Goal: Task Accomplishment & Management: Complete application form

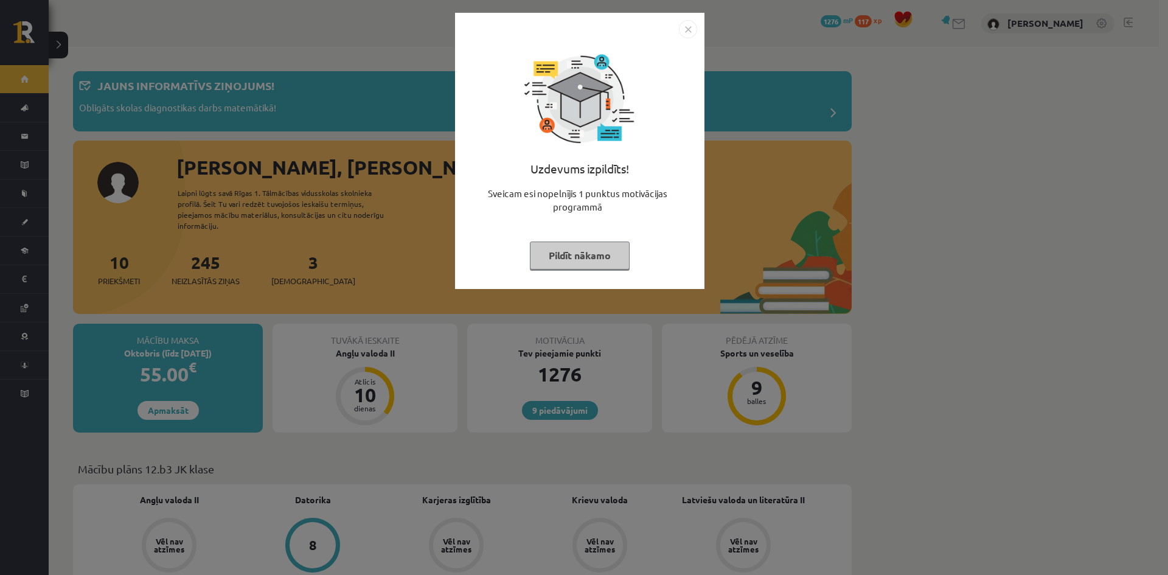
click at [599, 264] on button "Pildīt nākamo" at bounding box center [580, 256] width 100 height 28
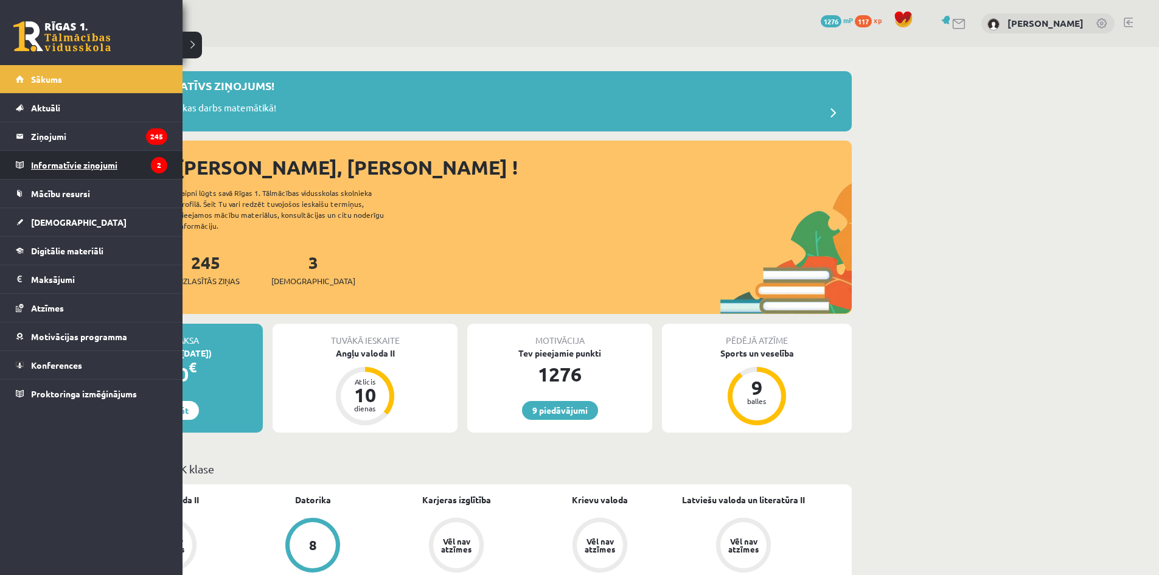
click at [73, 172] on legend "Informatīvie ziņojumi 2" at bounding box center [99, 165] width 136 height 28
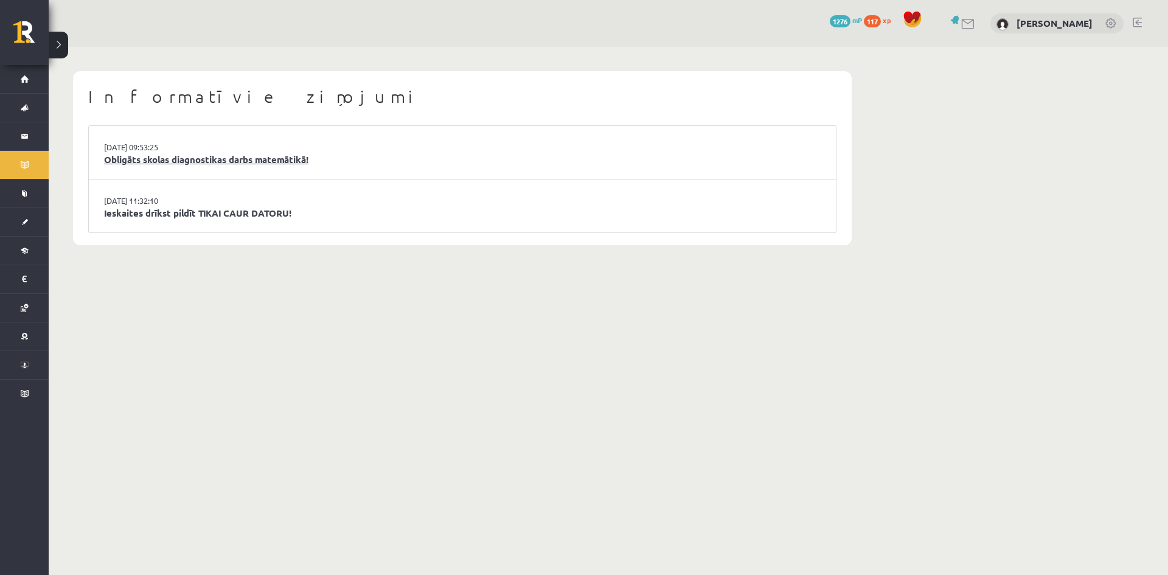
click at [228, 161] on link "Obligāts skolas diagnostikas darbs matemātikā!" at bounding box center [462, 160] width 717 height 14
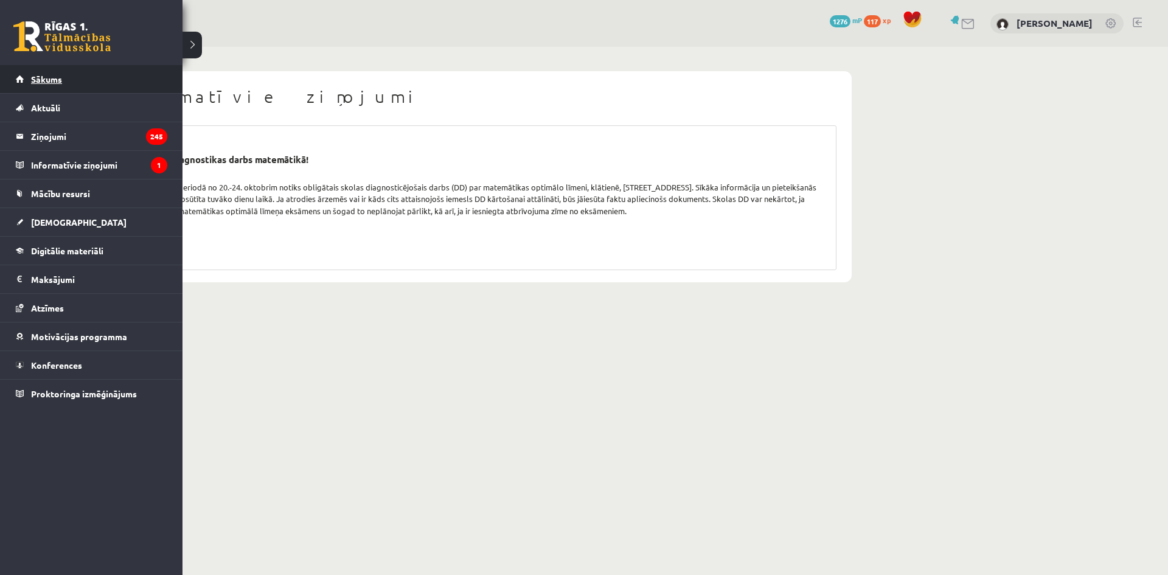
click at [45, 83] on span "Sākums" at bounding box center [46, 79] width 31 height 11
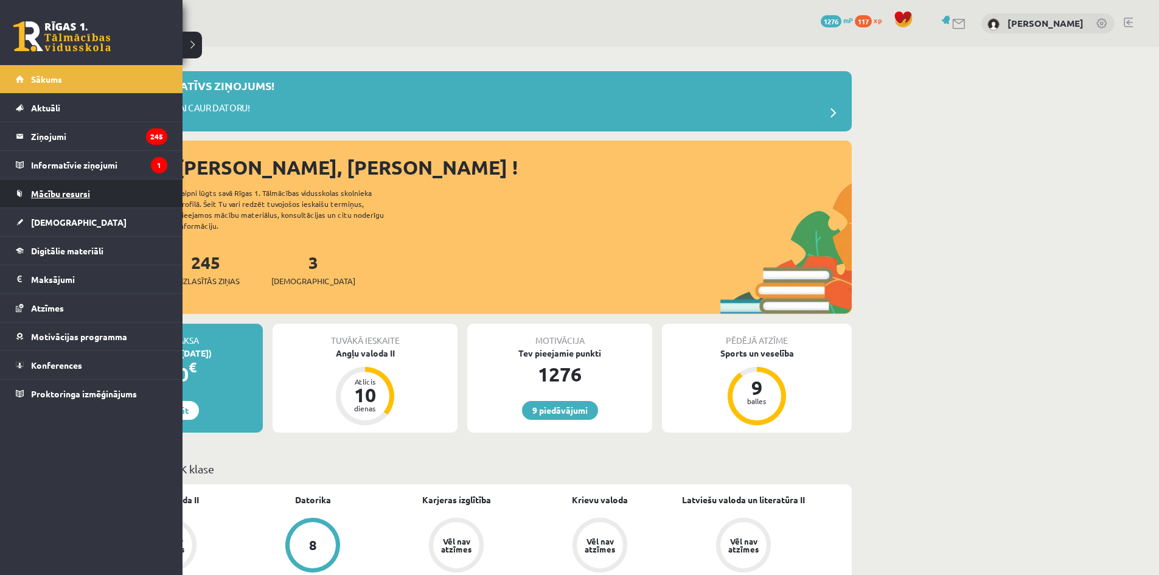
click at [67, 197] on span "Mācību resursi" at bounding box center [60, 193] width 59 height 11
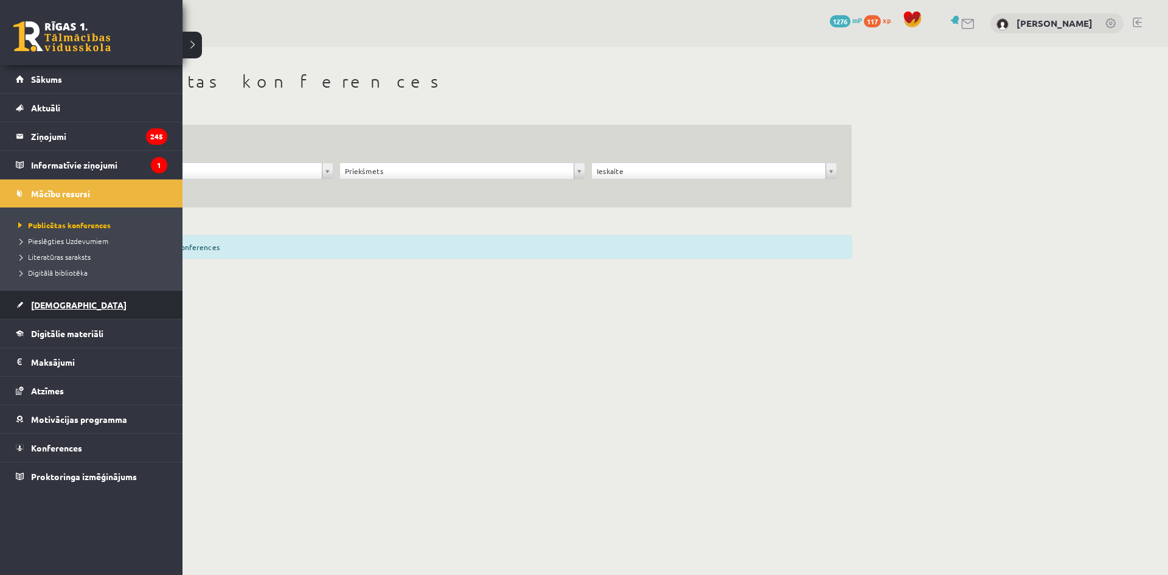
click at [70, 310] on link "[DEMOGRAPHIC_DATA]" at bounding box center [92, 305] width 152 height 28
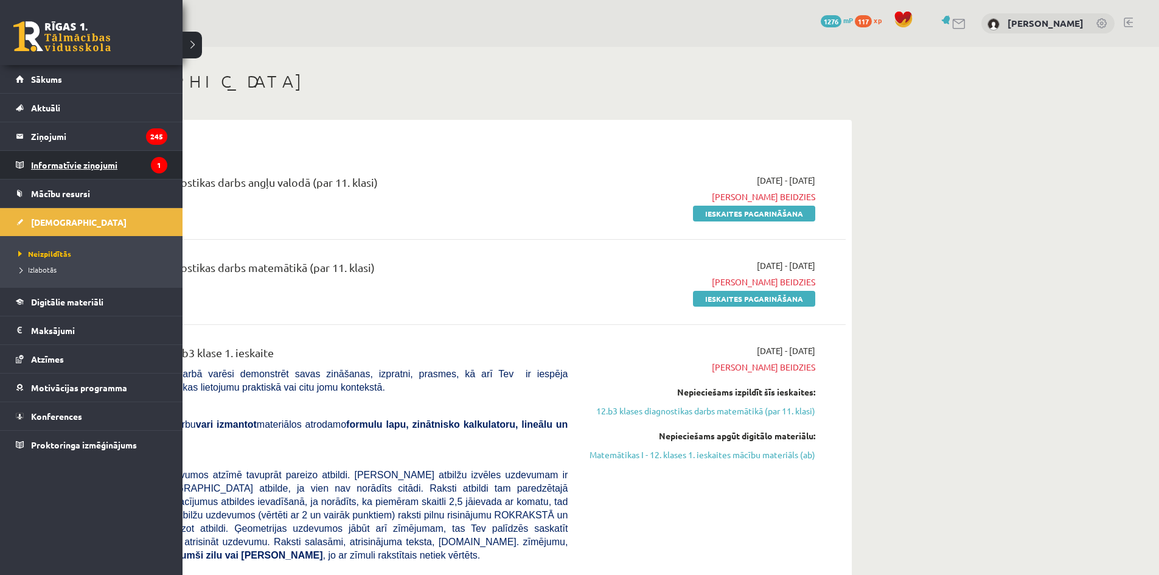
click at [65, 166] on legend "Informatīvie ziņojumi 1" at bounding box center [99, 165] width 136 height 28
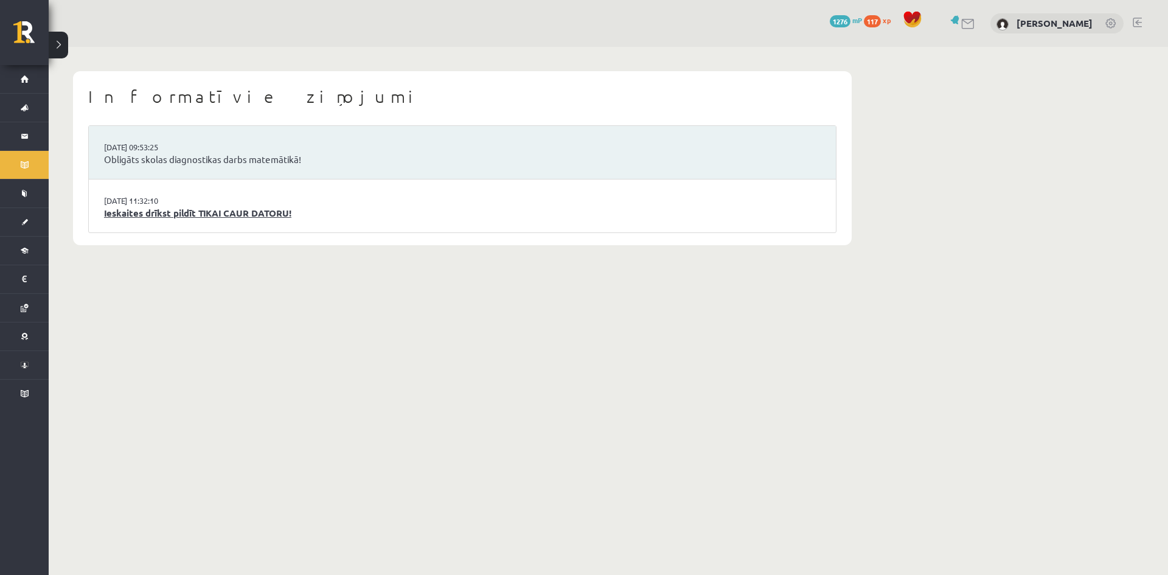
click at [153, 218] on link "Ieskaites drīkst pildīt TIKAI CAUR DATORU!" at bounding box center [462, 213] width 717 height 14
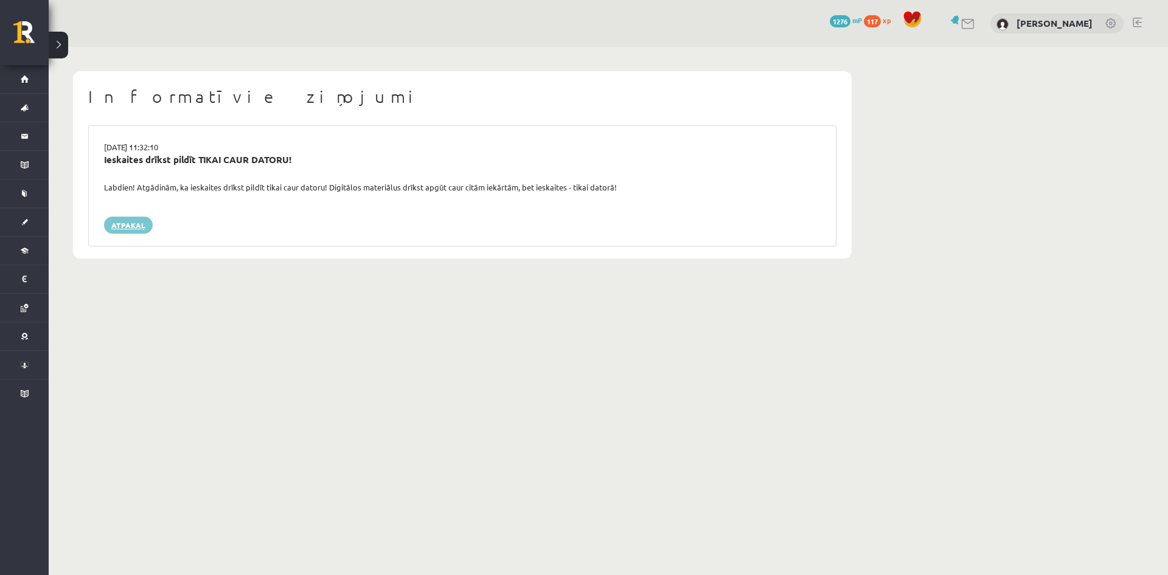
click at [149, 224] on link "Atpakaļ" at bounding box center [128, 225] width 49 height 17
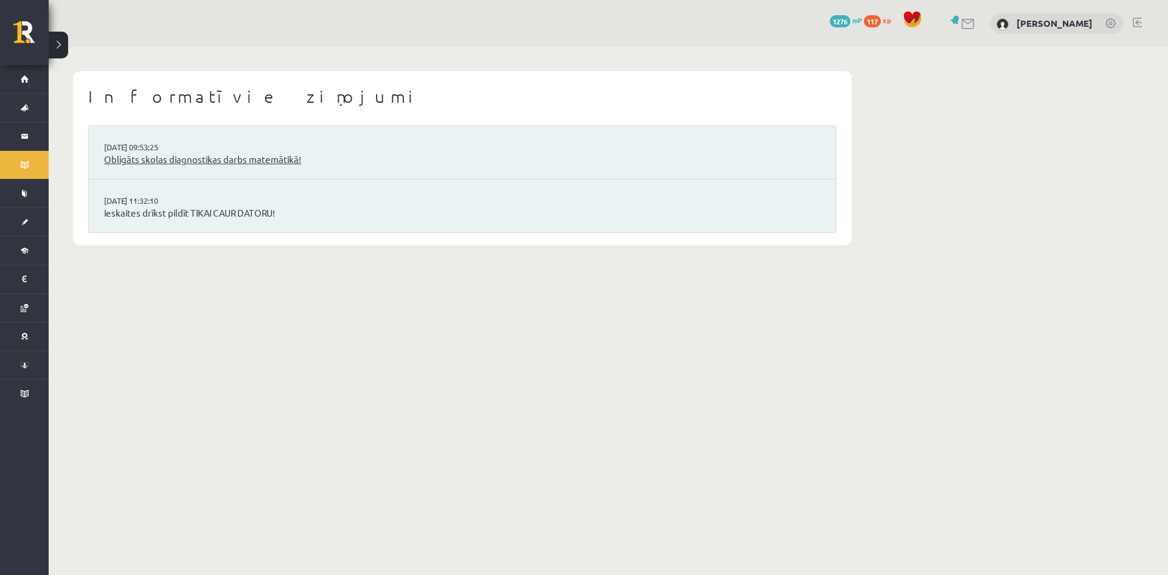
click at [150, 165] on link "Obligāts skolas diagnostikas darbs matemātikā!" at bounding box center [462, 160] width 717 height 14
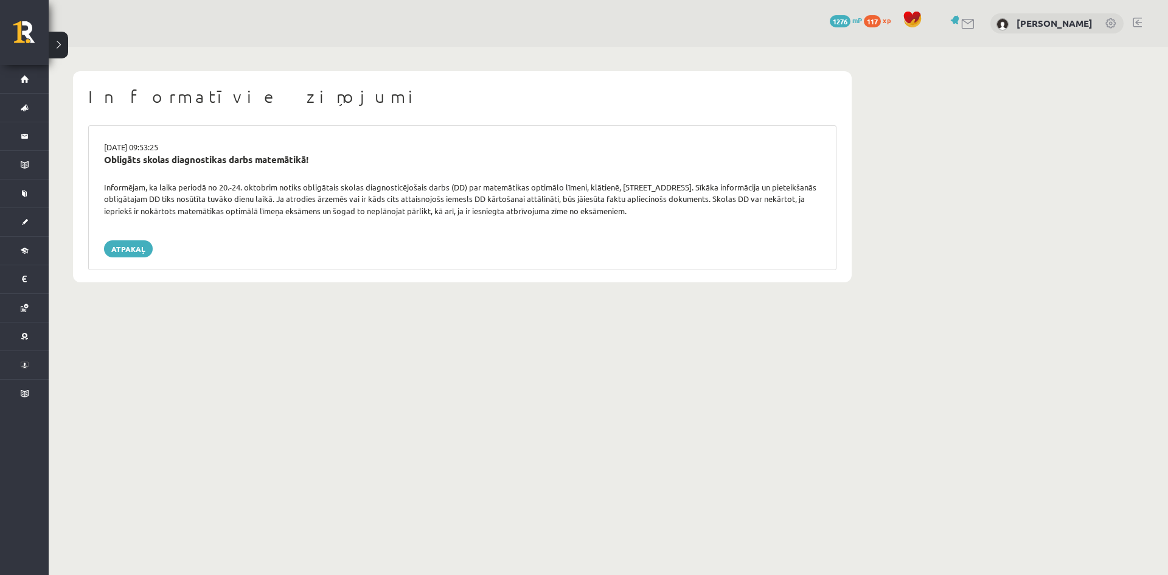
click at [745, 448] on body "0 Dāvanas 1276 mP 117 xp [PERSON_NAME] Sākums Aktuāli Kā mācīties eSKOLĀ Kontak…" at bounding box center [584, 287] width 1168 height 575
click at [131, 256] on link "Atpakaļ" at bounding box center [128, 248] width 49 height 17
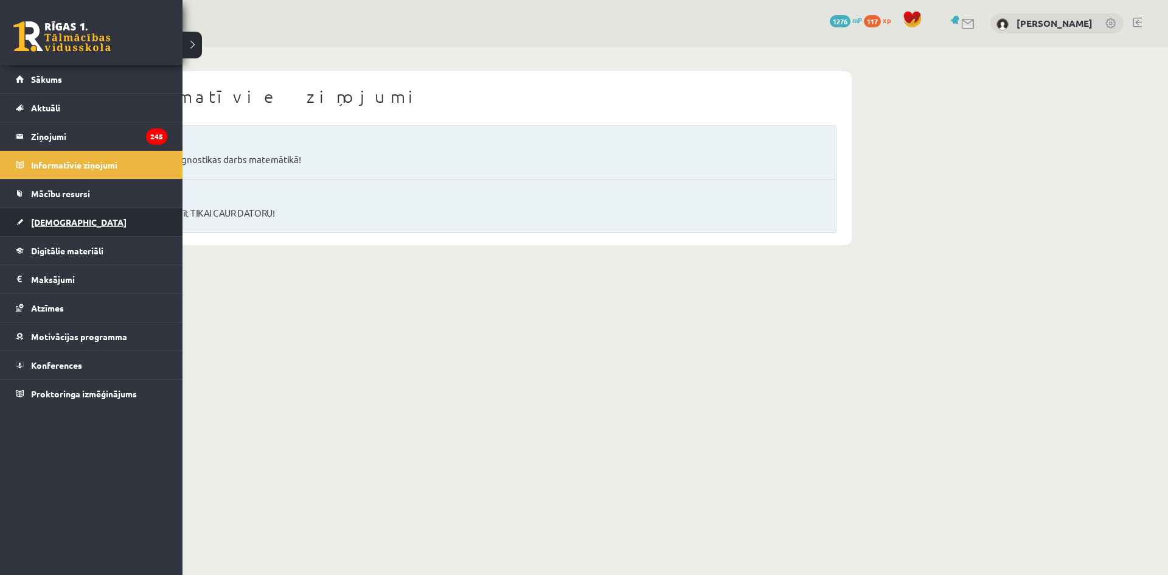
click at [55, 220] on span "[DEMOGRAPHIC_DATA]" at bounding box center [79, 222] width 96 height 11
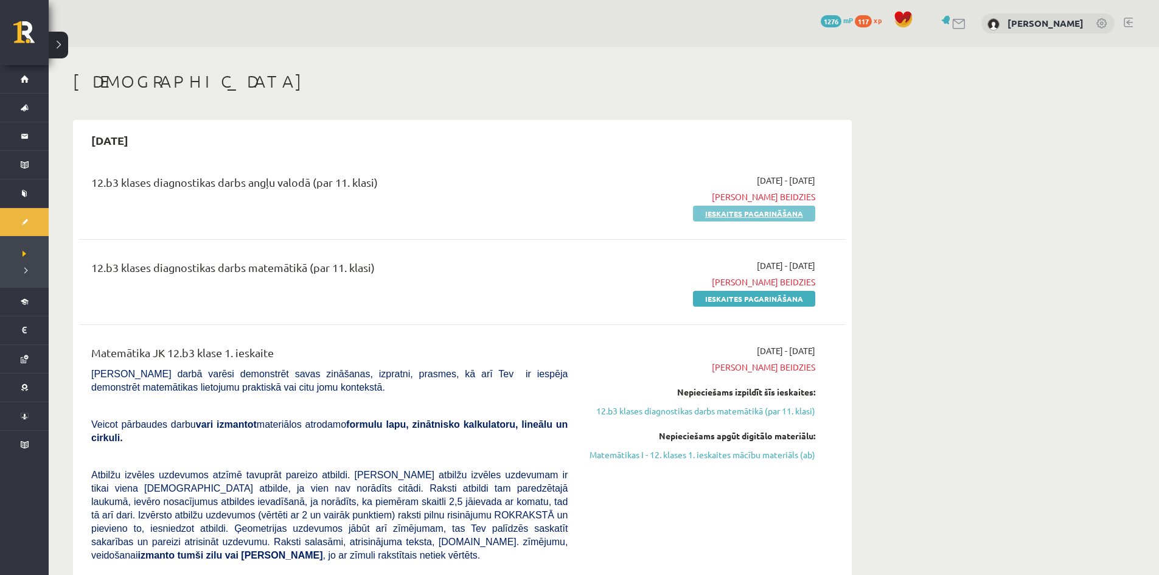
click at [729, 218] on link "Ieskaites pagarināšana" at bounding box center [754, 214] width 122 height 16
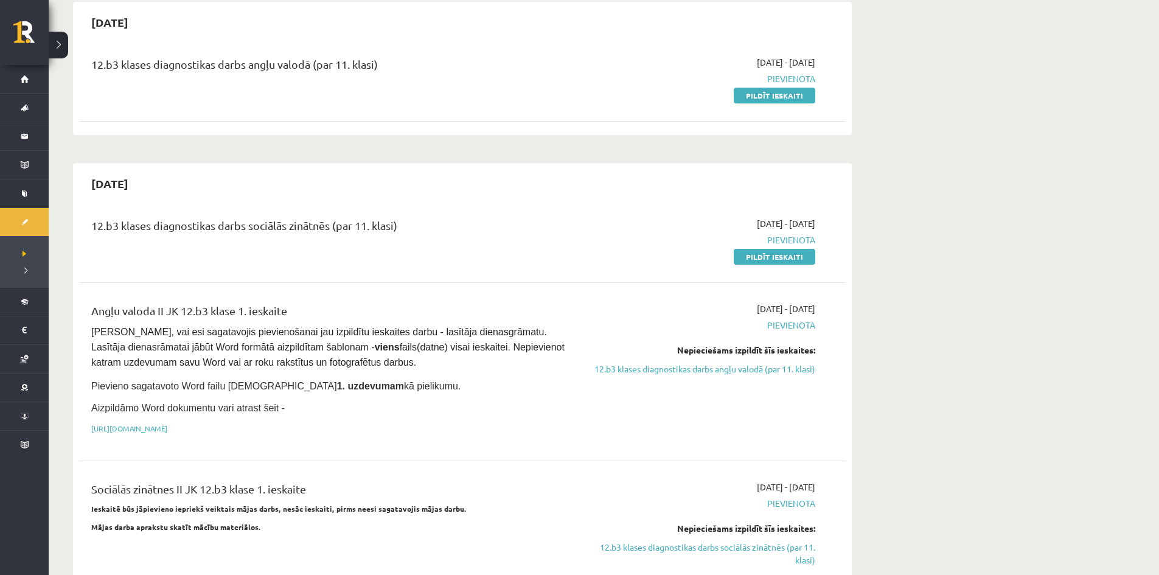
scroll to position [669, 0]
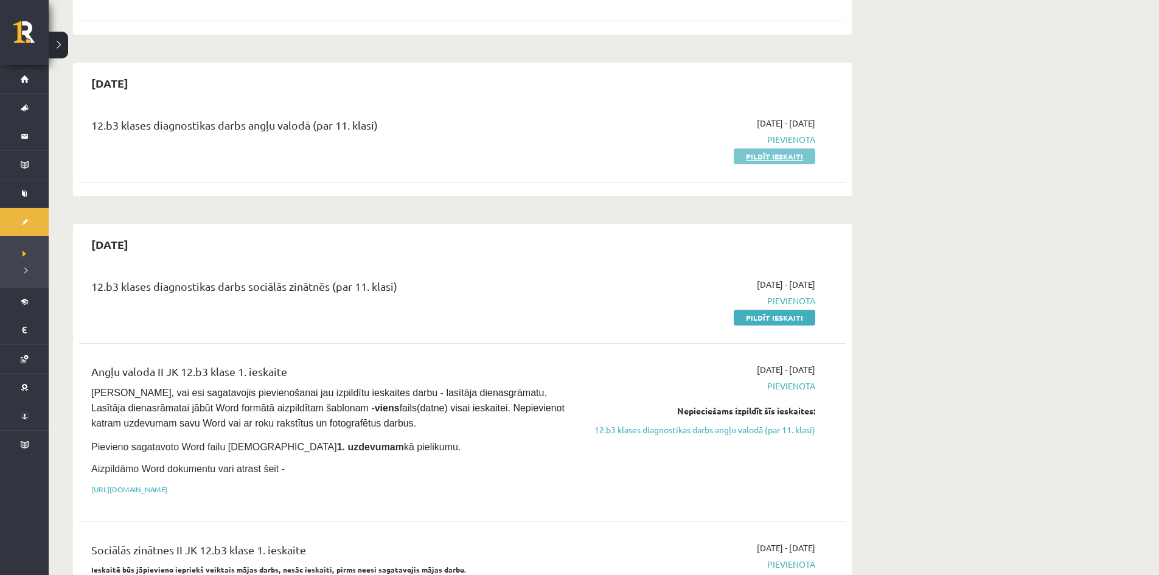
click at [781, 148] on link "Pildīt ieskaiti" at bounding box center [775, 156] width 82 height 16
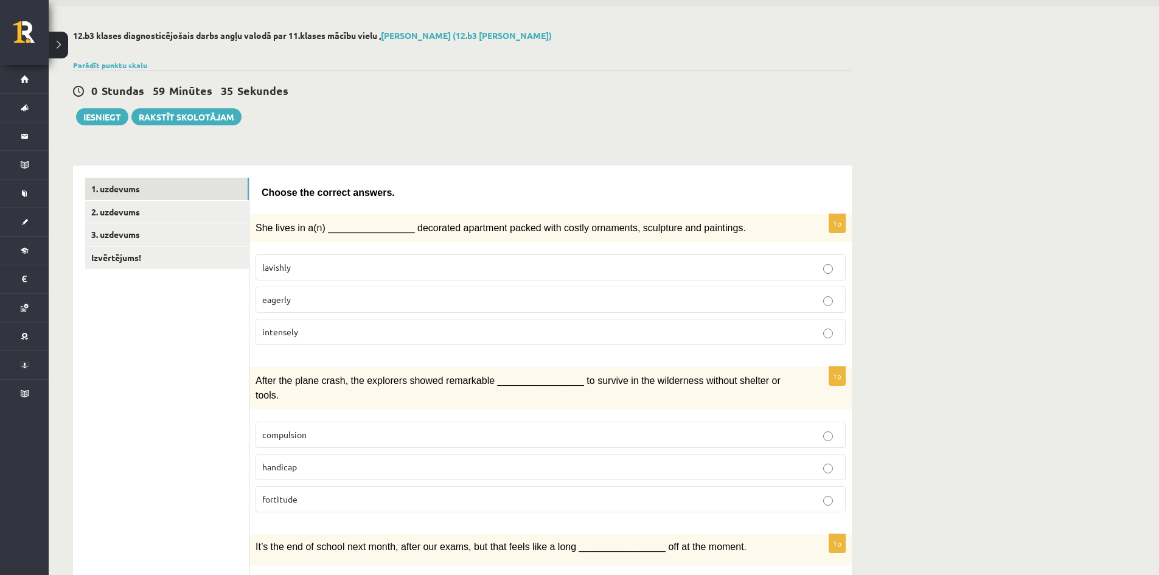
scroll to position [61, 0]
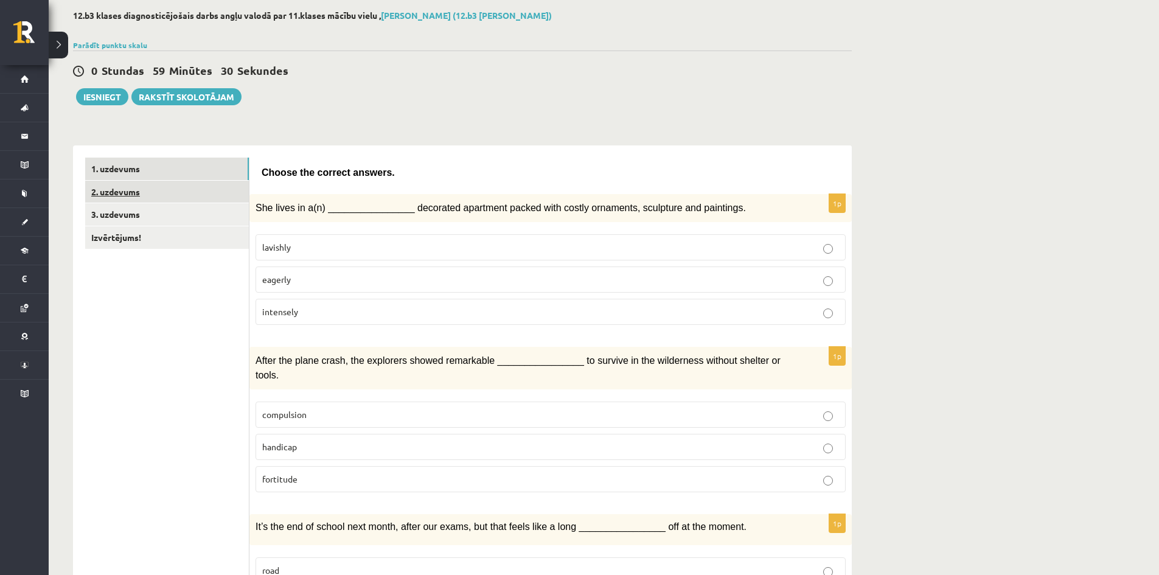
click at [173, 193] on link "2. uzdevums" at bounding box center [167, 192] width 164 height 23
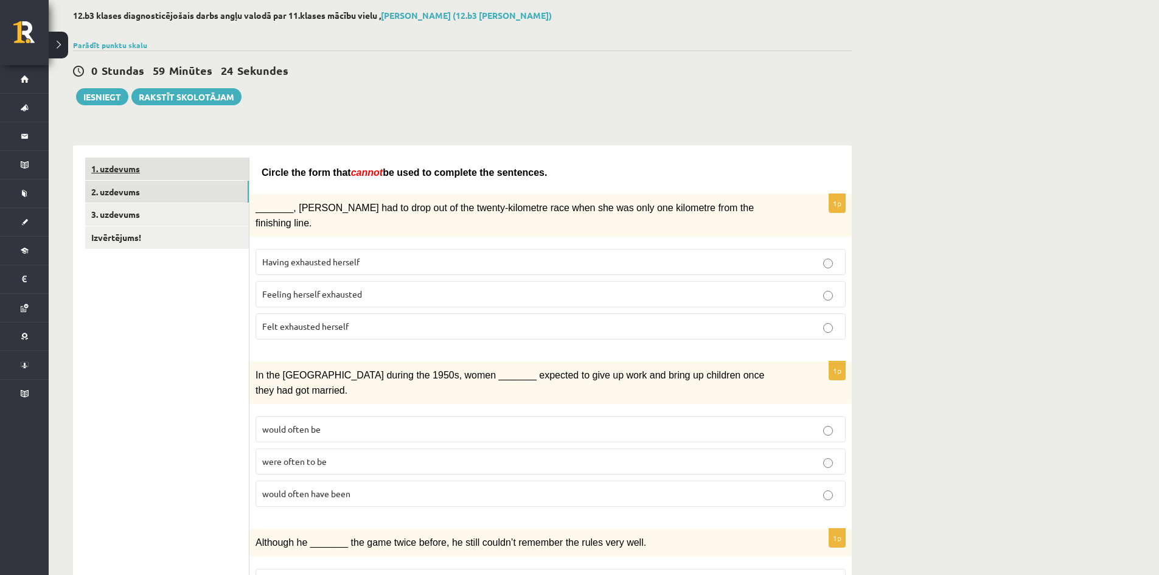
click at [174, 176] on link "1. uzdevums" at bounding box center [167, 169] width 164 height 23
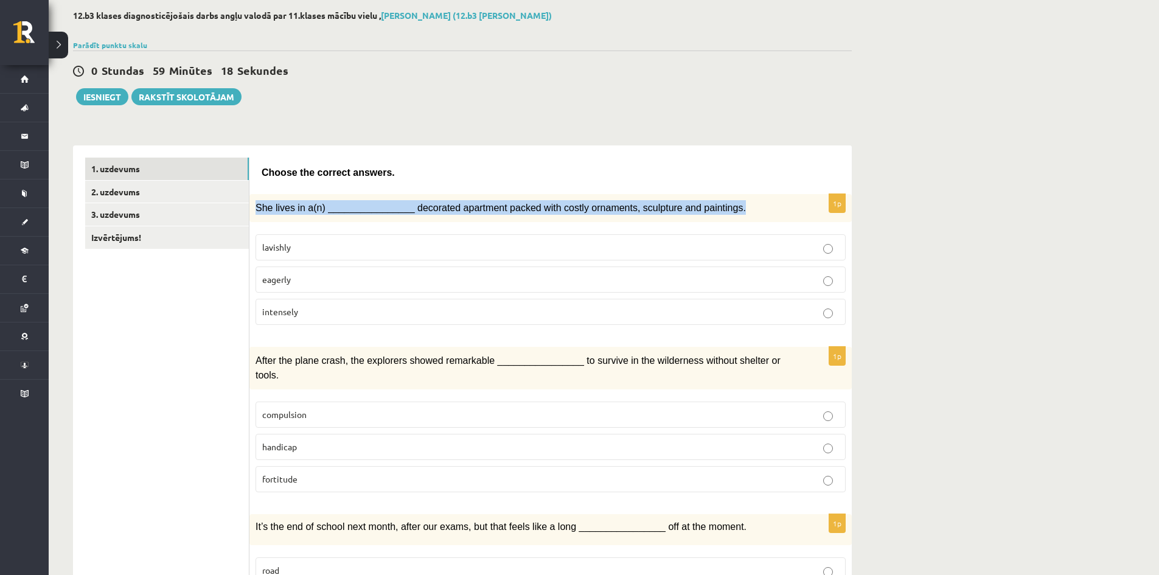
drag, startPoint x: 255, startPoint y: 208, endPoint x: 785, endPoint y: 186, distance: 530.6
copy span "She lives in a(n) ________________ decorated apartment packed with costly ornam…"
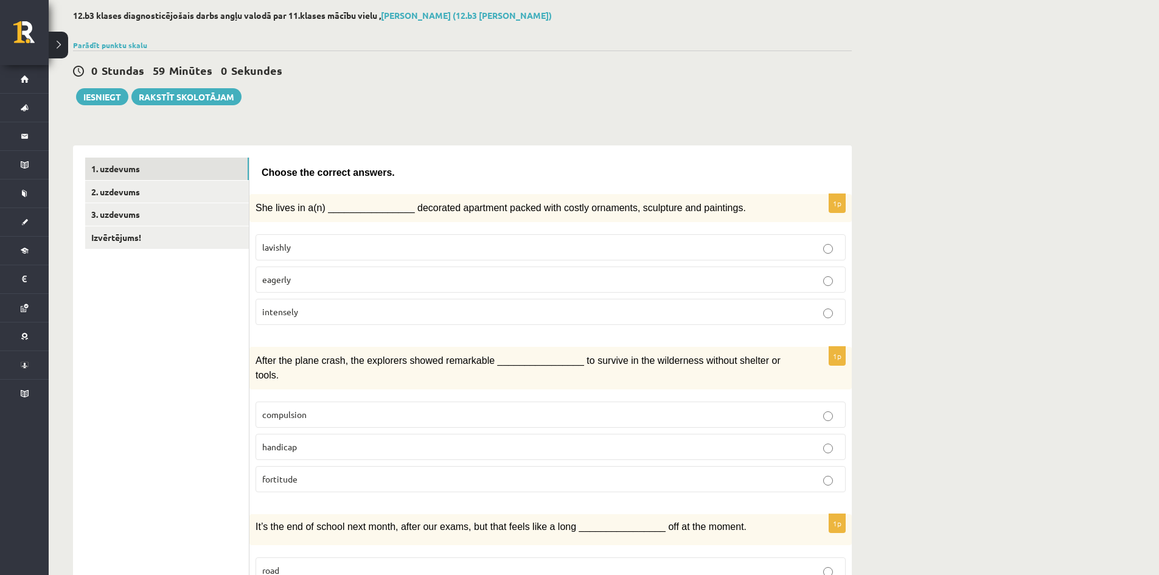
click at [324, 250] on p "lavishly" at bounding box center [550, 247] width 577 height 13
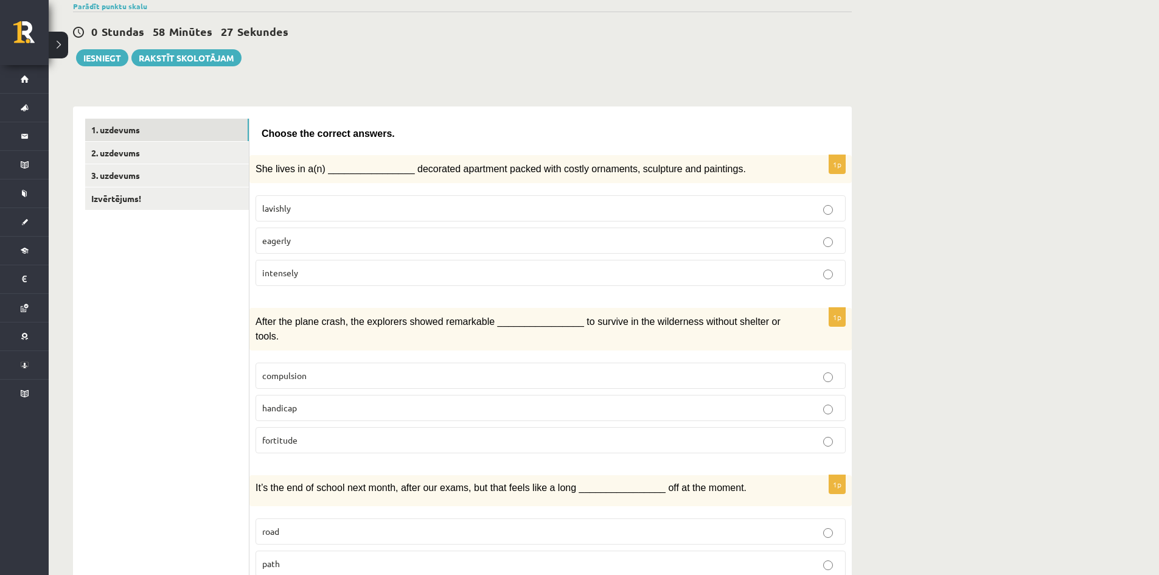
scroll to position [122, 0]
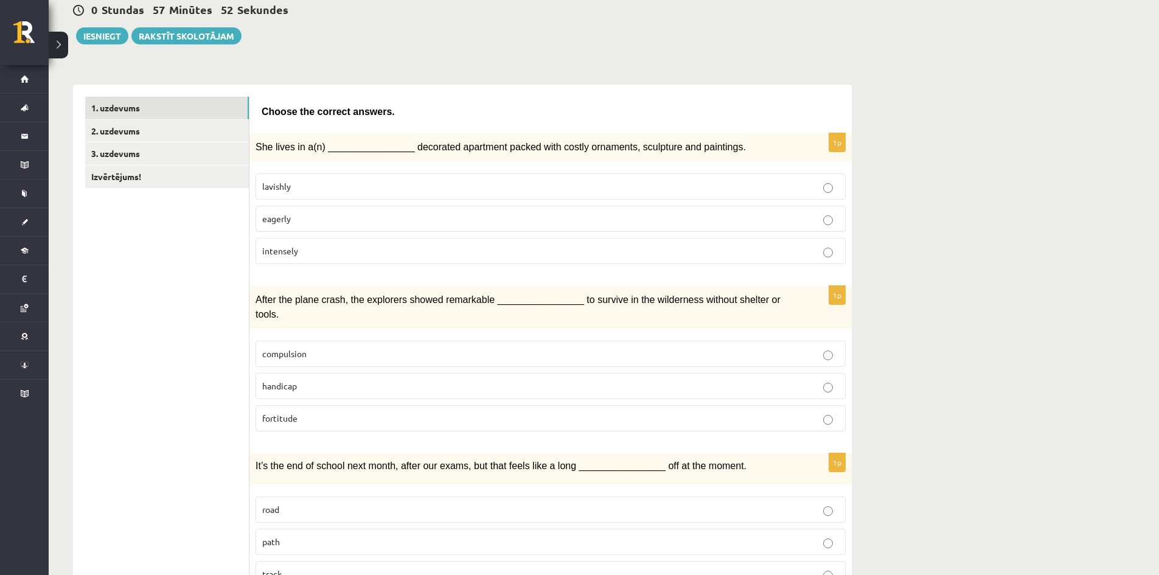
click at [296, 413] on span "fortitude" at bounding box center [279, 418] width 35 height 11
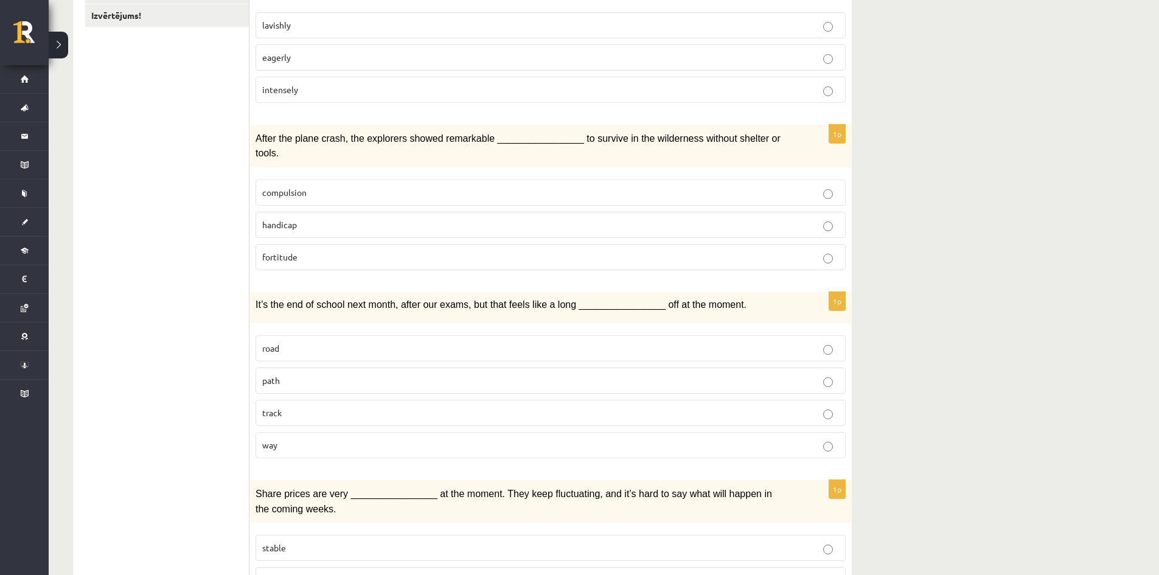
scroll to position [304, 0]
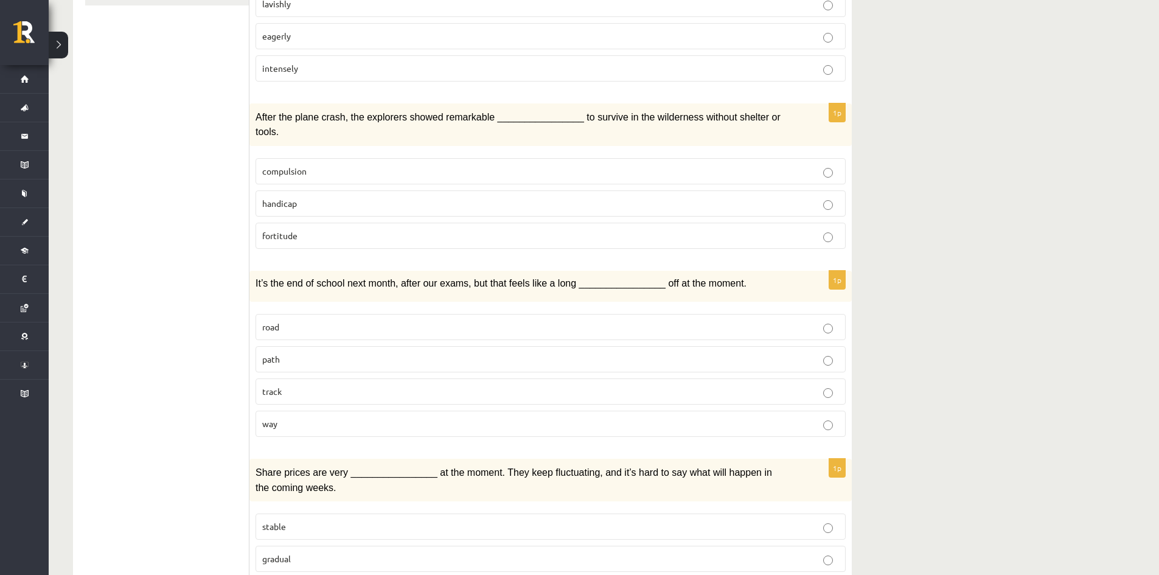
click at [314, 417] on p "way" at bounding box center [550, 423] width 577 height 13
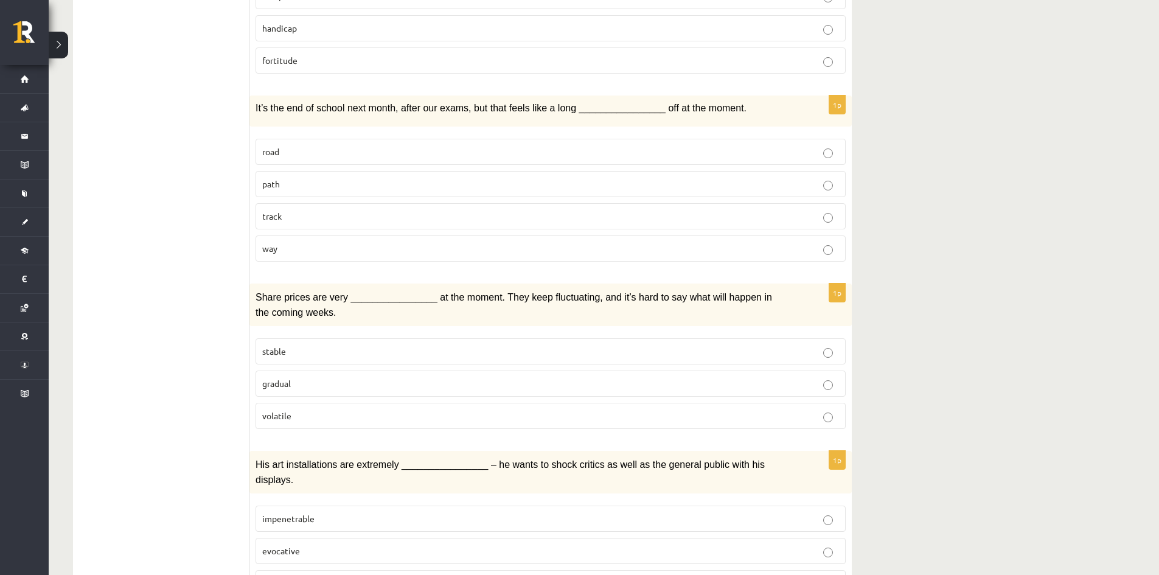
scroll to position [487, 0]
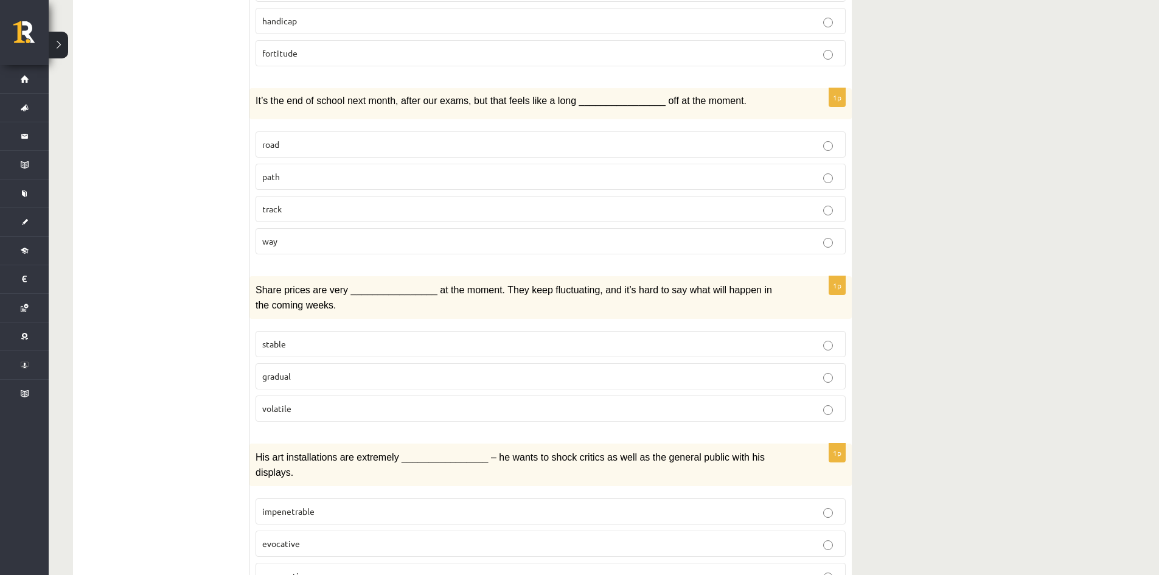
click at [304, 370] on p "gradual" at bounding box center [550, 376] width 577 height 13
click at [345, 399] on label "volatile" at bounding box center [551, 409] width 590 height 26
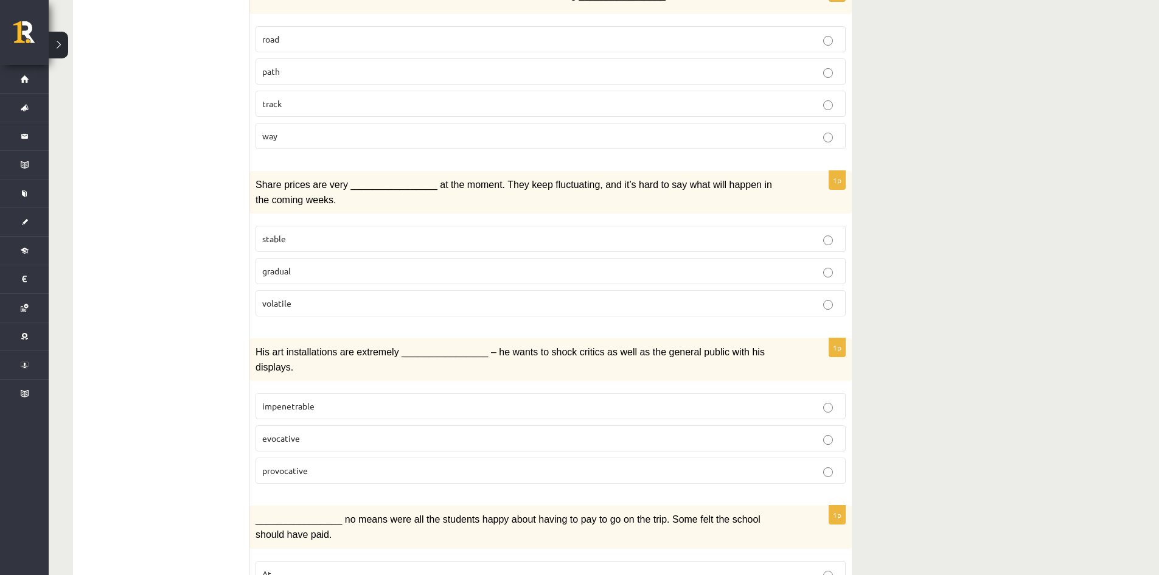
scroll to position [609, 0]
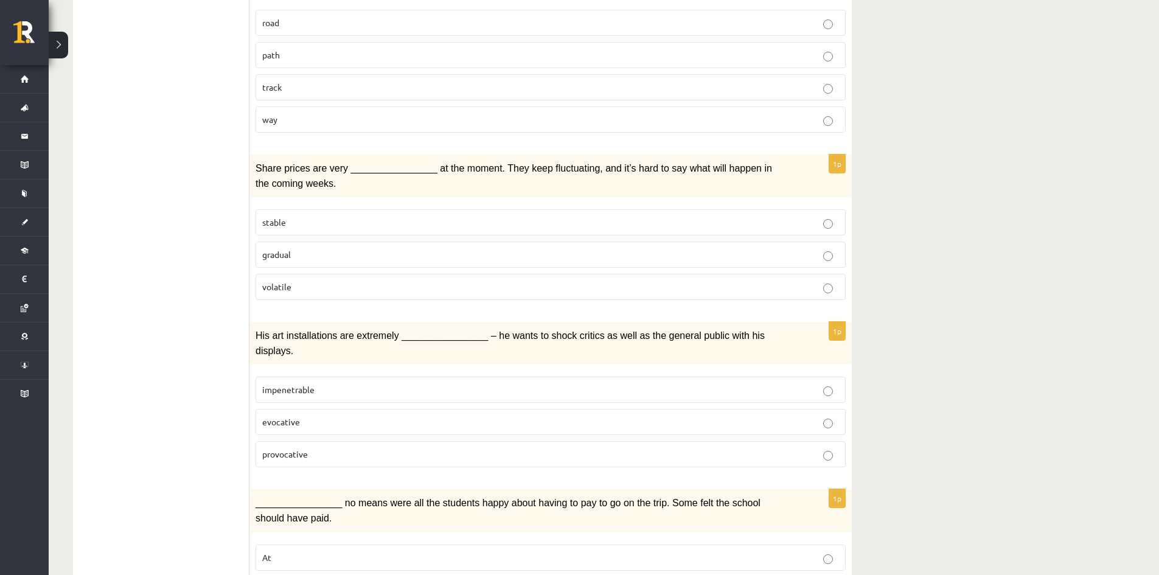
click at [312, 383] on p "impenetrable" at bounding box center [550, 389] width 577 height 13
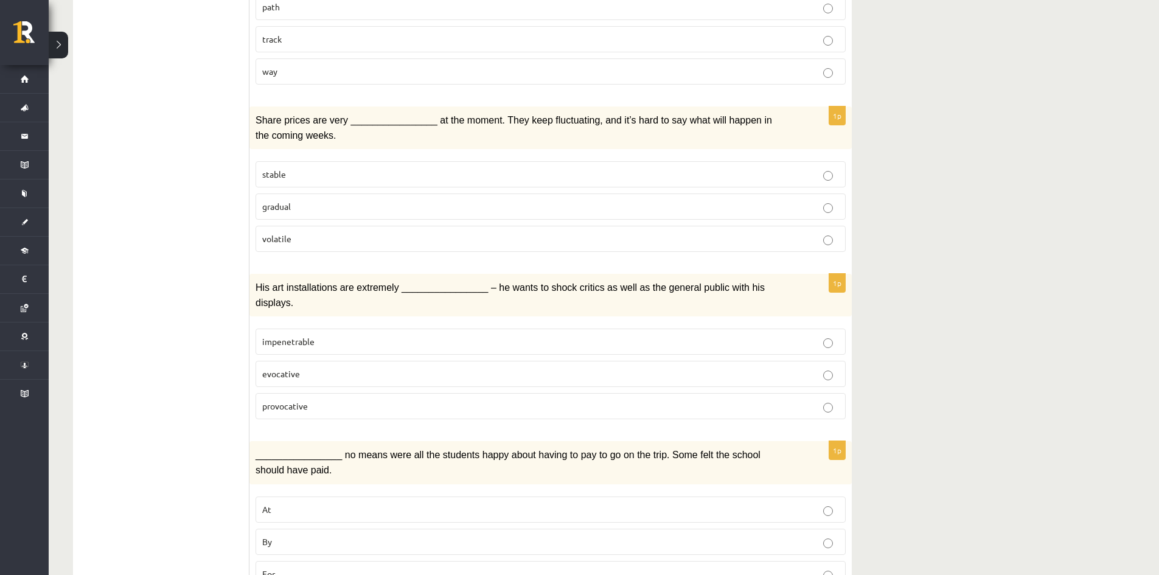
scroll to position [730, 0]
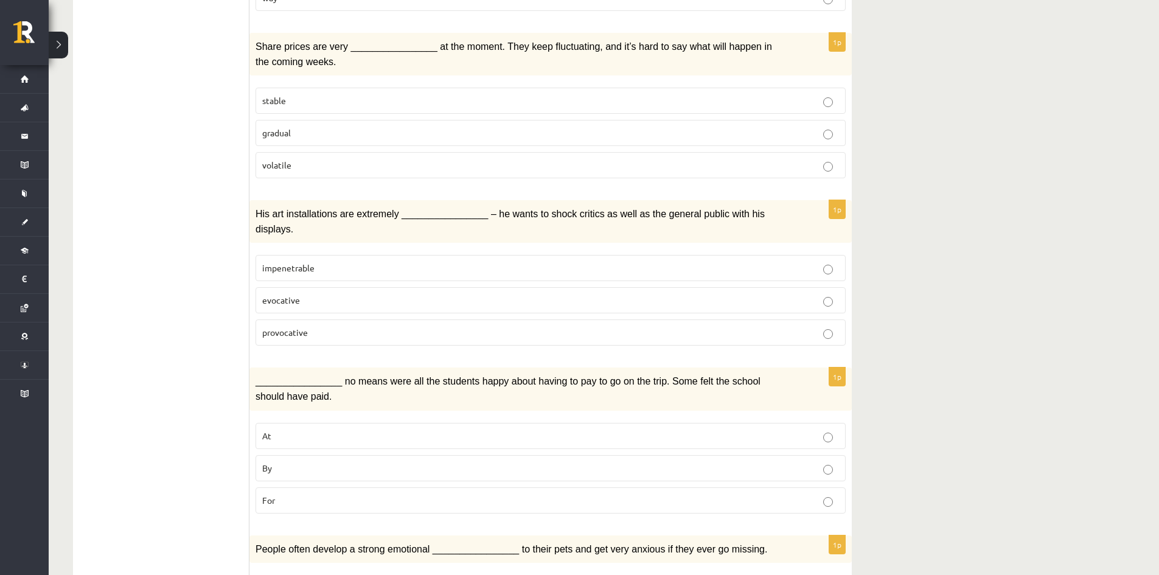
click at [387, 494] on p "For" at bounding box center [550, 500] width 577 height 13
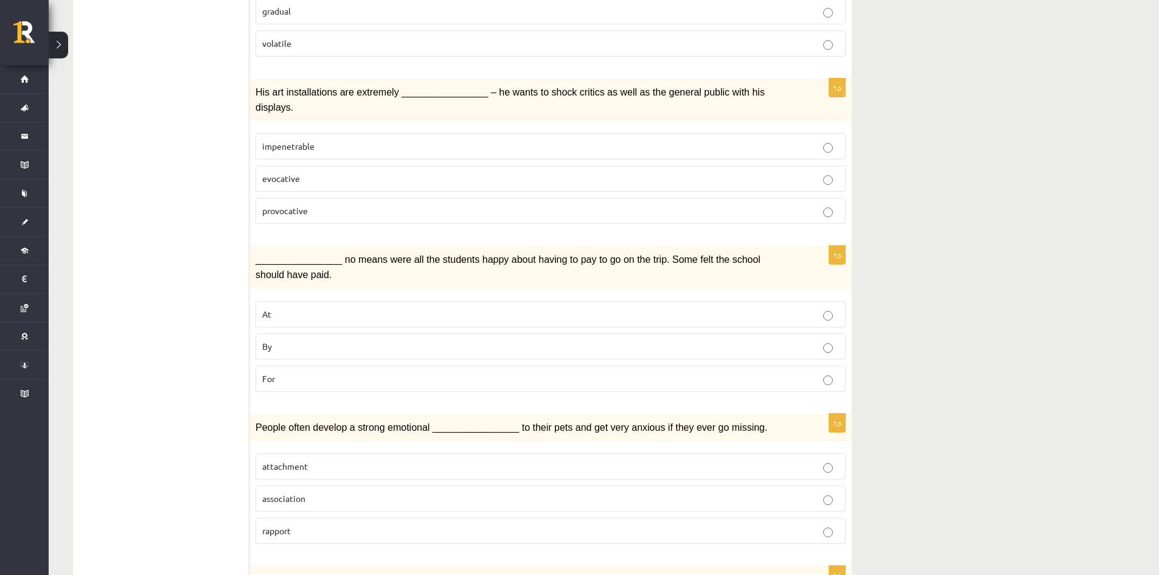
click at [352, 334] on label "By" at bounding box center [551, 347] width 590 height 26
click at [342, 460] on p "attachment" at bounding box center [550, 466] width 577 height 13
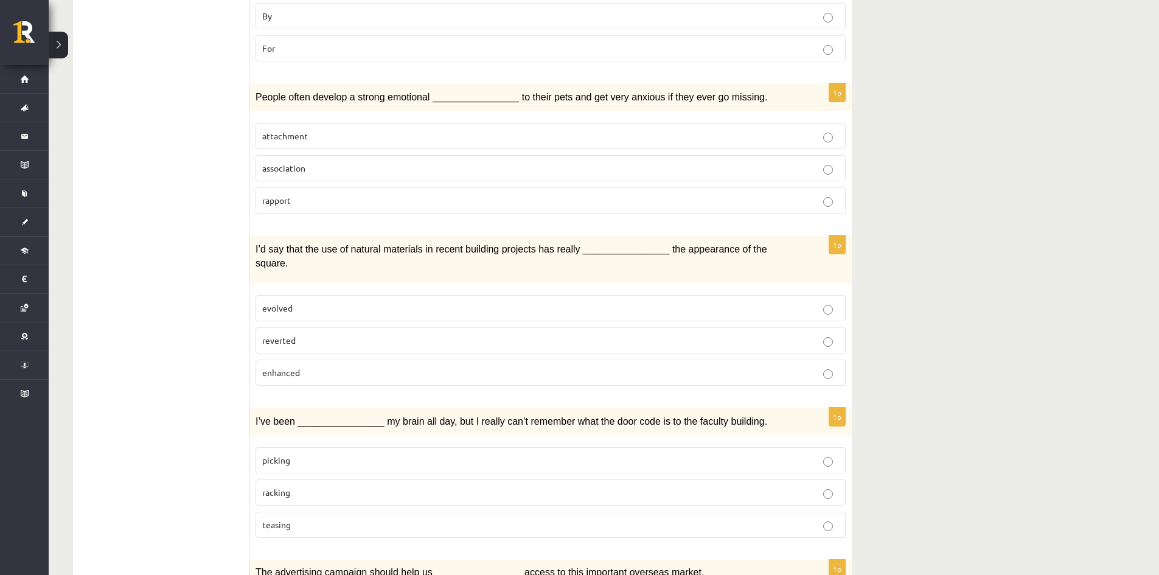
scroll to position [1102, 0]
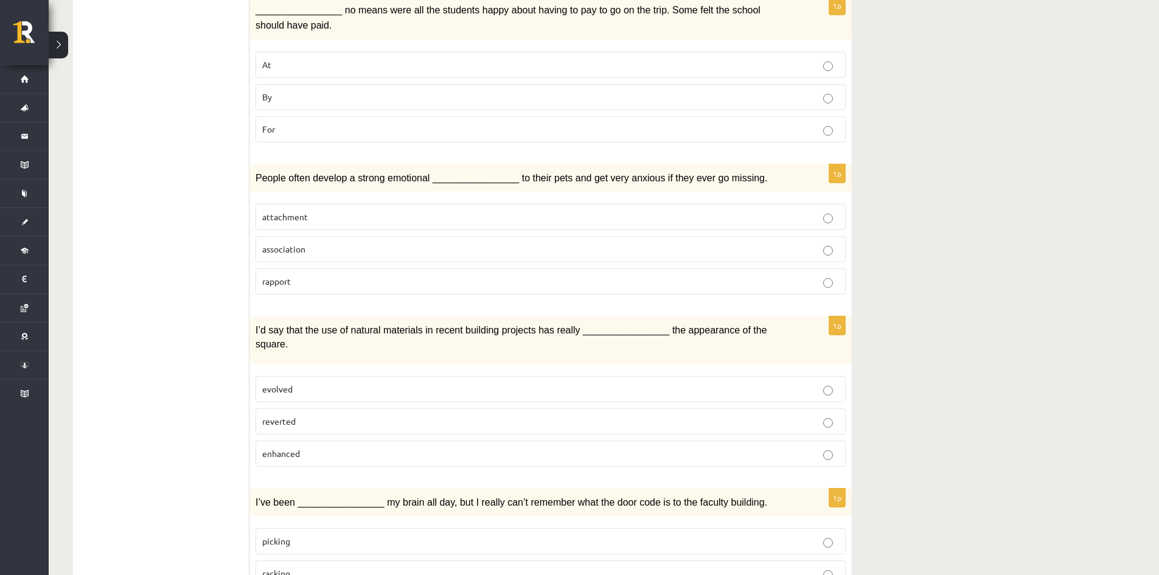
click at [599, 383] on p "evolved" at bounding box center [550, 389] width 577 height 13
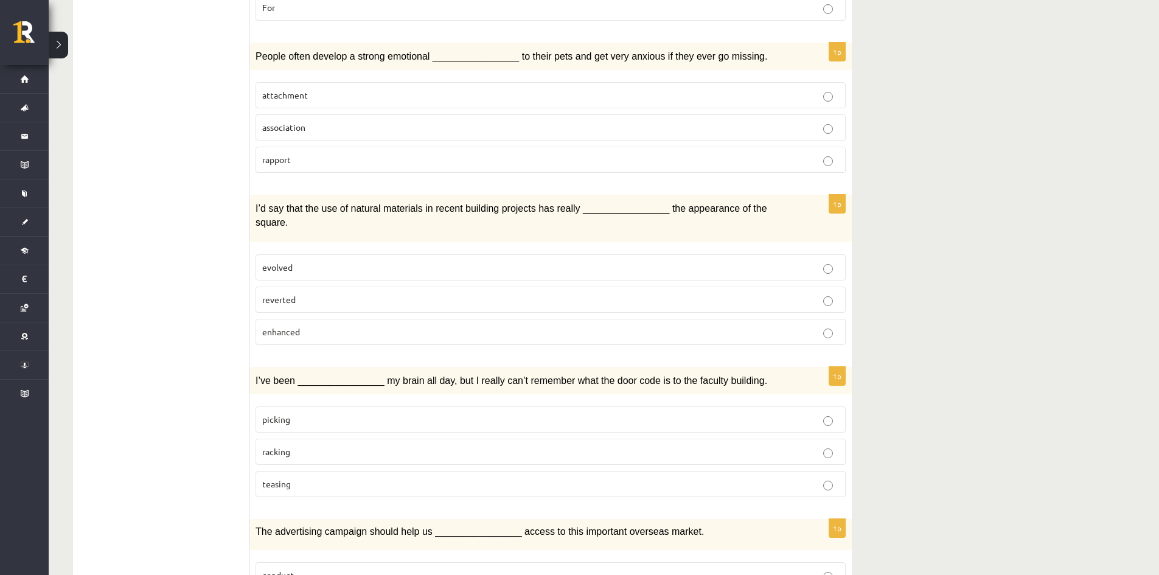
scroll to position [1284, 0]
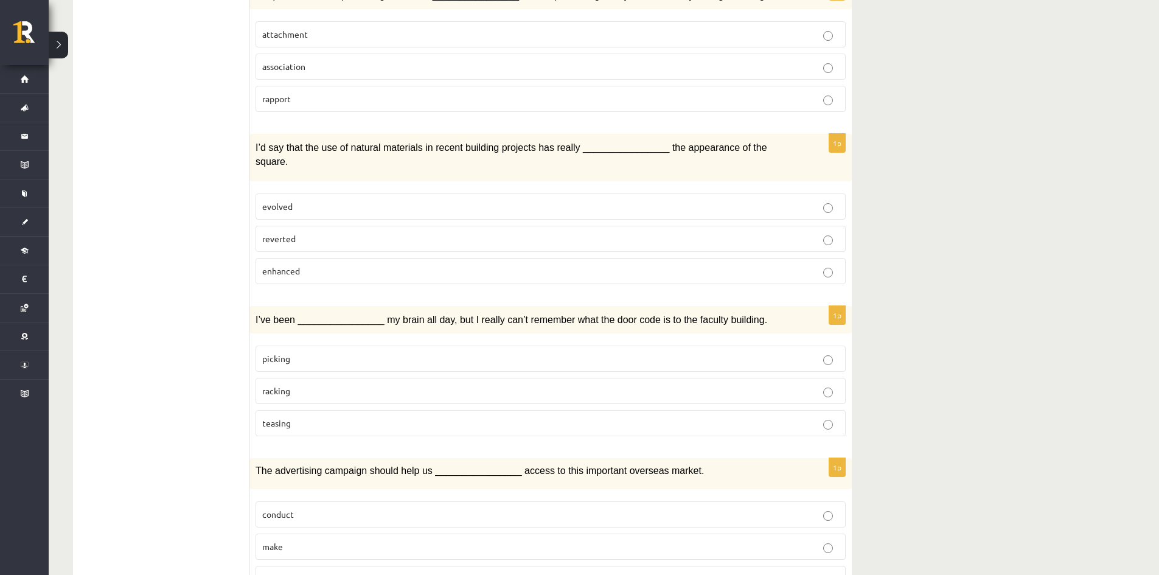
click at [330, 265] on p "enhanced" at bounding box center [550, 271] width 577 height 13
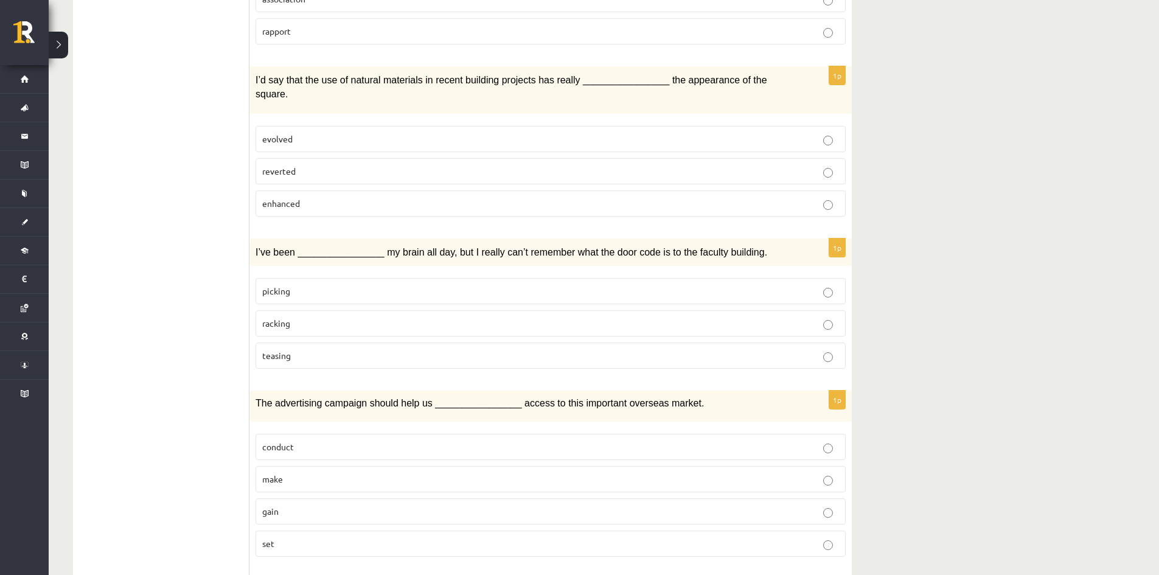
scroll to position [1406, 0]
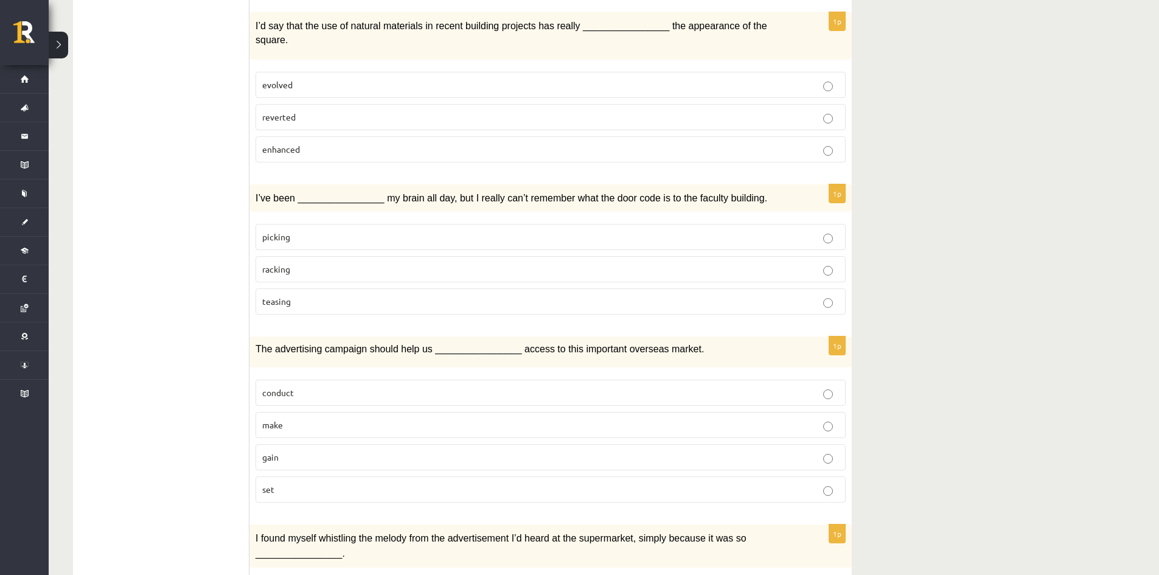
click at [321, 412] on label "make" at bounding box center [551, 425] width 590 height 26
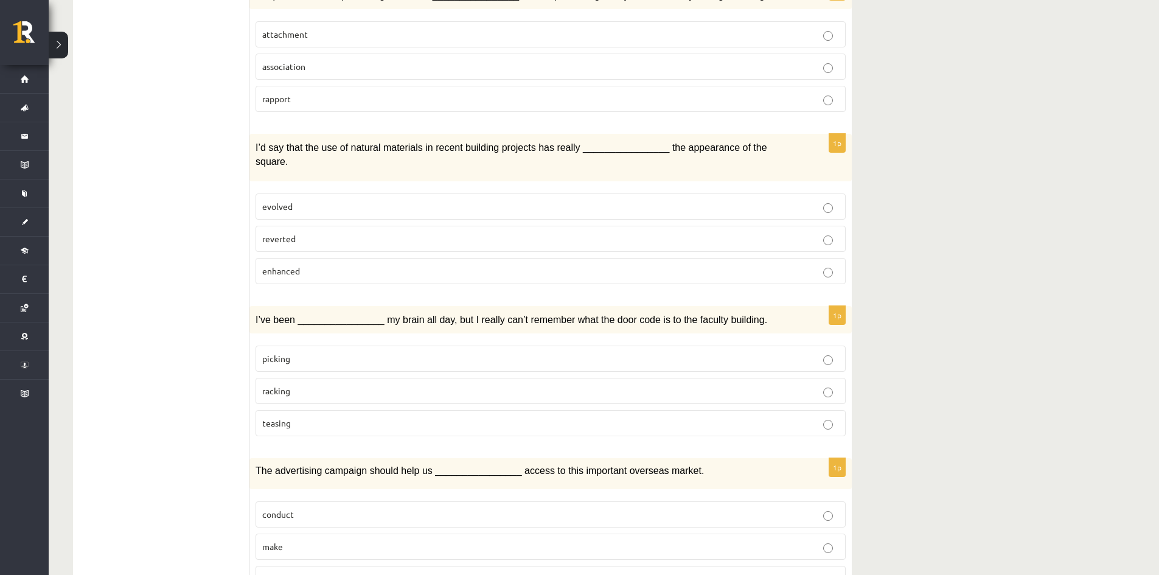
click at [298, 417] on p "teasing" at bounding box center [550, 423] width 577 height 13
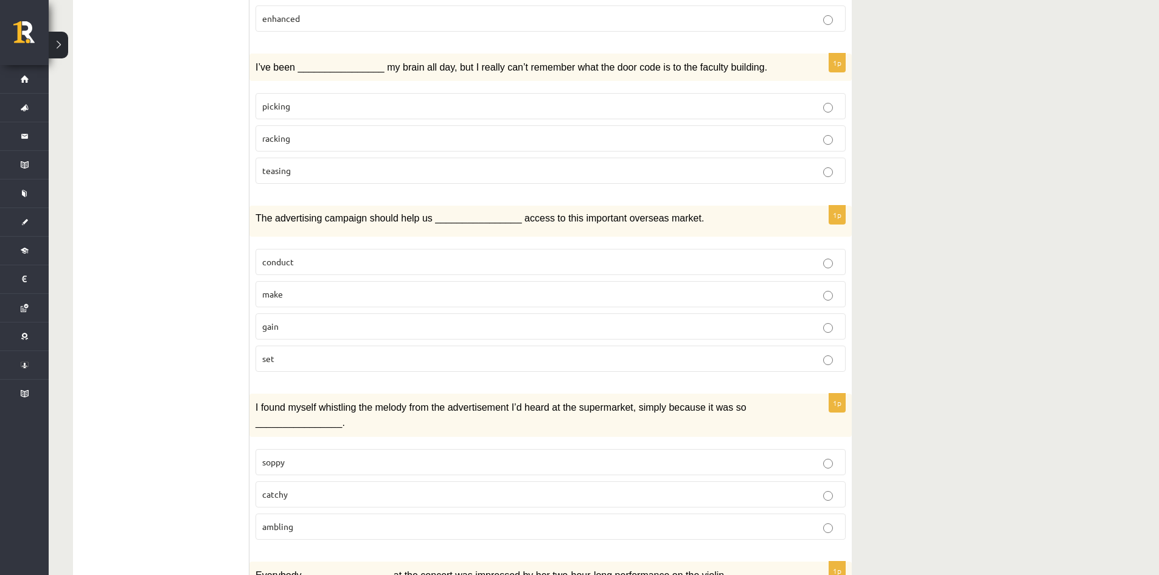
scroll to position [1528, 0]
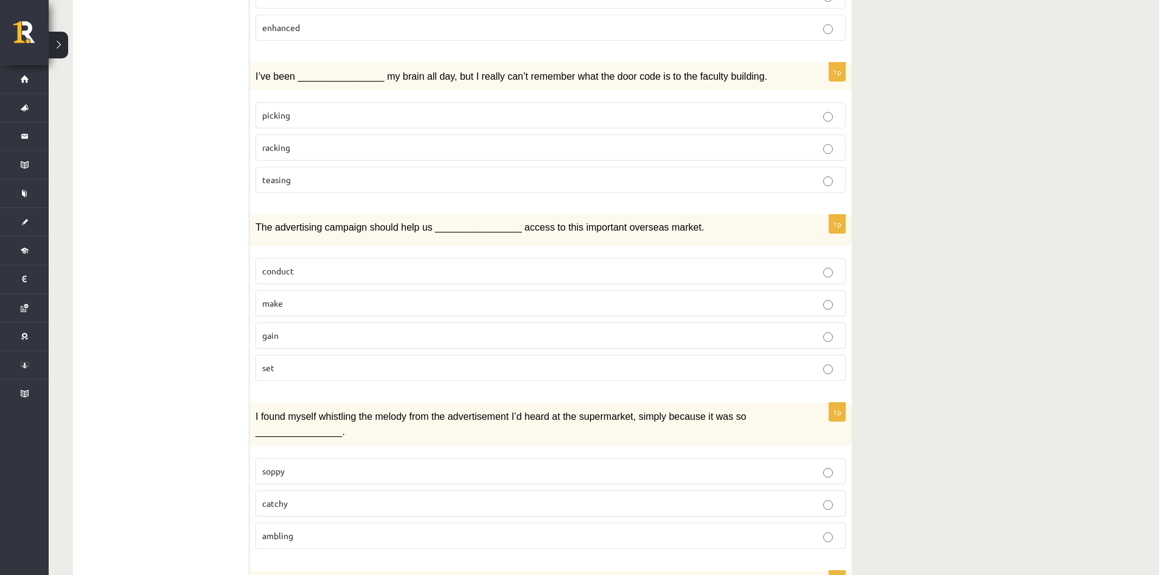
click at [316, 141] on p "racking" at bounding box center [550, 147] width 577 height 13
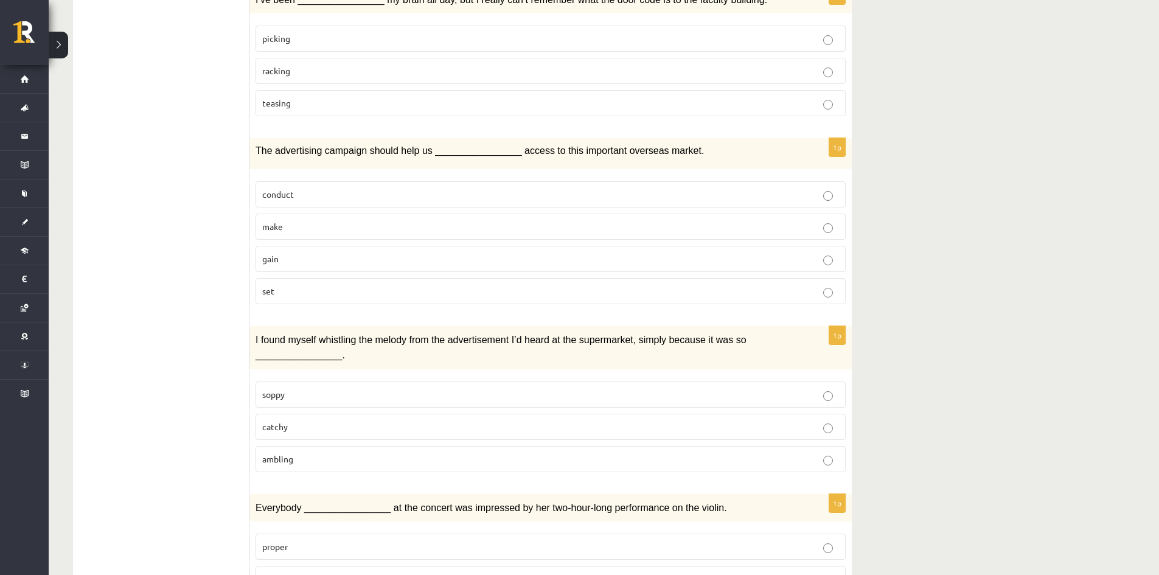
scroll to position [1649, 0]
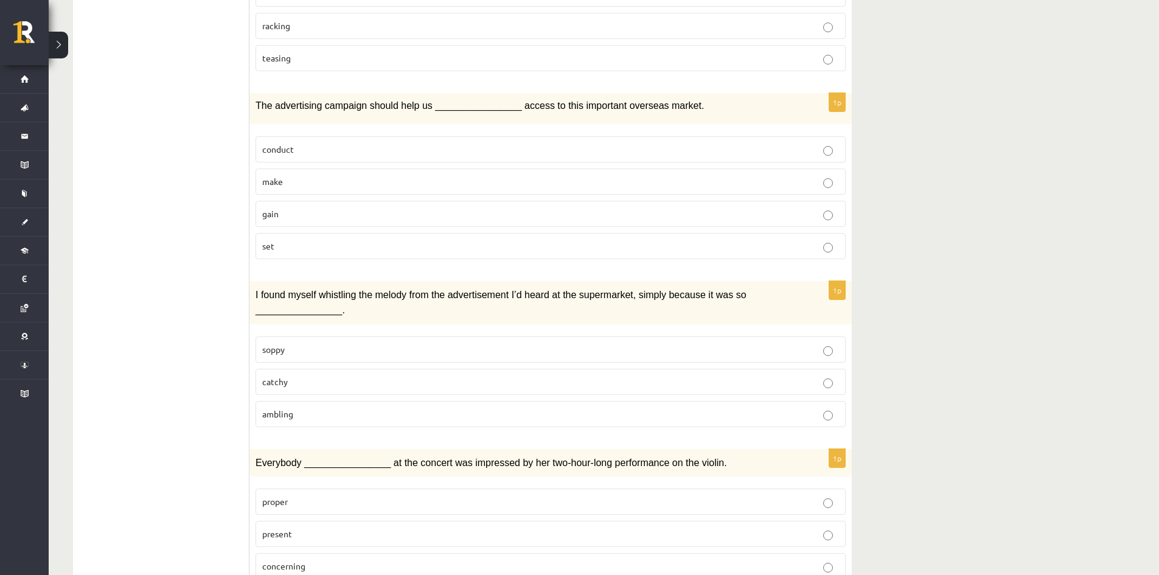
click at [434, 376] on p "catchy" at bounding box center [550, 382] width 577 height 13
click at [356, 495] on p "proper" at bounding box center [550, 501] width 577 height 13
click at [321, 521] on label "present" at bounding box center [551, 534] width 590 height 26
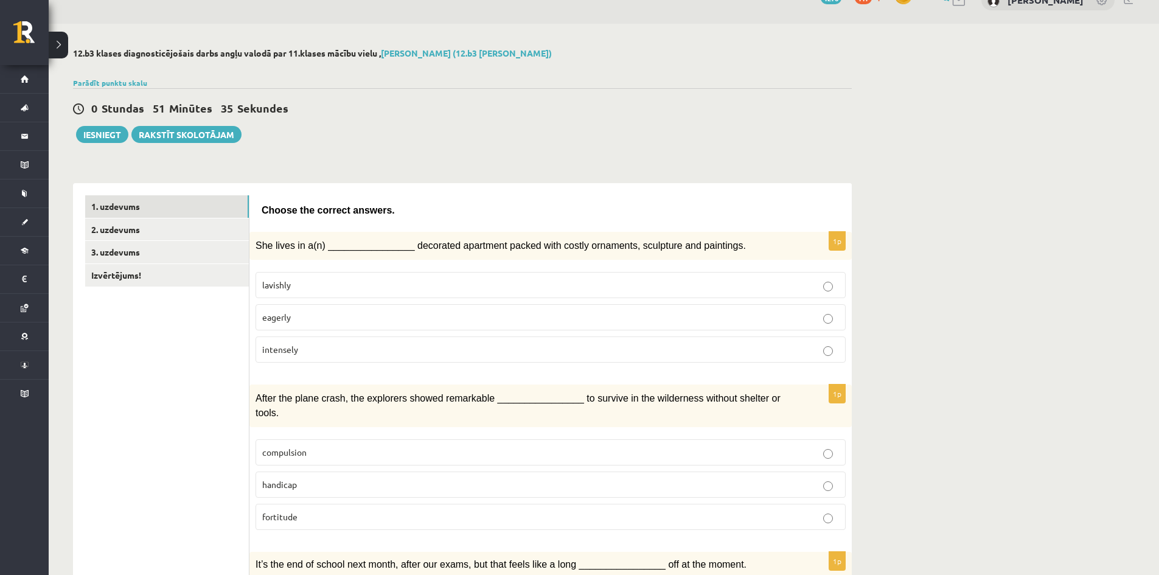
scroll to position [0, 0]
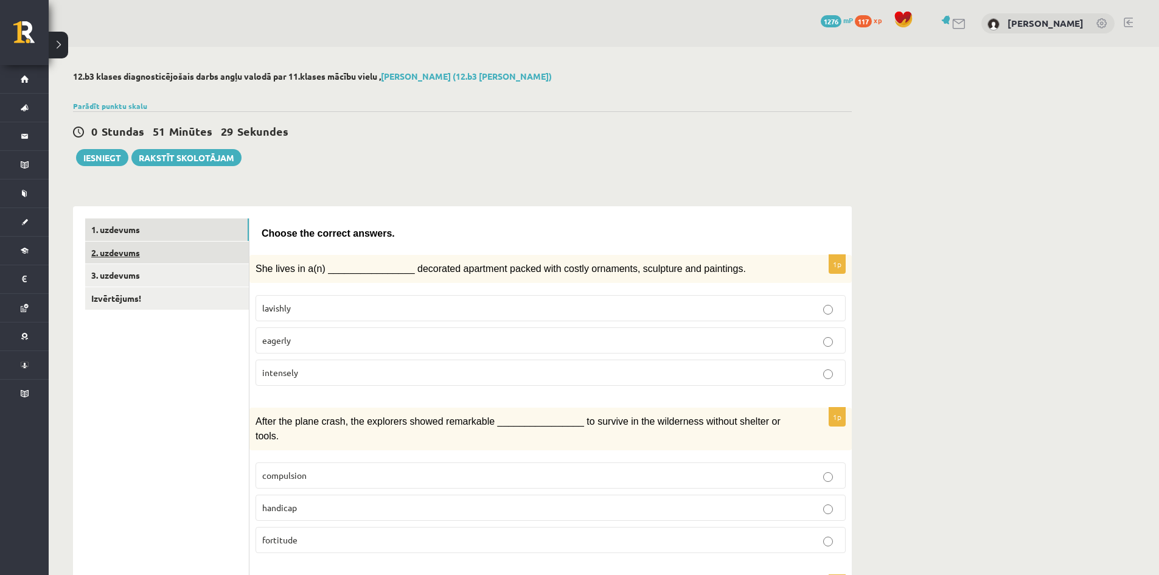
click at [145, 259] on link "2. uzdevums" at bounding box center [167, 253] width 164 height 23
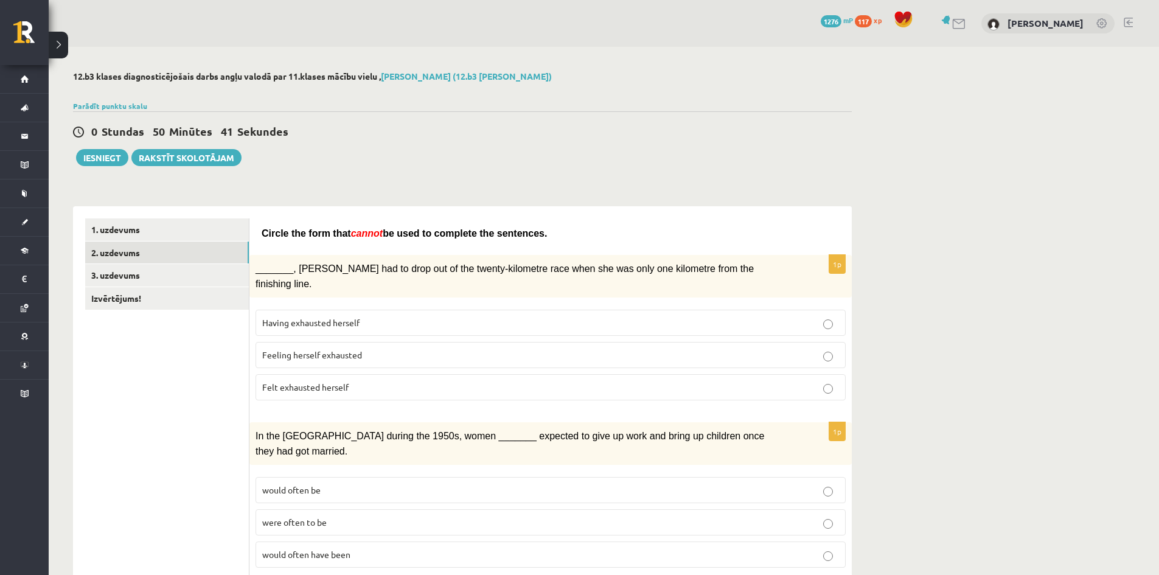
click at [280, 382] on span "Felt exhausted herself" at bounding box center [305, 387] width 86 height 11
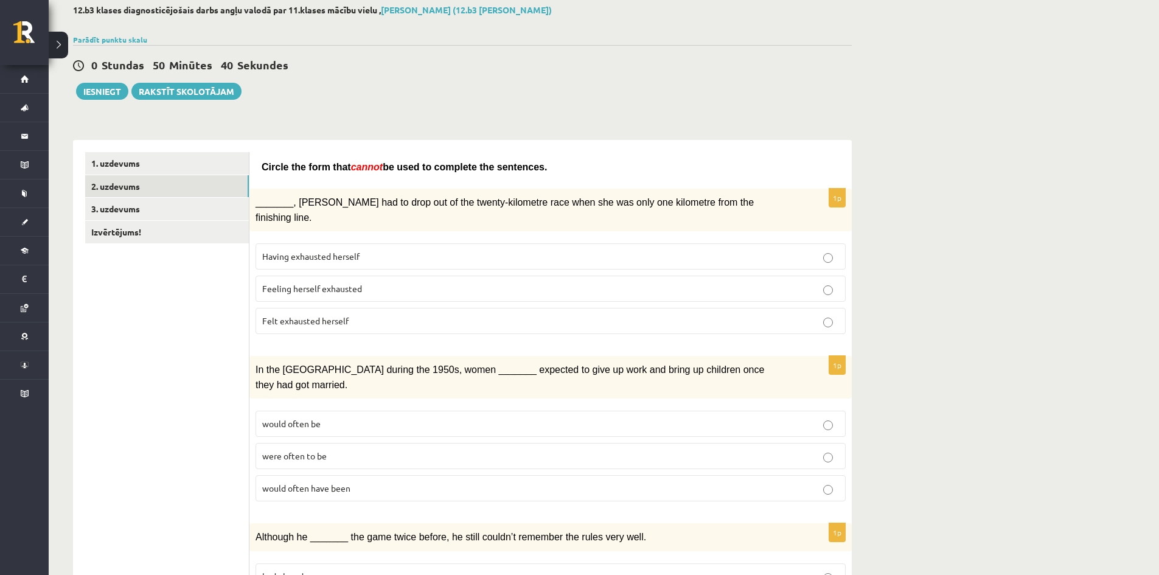
scroll to position [183, 0]
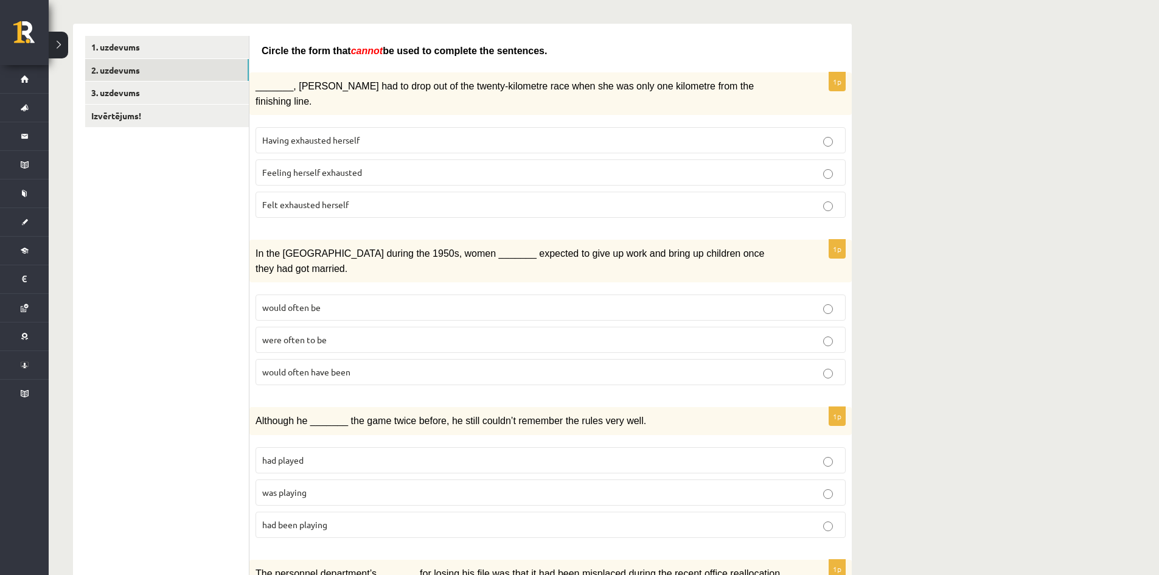
click at [658, 366] on p "would often have been" at bounding box center [550, 372] width 577 height 13
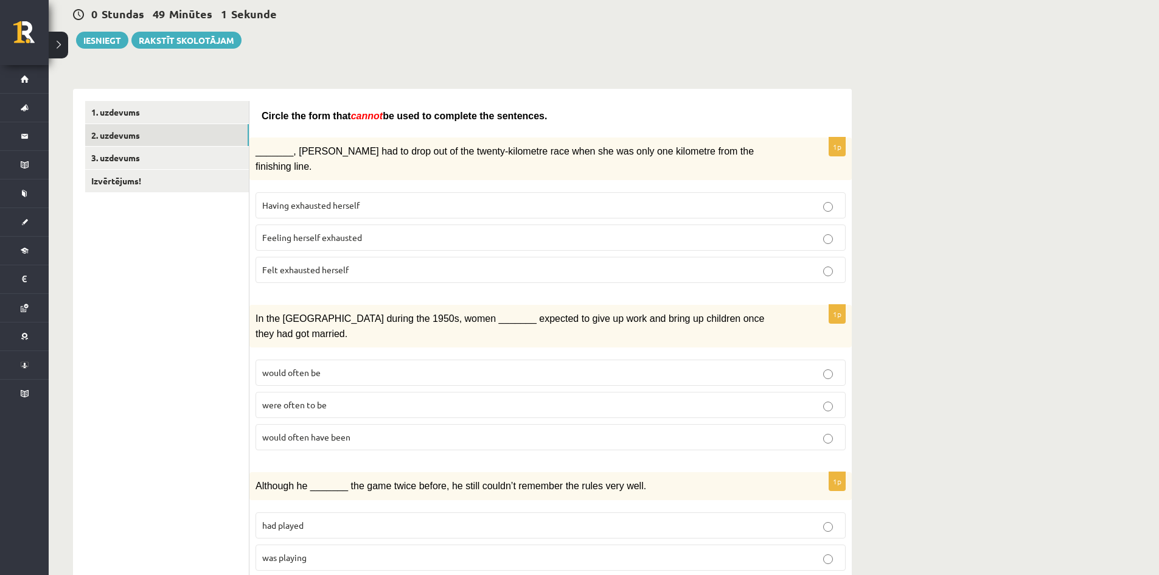
scroll to position [0, 0]
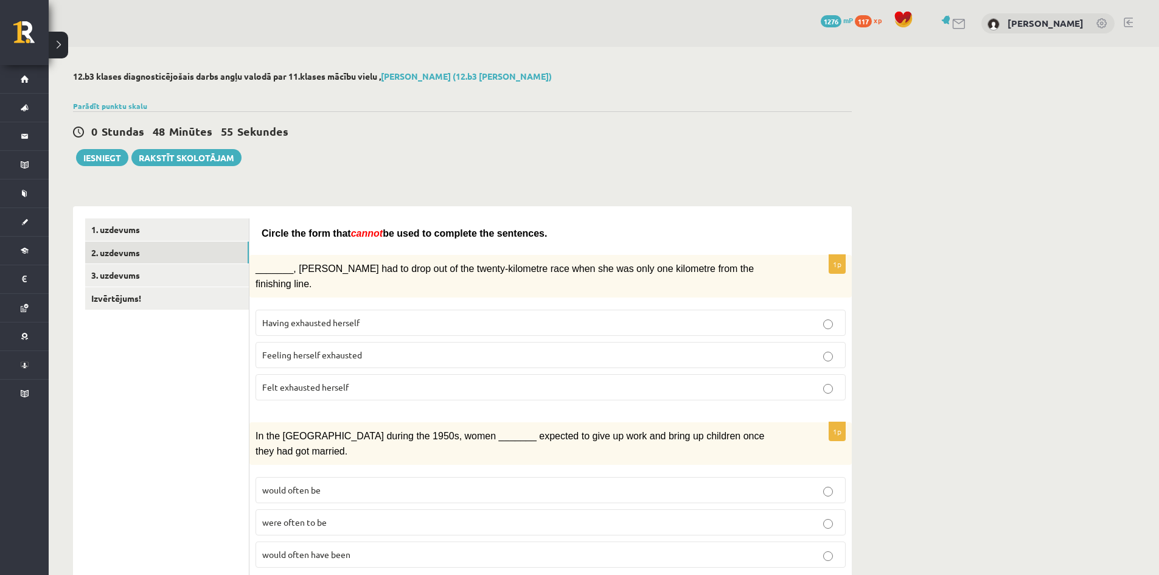
click at [959, 21] on link at bounding box center [959, 24] width 15 height 10
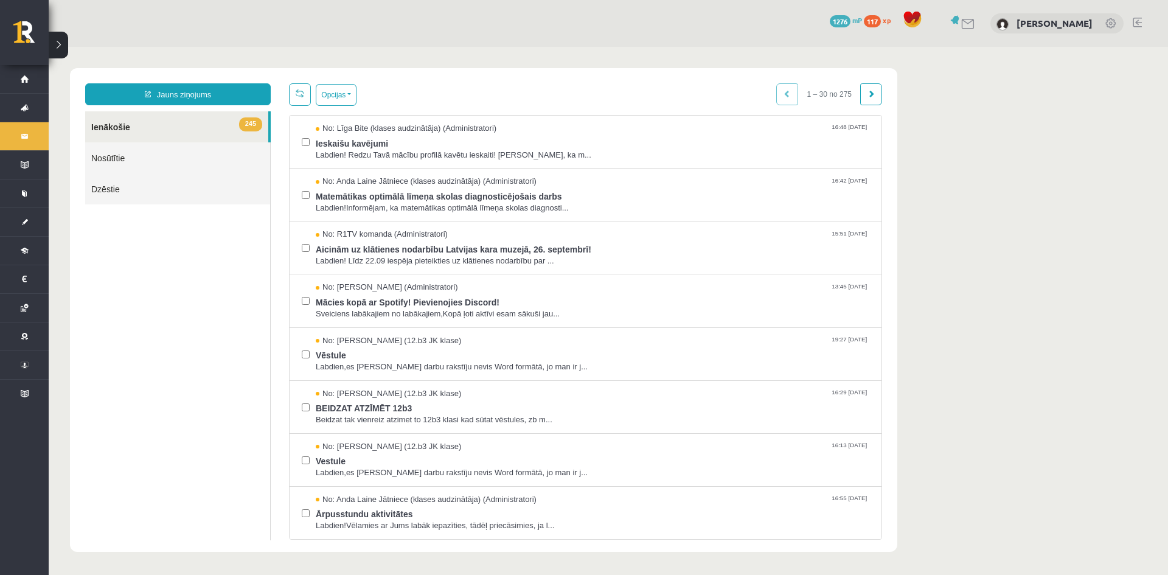
drag, startPoint x: 49, startPoint y: 47, endPoint x: 208, endPoint y: 423, distance: 408.5
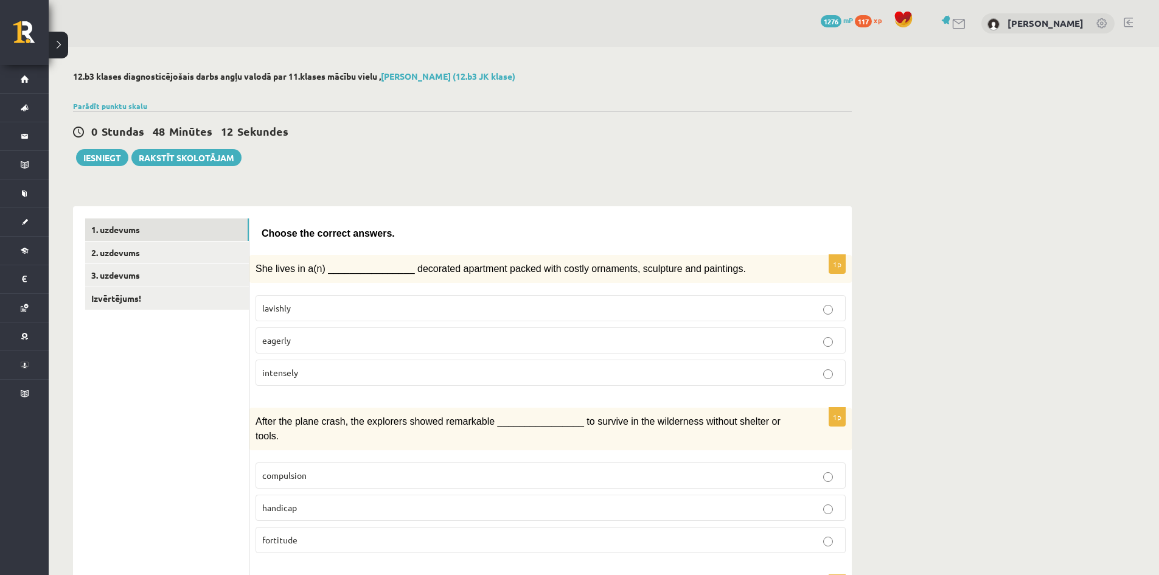
click at [417, 77] on link "[PERSON_NAME] (12.b3 JK klase)" at bounding box center [448, 76] width 134 height 11
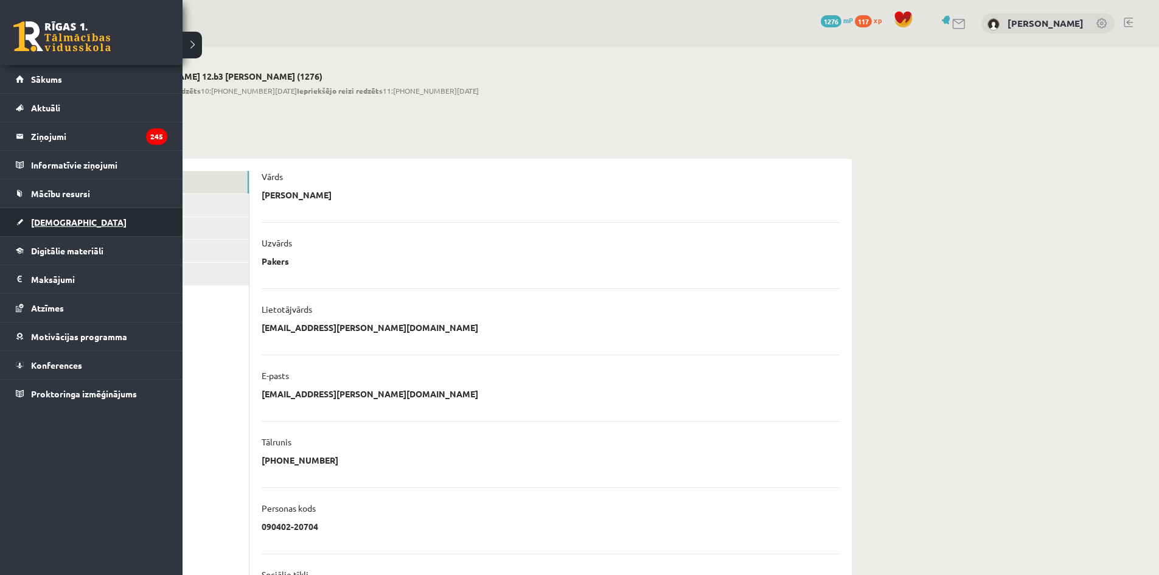
click at [79, 226] on link "[DEMOGRAPHIC_DATA]" at bounding box center [92, 222] width 152 height 28
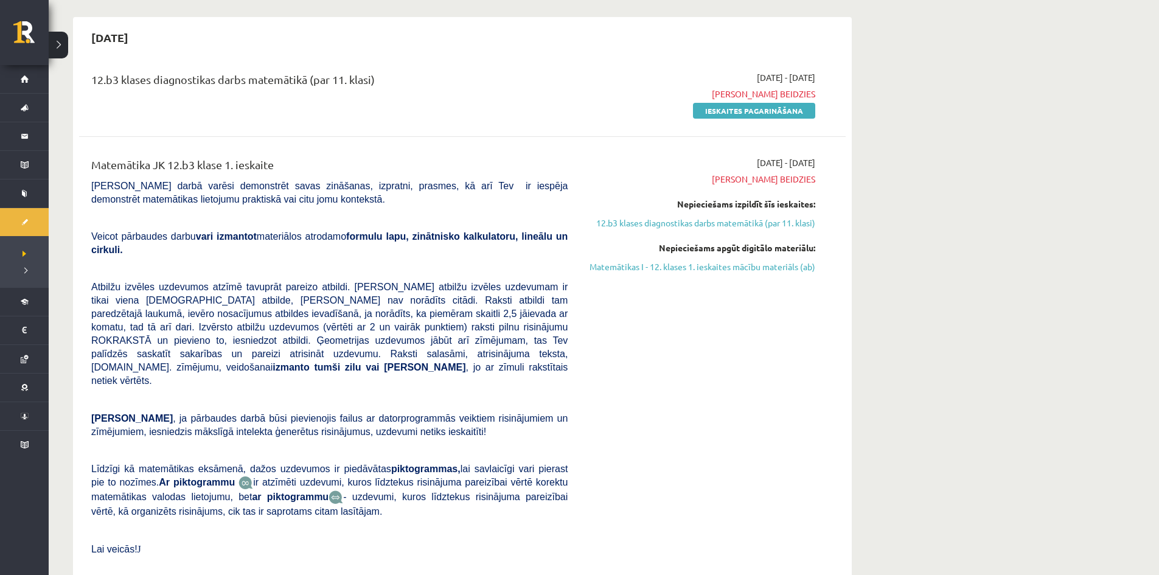
scroll to position [365, 0]
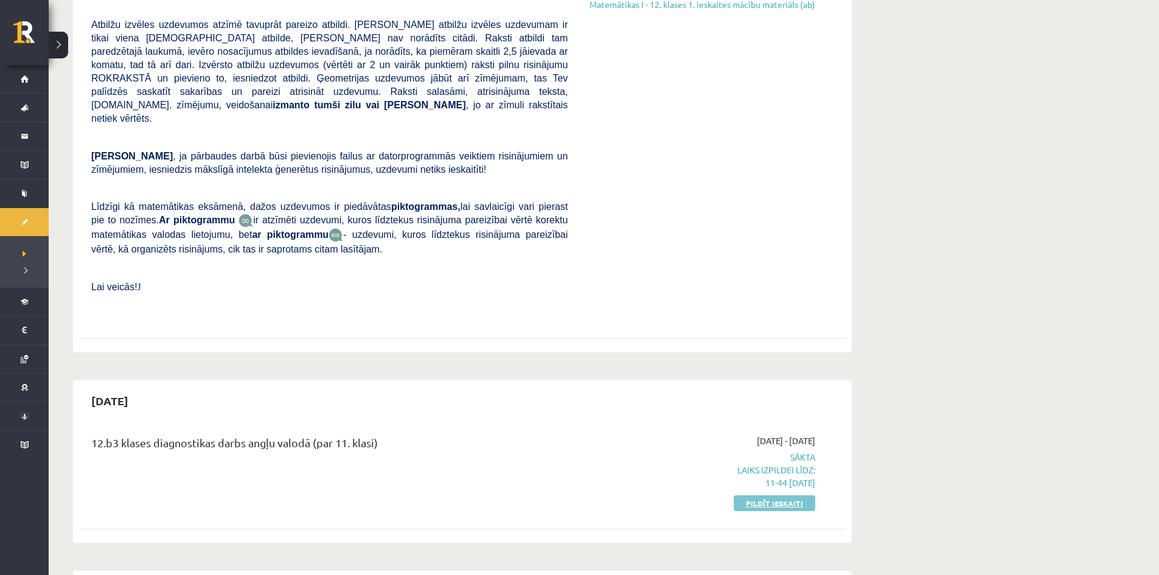
click at [798, 495] on link "Pildīt ieskaiti" at bounding box center [775, 503] width 82 height 16
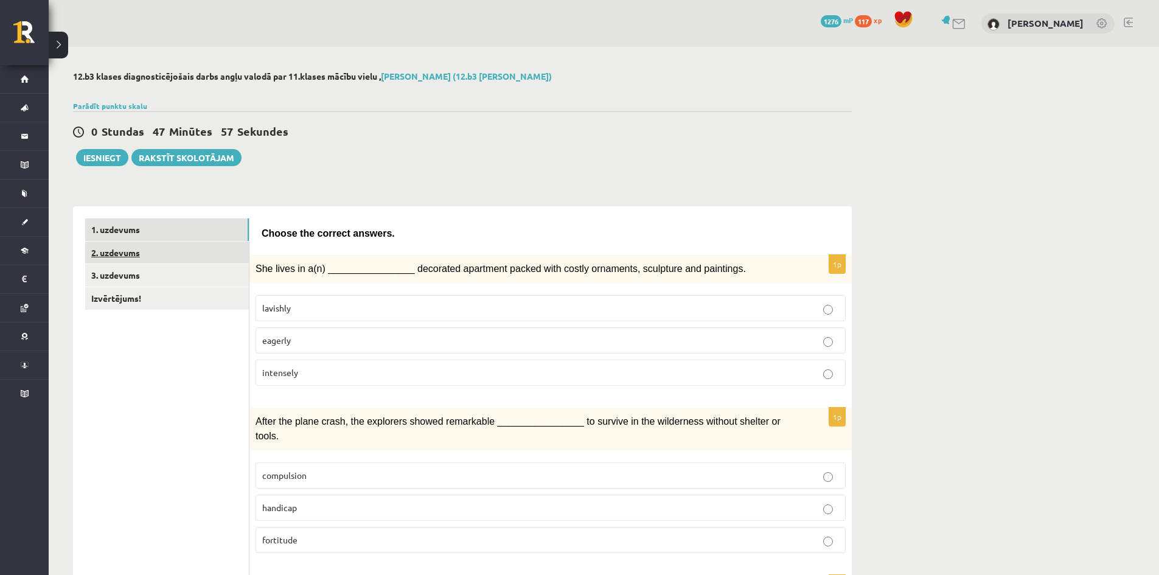
click at [228, 256] on link "2. uzdevums" at bounding box center [167, 253] width 164 height 23
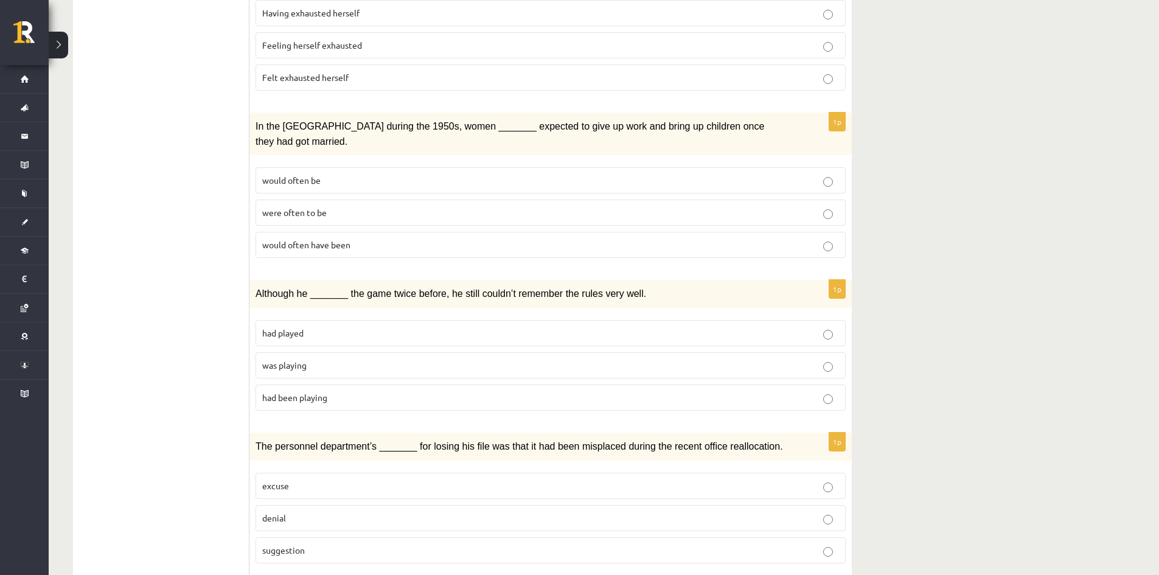
scroll to position [304, 0]
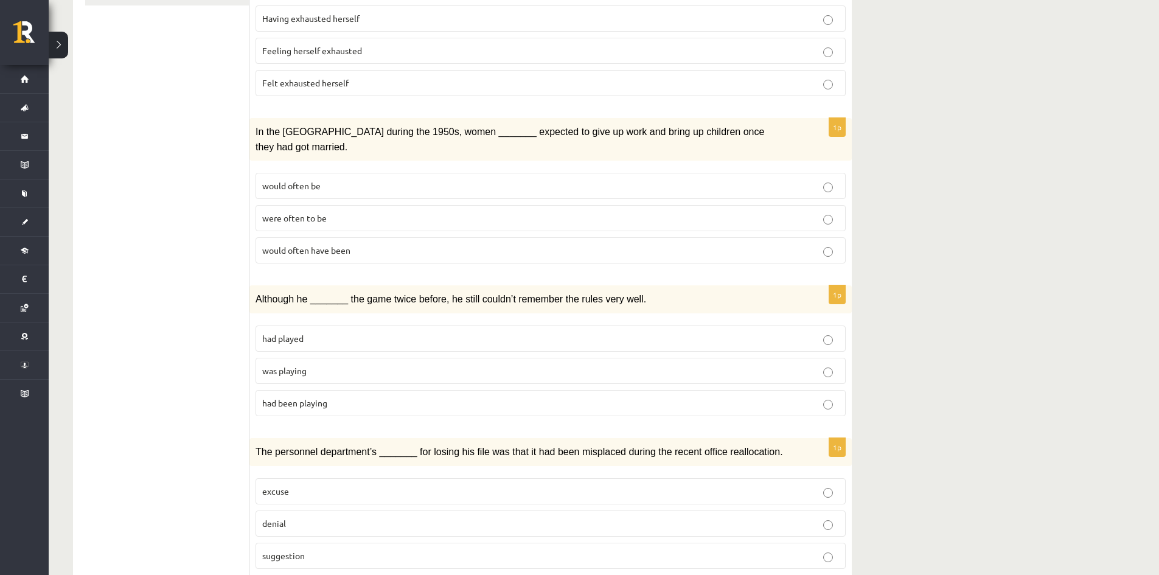
click at [282, 365] on span "was playing" at bounding box center [284, 370] width 44 height 11
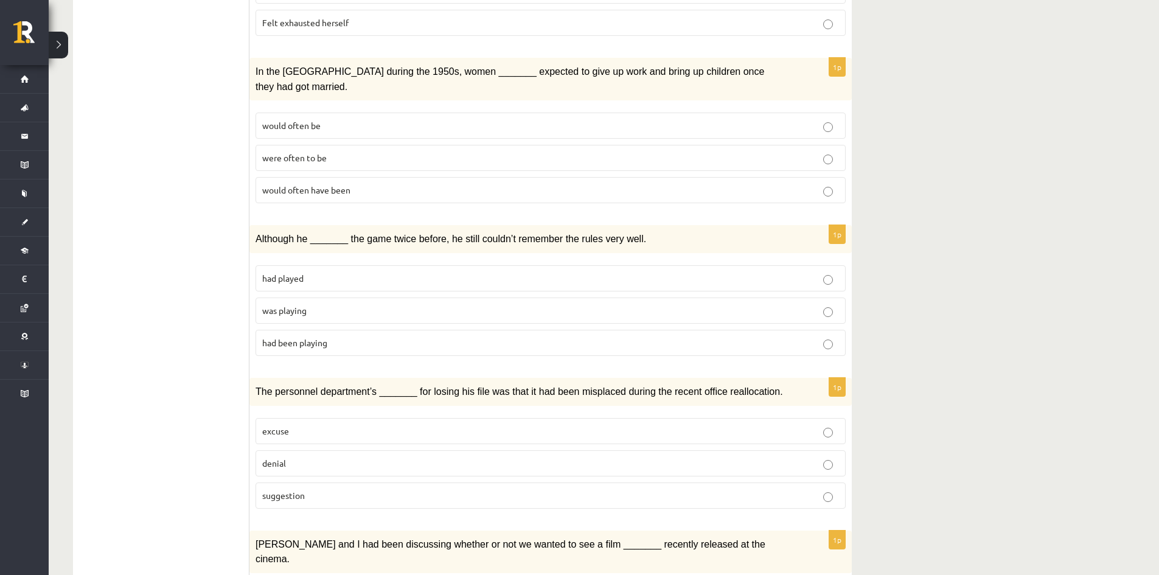
scroll to position [365, 0]
click at [335, 489] on p "suggestion" at bounding box center [550, 495] width 577 height 13
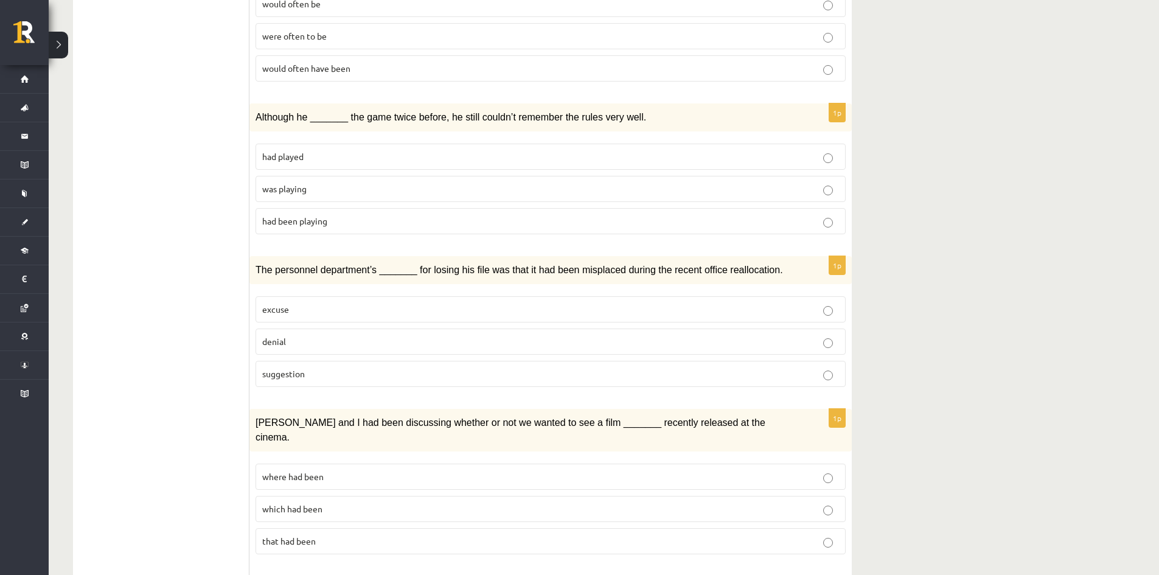
scroll to position [487, 0]
click at [435, 470] on p "where had been" at bounding box center [550, 476] width 577 height 13
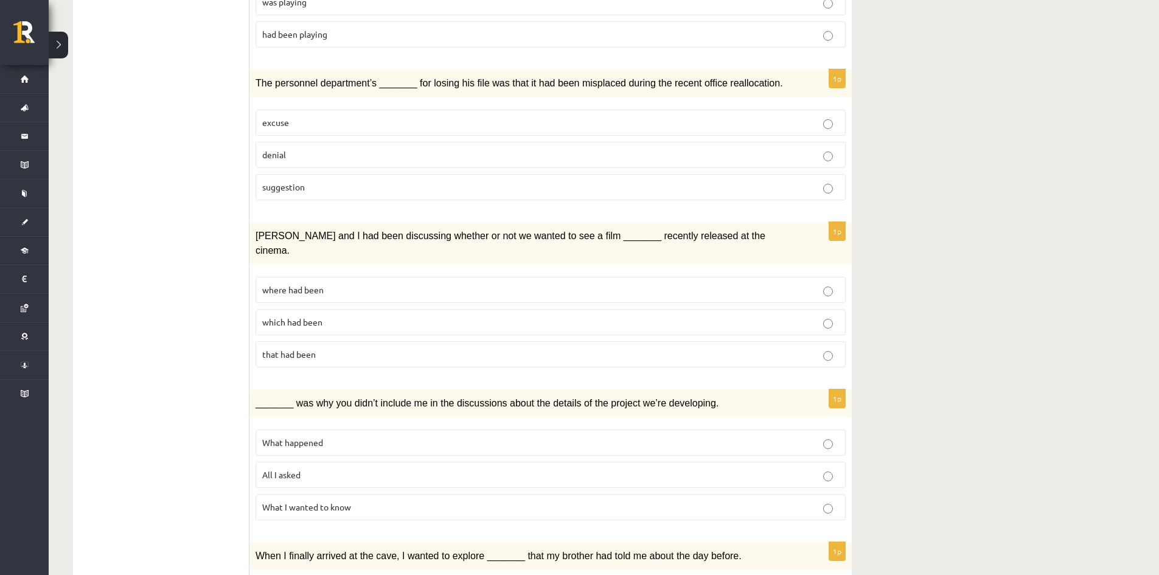
scroll to position [852, 0]
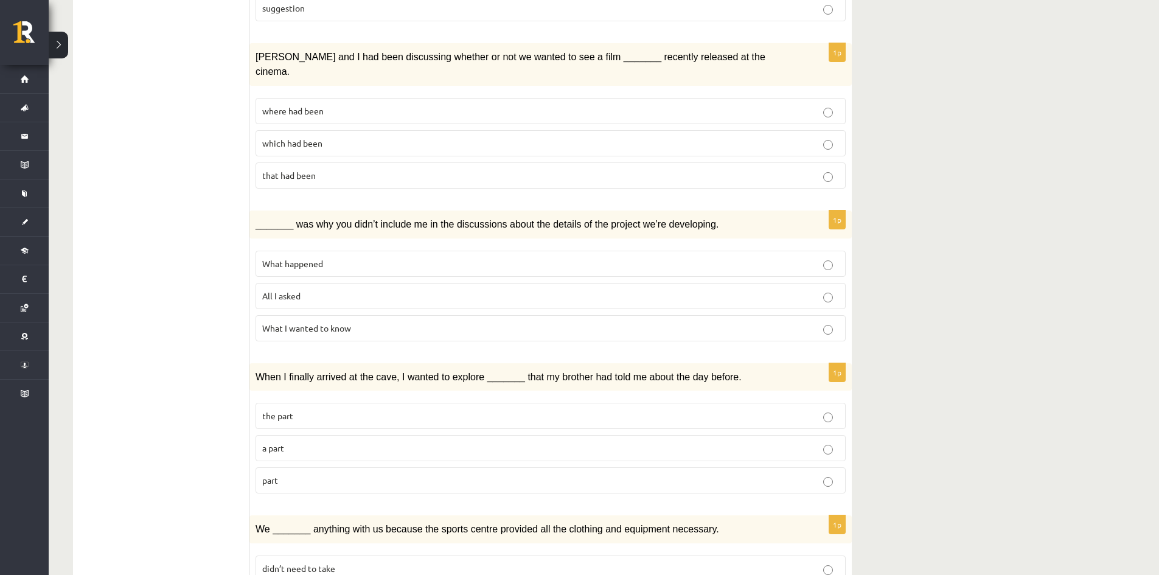
click at [312, 251] on label "What happened" at bounding box center [551, 264] width 590 height 26
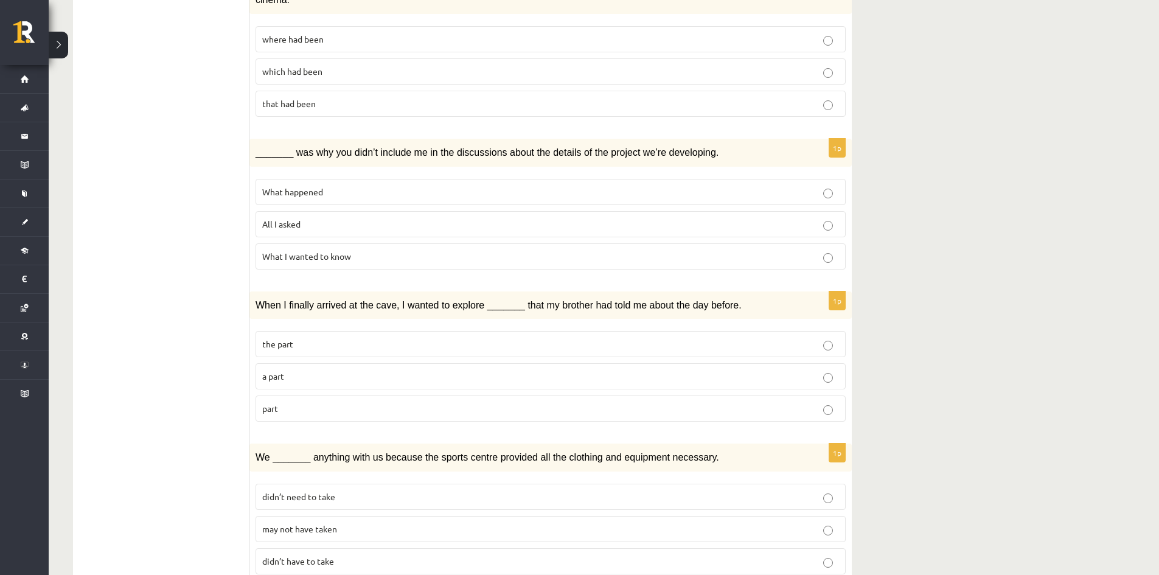
scroll to position [1035, 0]
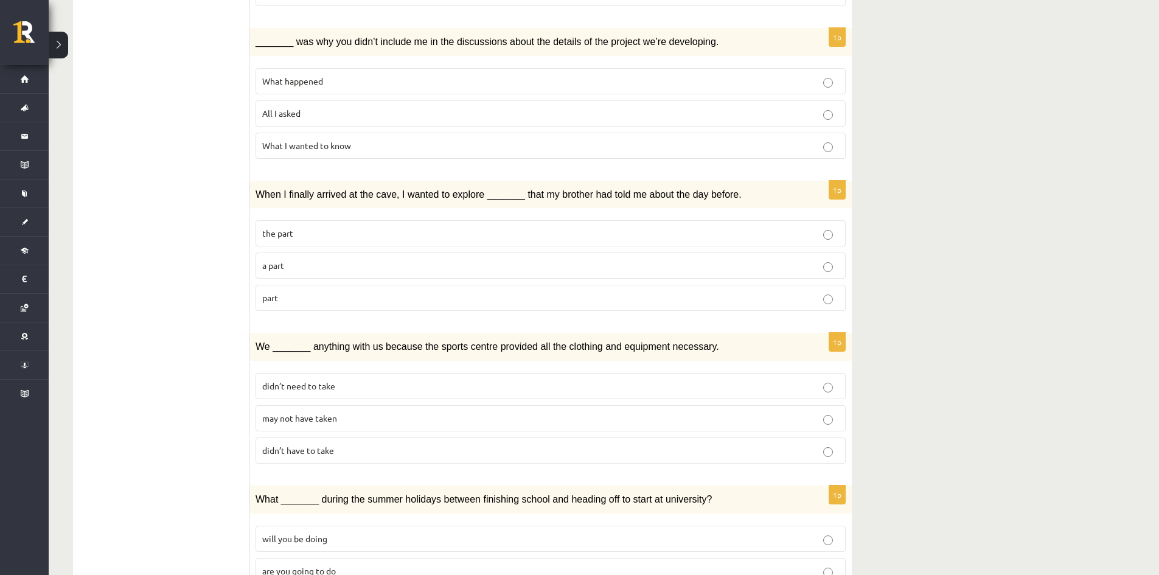
click at [290, 292] on p "part" at bounding box center [550, 298] width 577 height 13
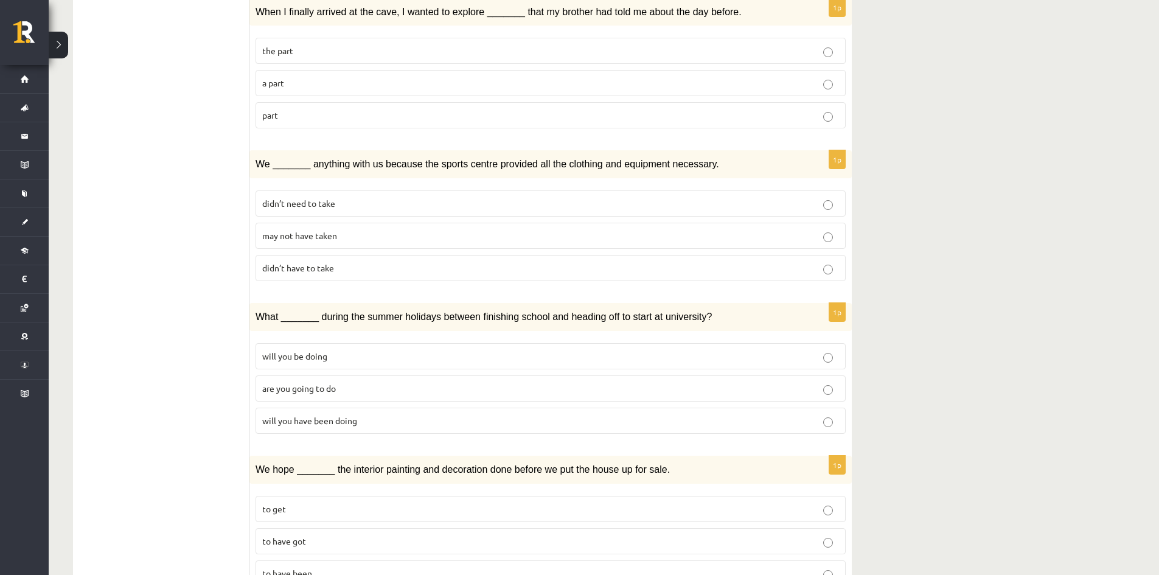
click at [320, 198] on span "didn’t need to take" at bounding box center [298, 203] width 73 height 11
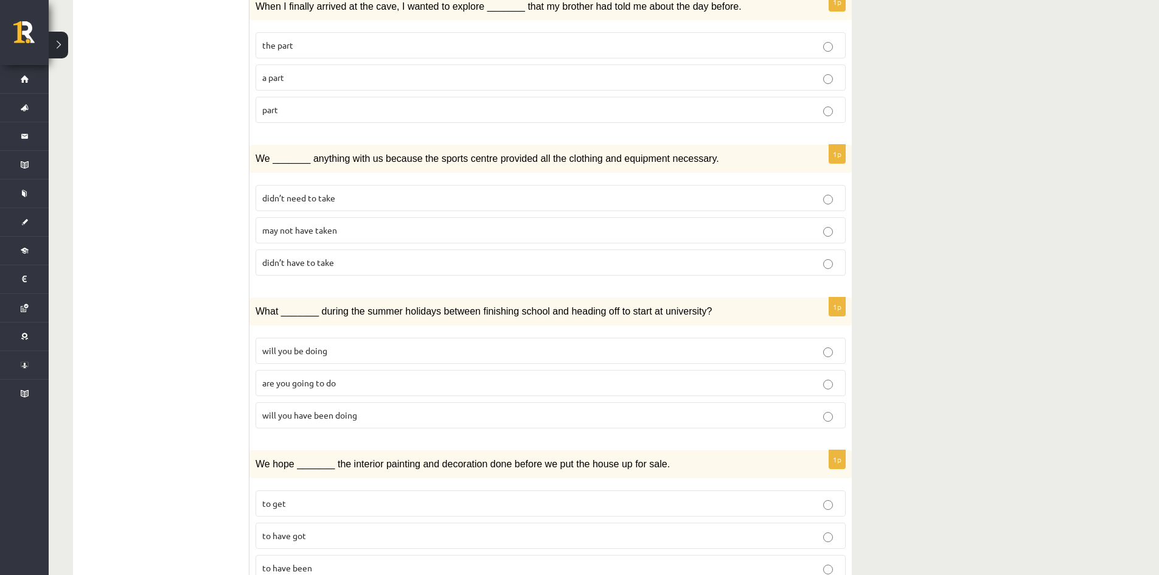
scroll to position [1224, 0]
click at [384, 401] on label "will you have been doing" at bounding box center [551, 414] width 590 height 26
click at [397, 561] on p "to have been" at bounding box center [550, 567] width 577 height 13
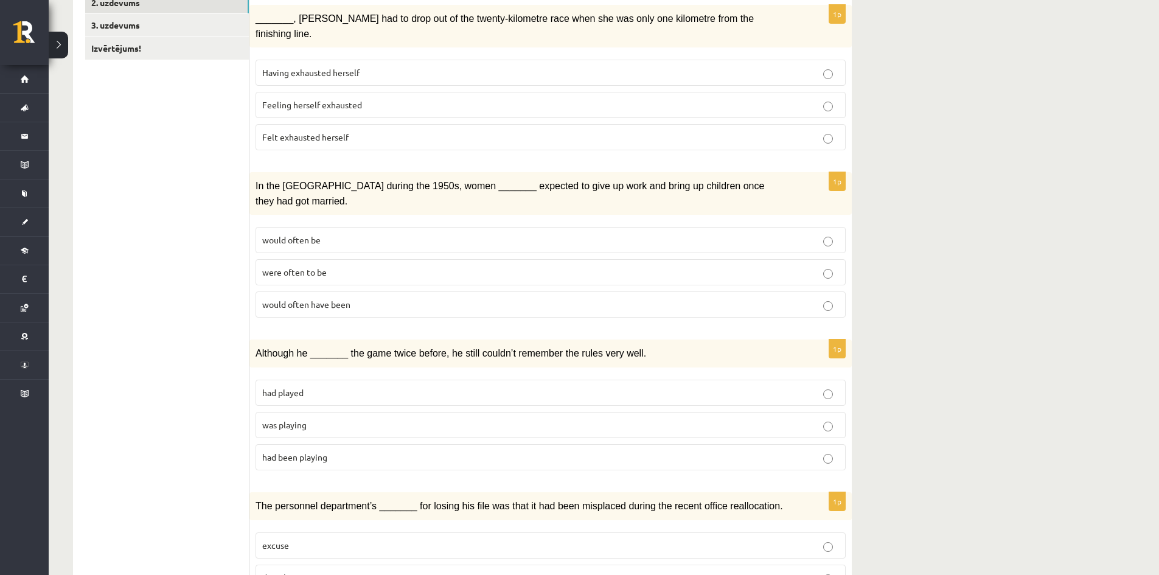
scroll to position [0, 0]
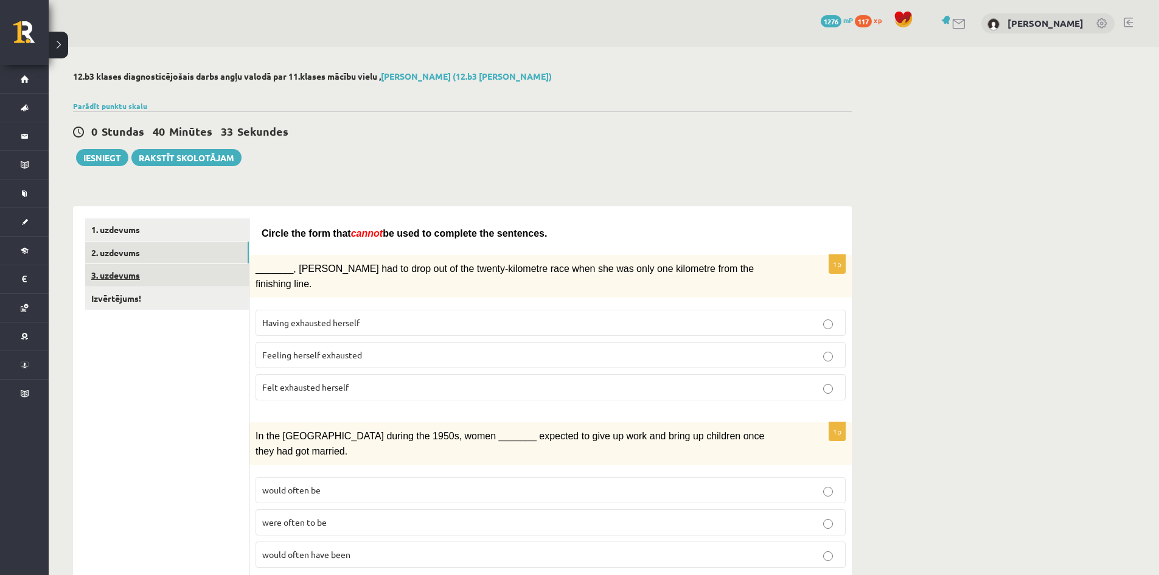
click at [164, 285] on link "3. uzdevums" at bounding box center [167, 275] width 164 height 23
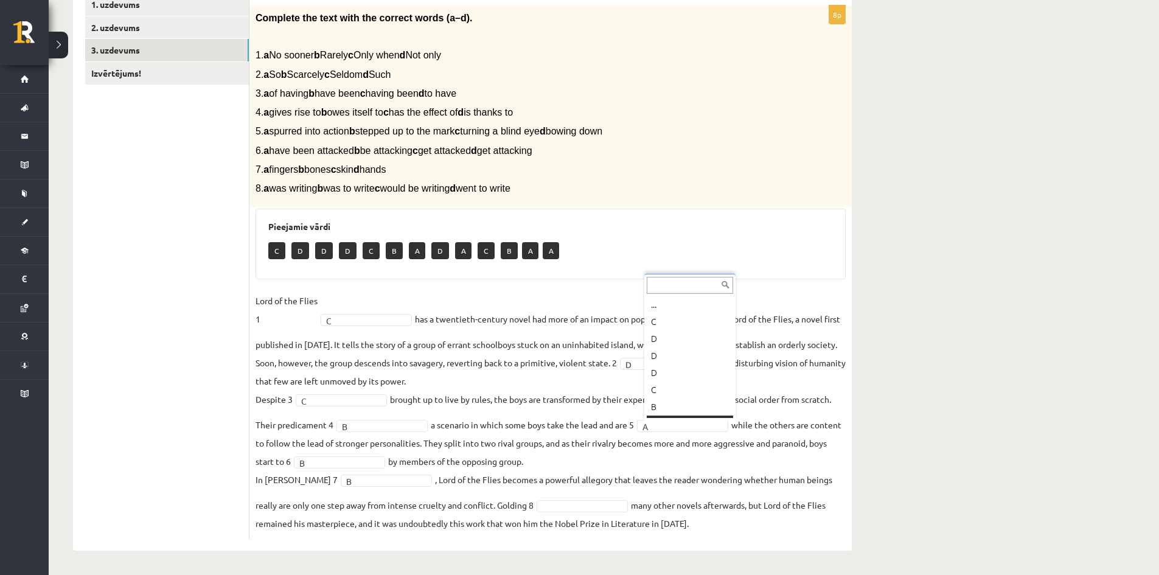
scroll to position [15, 0]
drag, startPoint x: 371, startPoint y: 312, endPoint x: 375, endPoint y: 330, distance: 18.6
click at [371, 312] on fieldset "Lord of the Flies 1 C * has a twentieth-century novel had more of an impact on …" at bounding box center [551, 412] width 590 height 241
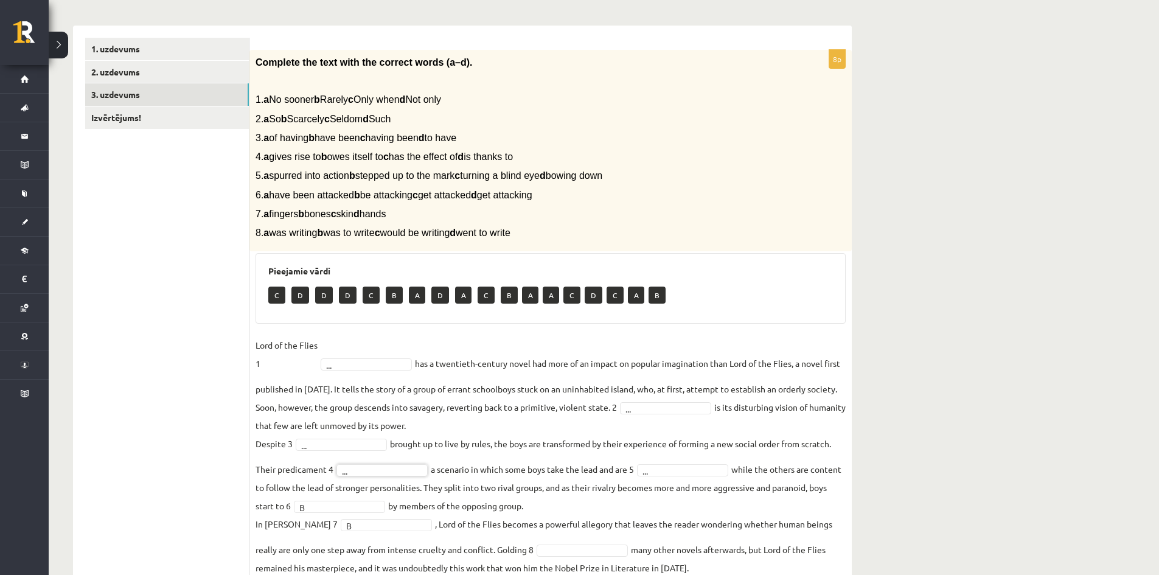
scroll to position [226, 0]
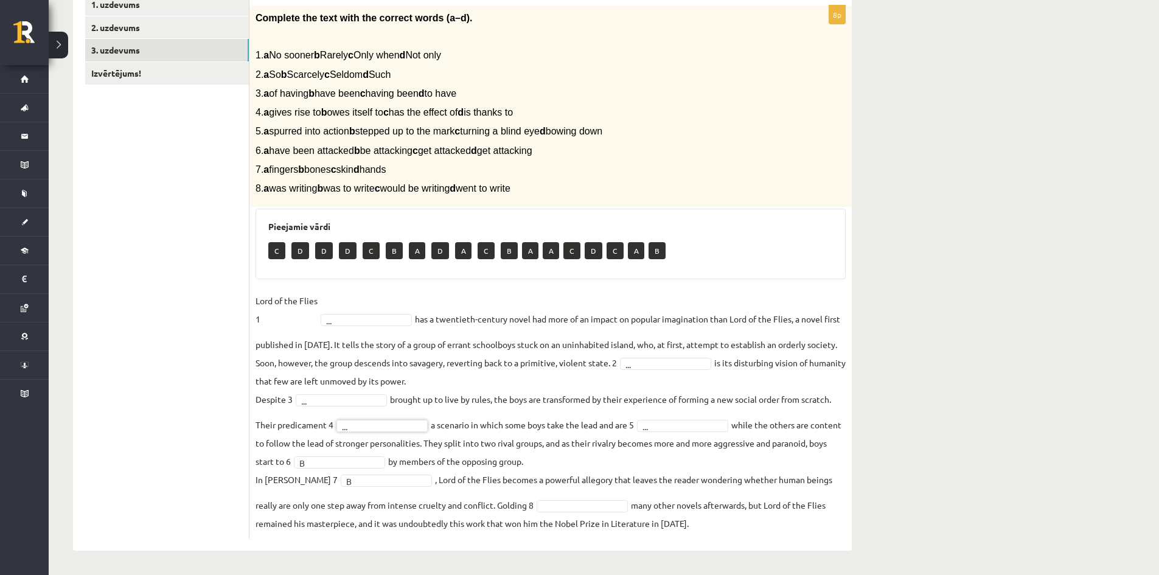
click at [400, 472] on fieldset "Lord of the Flies 1 ... has a twentieth-century novel had more of an impact on …" at bounding box center [551, 412] width 590 height 241
click at [401, 469] on fieldset "Lord of the Flies 1 ... has a twentieth-century novel had more of an impact on …" at bounding box center [551, 412] width 590 height 241
click at [788, 180] on div "Complete the text with the correct words (a–d). 1. a No sooner b Rarely c Only …" at bounding box center [551, 106] width 603 height 202
click at [702, 132] on p "5. a spurred into action b stepped up to the mark c turning a blind eye d bowin…" at bounding box center [520, 131] width 529 height 13
click at [774, 148] on p "6. a have been attacked b be attacking c get attacked d get attacking" at bounding box center [520, 150] width 529 height 13
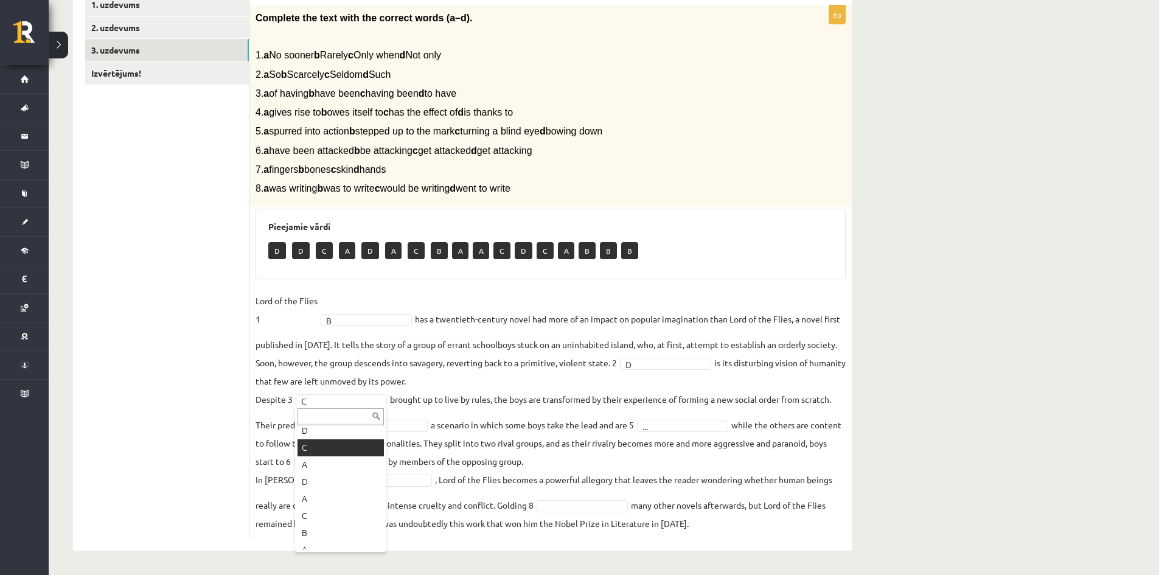
scroll to position [61, 0]
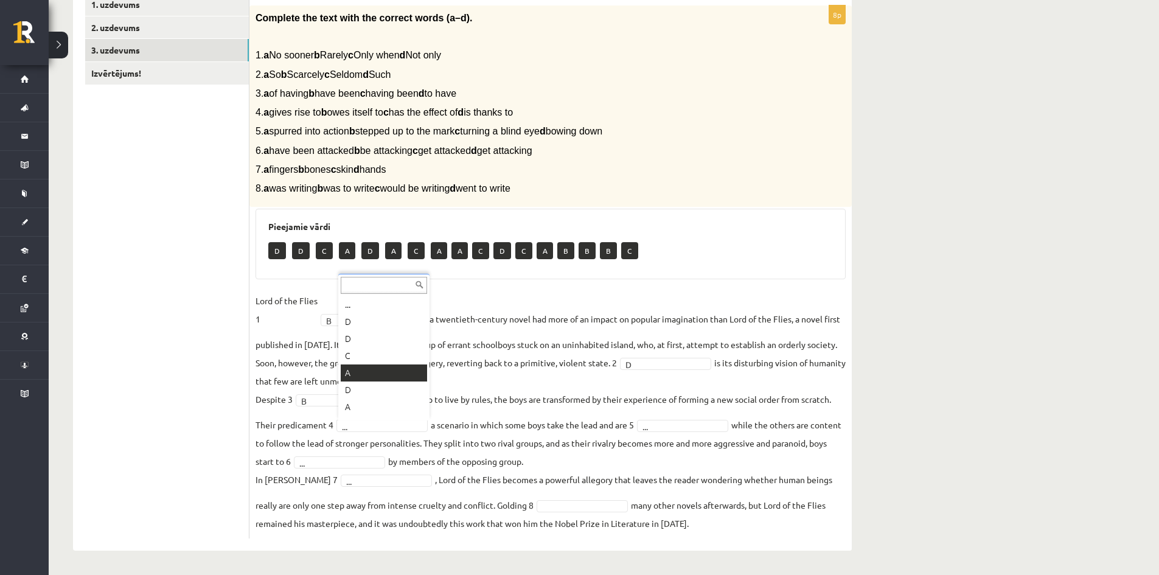
drag, startPoint x: 364, startPoint y: 372, endPoint x: 373, endPoint y: 391, distance: 21.0
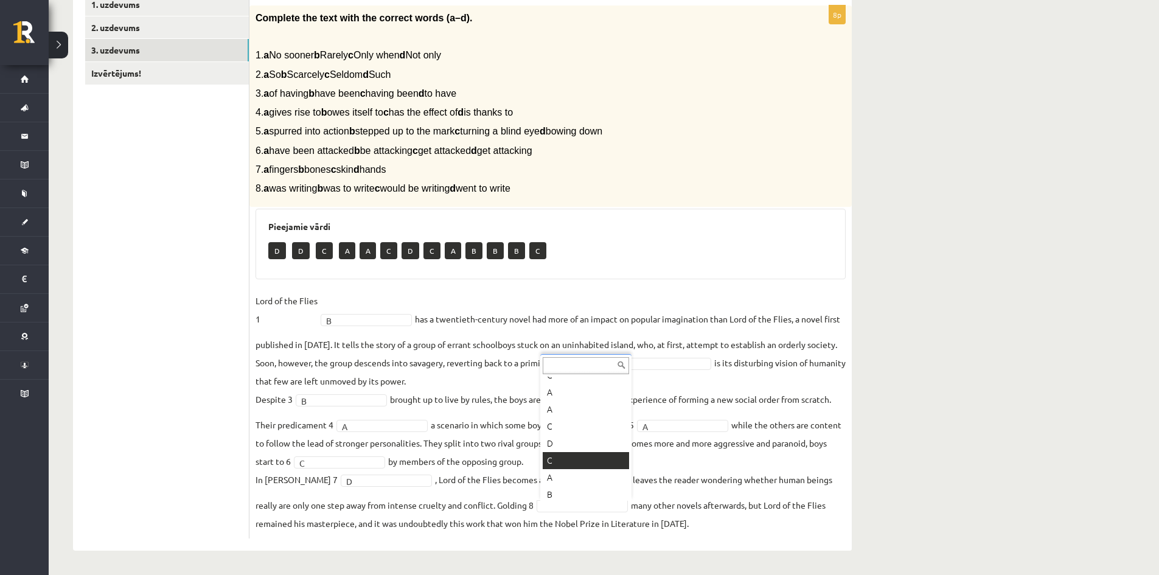
scroll to position [66, 0]
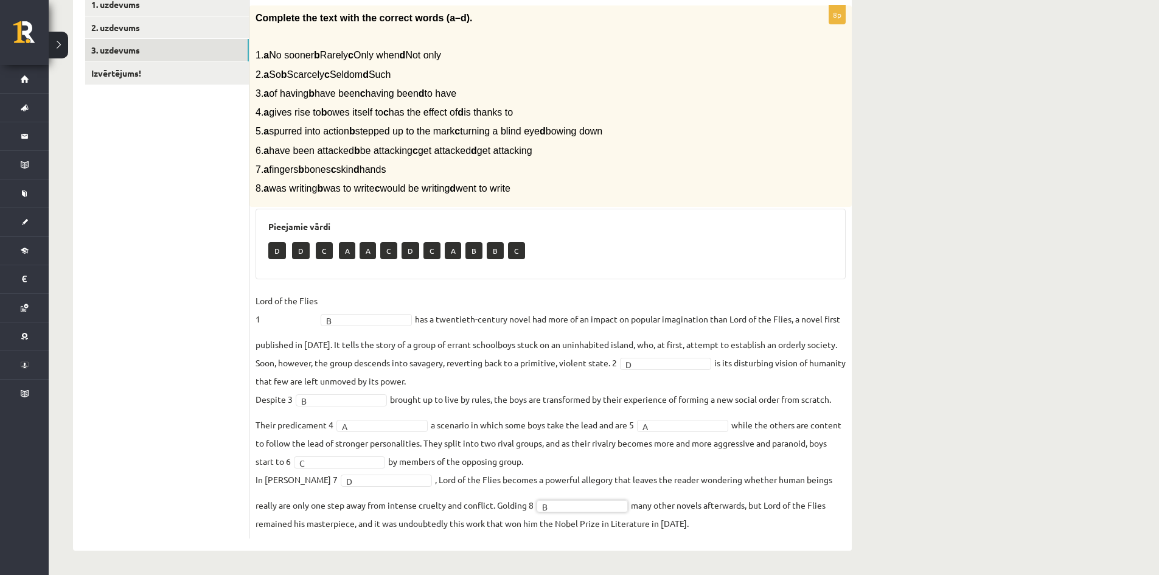
click at [852, 494] on div "**********" at bounding box center [463, 198] width 828 height 753
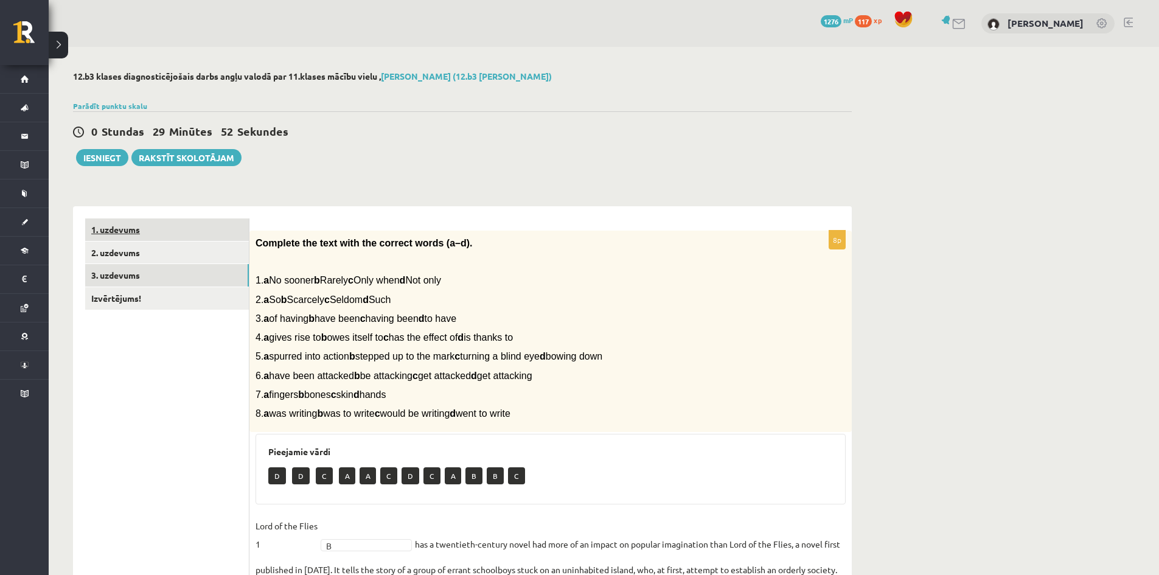
scroll to position [61, 0]
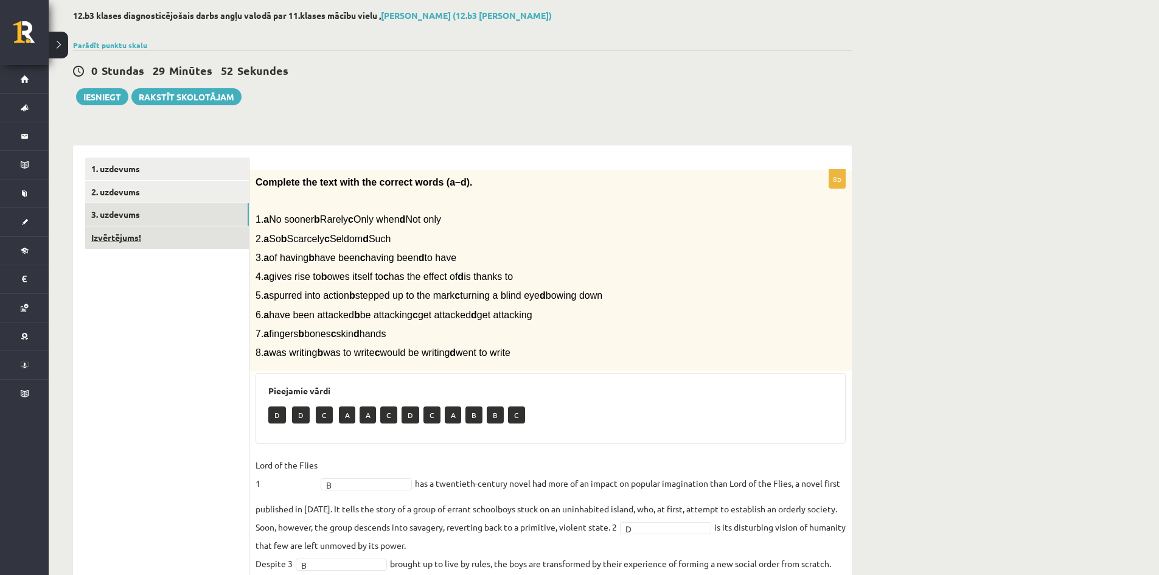
click at [172, 239] on link "Izvērtējums!" at bounding box center [167, 237] width 164 height 23
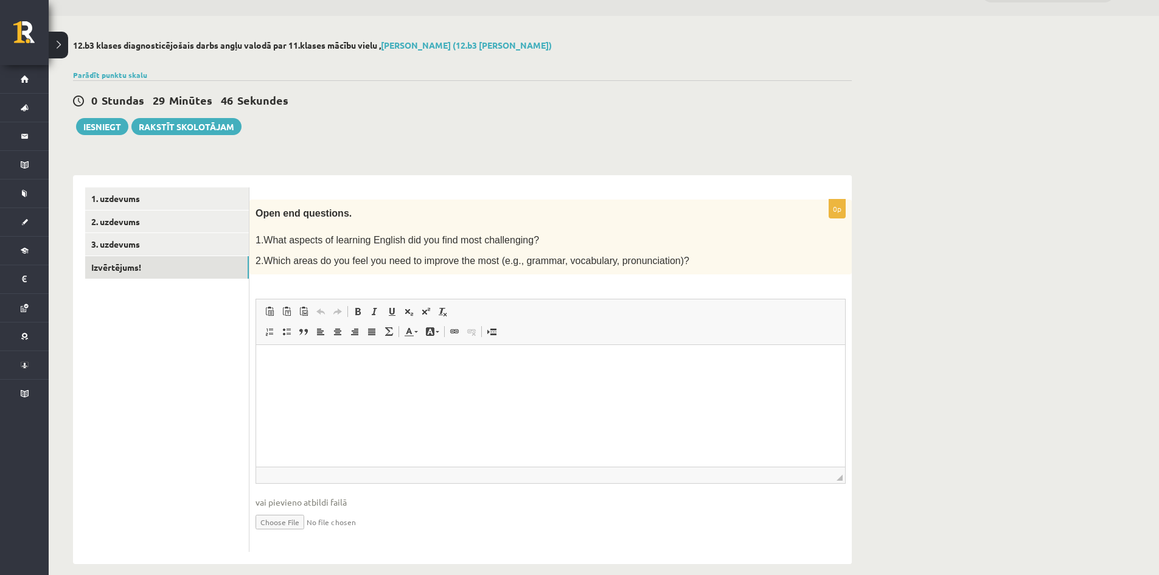
scroll to position [44, 0]
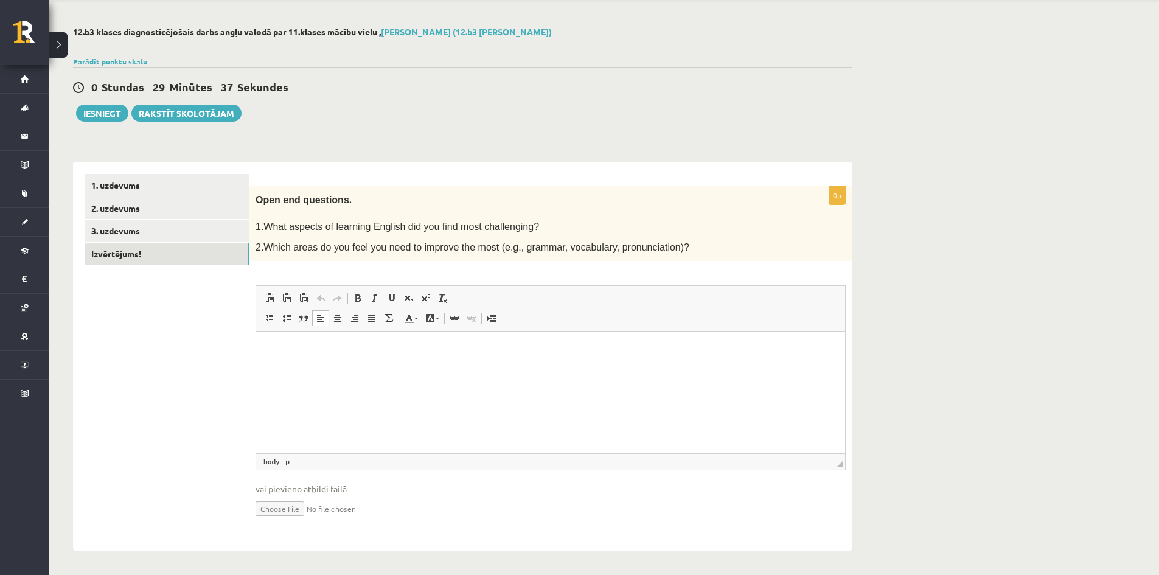
click at [366, 369] on html at bounding box center [550, 350] width 589 height 37
click at [107, 117] on button "Iesniegt" at bounding box center [102, 113] width 52 height 17
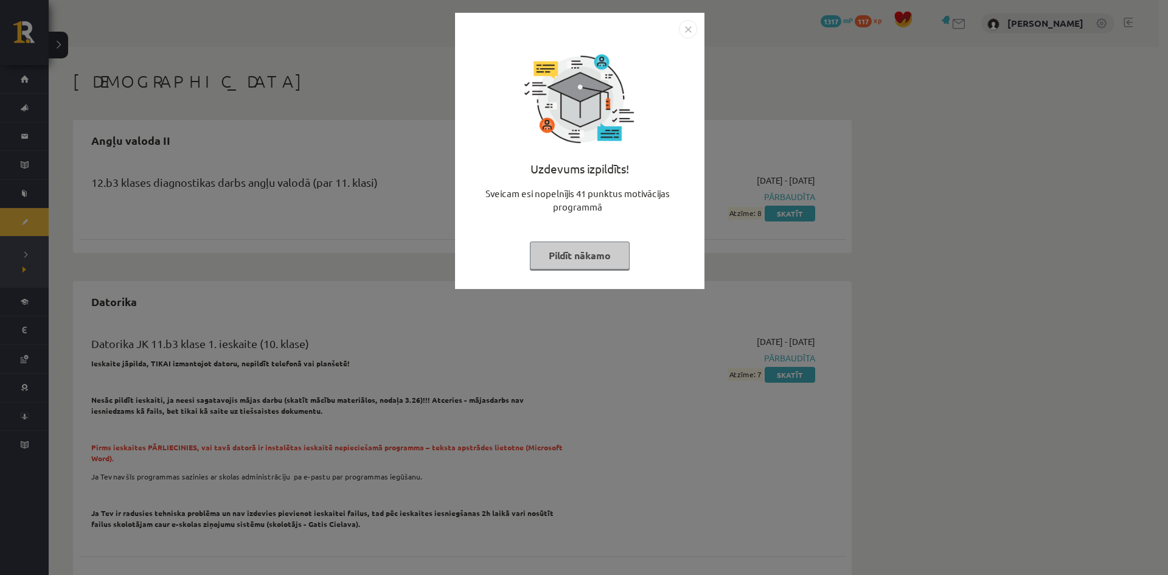
click at [603, 246] on button "Pildīt nākamo" at bounding box center [580, 256] width 100 height 28
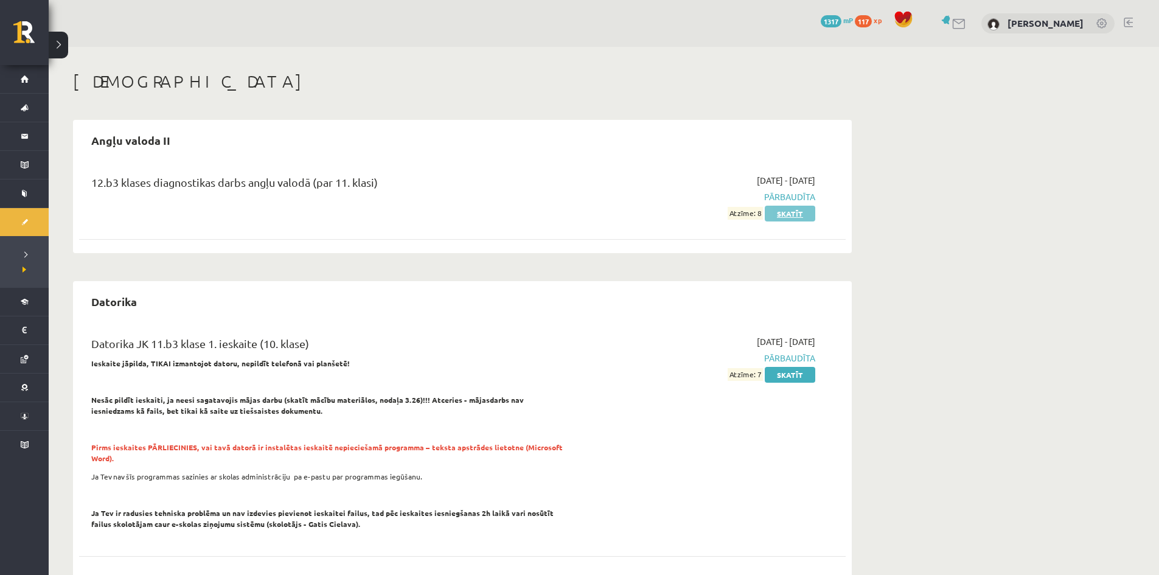
click at [786, 209] on link "Skatīt" at bounding box center [790, 214] width 51 height 16
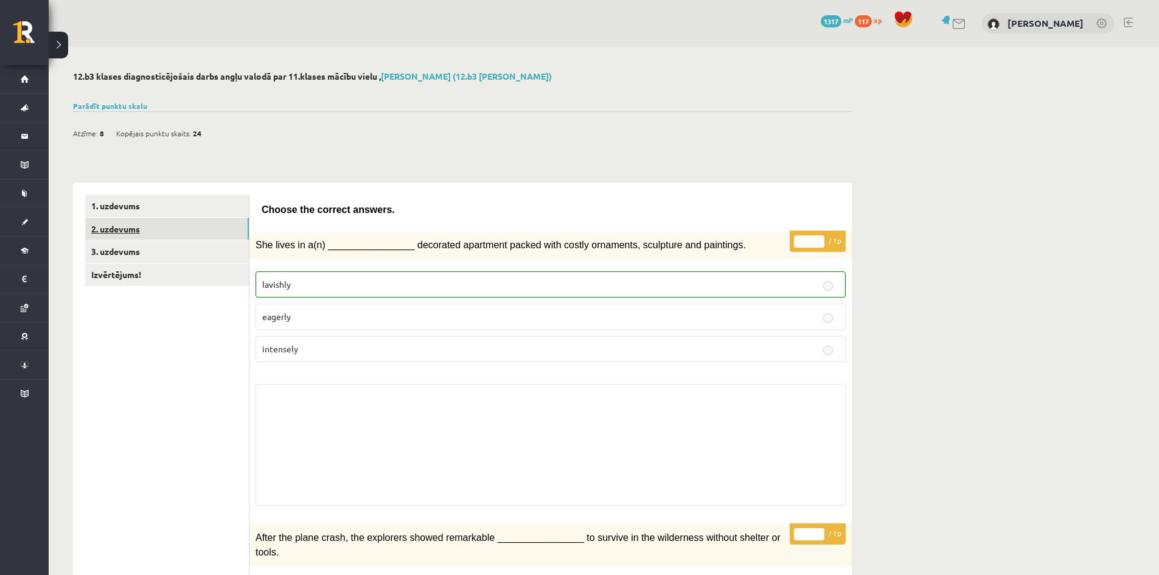
click at [161, 223] on link "2. uzdevums" at bounding box center [167, 229] width 164 height 23
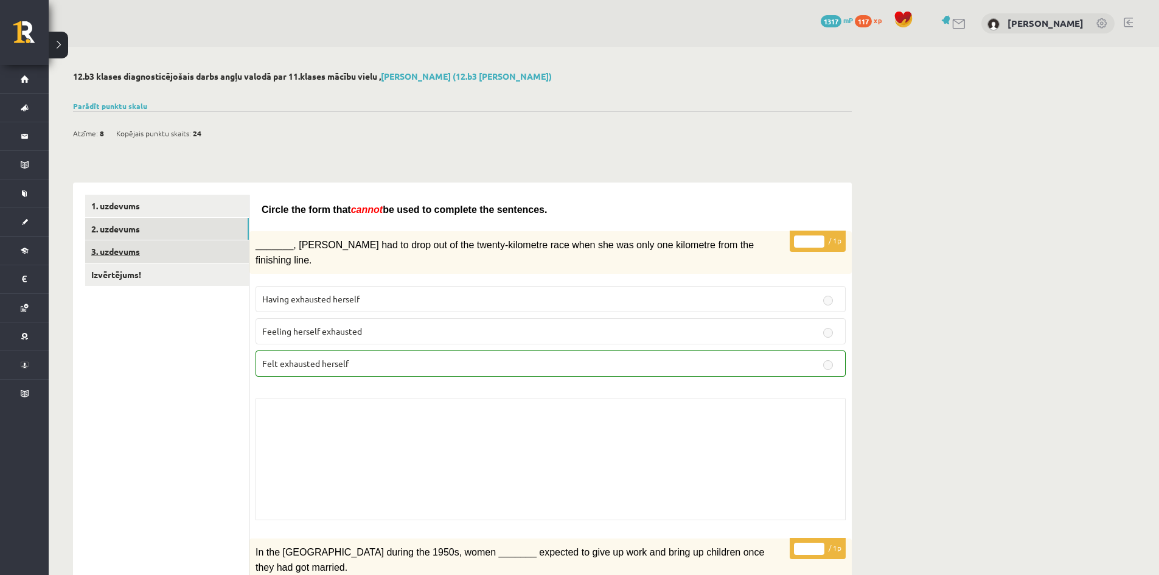
click at [145, 251] on link "3. uzdevums" at bounding box center [167, 251] width 164 height 23
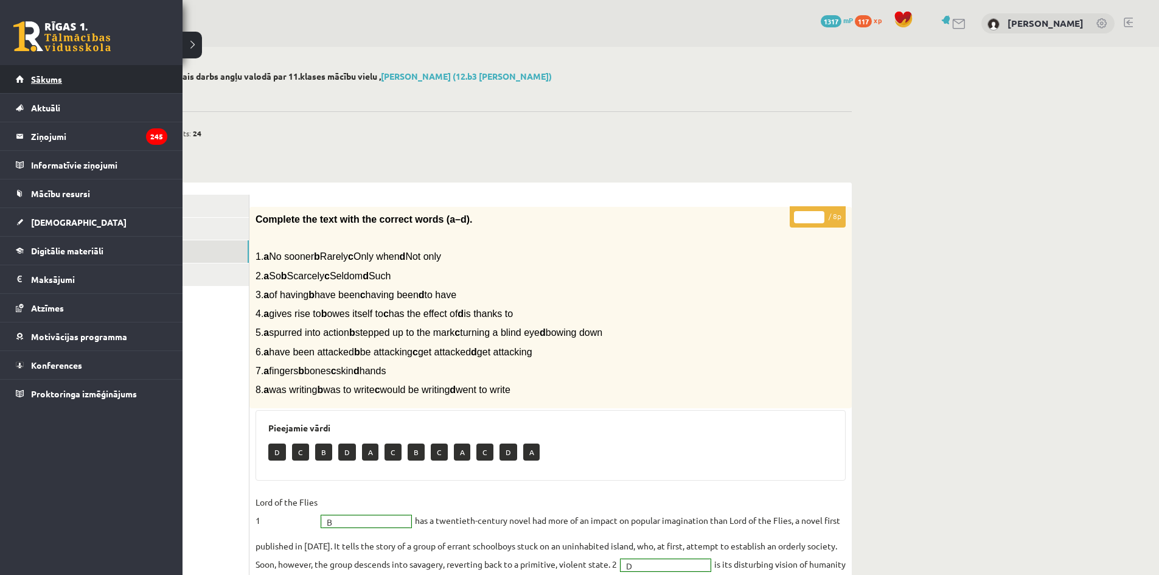
click at [124, 76] on link "Sākums" at bounding box center [92, 79] width 152 height 28
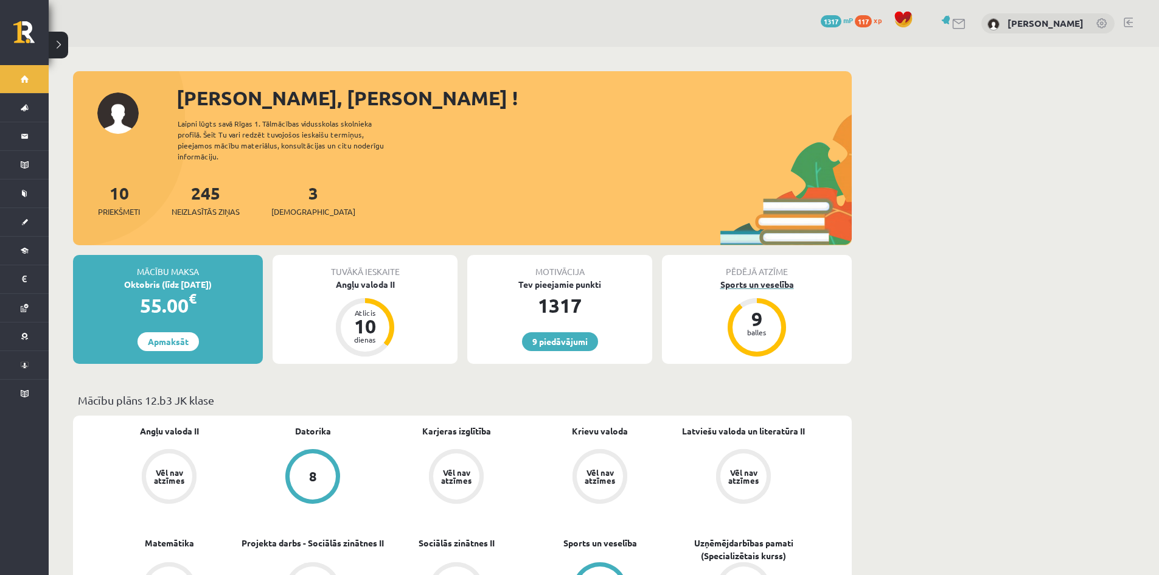
click at [778, 278] on div "Sports un veselība" at bounding box center [757, 284] width 190 height 13
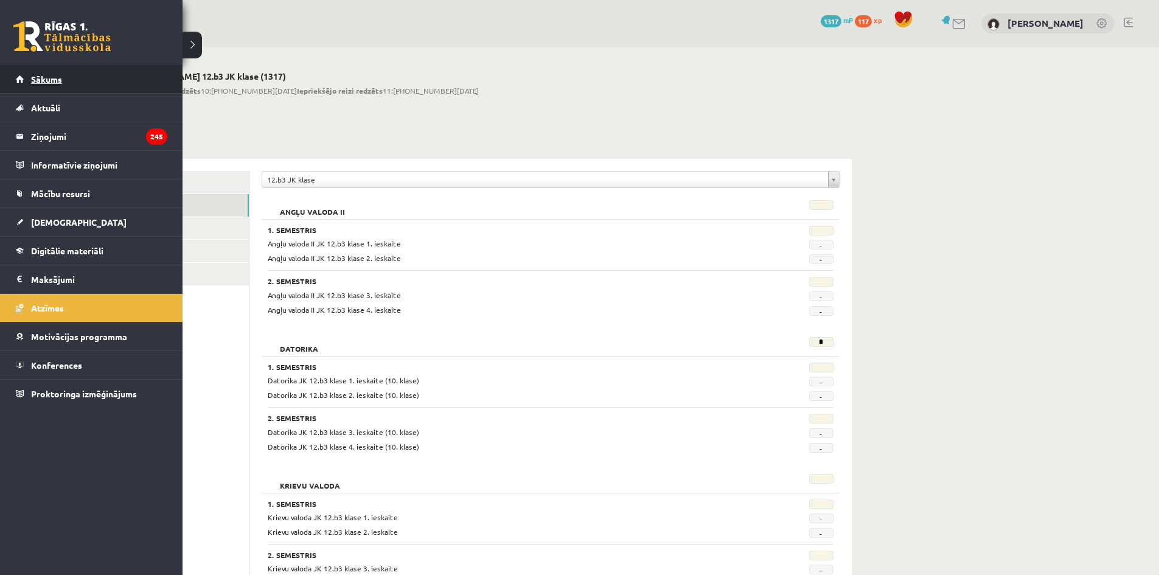
click at [36, 74] on span "Sākums" at bounding box center [46, 79] width 31 height 11
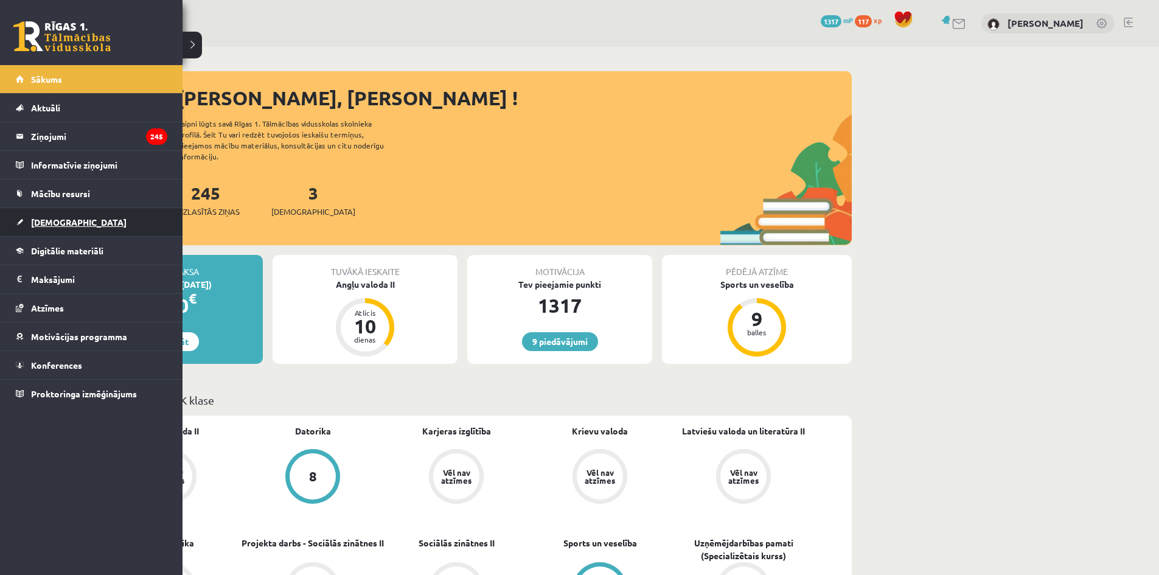
click at [103, 219] on link "[DEMOGRAPHIC_DATA]" at bounding box center [92, 222] width 152 height 28
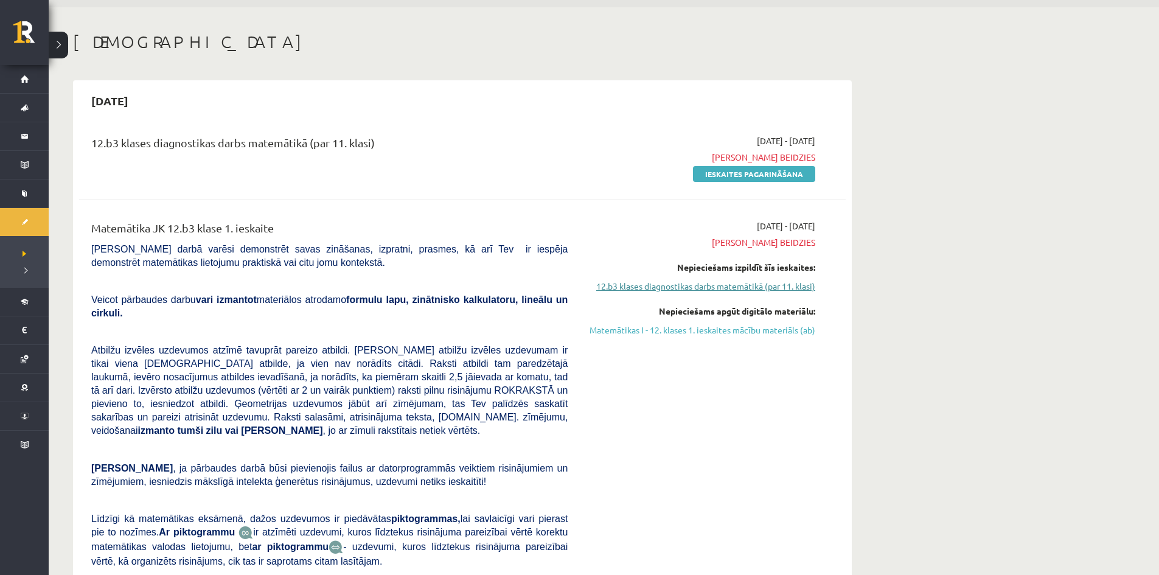
scroll to position [61, 0]
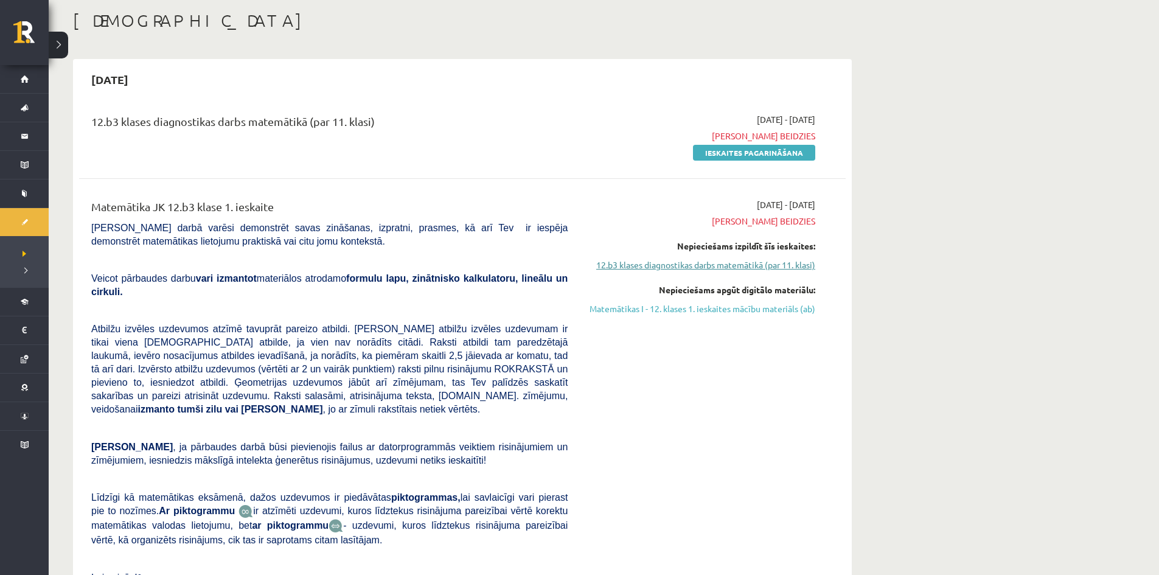
click at [675, 266] on link "12.b3 klases diagnostikas darbs matemātikā (par 11. klasi)" at bounding box center [700, 265] width 229 height 13
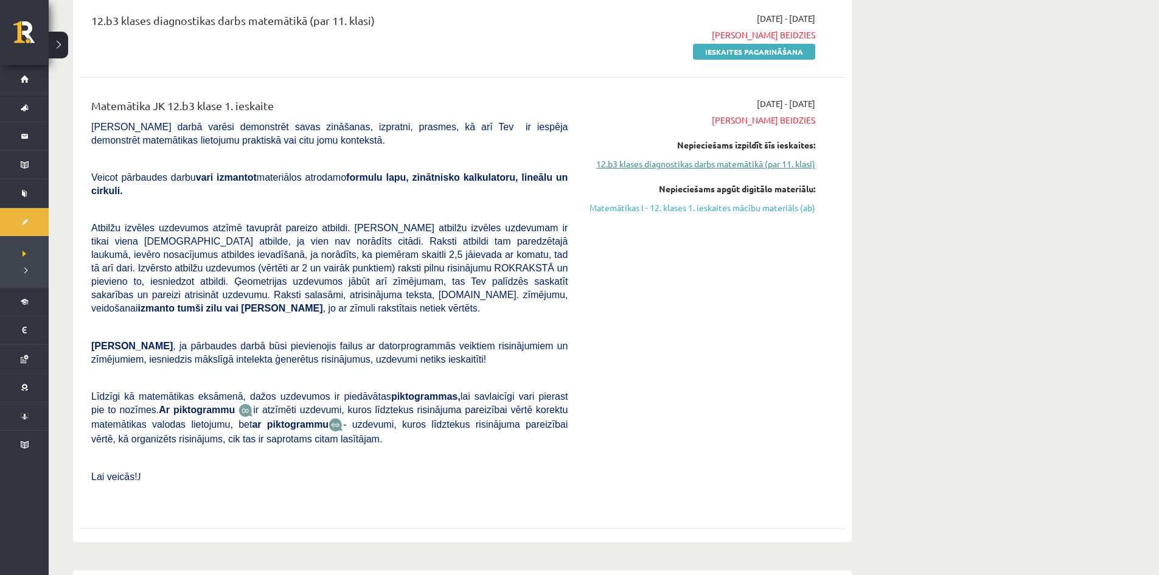
click at [745, 169] on link "12.b3 klases diagnostikas darbs matemātikā (par 11. klasi)" at bounding box center [700, 164] width 229 height 13
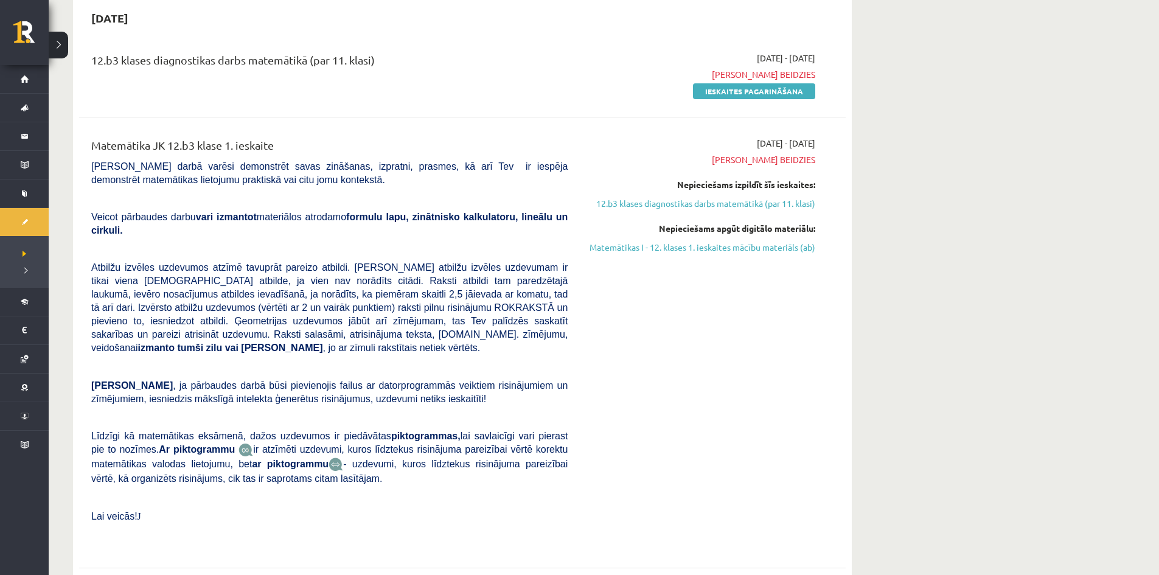
scroll to position [101, 0]
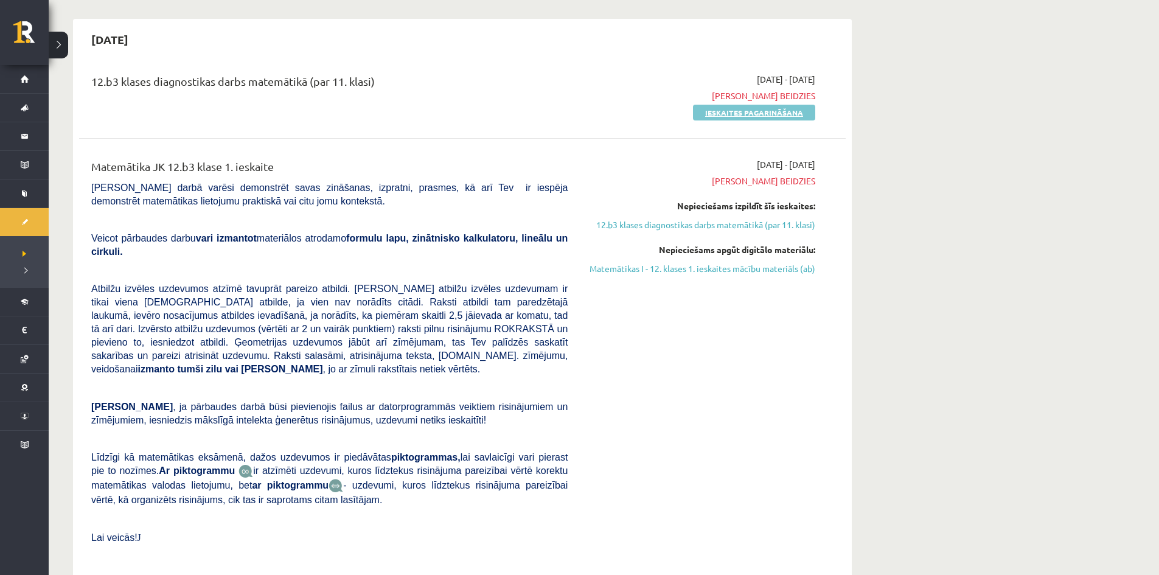
click at [773, 109] on link "Ieskaites pagarināšana" at bounding box center [754, 113] width 122 height 16
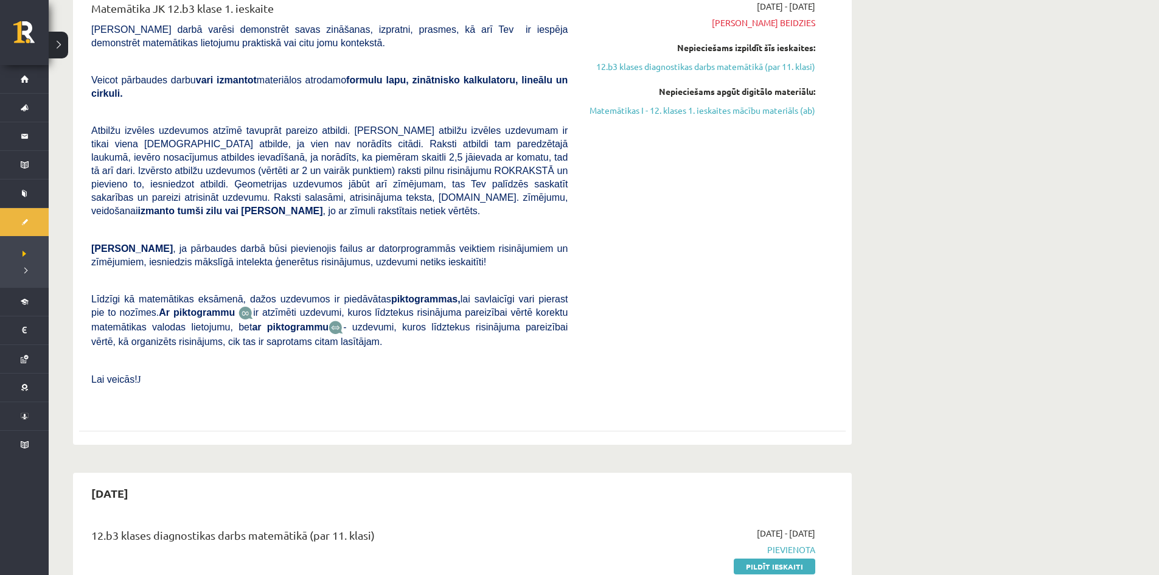
scroll to position [365, 0]
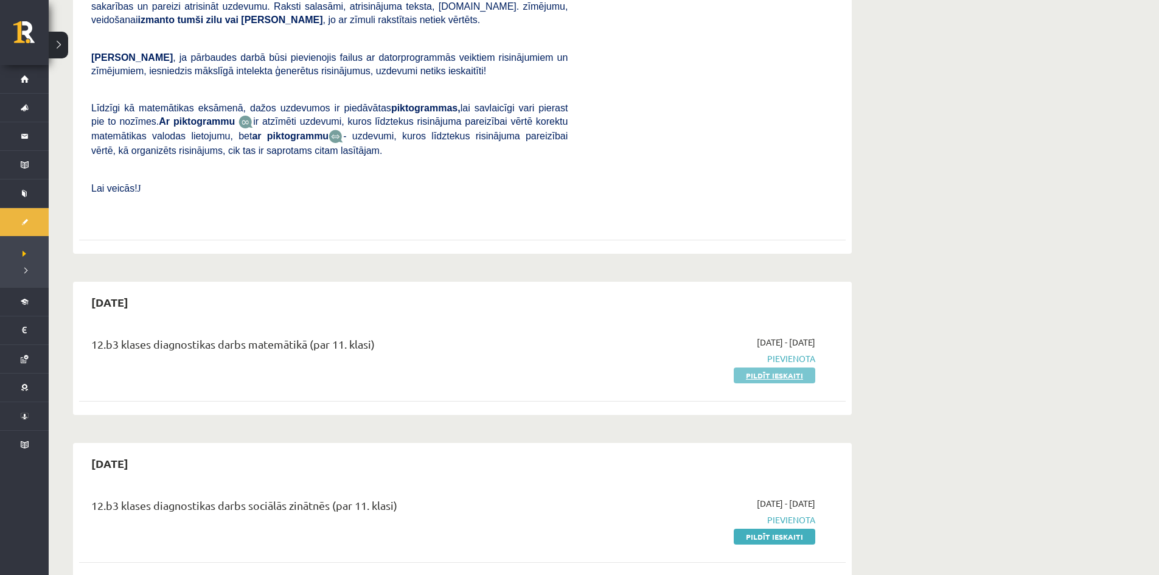
click at [785, 368] on link "Pildīt ieskaiti" at bounding box center [775, 376] width 82 height 16
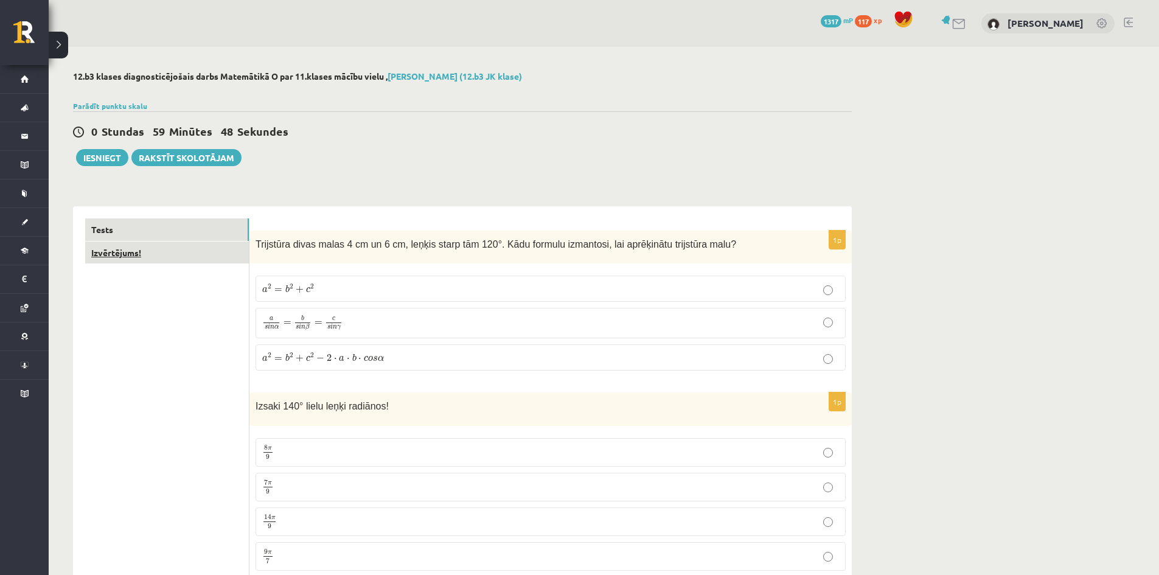
click at [158, 264] on link "Izvērtējums!" at bounding box center [167, 253] width 164 height 23
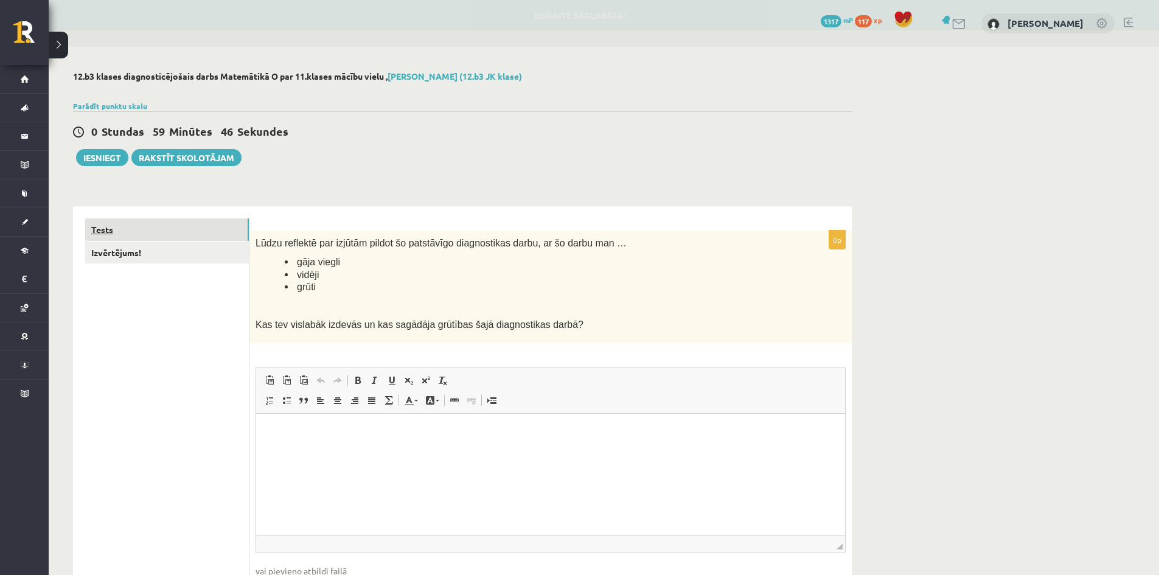
drag, startPoint x: 186, startPoint y: 231, endPoint x: 391, endPoint y: 9, distance: 302.4
click at [186, 231] on link "Tests" at bounding box center [167, 229] width 164 height 23
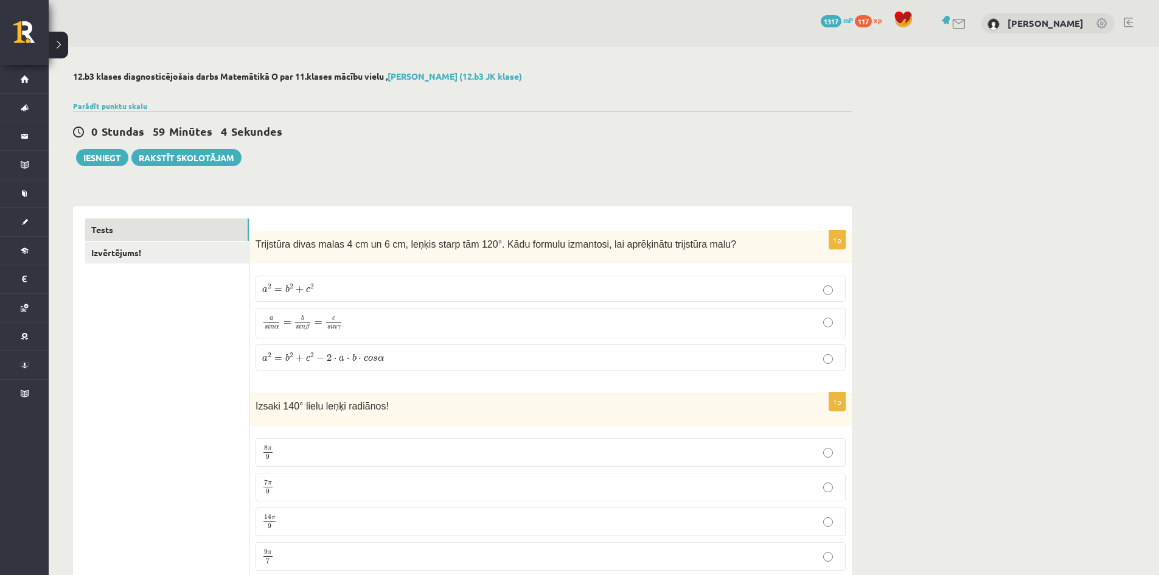
drag, startPoint x: 402, startPoint y: 274, endPoint x: 293, endPoint y: 265, distance: 109.3
click at [293, 265] on div "1p Trijstūra divas malas 4 cm un 6 cm, leņķis starp tām 120°. Kādu formulu izma…" at bounding box center [551, 306] width 603 height 150
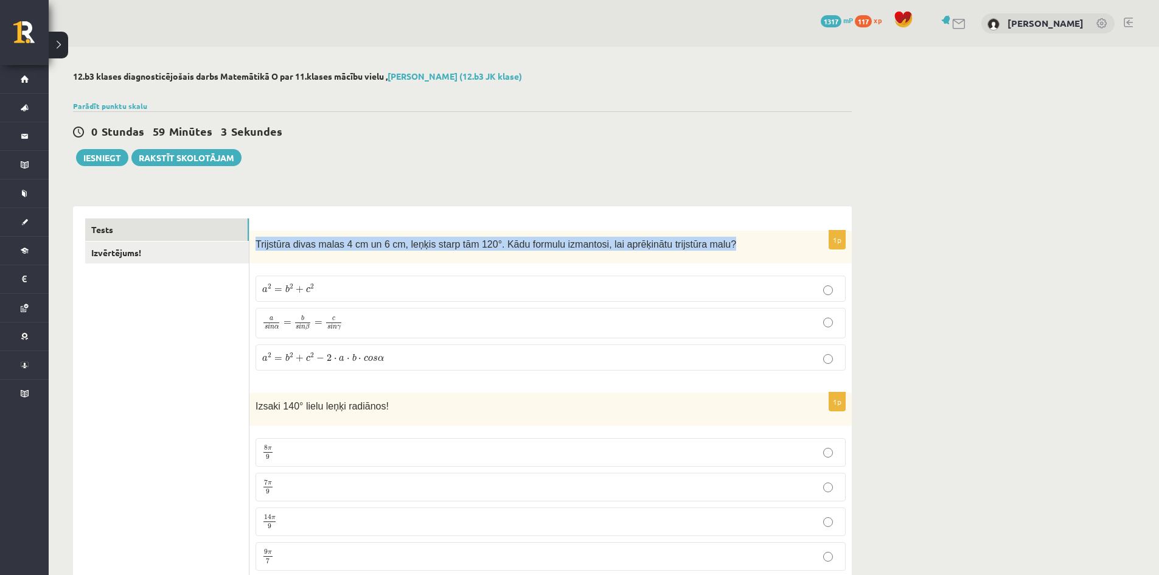
drag, startPoint x: 256, startPoint y: 245, endPoint x: 788, endPoint y: 211, distance: 532.4
copy span "Trijstūra divas malas 4 cm un 6 cm, leņķis starp tām 120°. Kādu formulu izmanto…"
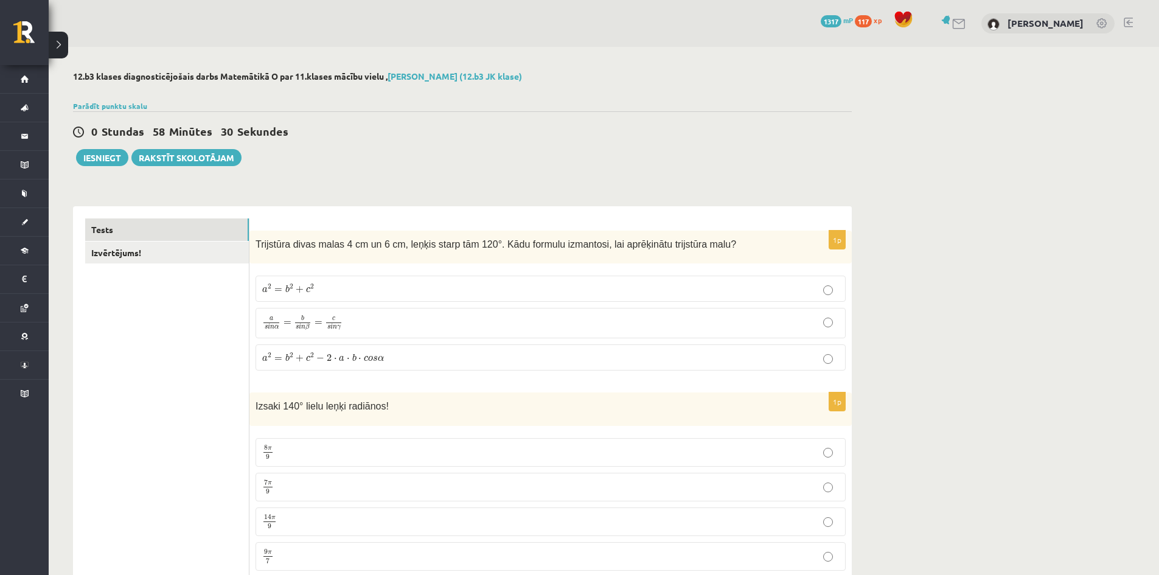
click at [351, 365] on label "a 2 = b 2 + c 2 − 2 ⋅ a ⋅ b ⋅ c o s α a 2 = b 2 + c 2 − 2 ⋅ a ⋅ b ⋅ c o s α" at bounding box center [551, 357] width 590 height 26
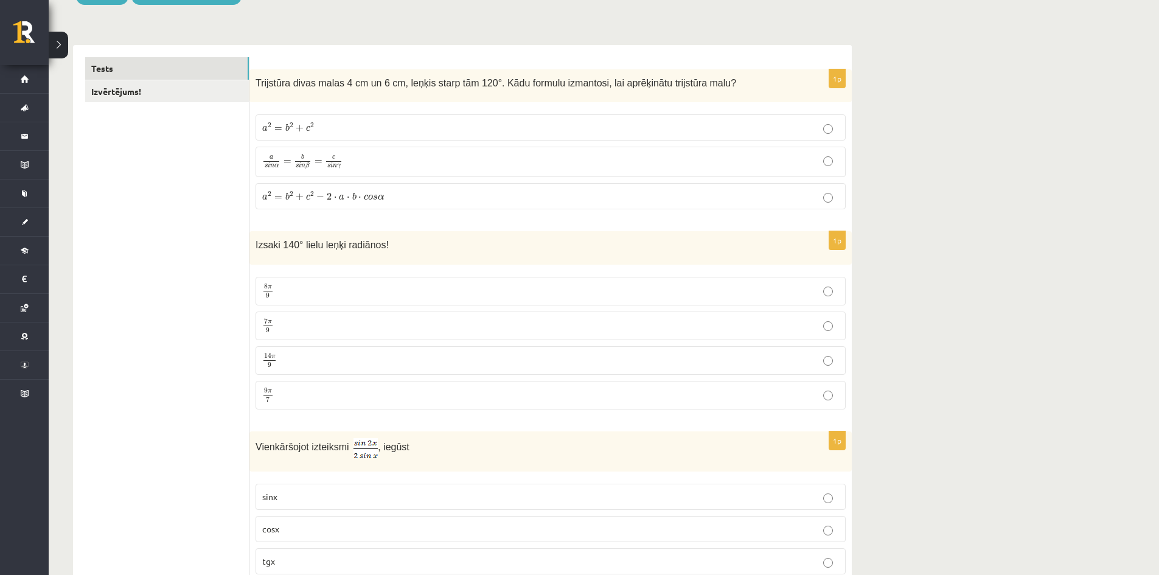
scroll to position [183, 0]
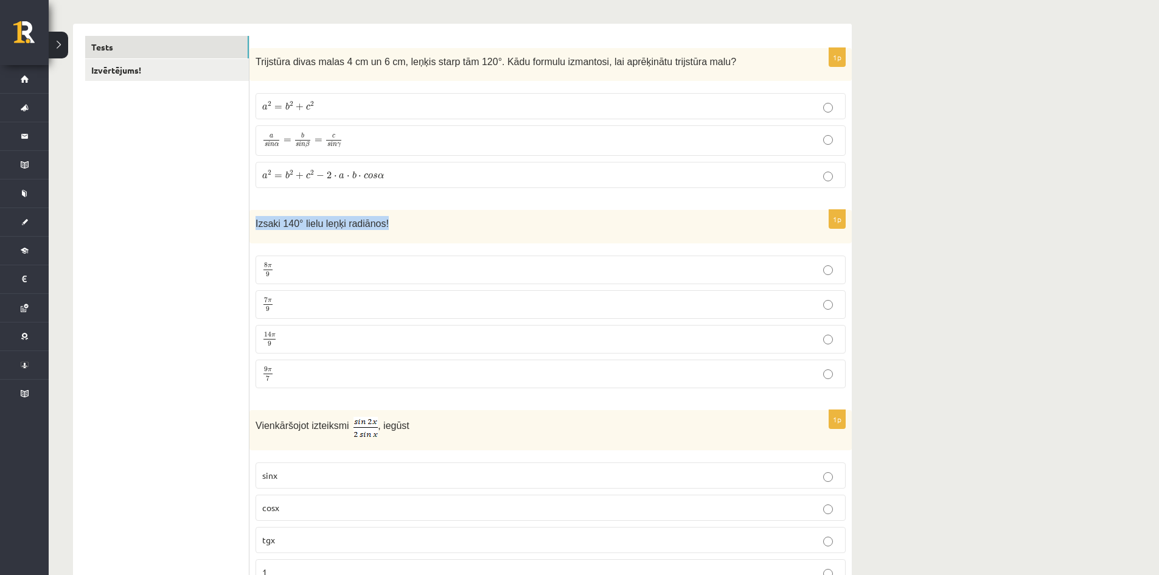
drag, startPoint x: 254, startPoint y: 228, endPoint x: 397, endPoint y: 234, distance: 143.1
click at [397, 234] on div "Izsaki 140° lielu leņķi radiānos!" at bounding box center [551, 226] width 603 height 33
copy span "Izsaki 140° lielu leņķi radiānos!"
click at [320, 307] on p "7 π 9 7 π 9" at bounding box center [550, 304] width 577 height 15
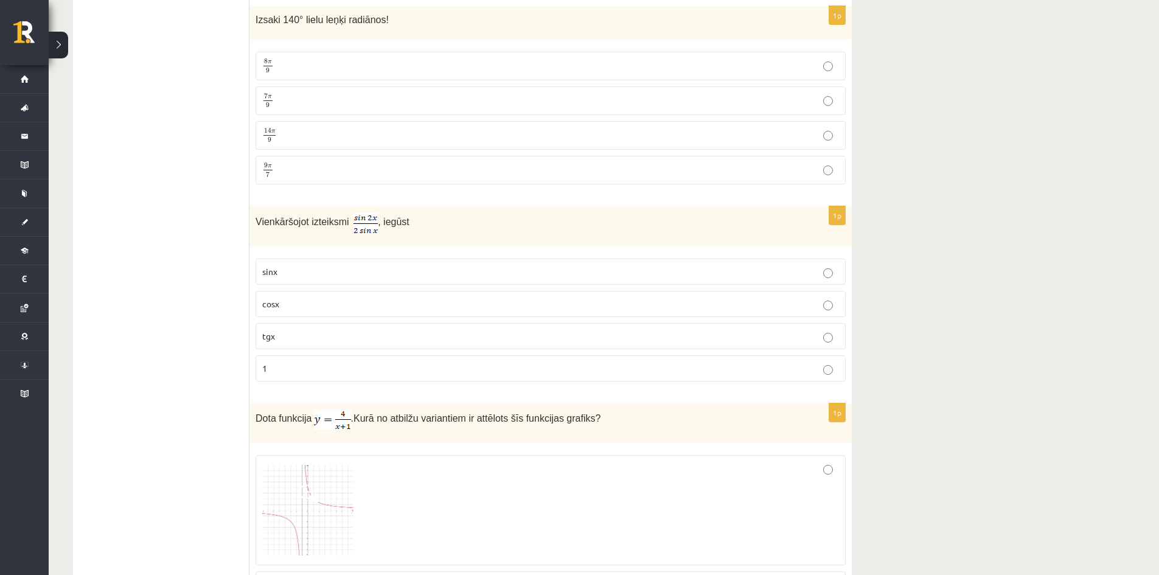
scroll to position [304, 0]
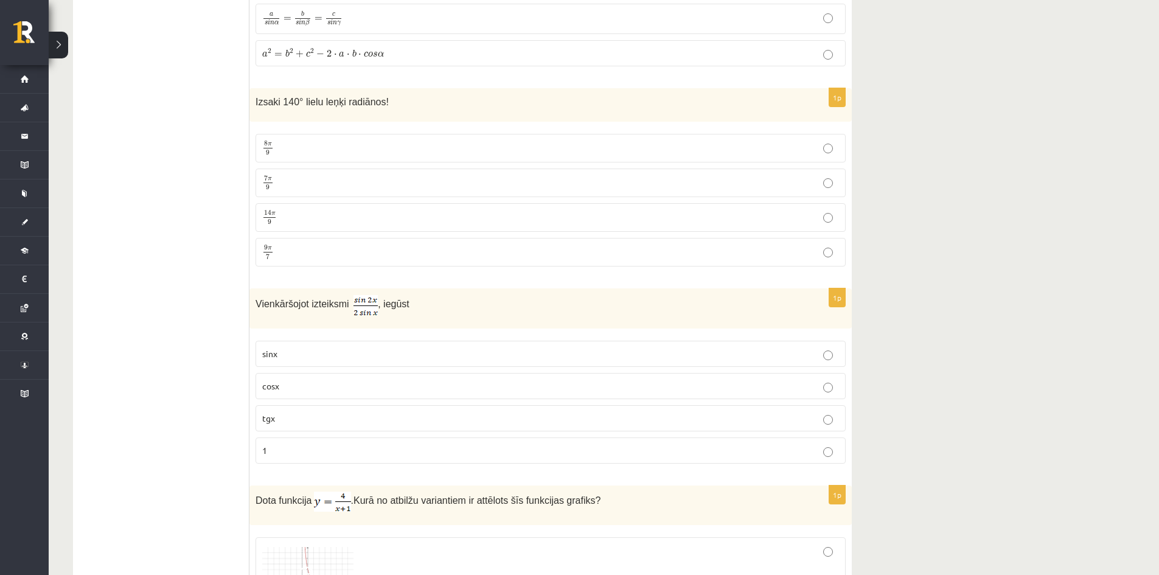
click at [301, 303] on span "Vienkāršojot izteiksmi" at bounding box center [303, 304] width 94 height 10
click at [301, 302] on span "Vienkāršojot izteiksmi" at bounding box center [303, 304] width 94 height 10
copy div "Vienkāršojot izteiksmi , iegūst"
click at [379, 315] on p "Vienkāršojot izteiksmi , iegūst" at bounding box center [520, 305] width 529 height 21
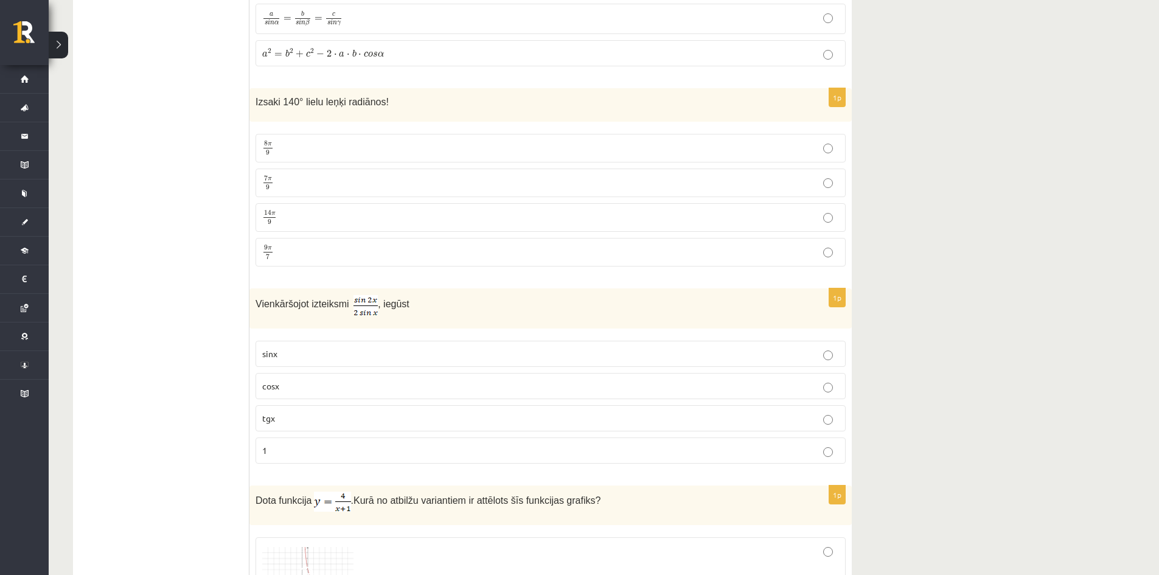
scroll to position [365, 0]
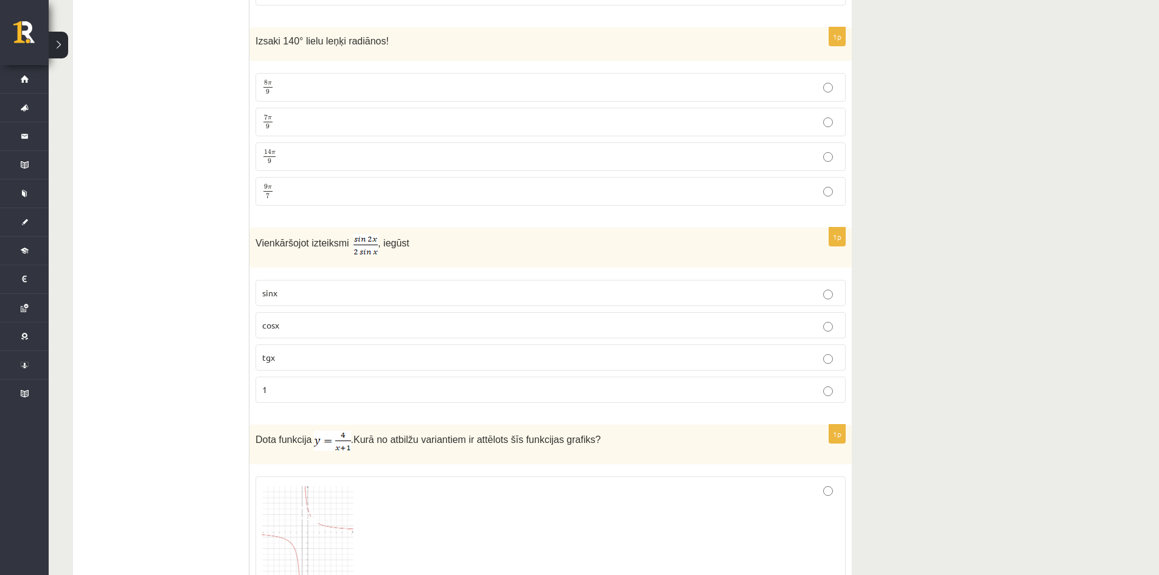
click at [319, 327] on p "cosx" at bounding box center [550, 325] width 577 height 13
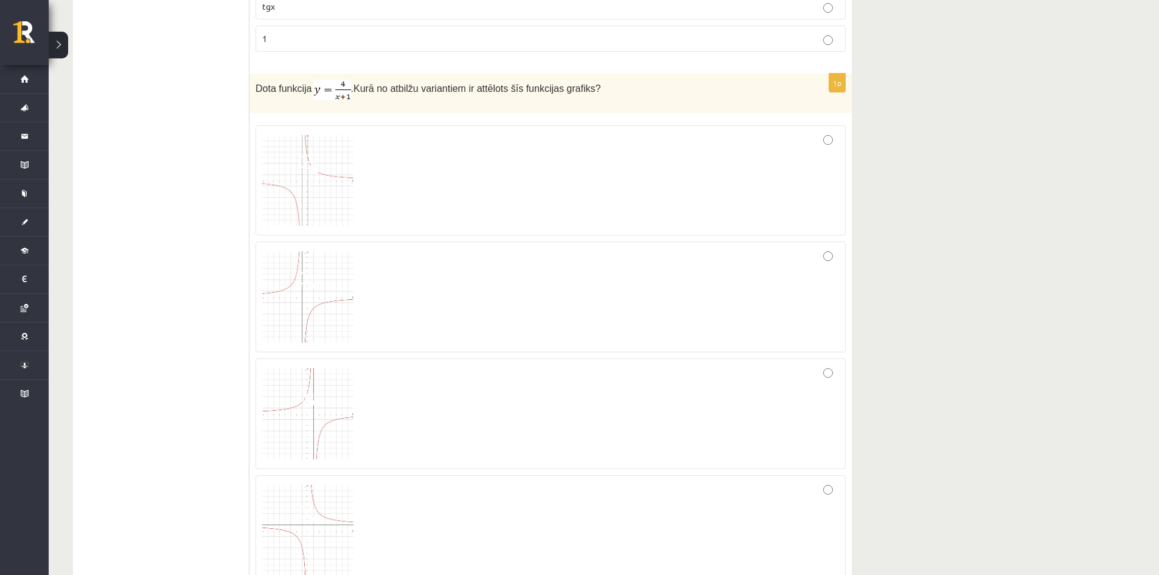
scroll to position [730, 0]
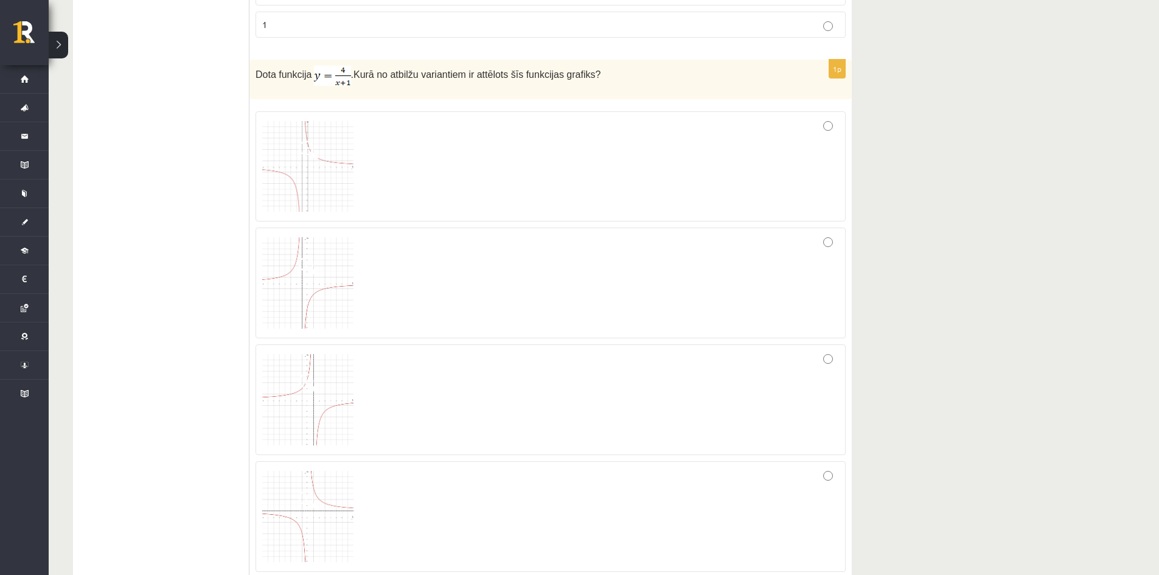
click at [324, 295] on img at bounding box center [307, 282] width 91 height 91
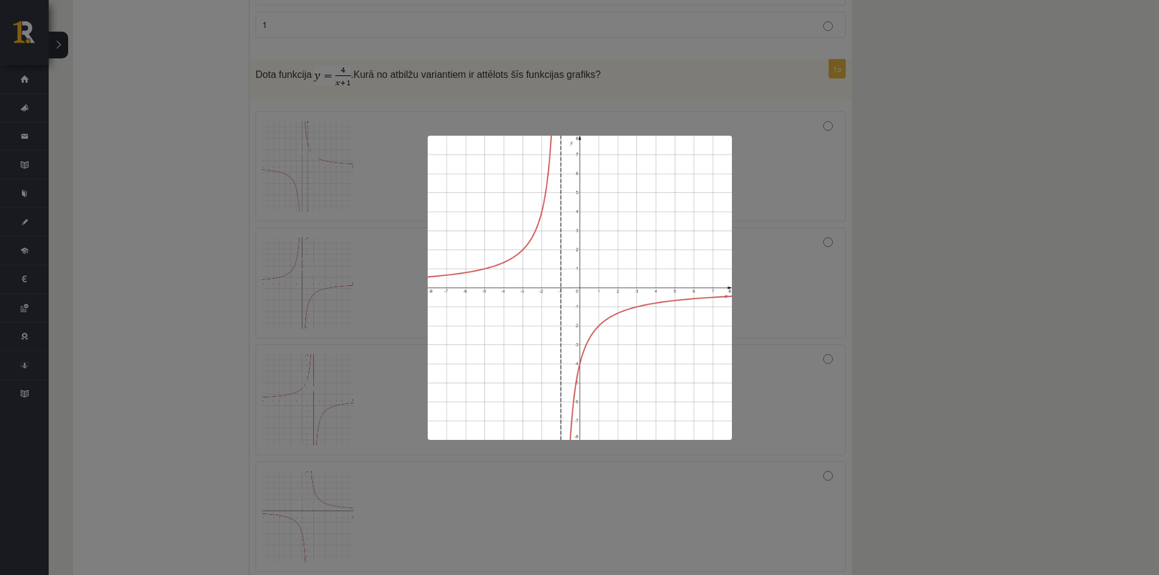
click at [806, 220] on div at bounding box center [579, 287] width 1159 height 575
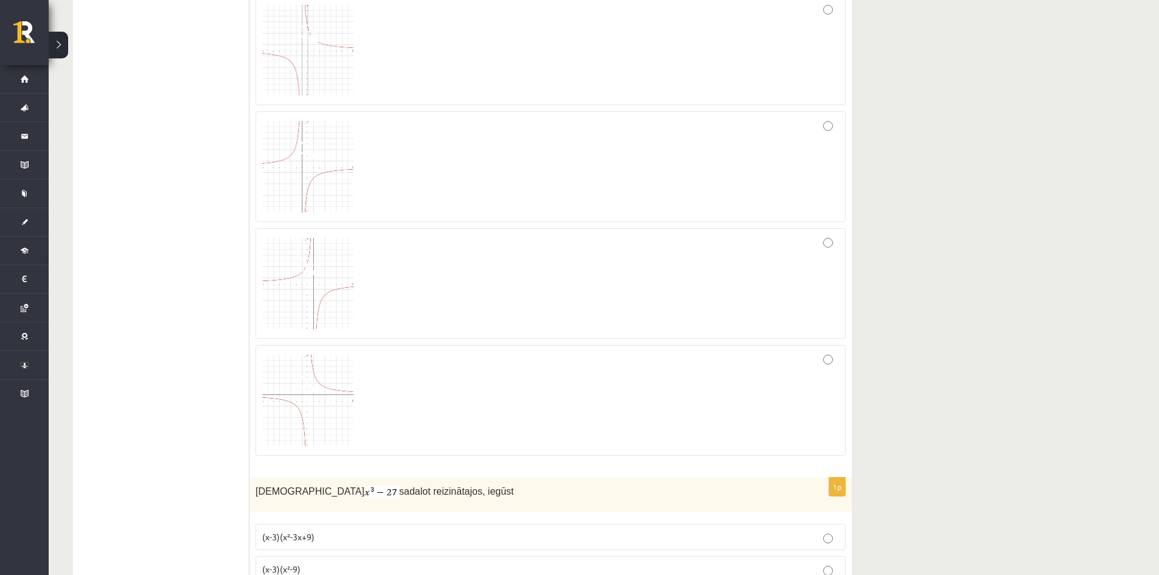
scroll to position [852, 0]
click at [313, 374] on span at bounding box center [308, 378] width 19 height 19
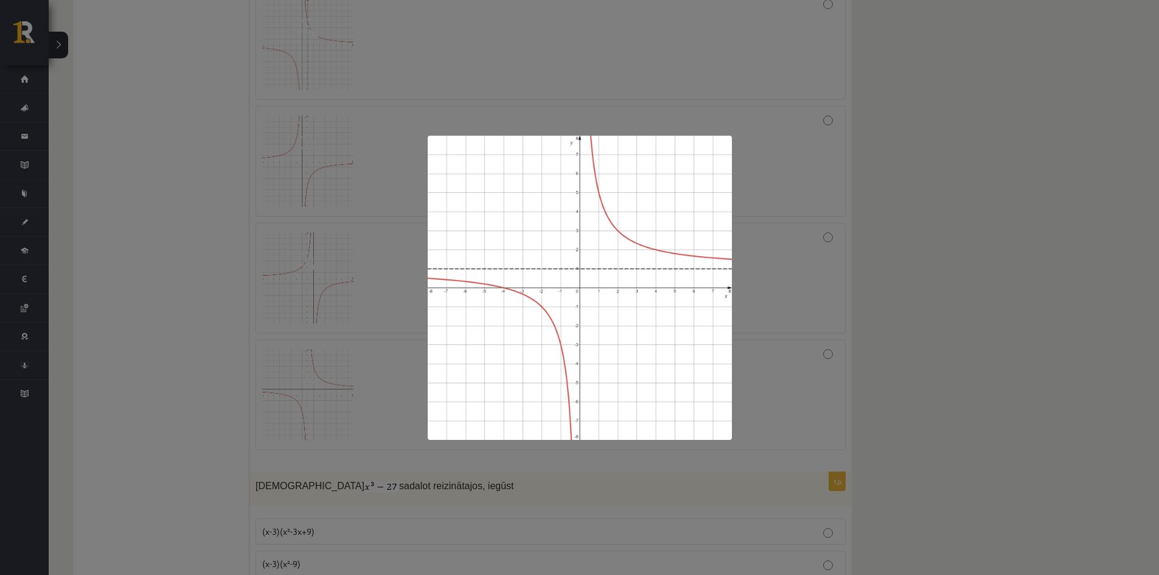
click at [923, 327] on div at bounding box center [579, 287] width 1159 height 575
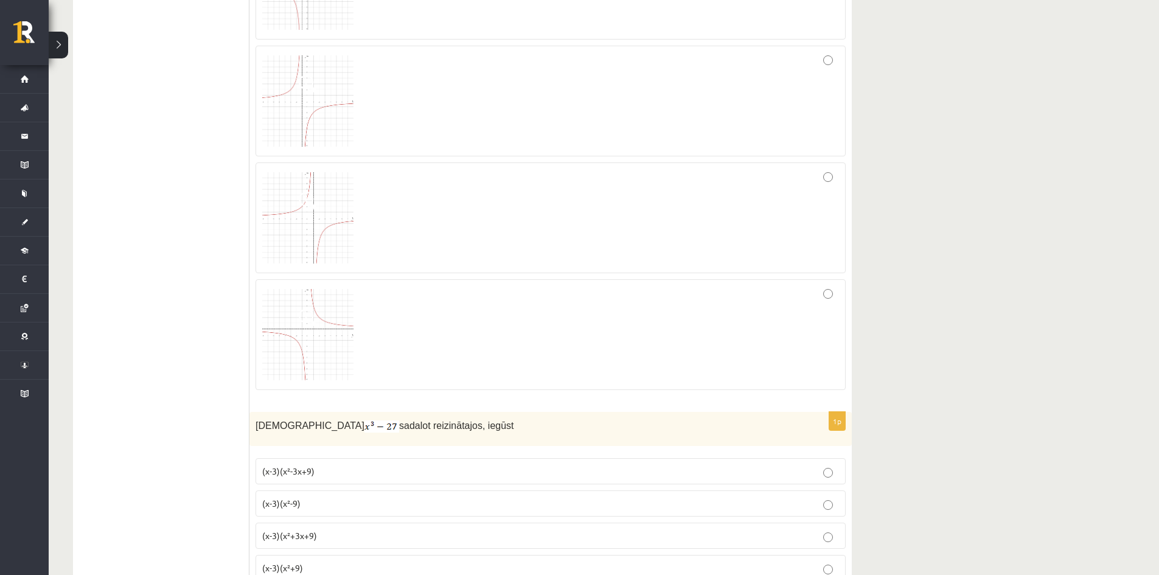
scroll to position [913, 0]
click at [326, 335] on img at bounding box center [307, 333] width 91 height 91
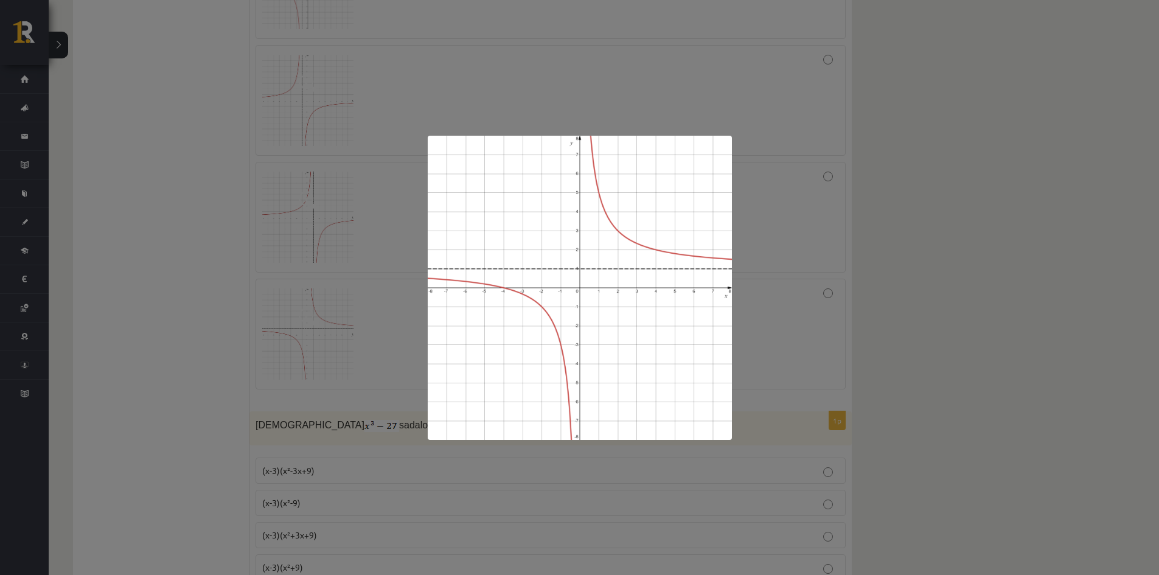
click at [984, 299] on div at bounding box center [579, 287] width 1159 height 575
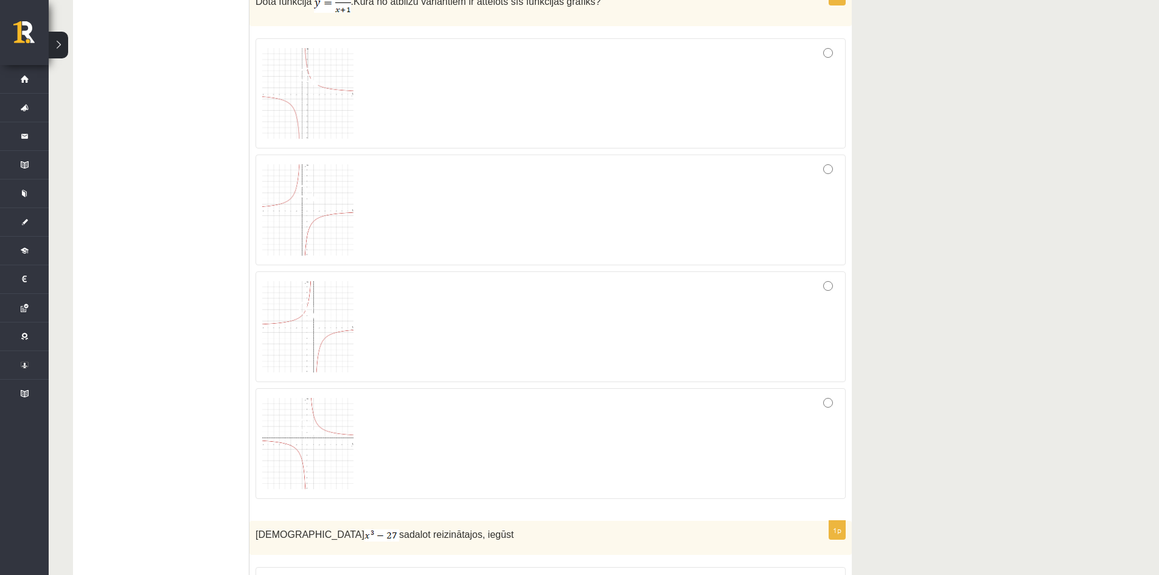
scroll to position [791, 0]
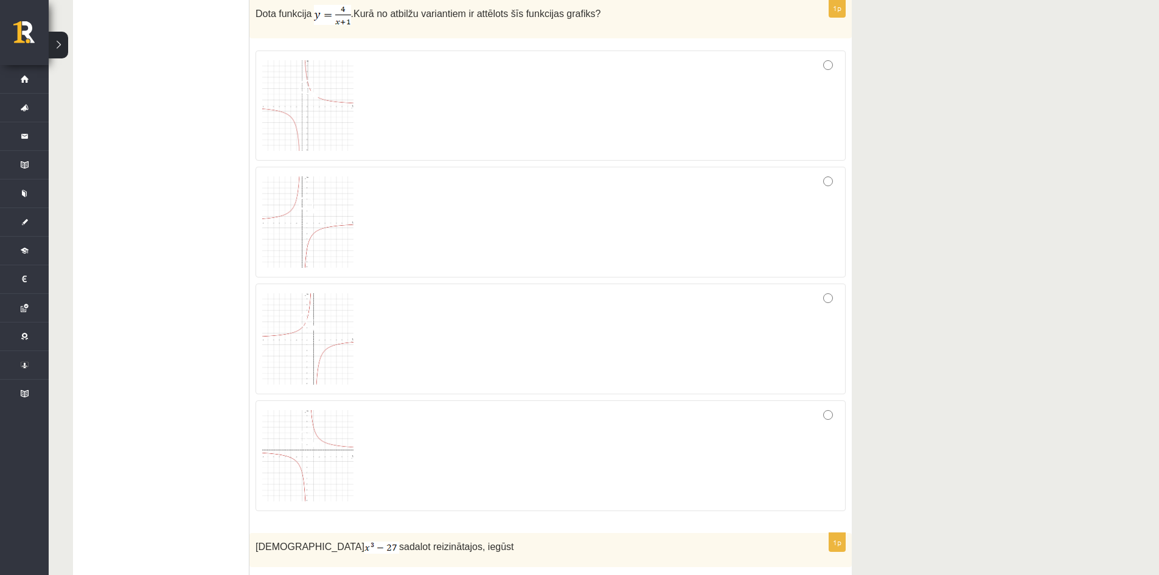
click at [315, 112] on img at bounding box center [307, 105] width 91 height 91
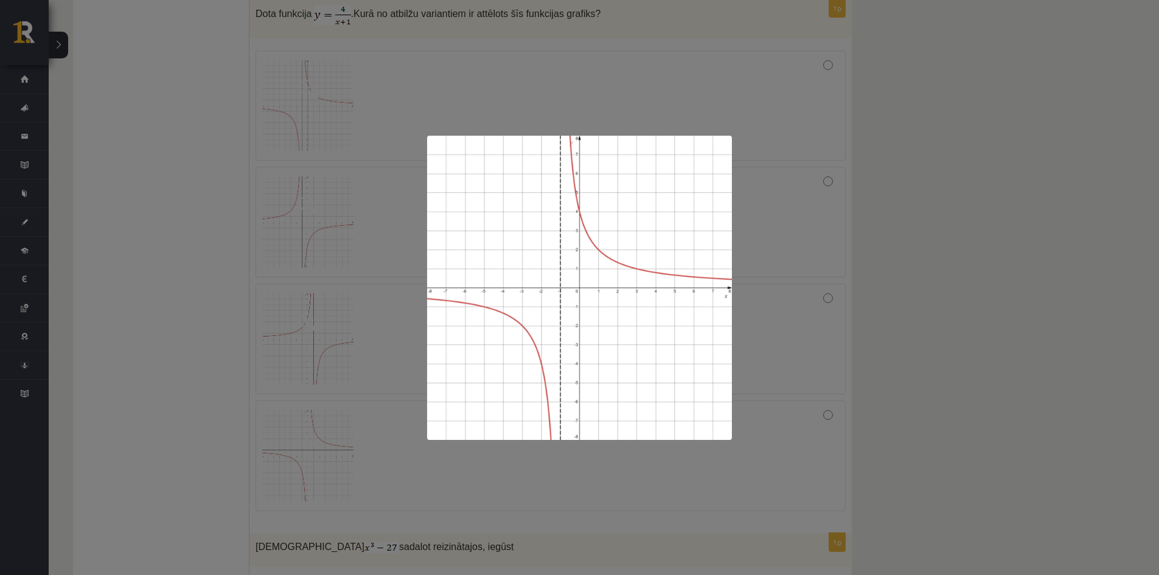
click at [869, 246] on div at bounding box center [579, 287] width 1159 height 575
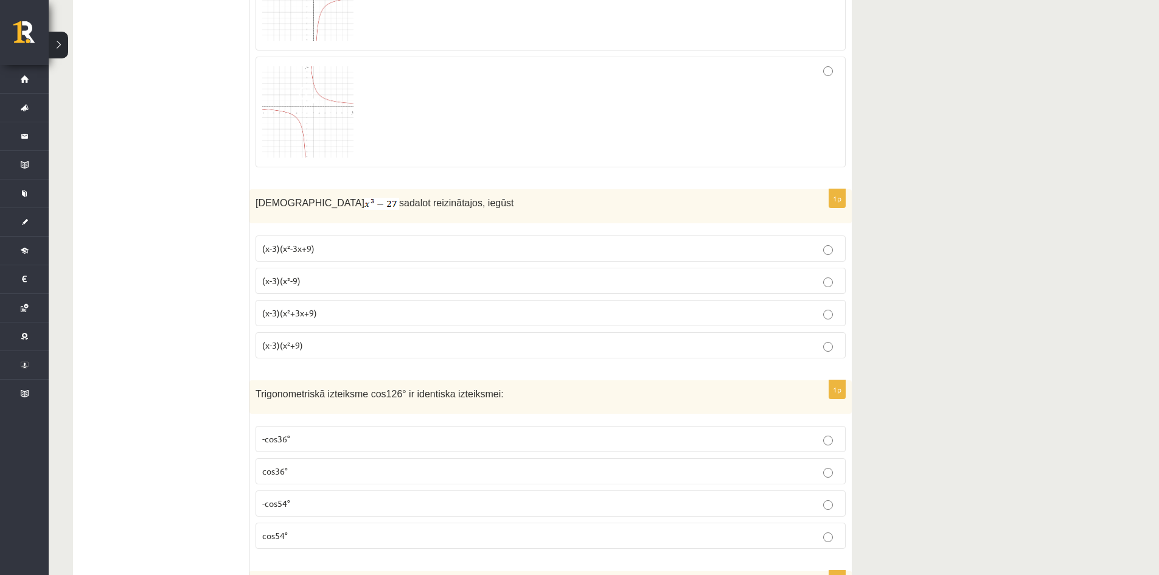
scroll to position [1156, 0]
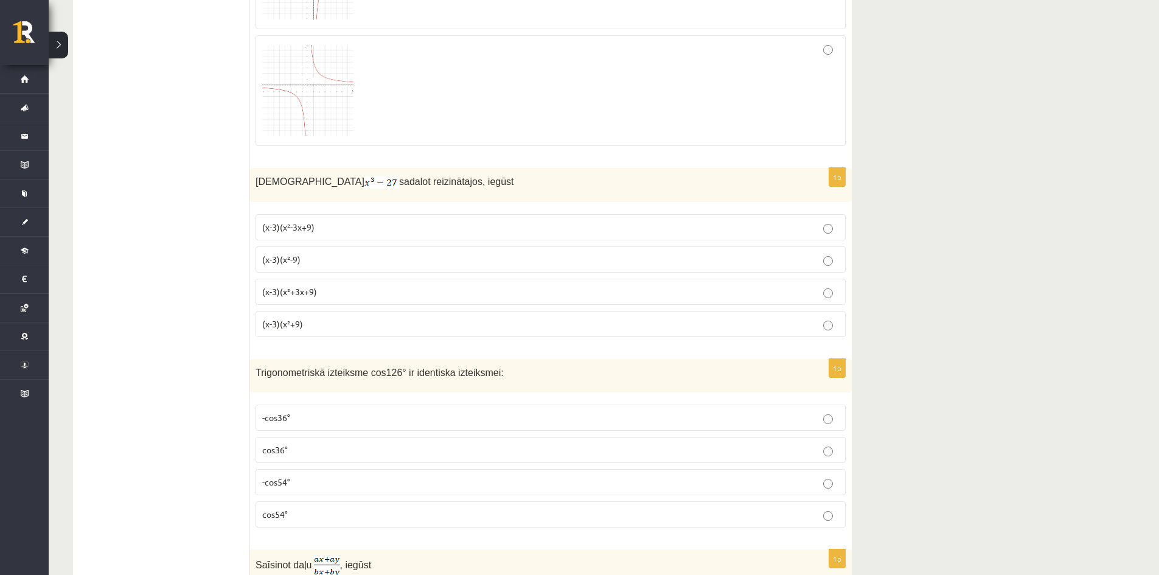
click at [275, 182] on span "Izteiksmi" at bounding box center [310, 181] width 109 height 10
copy div "Izteiksmi sadalot reizinātajos, iegūst"
click at [365, 183] on img at bounding box center [382, 182] width 35 height 12
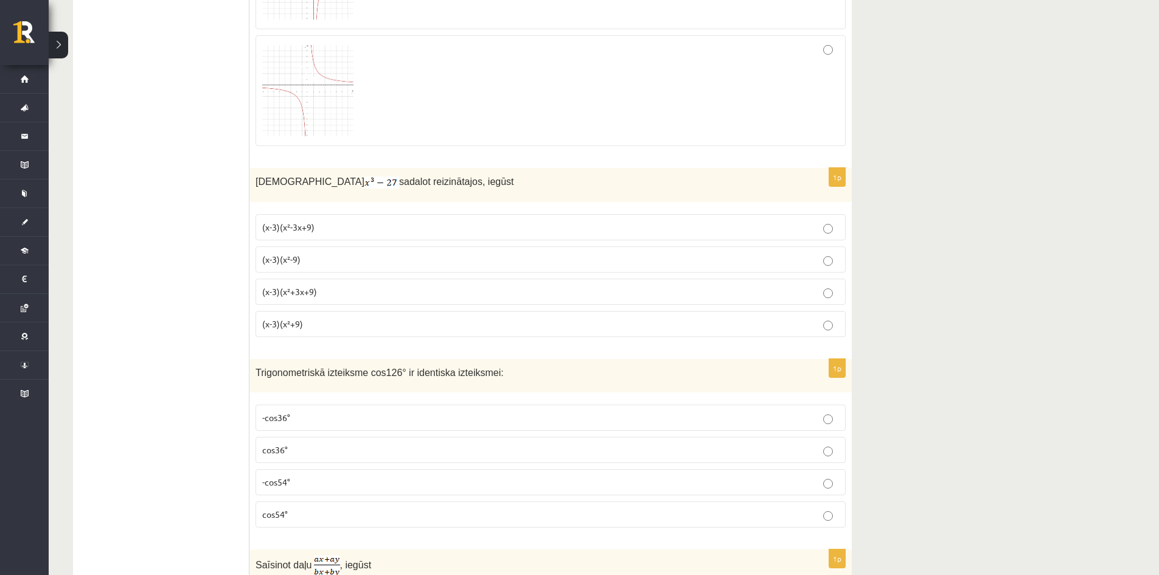
click at [392, 236] on label "(x-3)(x²-3x+9)" at bounding box center [551, 227] width 590 height 26
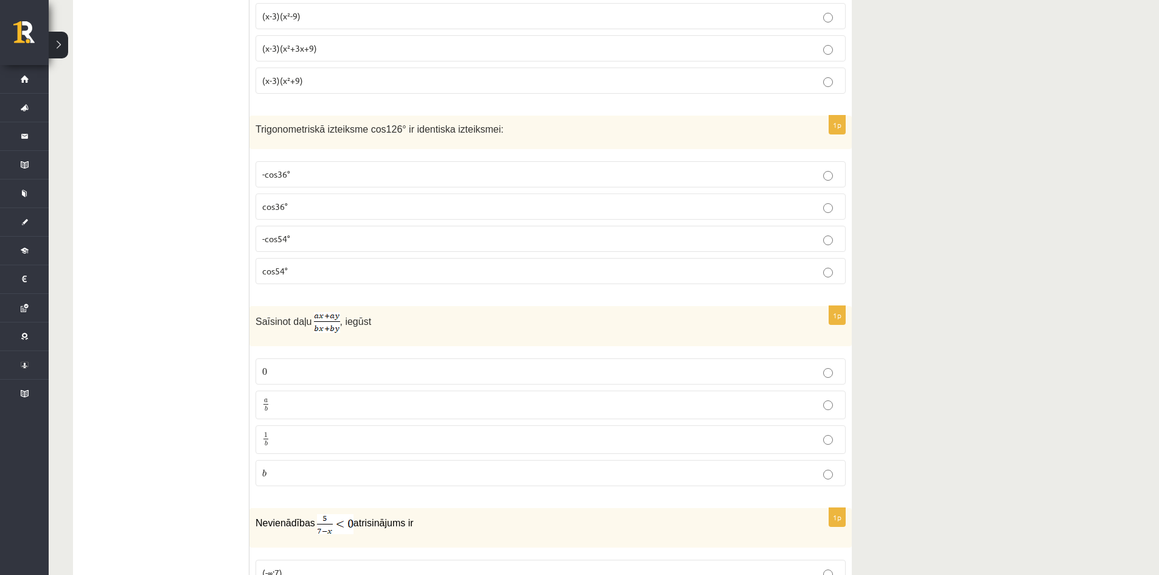
drag, startPoint x: 298, startPoint y: 178, endPoint x: 294, endPoint y: 170, distance: 9.0
click at [294, 170] on p "-cos36°" at bounding box center [550, 174] width 577 height 13
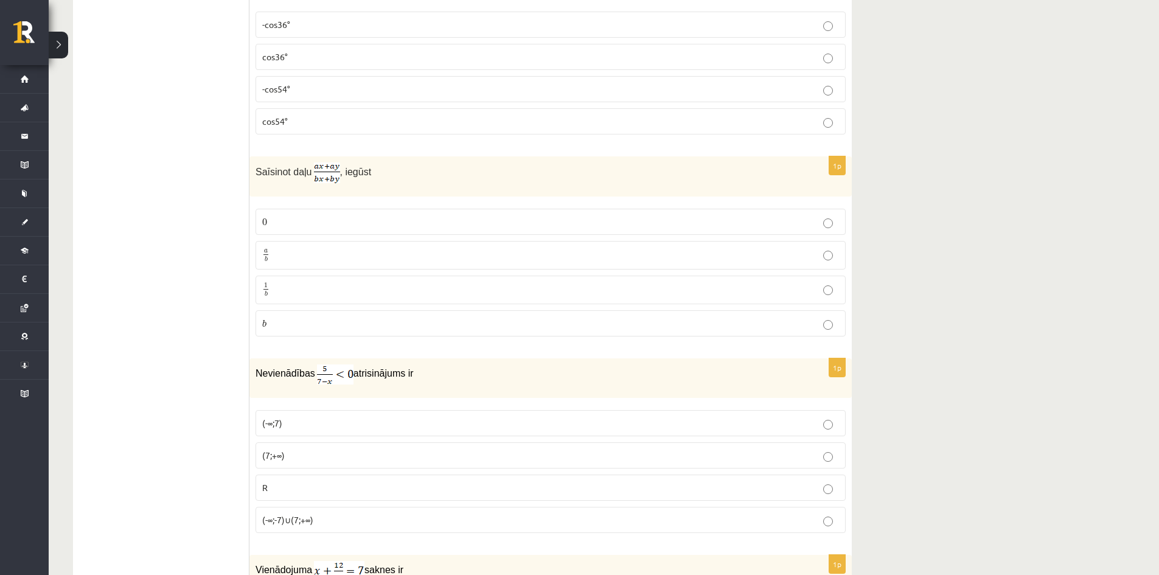
scroll to position [1582, 0]
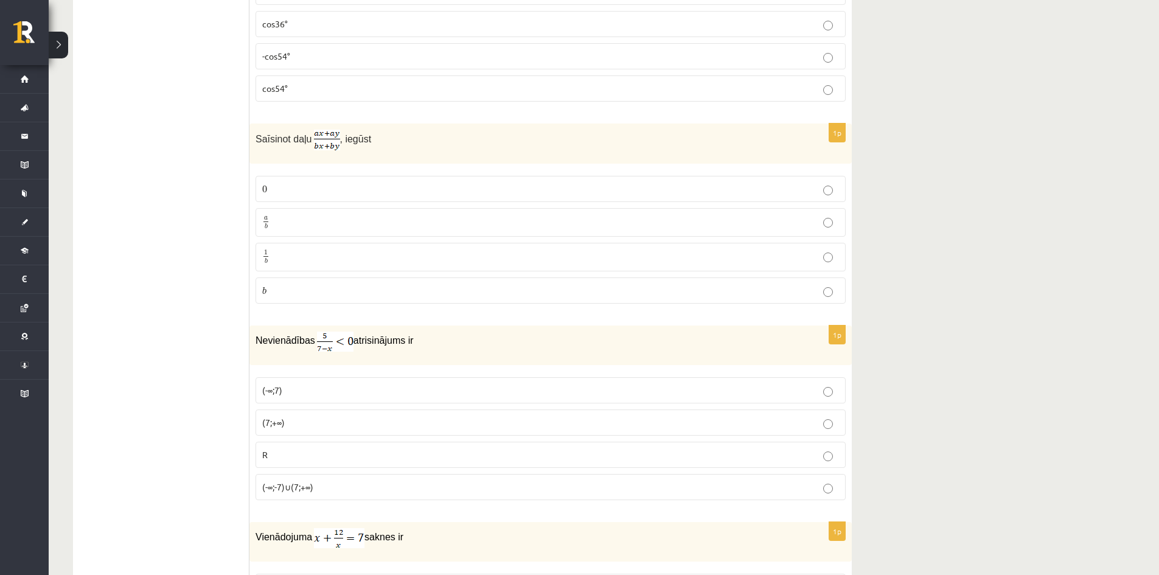
click at [363, 226] on p "a b a b" at bounding box center [550, 222] width 577 height 15
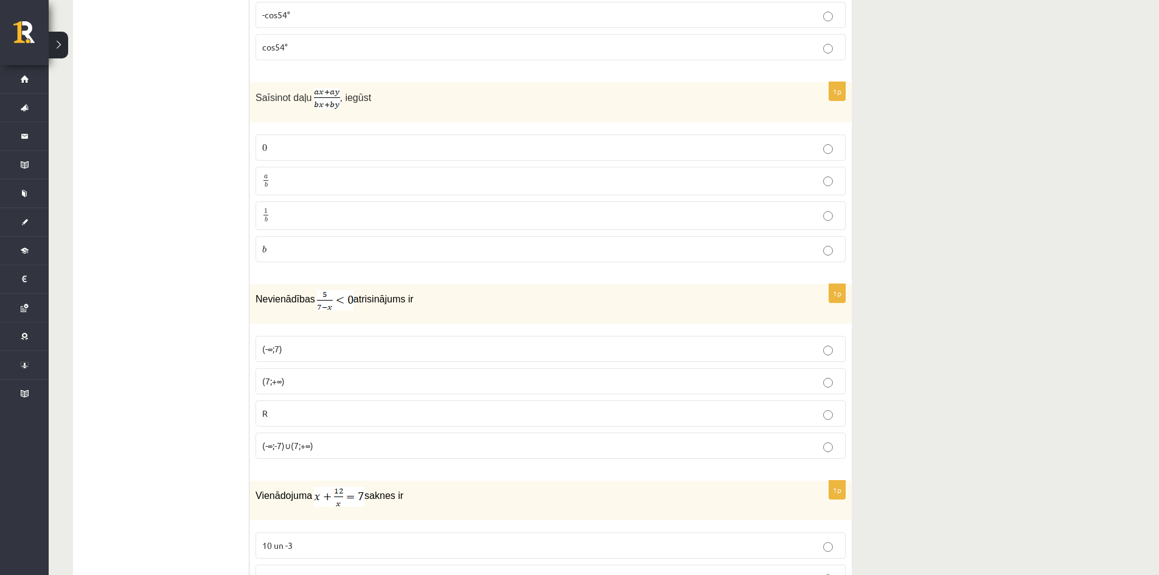
scroll to position [1704, 0]
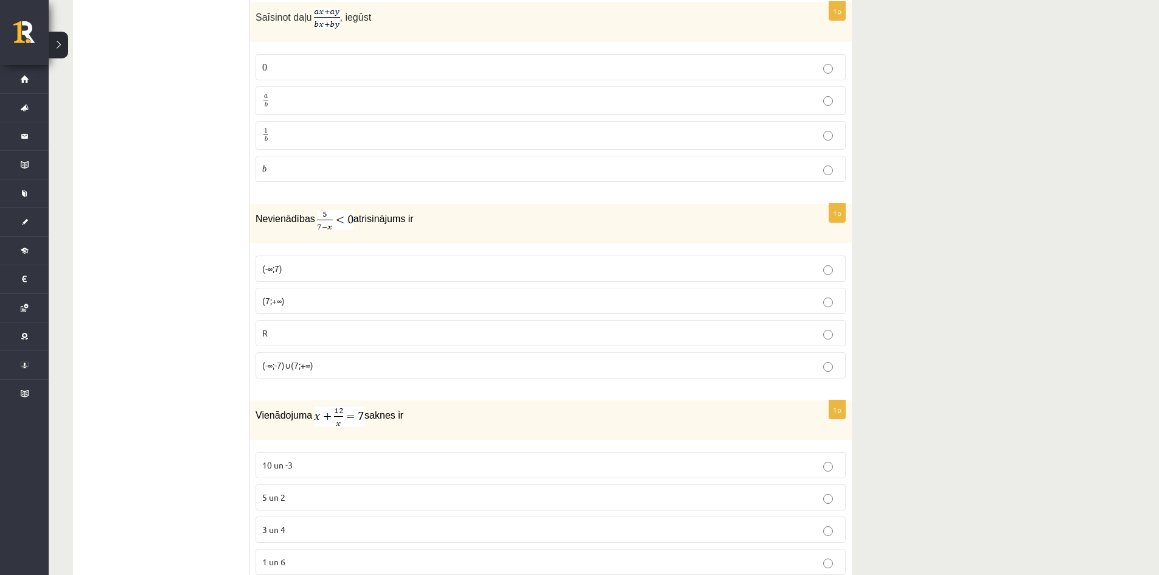
click at [290, 269] on p "(-∞;7)" at bounding box center [550, 268] width 577 height 13
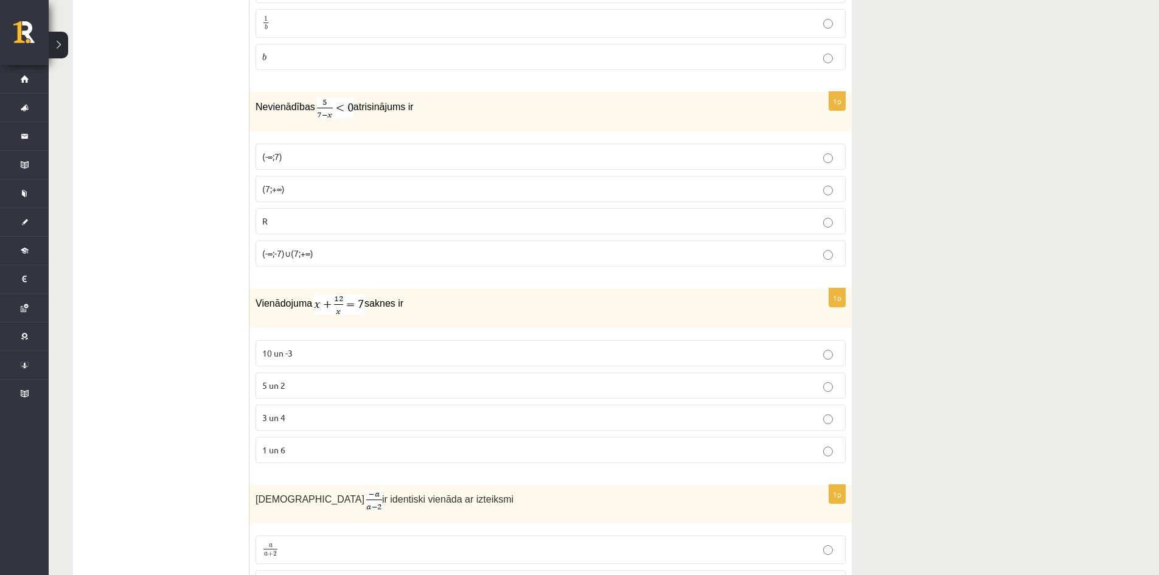
scroll to position [1826, 0]
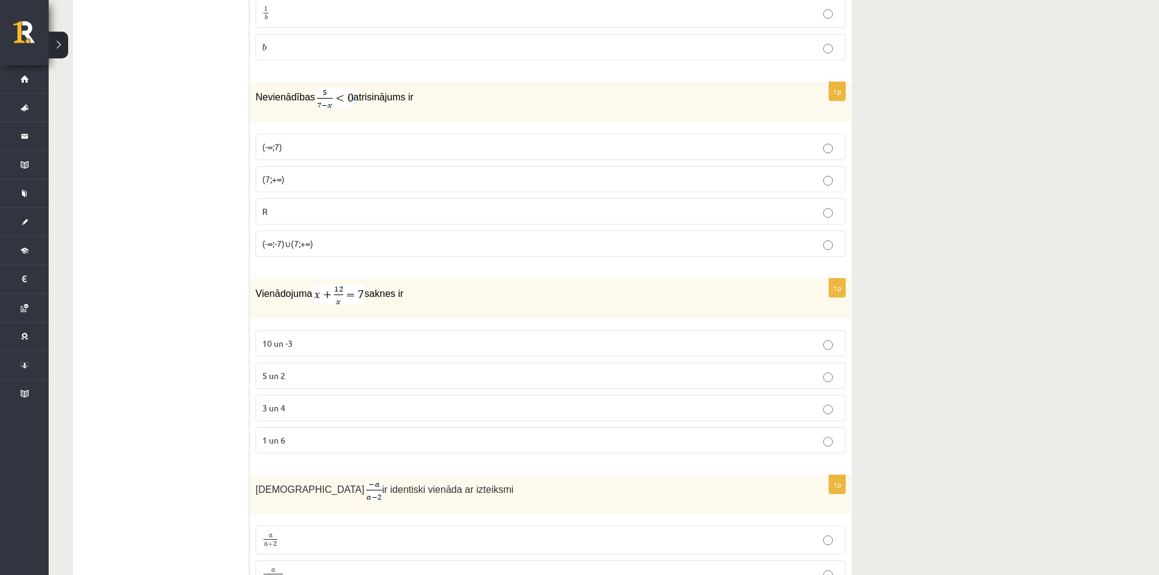
click at [268, 294] on span "Vienādojuma" at bounding box center [284, 293] width 57 height 10
copy div "Vienādojuma saknes ir"
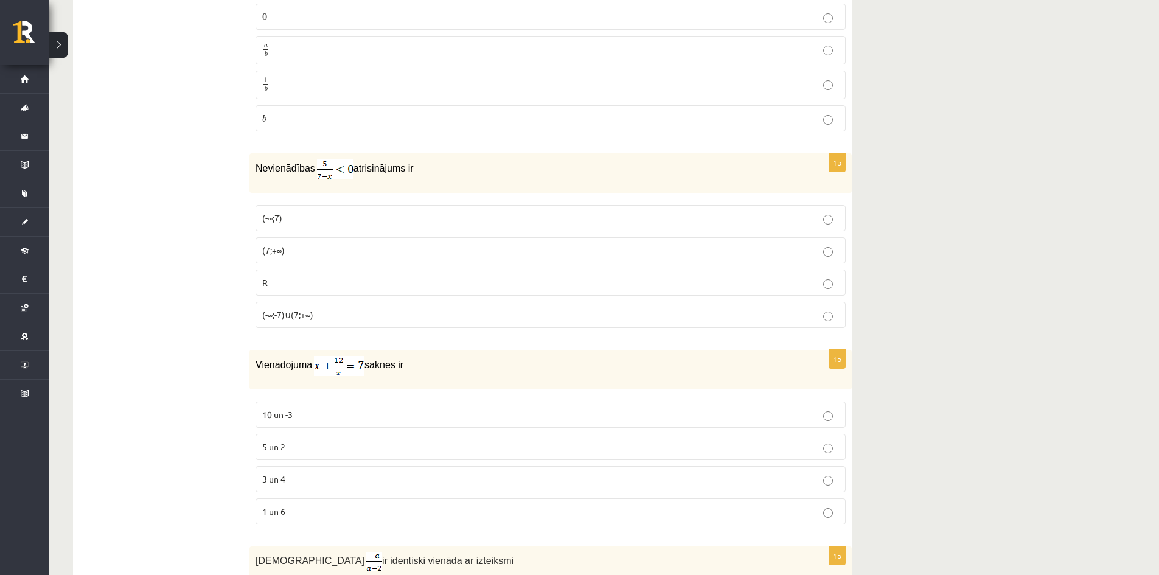
scroll to position [1810, 0]
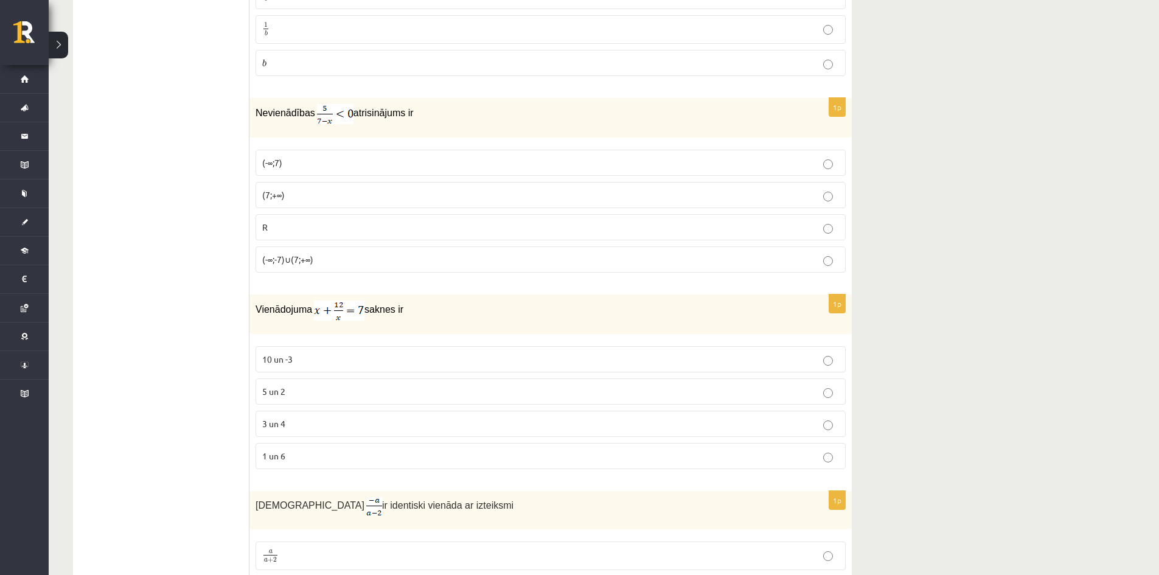
click at [301, 431] on label "3 un 4" at bounding box center [551, 424] width 590 height 26
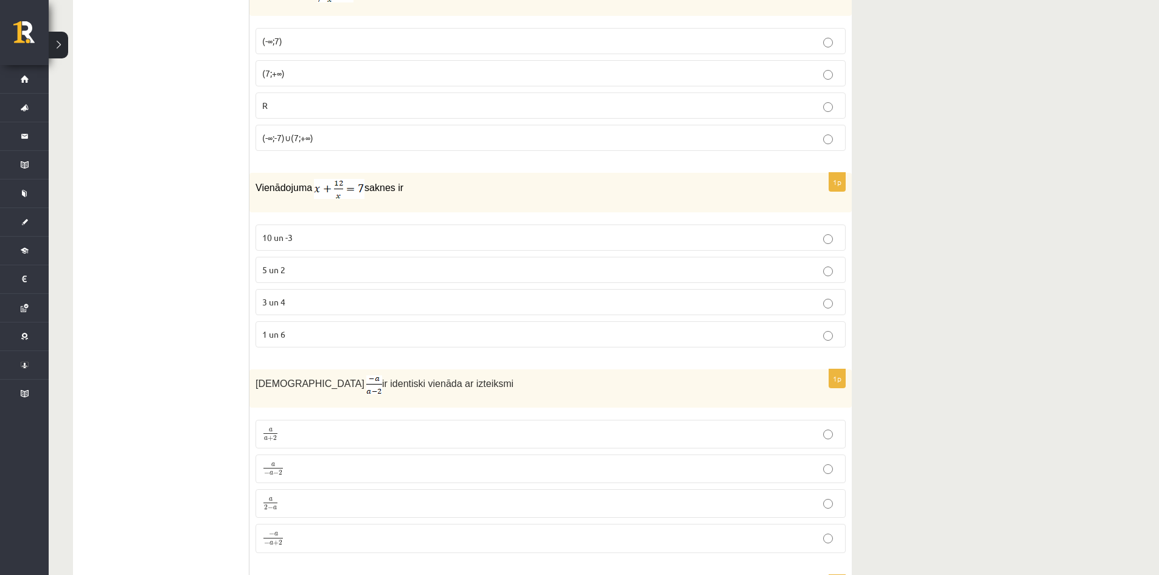
scroll to position [2175, 0]
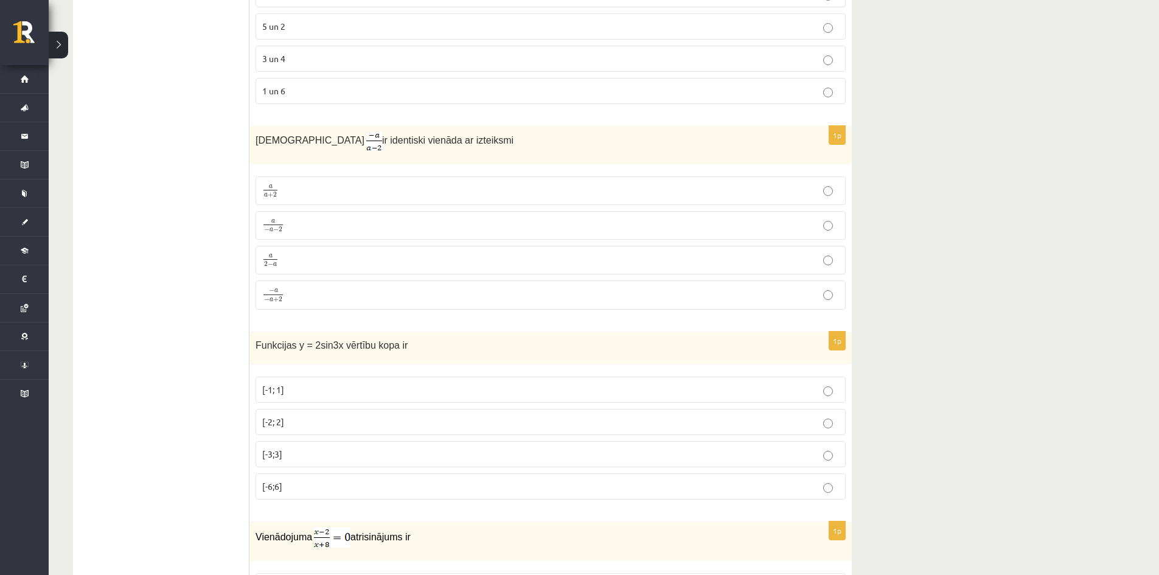
click at [373, 230] on p "a − a − 2 a − a − 2" at bounding box center [550, 225] width 577 height 15
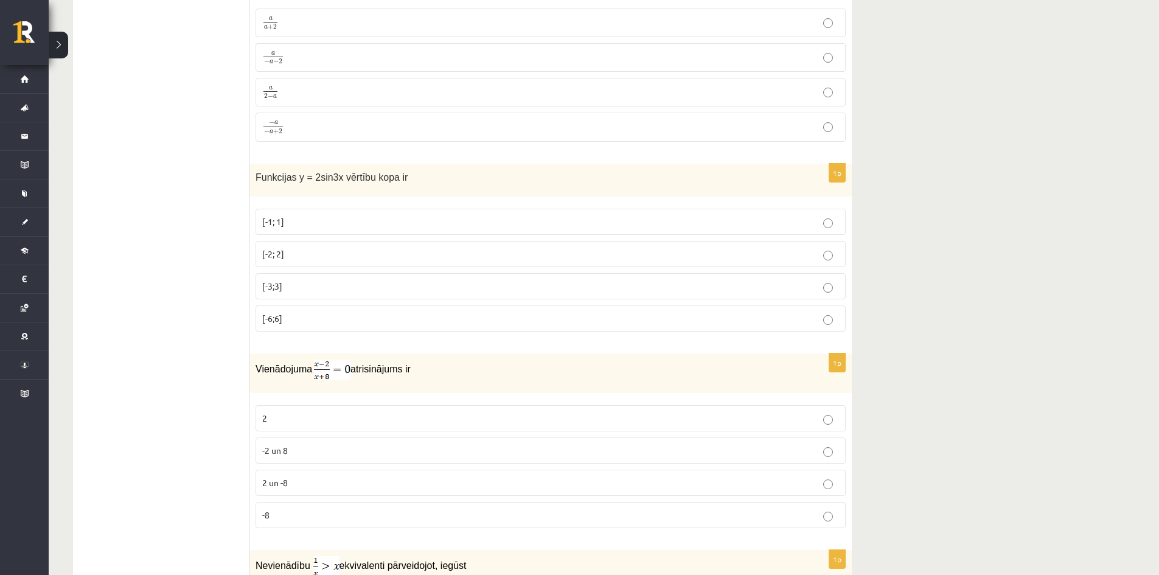
scroll to position [2358, 0]
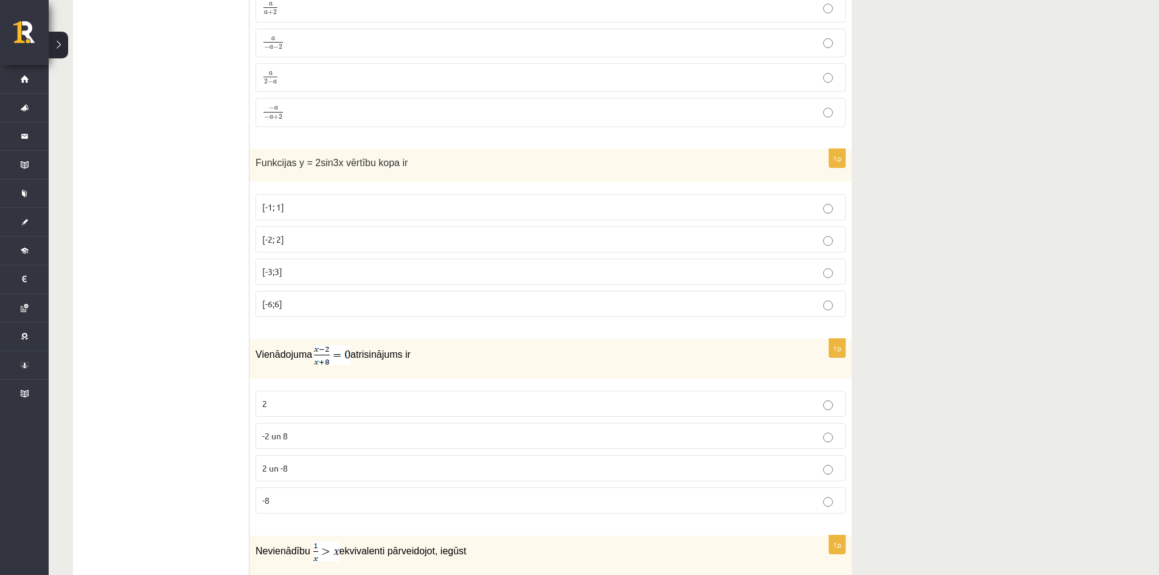
click at [320, 161] on span "Funkcijas y = 2sin3x vērtību kopa ir" at bounding box center [332, 163] width 152 height 10
copy span "2sin3x"
click at [281, 164] on span "Funkcijas y = 2sin3x vērtību kopa ir" at bounding box center [332, 163] width 152 height 10
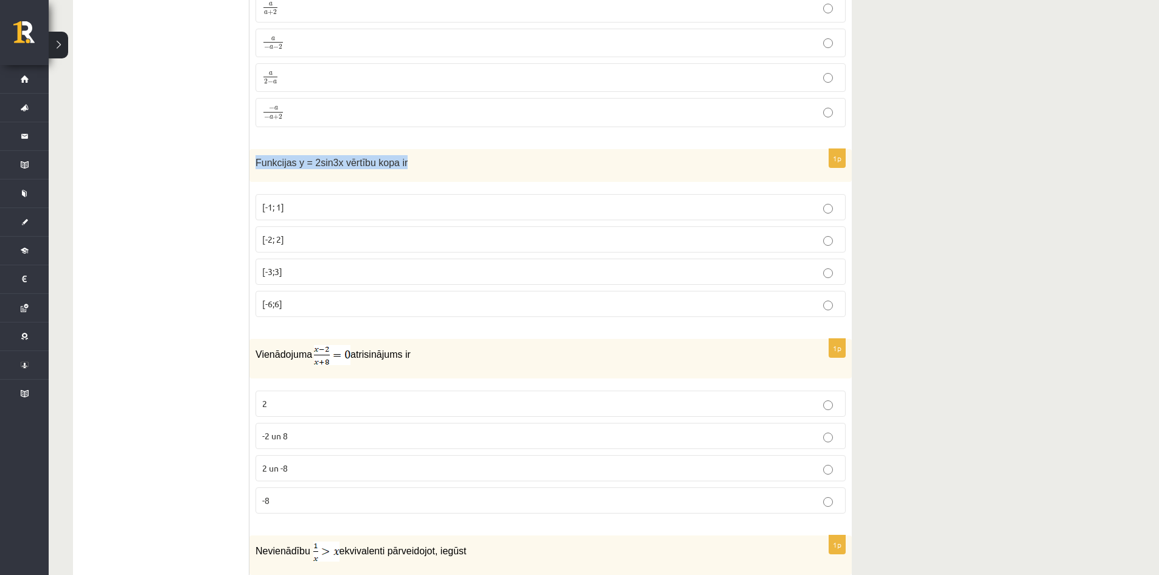
click at [281, 164] on span "Funkcijas y = 2sin3x vērtību kopa ir" at bounding box center [332, 163] width 152 height 10
copy div "Funkcijas y = 2sin3x vērtību kopa ir"
click at [312, 201] on p "[-1; 1]" at bounding box center [550, 207] width 577 height 13
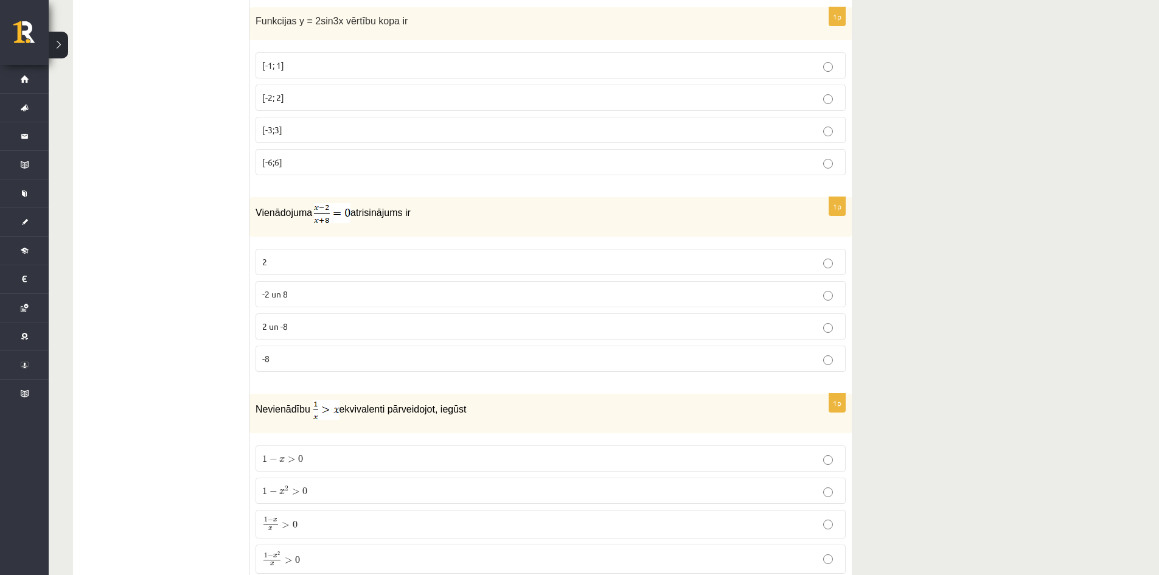
scroll to position [2601, 0]
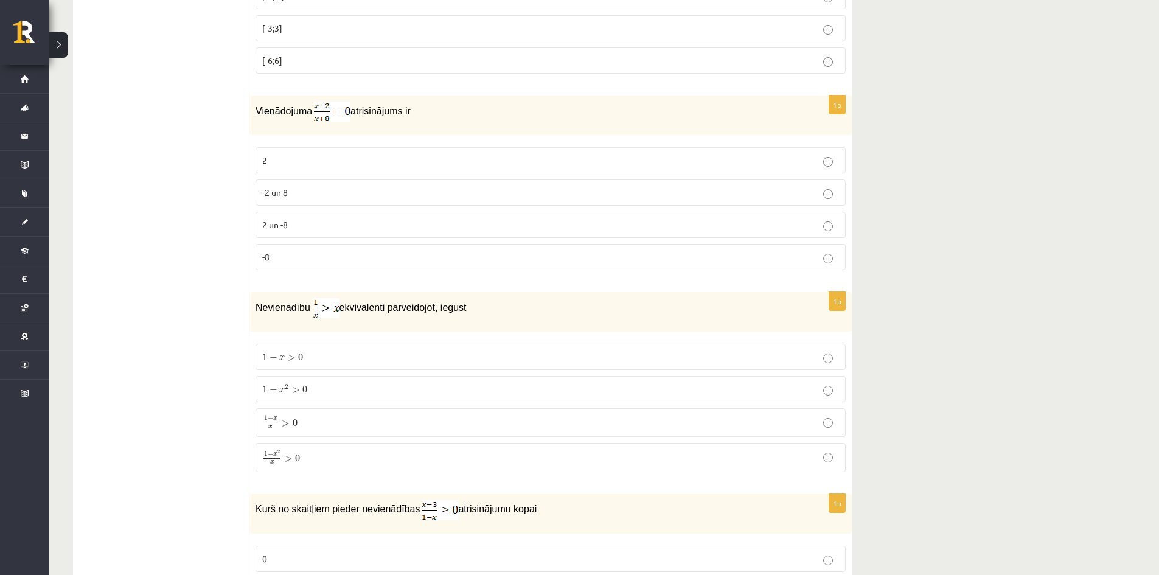
click at [318, 195] on p "-2 un 8" at bounding box center [550, 192] width 577 height 13
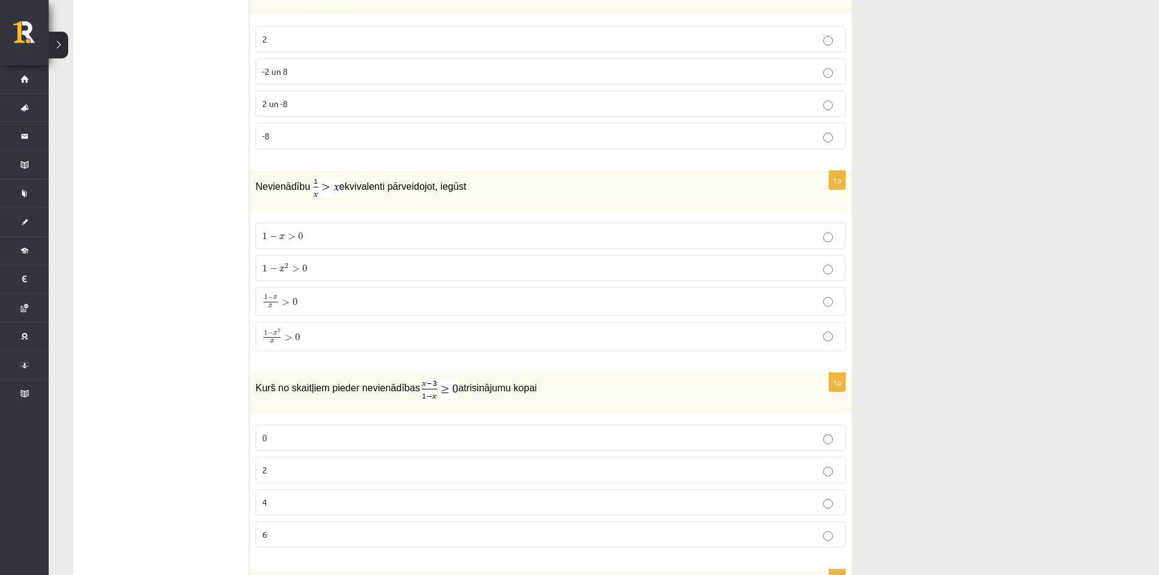
scroll to position [2723, 0]
click at [296, 299] on span "0" at bounding box center [295, 301] width 5 height 7
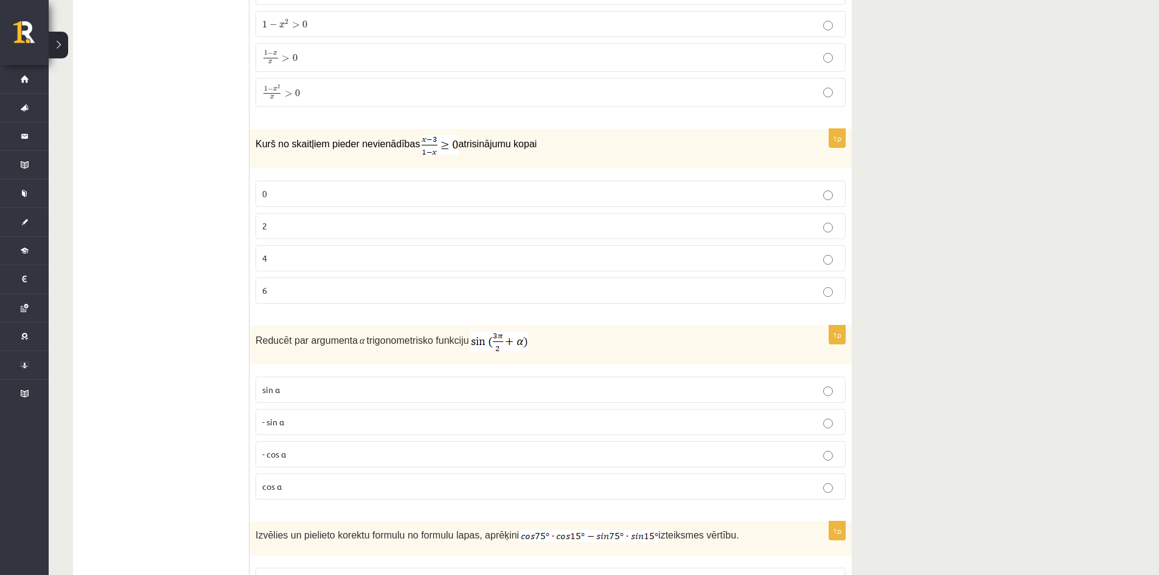
click at [321, 183] on label "0" at bounding box center [551, 194] width 590 height 26
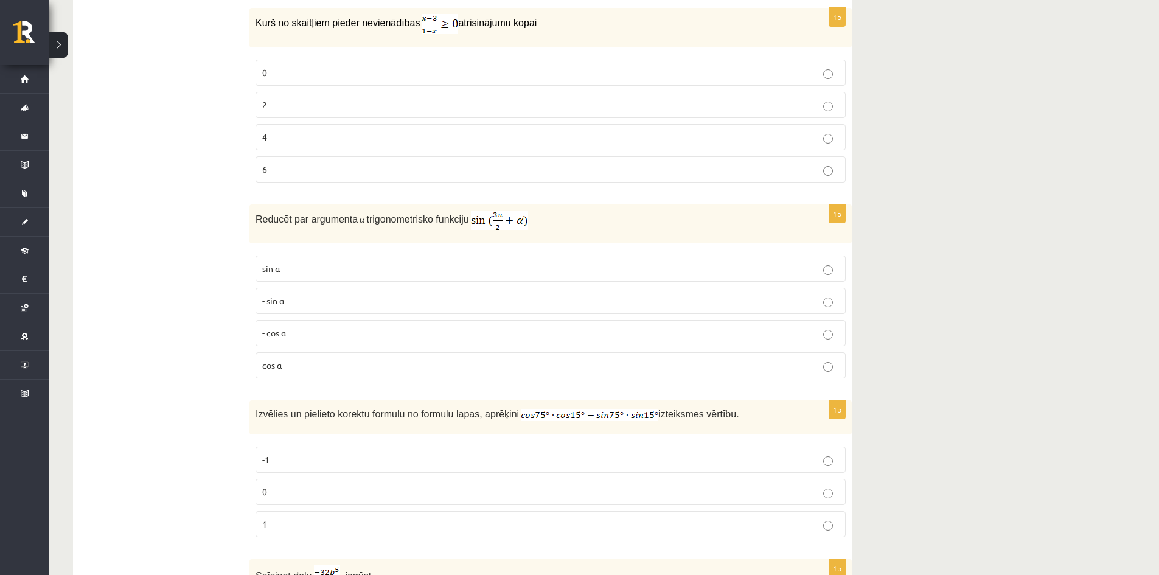
scroll to position [3088, 0]
click at [478, 218] on img at bounding box center [499, 219] width 57 height 19
click at [478, 217] on img at bounding box center [499, 219] width 57 height 19
click at [281, 369] on label "cos⁡ α" at bounding box center [551, 365] width 590 height 26
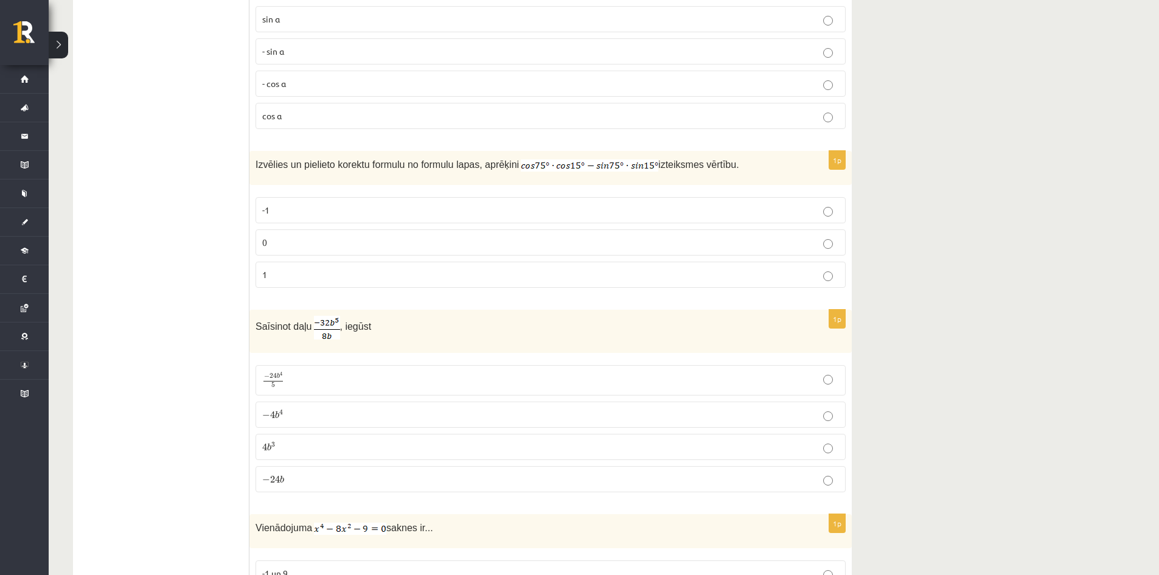
scroll to position [3286, 0]
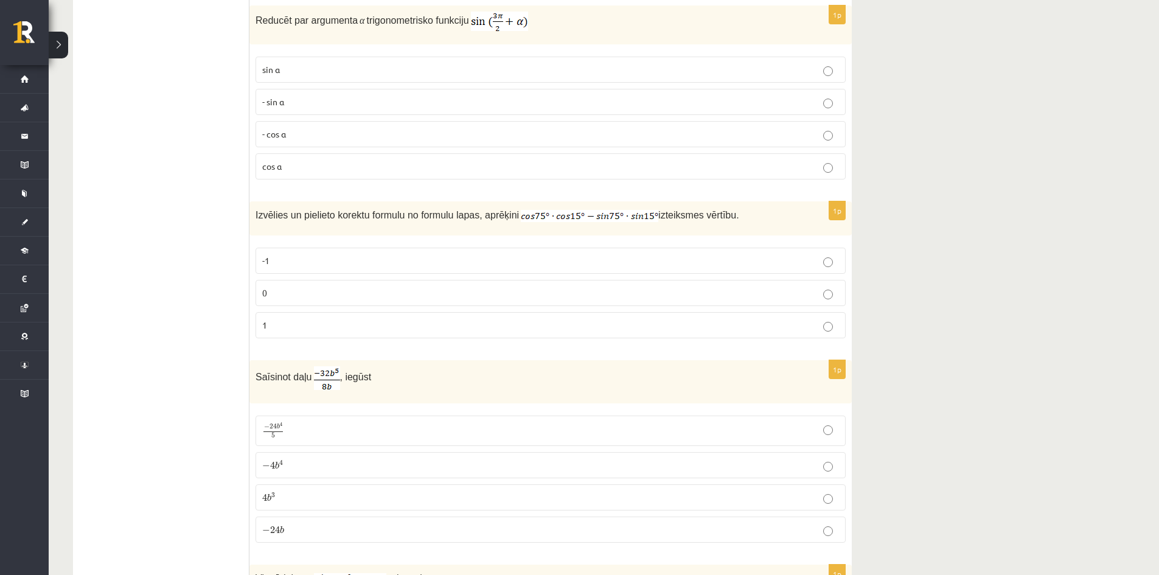
click at [541, 214] on img at bounding box center [590, 216] width 138 height 12
click at [542, 214] on img at bounding box center [590, 216] width 138 height 12
click at [327, 288] on p "0" at bounding box center [550, 293] width 577 height 13
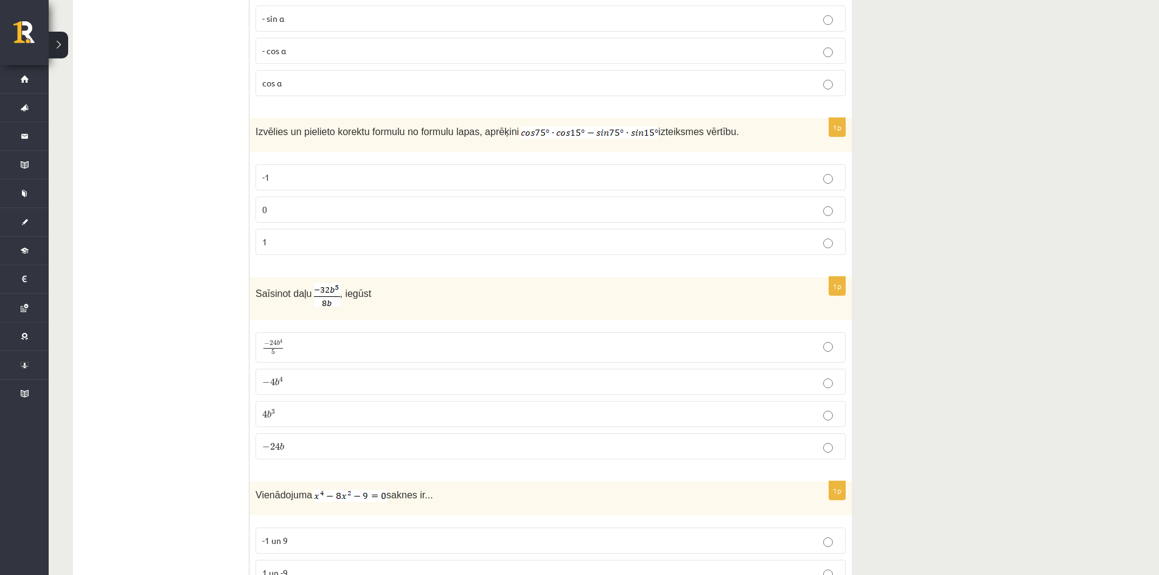
scroll to position [3530, 0]
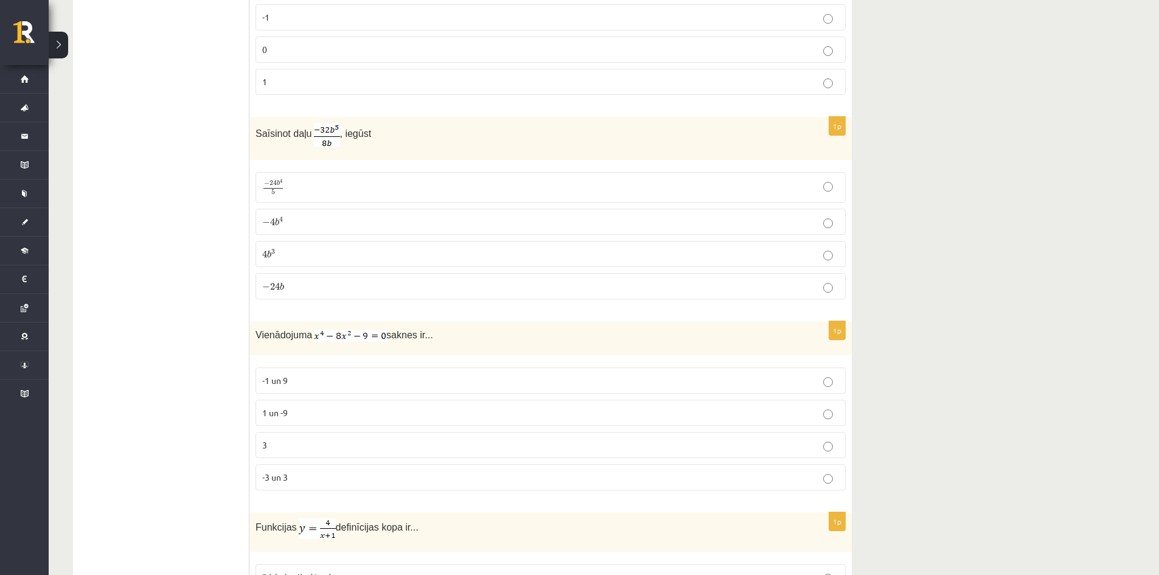
click at [323, 225] on p "− 4 b 4 − 4 b 4" at bounding box center [550, 221] width 577 height 13
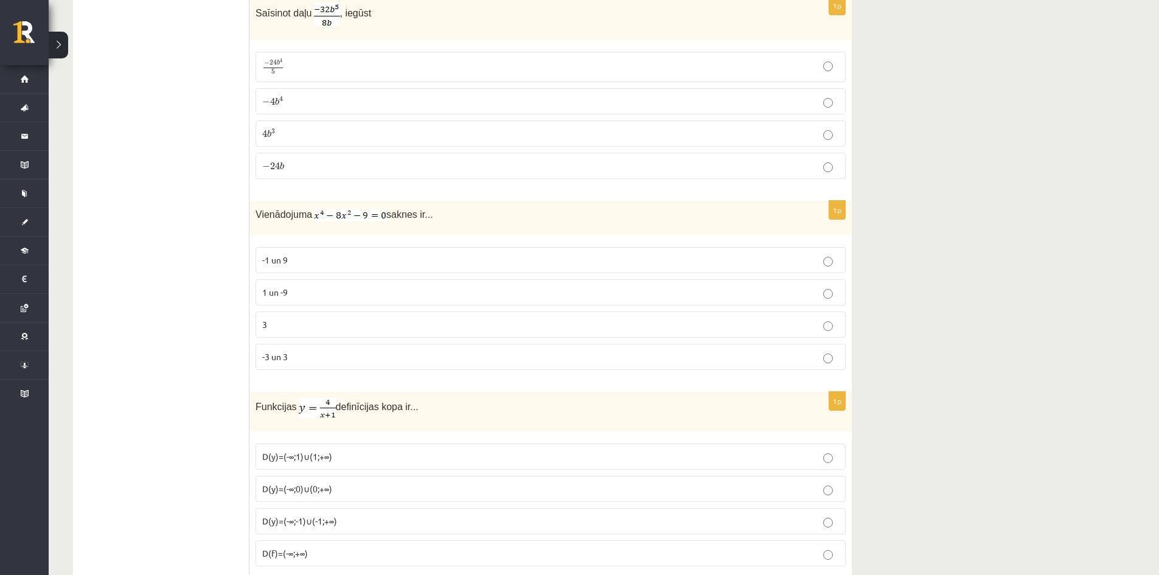
scroll to position [3652, 0]
click at [366, 253] on p "-1 un 9" at bounding box center [550, 259] width 577 height 13
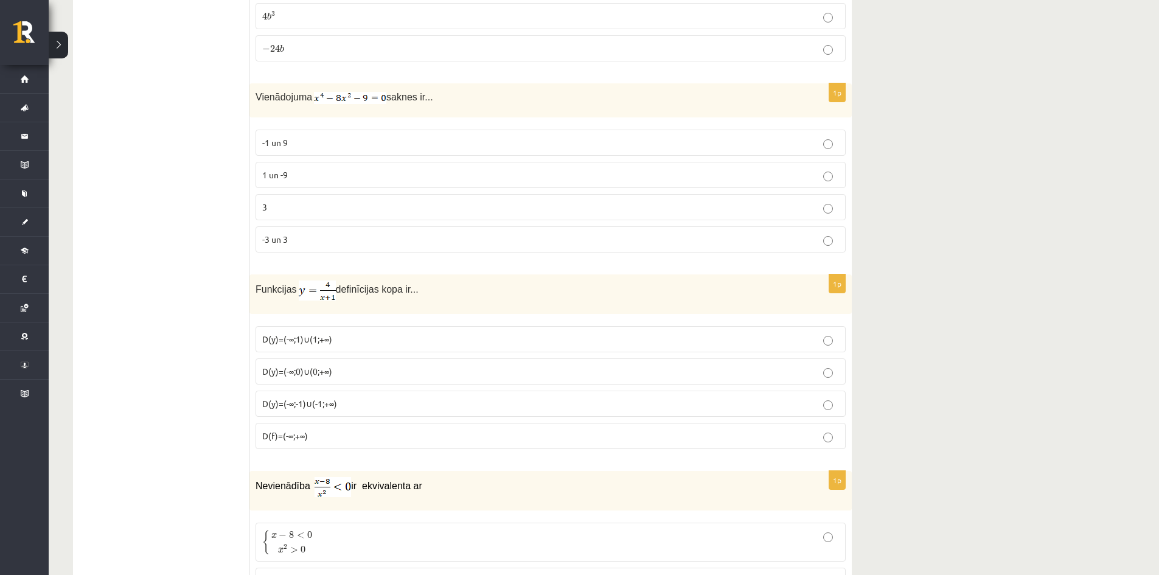
scroll to position [3773, 0]
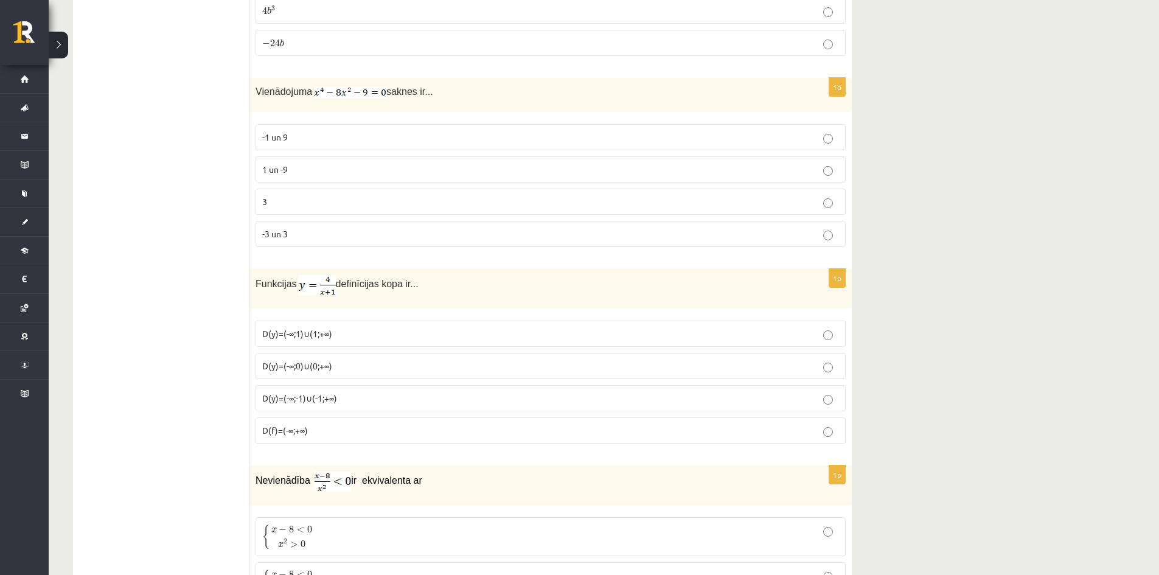
click at [330, 231] on p "-3 un 3" at bounding box center [550, 234] width 577 height 13
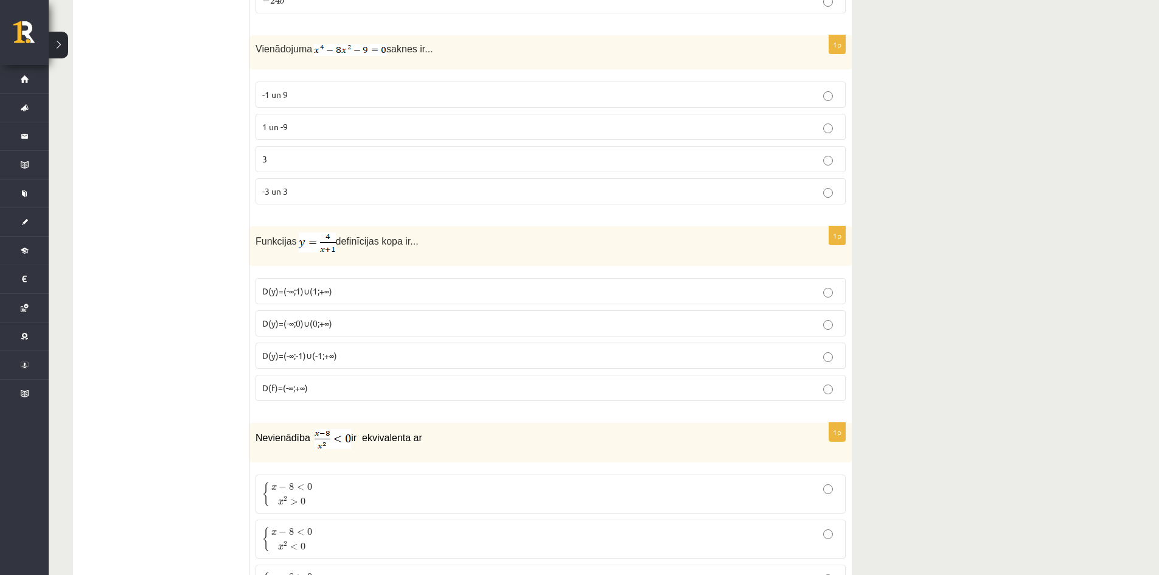
scroll to position [3834, 0]
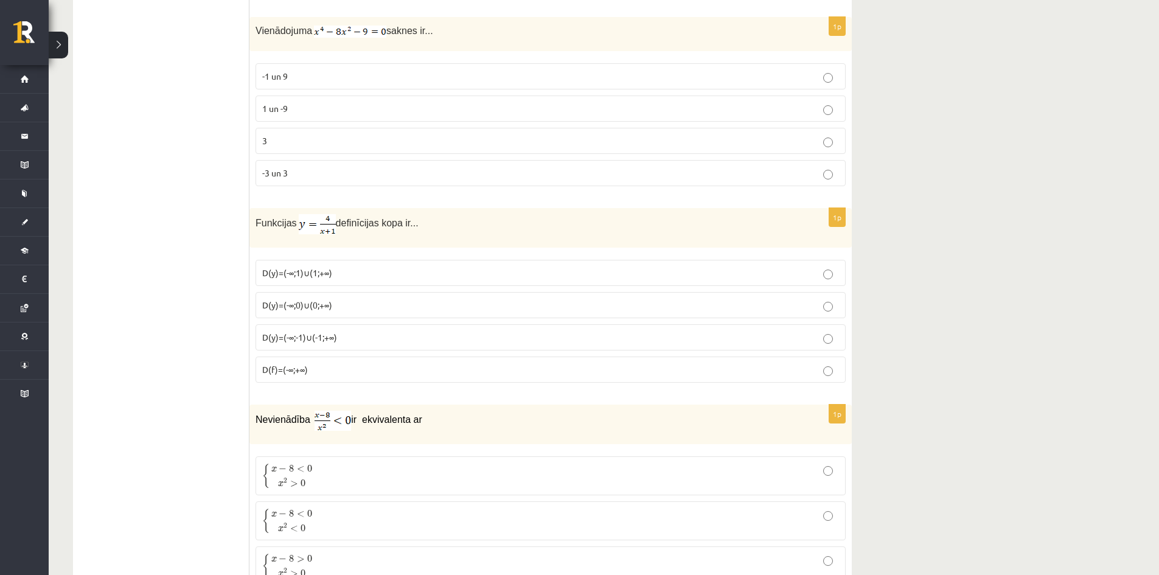
click at [441, 309] on label "D(y)=(-∞;0)∪(0;+∞)" at bounding box center [551, 305] width 590 height 26
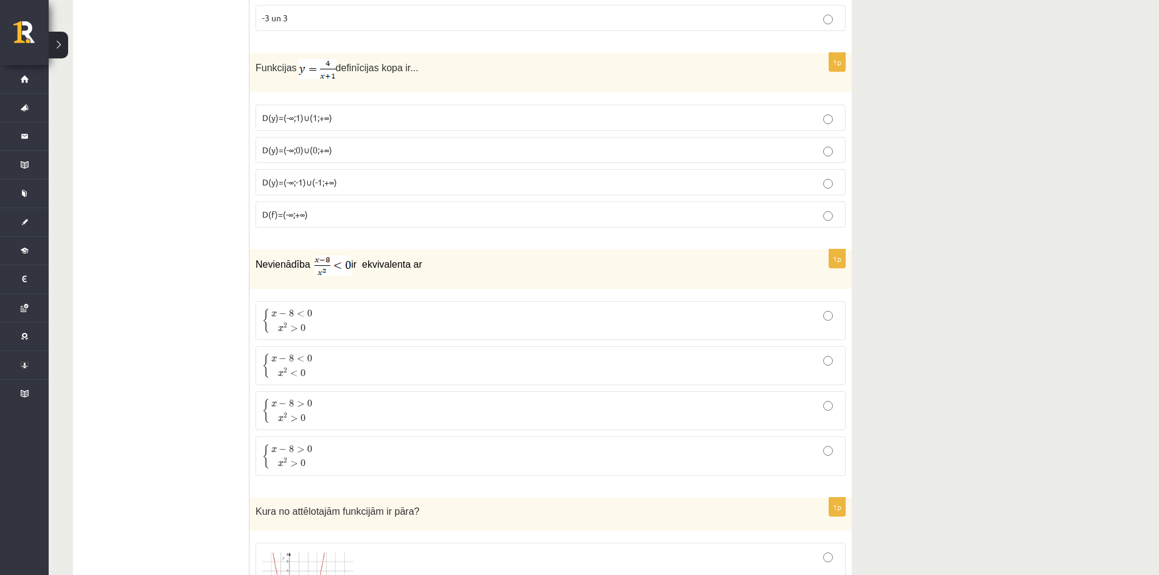
scroll to position [4017, 0]
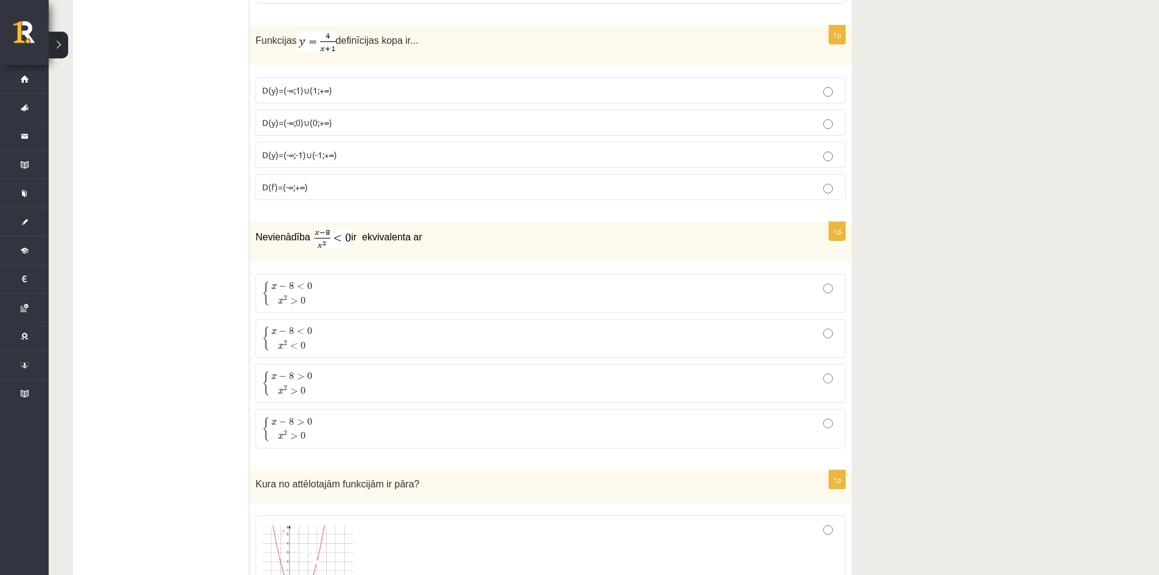
click at [337, 348] on label "{ x − 8 < 0 x 2 < 0 { x − 8 < 0 x 2 < 0" at bounding box center [551, 338] width 590 height 39
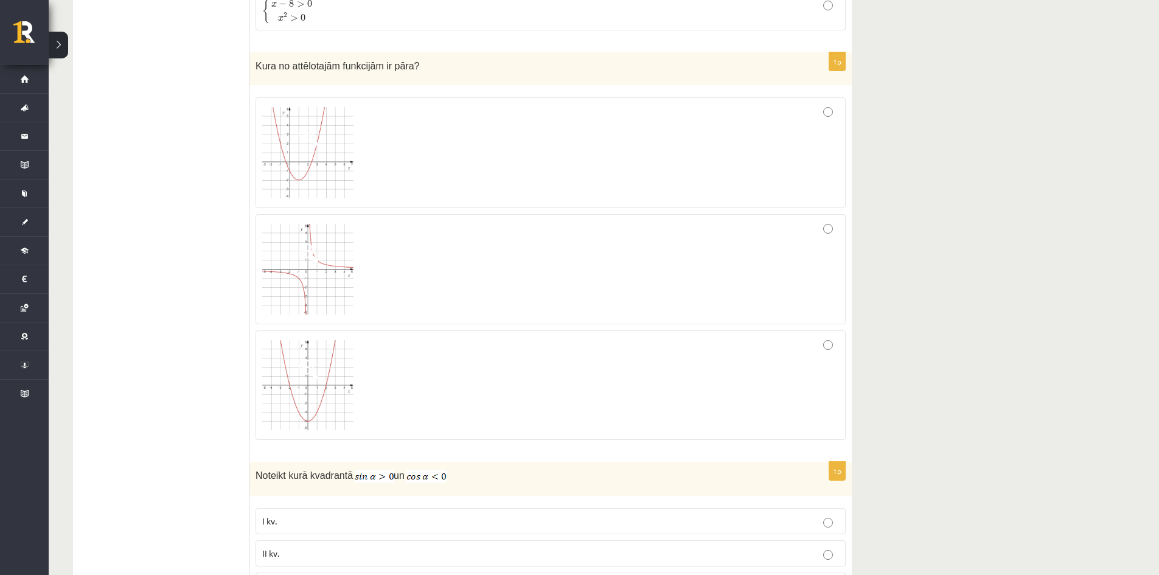
scroll to position [4382, 0]
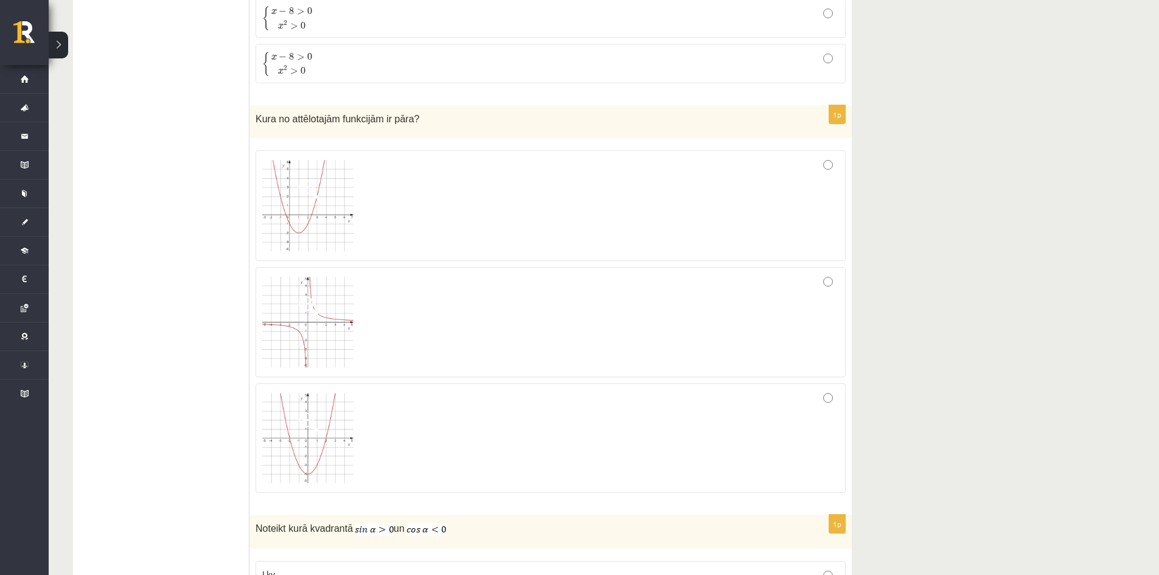
click at [781, 443] on div at bounding box center [550, 438] width 577 height 96
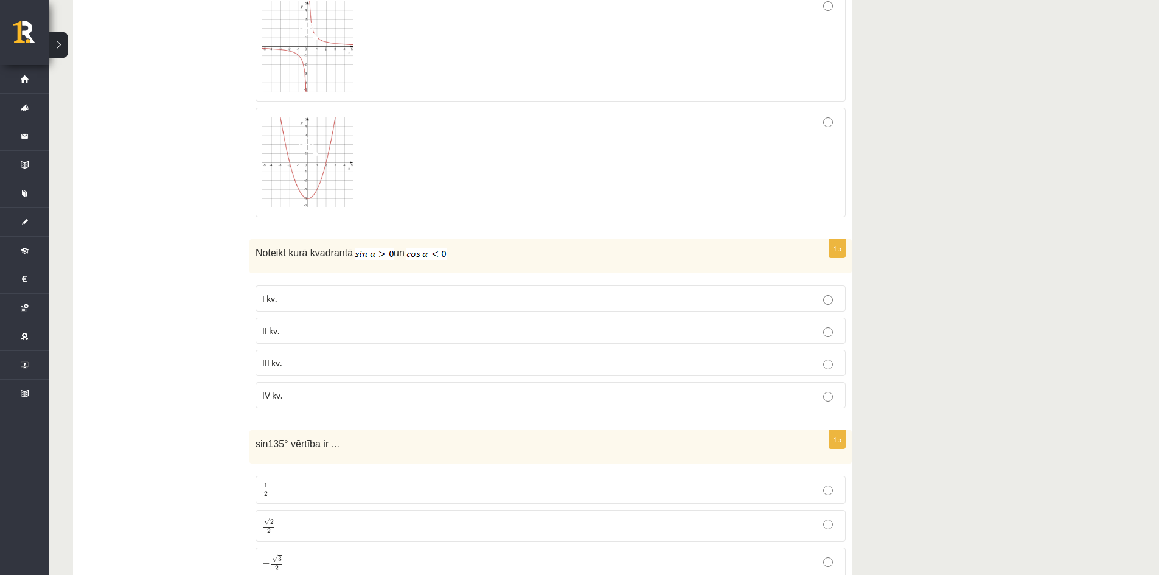
scroll to position [4686, 0]
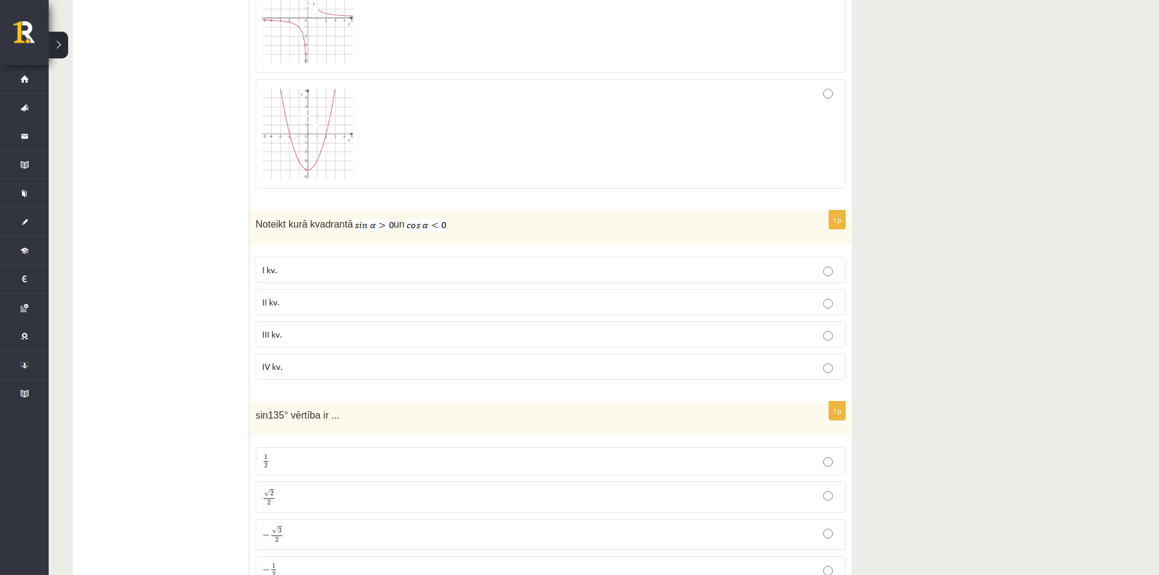
click at [295, 312] on label "II kv." at bounding box center [551, 302] width 590 height 26
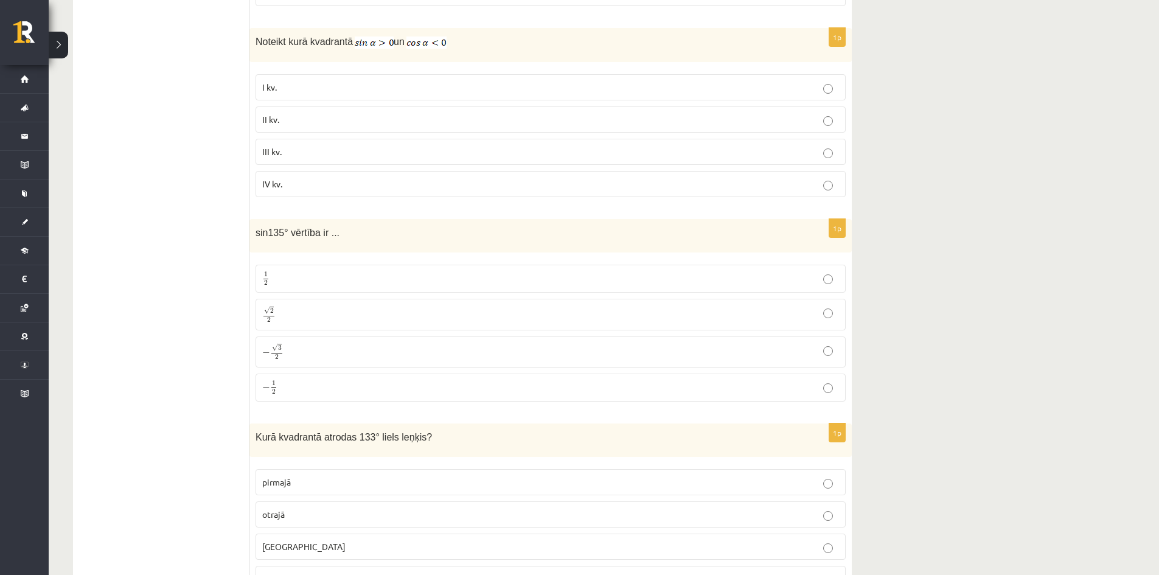
scroll to position [4930, 0]
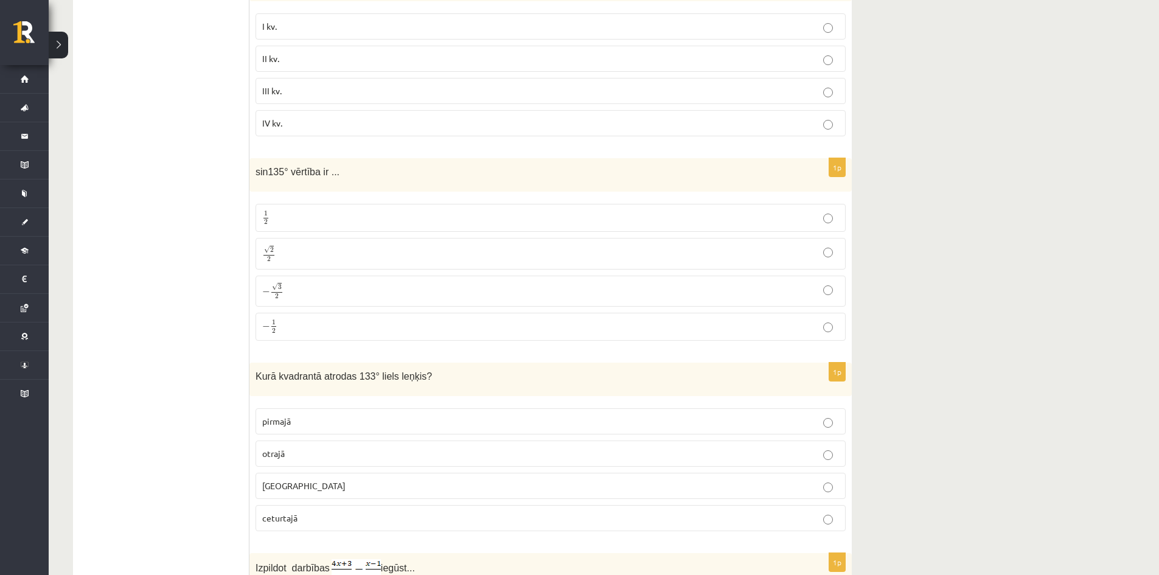
click at [281, 167] on span "sin135° vērtība ir ..." at bounding box center [298, 172] width 84 height 10
copy div "sin135° vērtība ir ..."
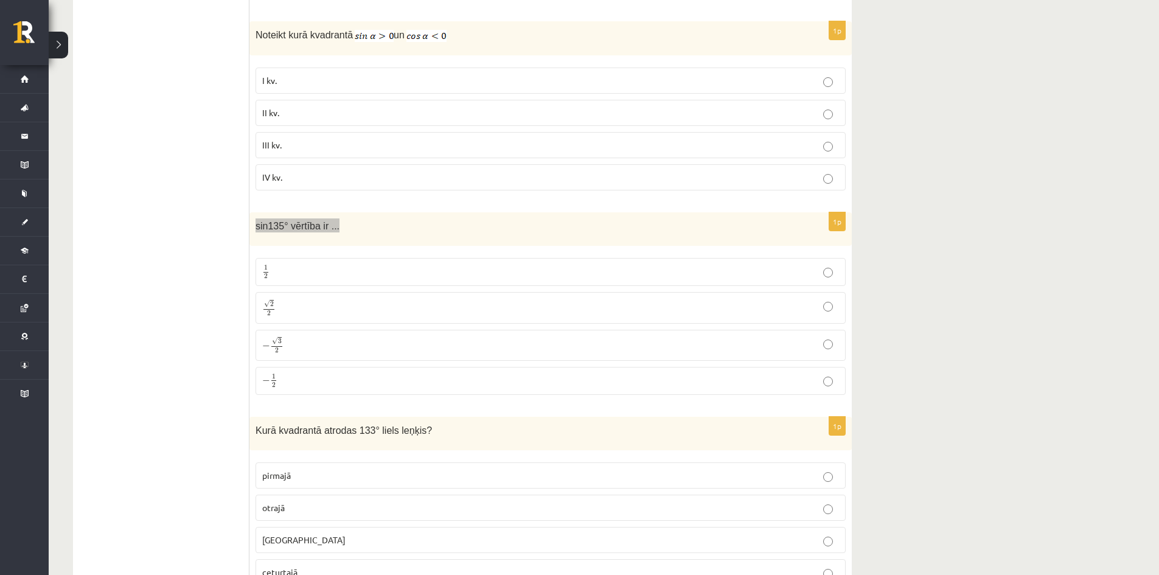
scroll to position [4808, 0]
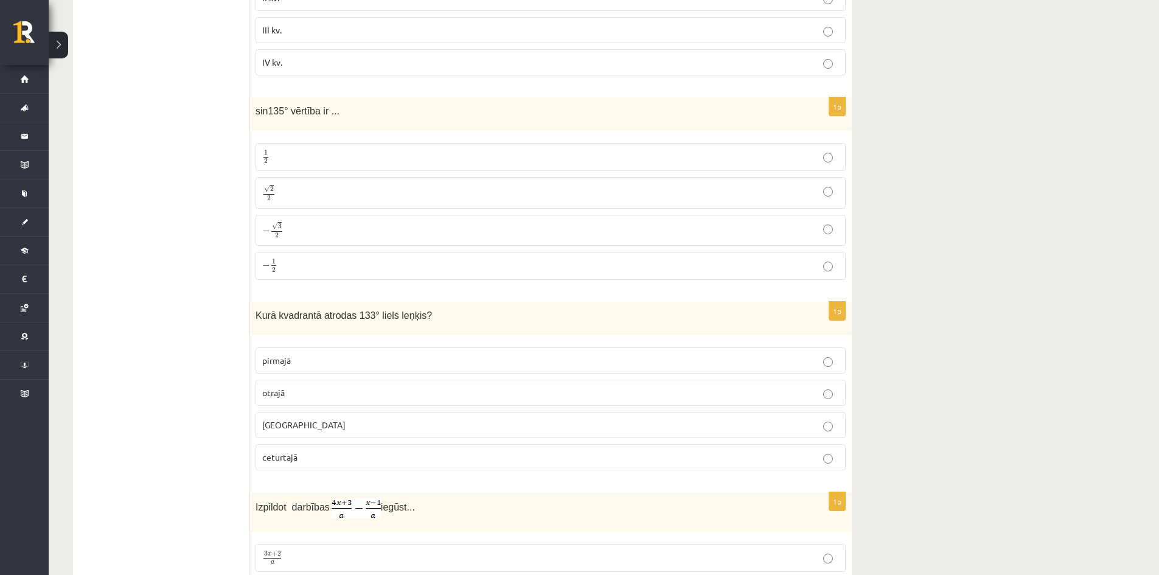
scroll to position [5051, 0]
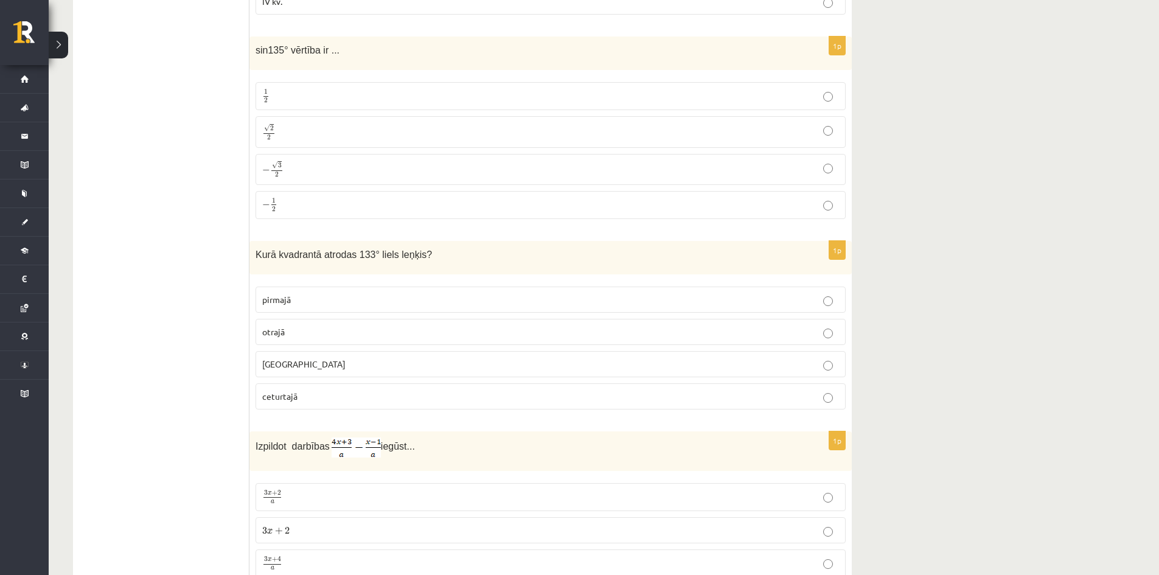
click at [325, 124] on p "√ 2 2 2 2" at bounding box center [550, 132] width 577 height 18
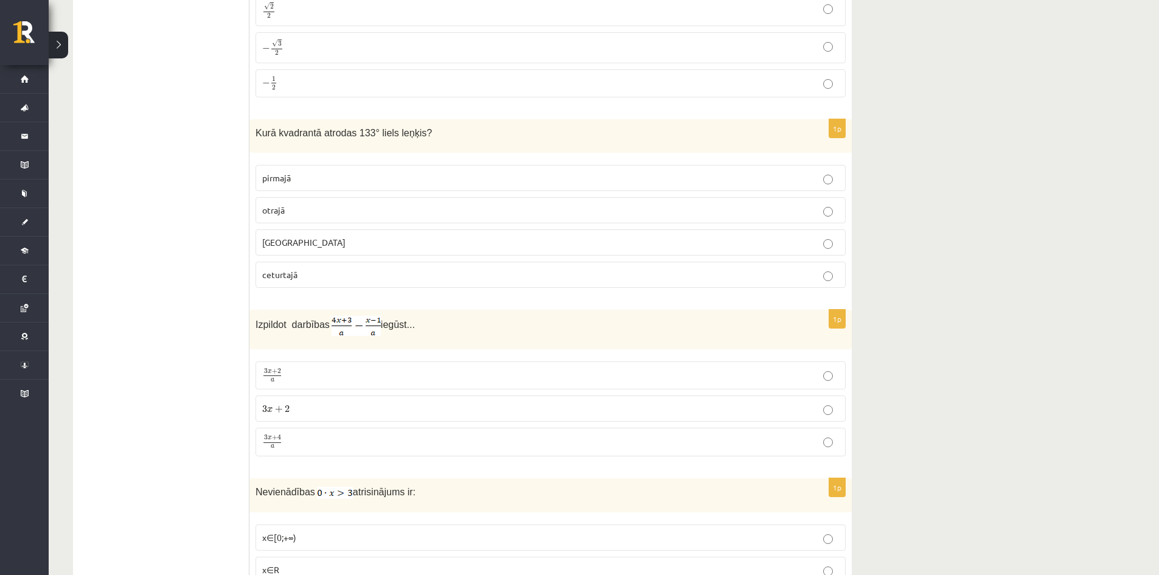
scroll to position [5112, 0]
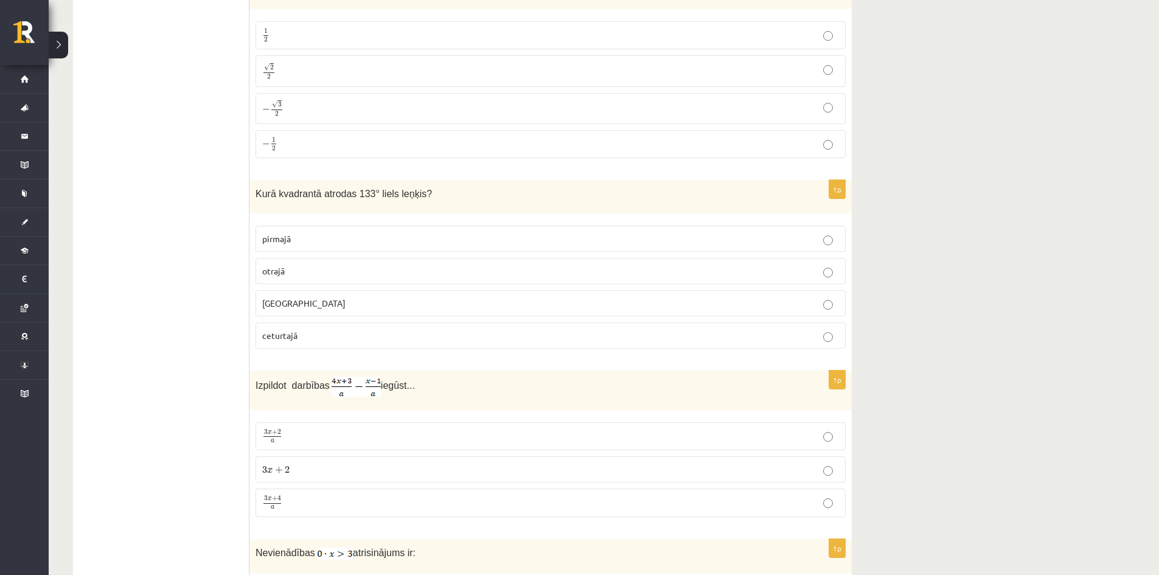
click at [346, 226] on label "pirmajā" at bounding box center [551, 239] width 590 height 26
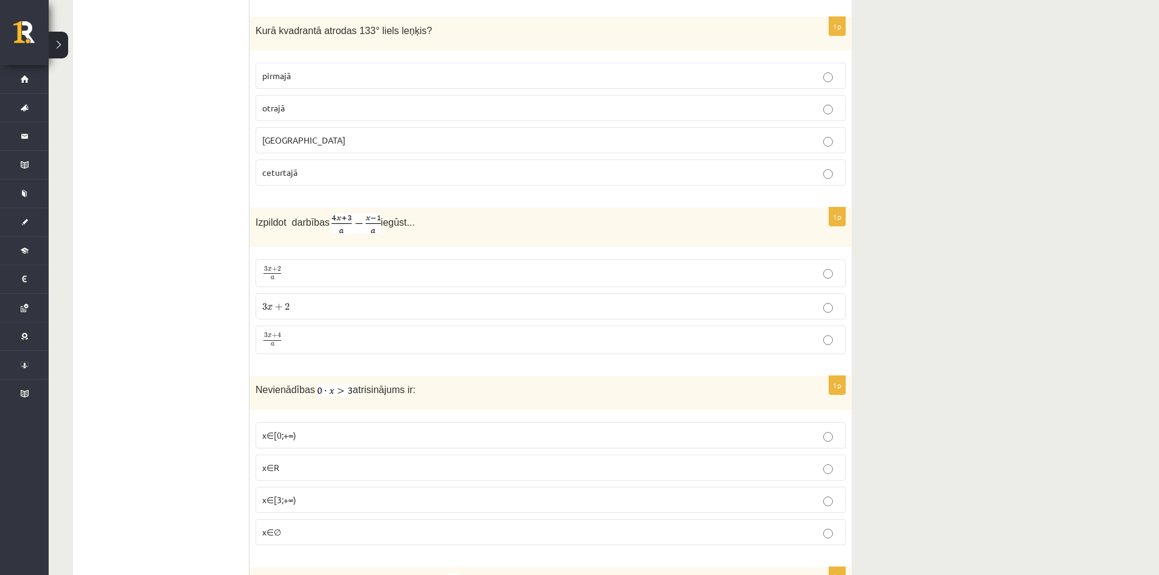
scroll to position [5295, 0]
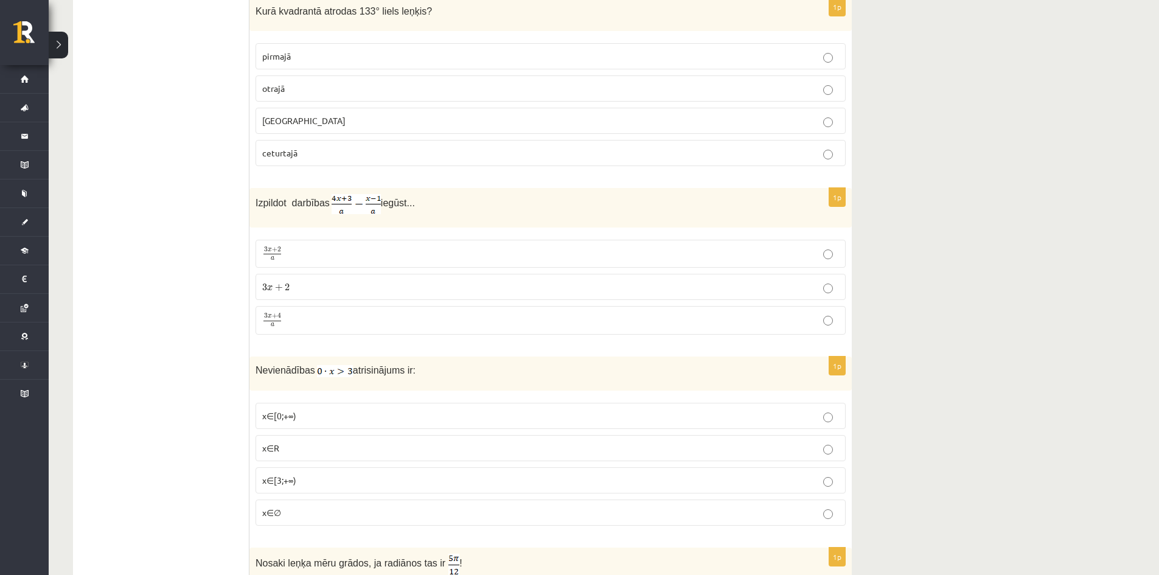
drag, startPoint x: 334, startPoint y: 330, endPoint x: 343, endPoint y: 316, distance: 16.2
click at [334, 330] on label "3 x + 4 a 3 x + 4 a" at bounding box center [551, 320] width 590 height 29
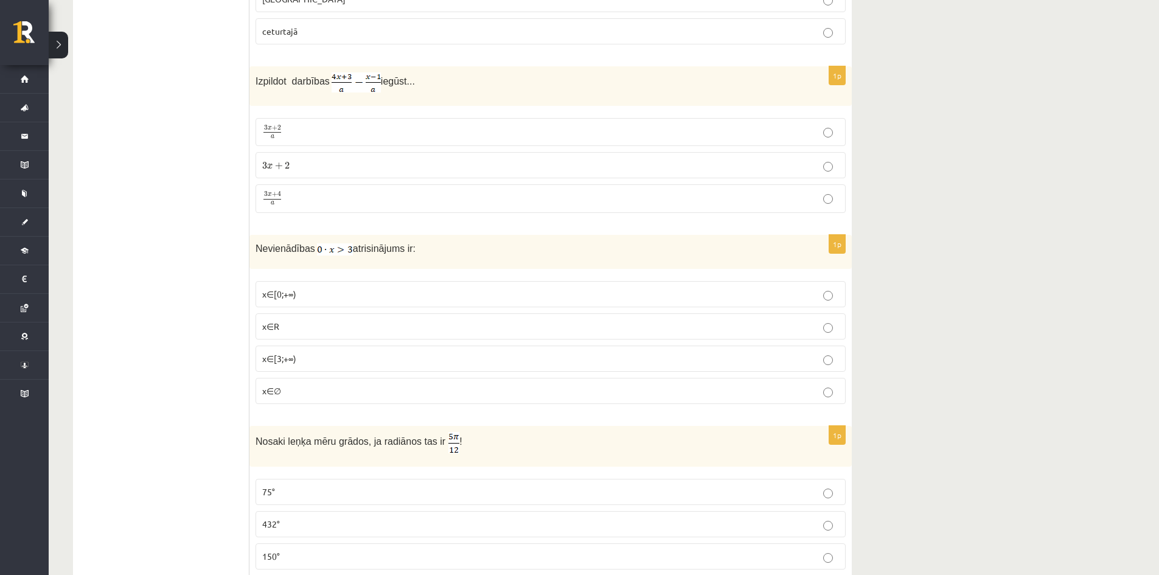
scroll to position [5477, 0]
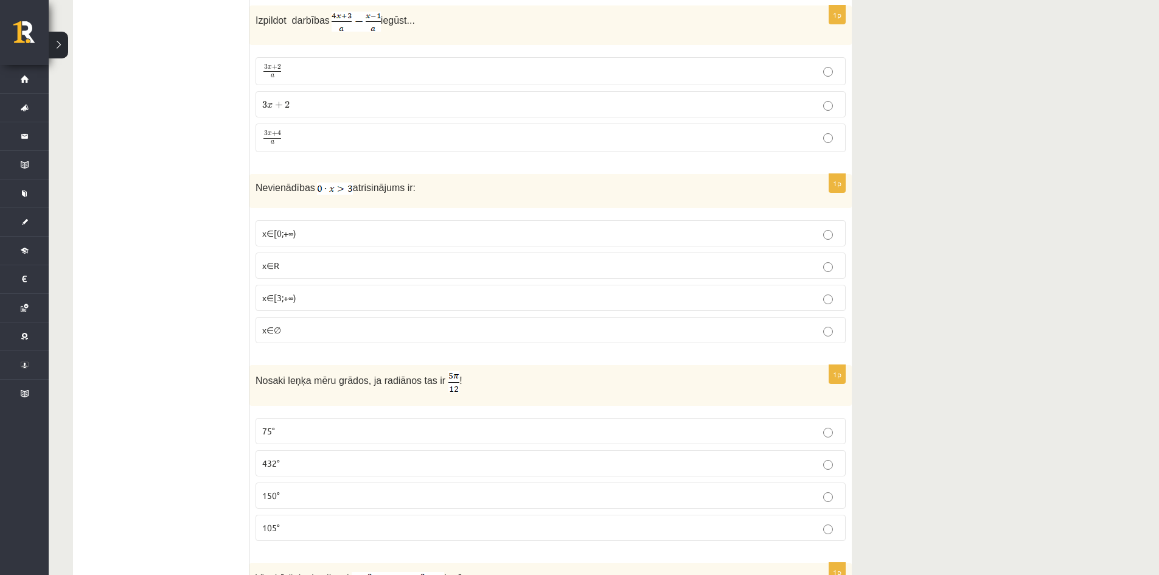
click at [357, 227] on p "x∈[0;+∞)" at bounding box center [550, 233] width 577 height 13
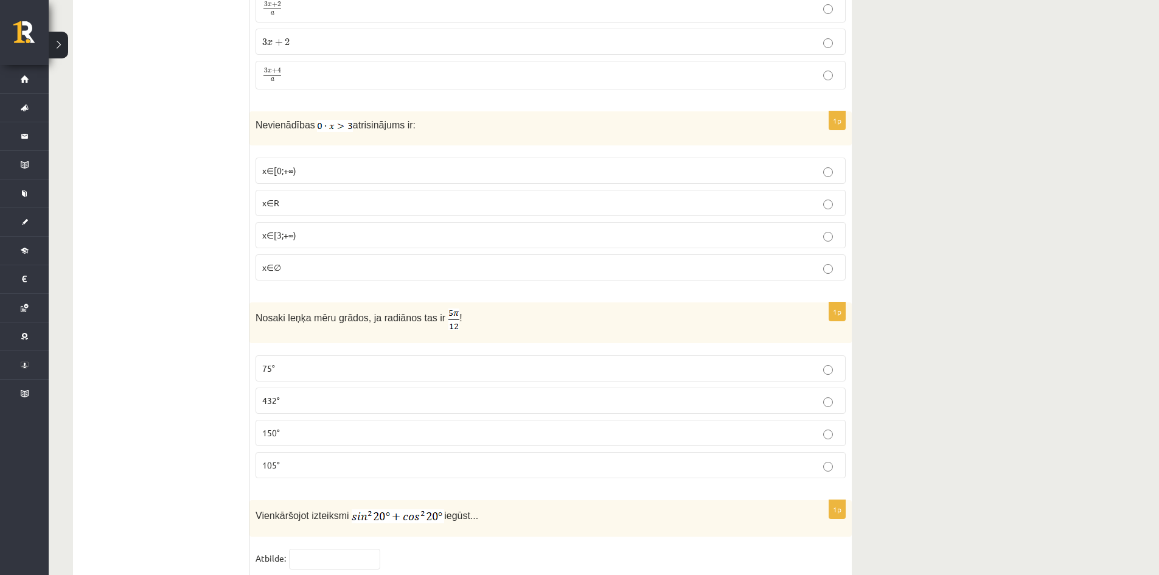
scroll to position [5538, 0]
click at [328, 265] on p "x∈∅" at bounding box center [550, 269] width 577 height 13
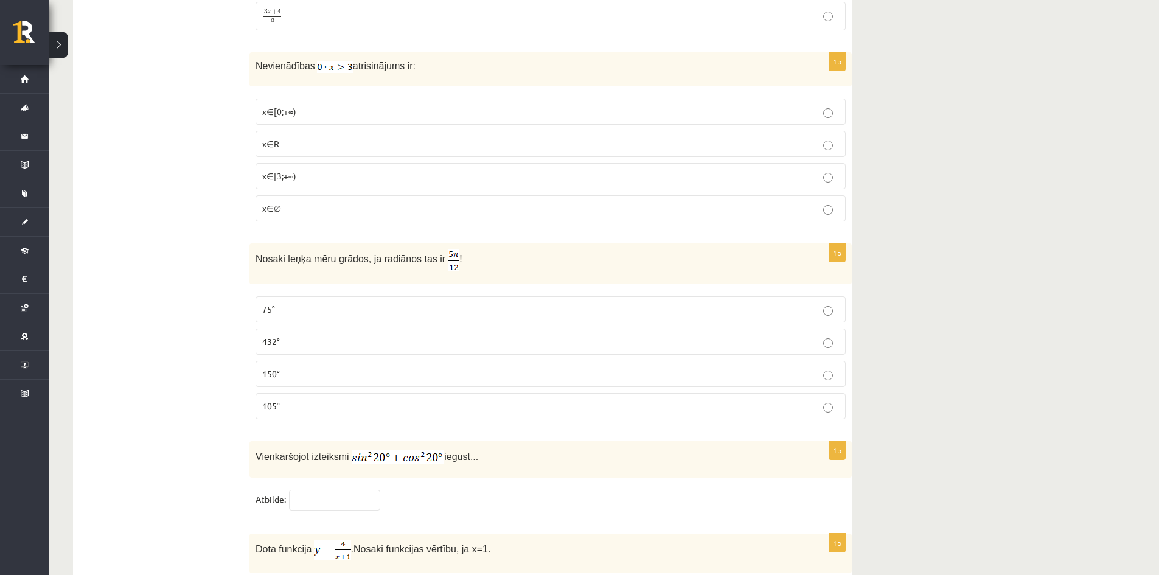
click at [384, 254] on span "Nosaki leņķa mēru grādos, ja radiānos tas ir" at bounding box center [351, 259] width 190 height 10
copy div "Nosaki leņķa mēru grādos, ja radiānos tas ir !"
click at [465, 243] on div "Nosaki leņķa mēru grādos, ja radiānos tas ir !" at bounding box center [551, 263] width 603 height 41
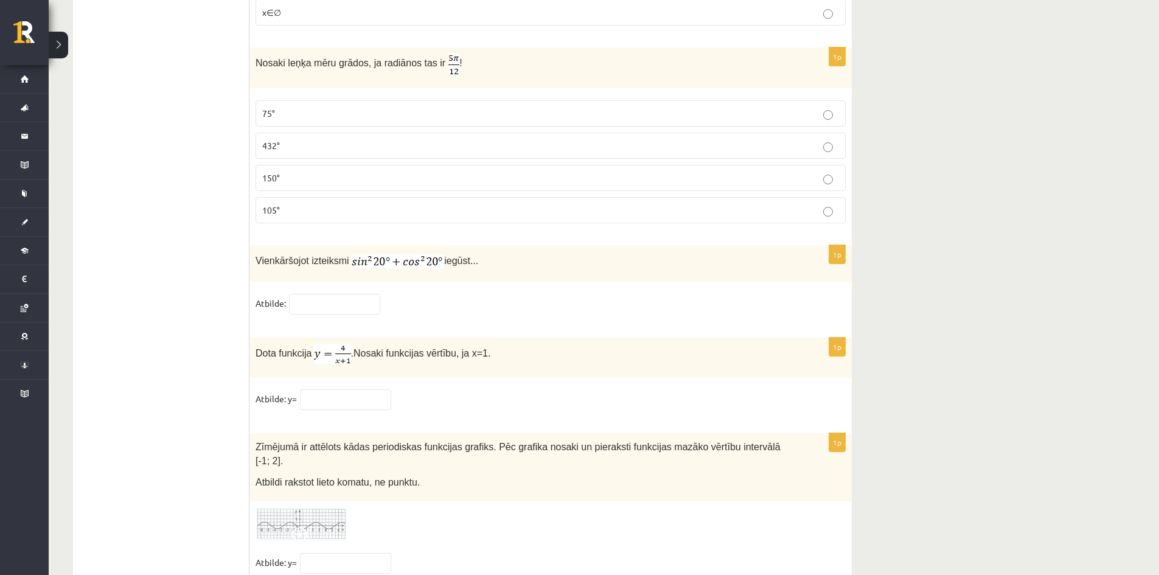
scroll to position [5827, 0]
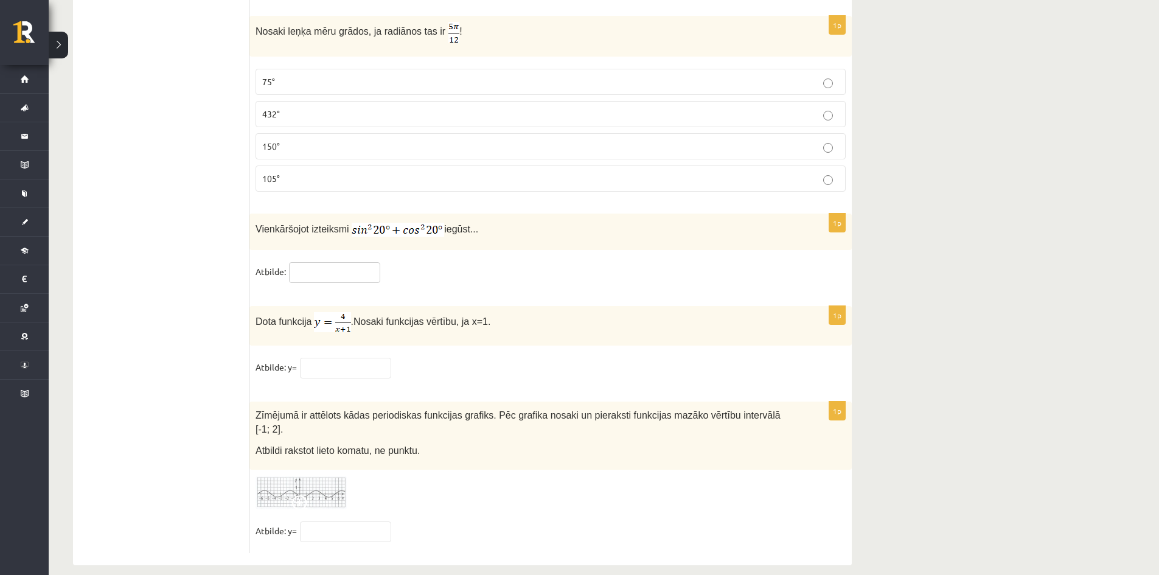
click at [321, 266] on input "text" at bounding box center [334, 272] width 91 height 21
click at [357, 374] on input "text" at bounding box center [345, 368] width 91 height 21
click at [498, 373] on fieldset "Atbilde: y=" at bounding box center [551, 371] width 590 height 26
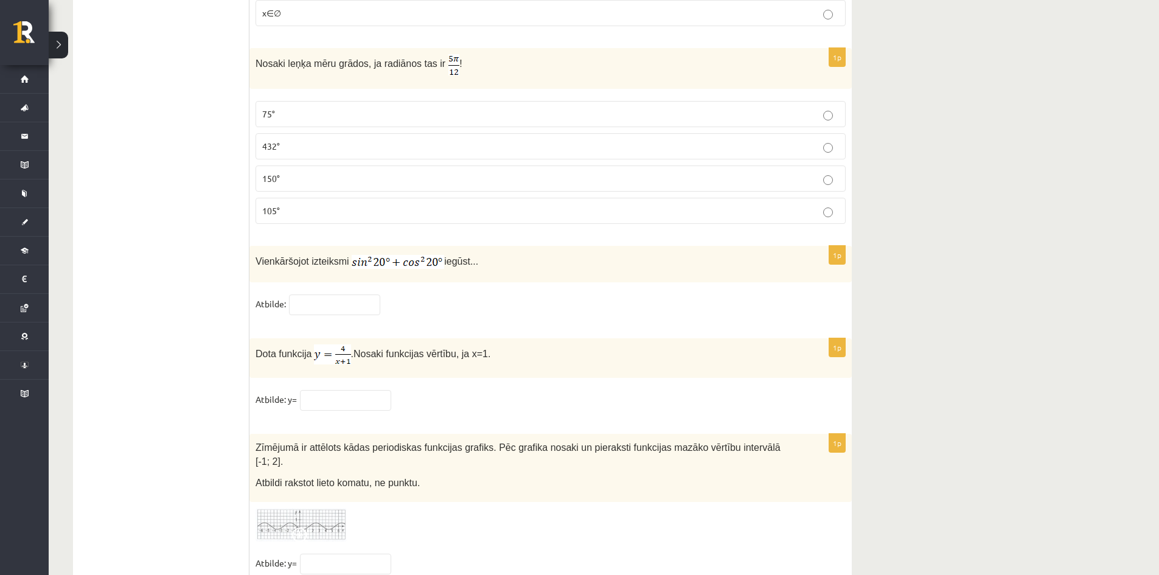
scroll to position [5766, 0]
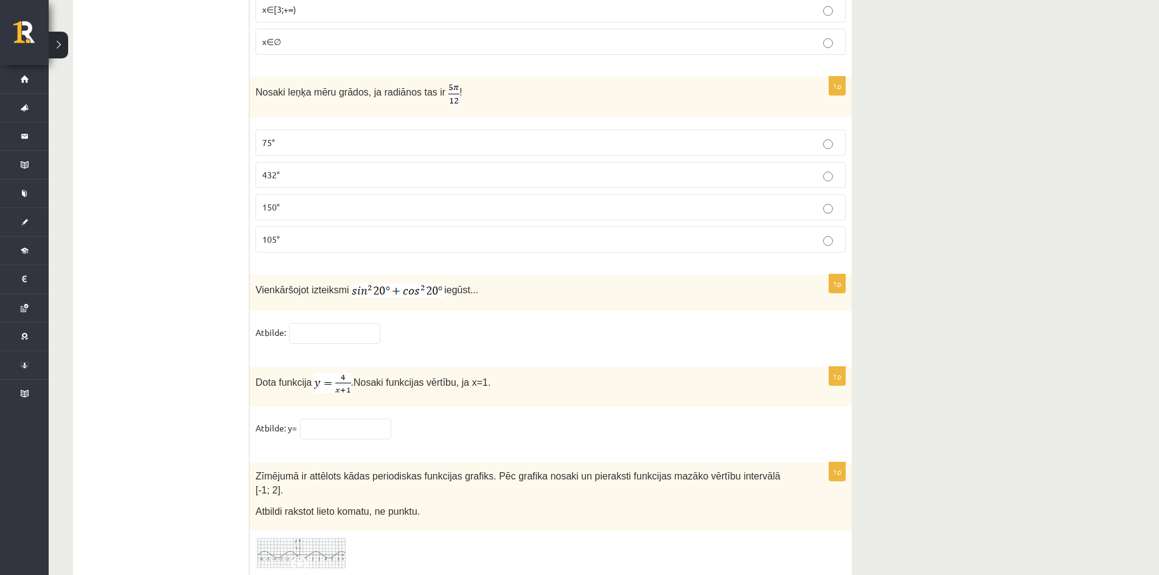
click at [286, 139] on p "75°" at bounding box center [550, 142] width 577 height 13
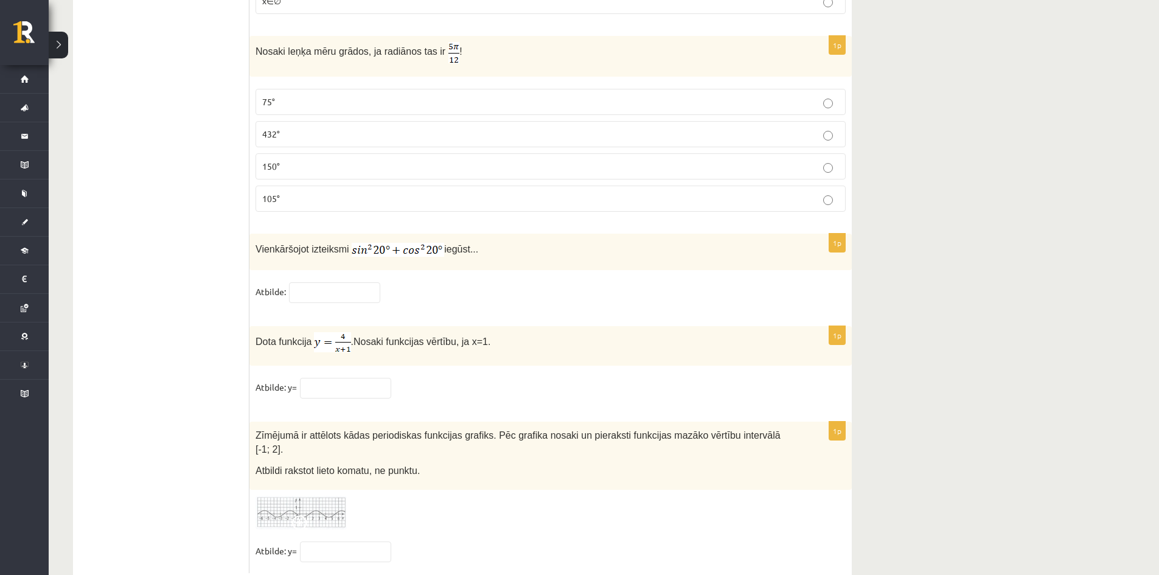
scroll to position [5827, 0]
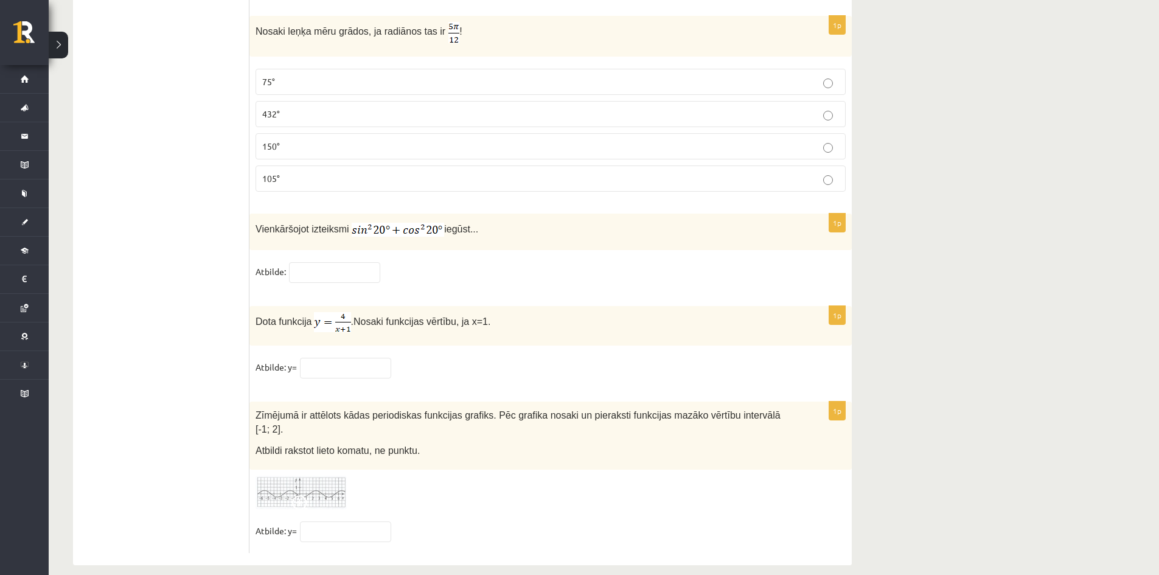
click at [292, 224] on span "Vienkāršojot izteiksmi" at bounding box center [303, 229] width 94 height 10
click at [332, 265] on input "text" at bounding box center [334, 272] width 91 height 21
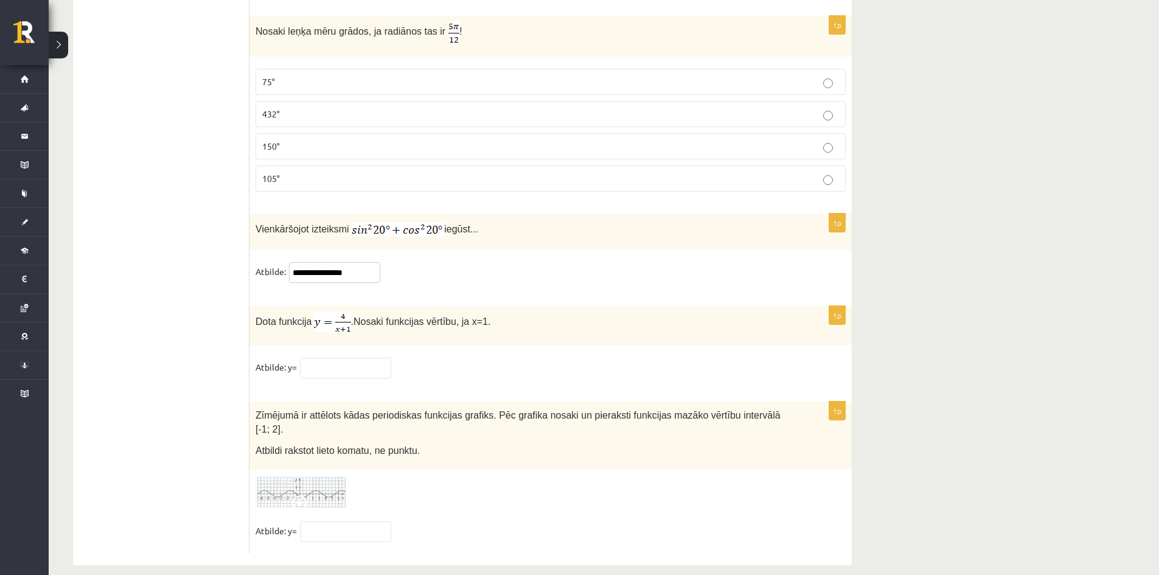
type input "**********"
click at [349, 371] on input "text" at bounding box center [345, 368] width 91 height 21
type input "*"
click at [470, 353] on div "1p Dota funkcija . Nosaki funkcijas vērtību, ja x=1. Atbilde: y= *" at bounding box center [551, 347] width 603 height 83
click at [427, 326] on p "Dota funkcija . Nosaki funkcijas vērtību, ja x=1." at bounding box center [520, 322] width 529 height 20
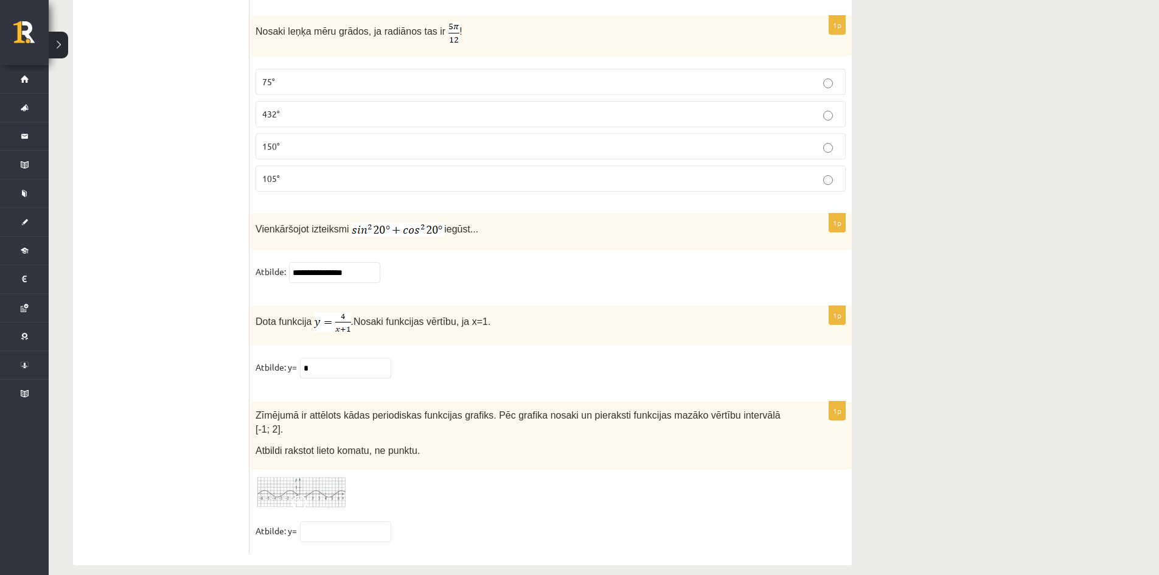
click at [427, 320] on span "Nosaki funkcijas vērtību, ja x=1." at bounding box center [422, 321] width 137 height 10
click at [543, 353] on div "1p Dota funkcija . Nosaki funkcijas vērtību, ja x=1. Atbilde: y= *" at bounding box center [551, 347] width 603 height 83
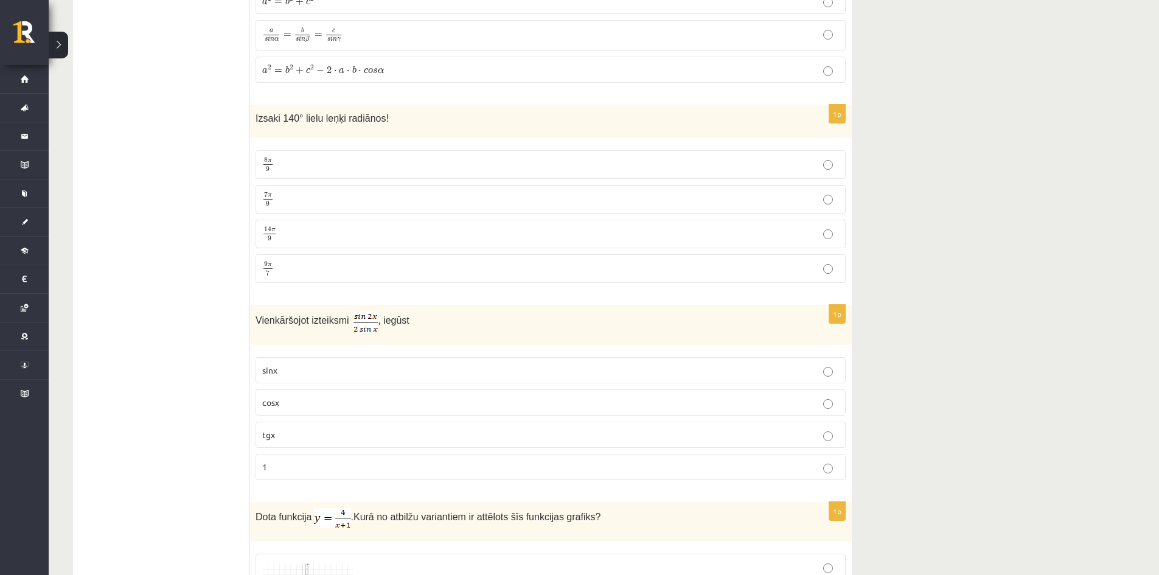
scroll to position [0, 0]
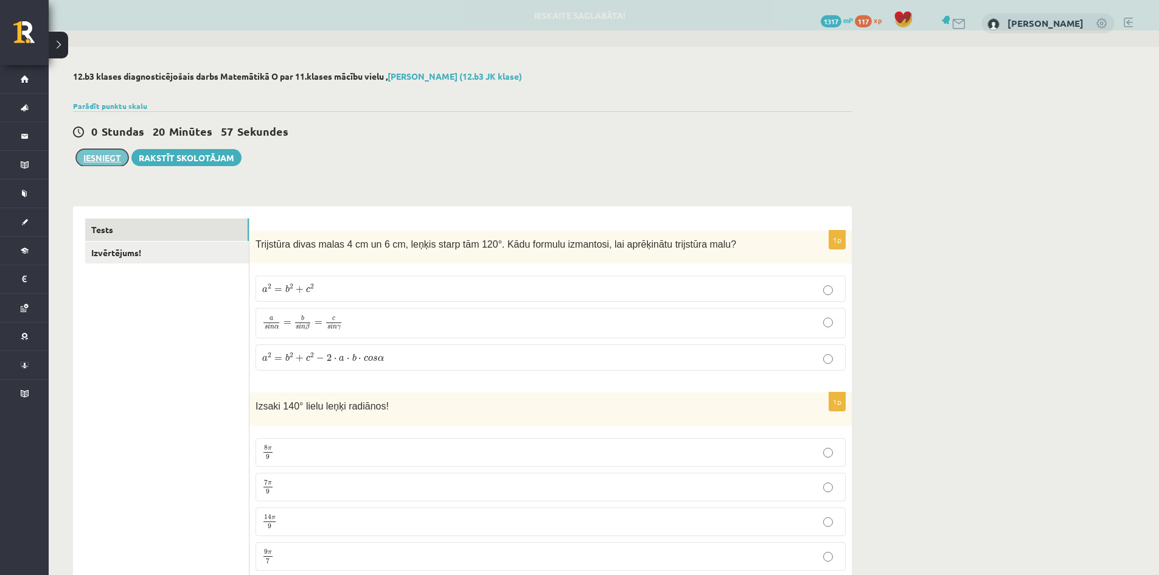
click at [116, 163] on button "Iesniegt" at bounding box center [102, 157] width 52 height 17
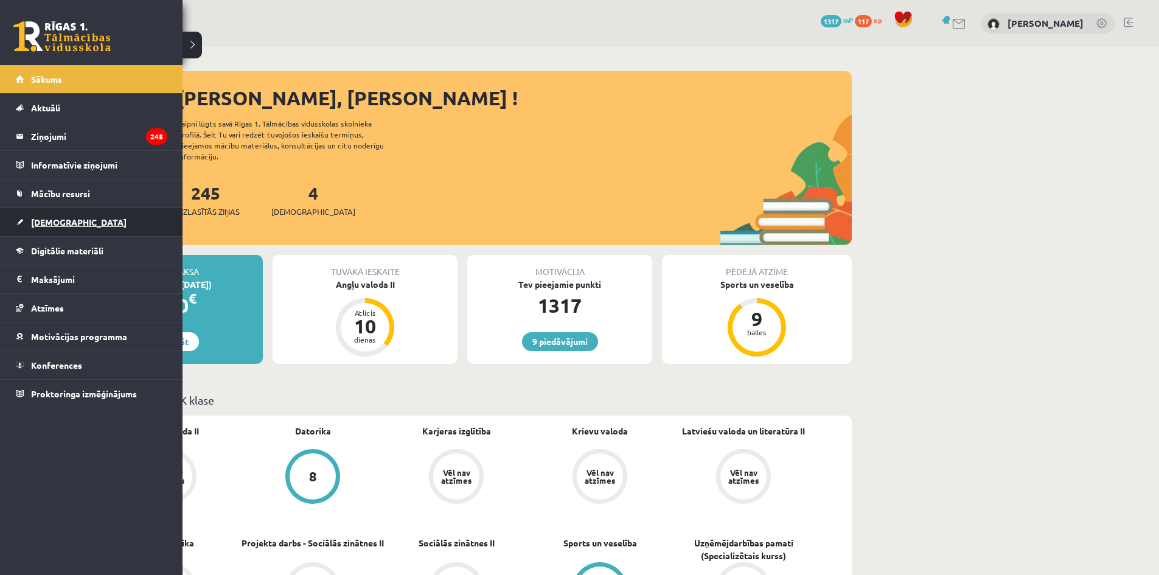
click at [65, 224] on span "[DEMOGRAPHIC_DATA]" at bounding box center [79, 222] width 96 height 11
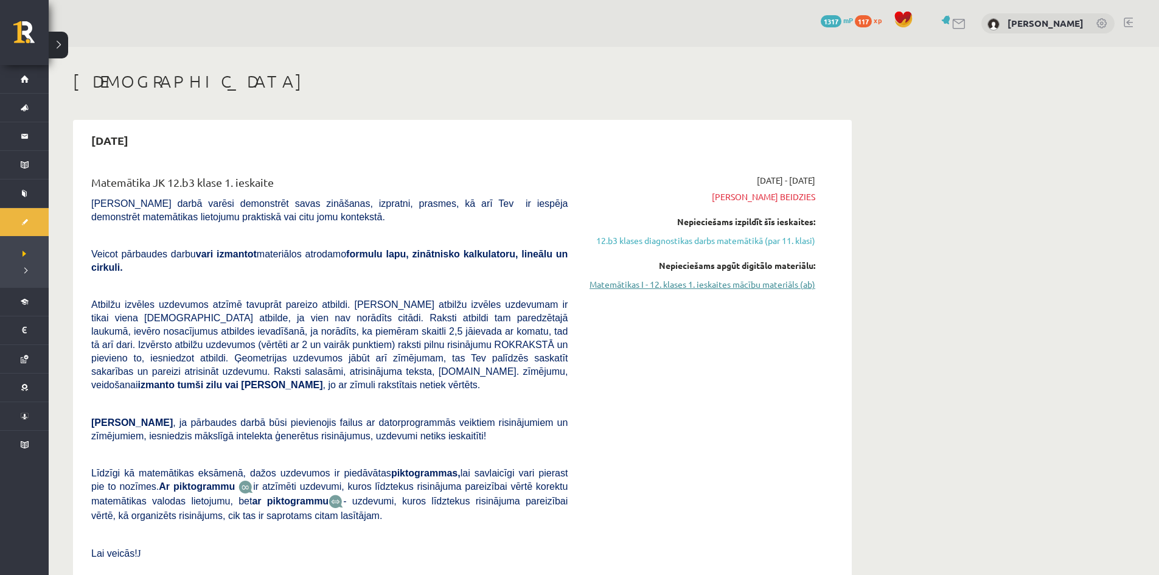
click at [692, 287] on link "Matemātikas I - 12. klases 1. ieskaites mācību materiāls (ab)" at bounding box center [700, 284] width 229 height 13
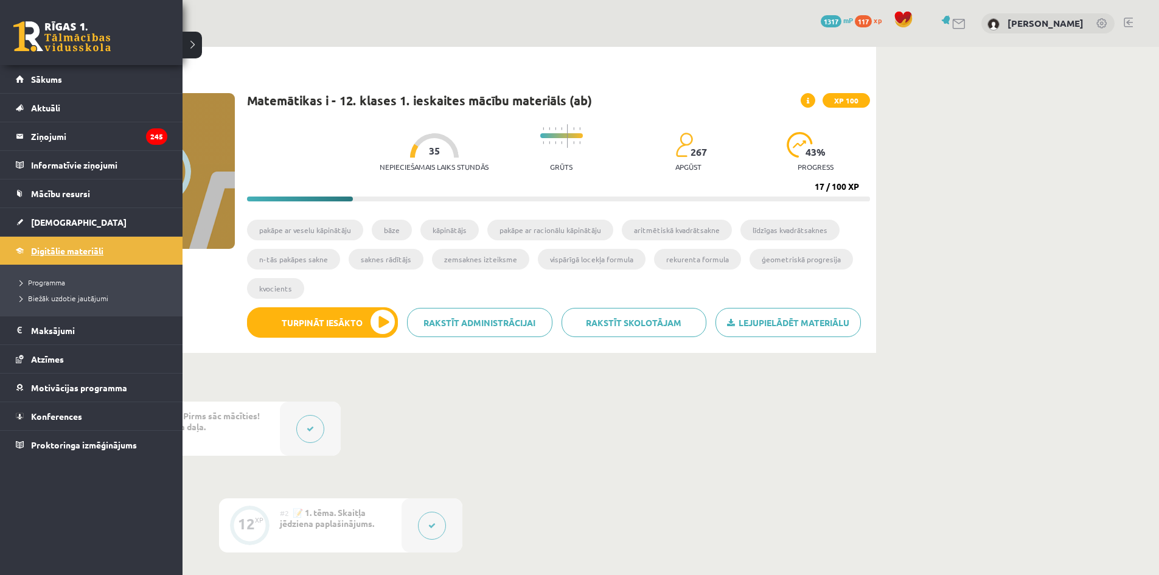
click at [28, 256] on link "Digitālie materiāli" at bounding box center [92, 251] width 152 height 28
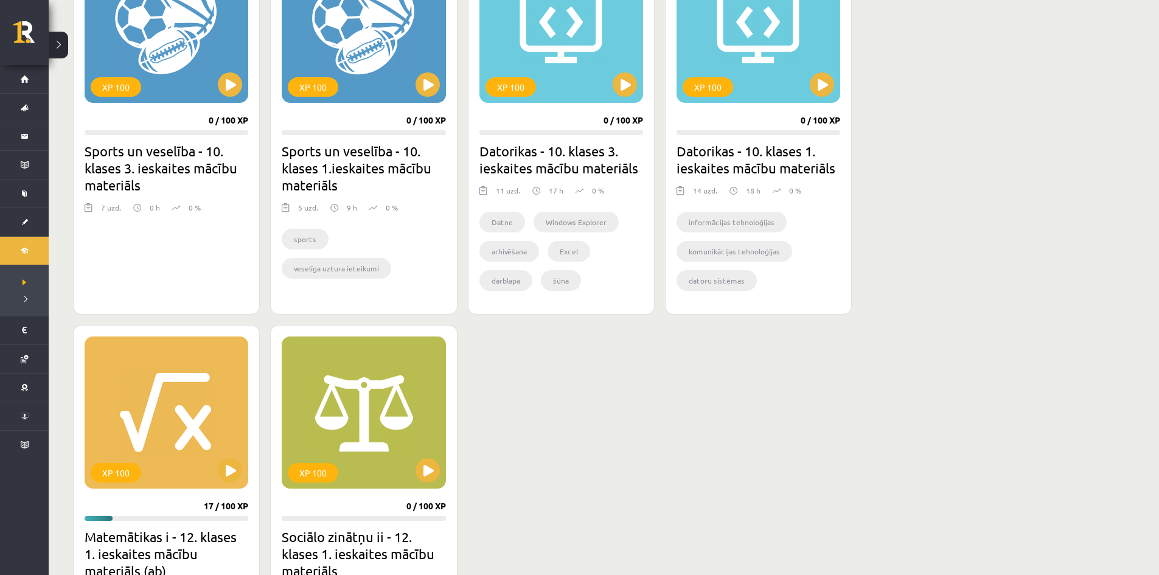
scroll to position [913, 0]
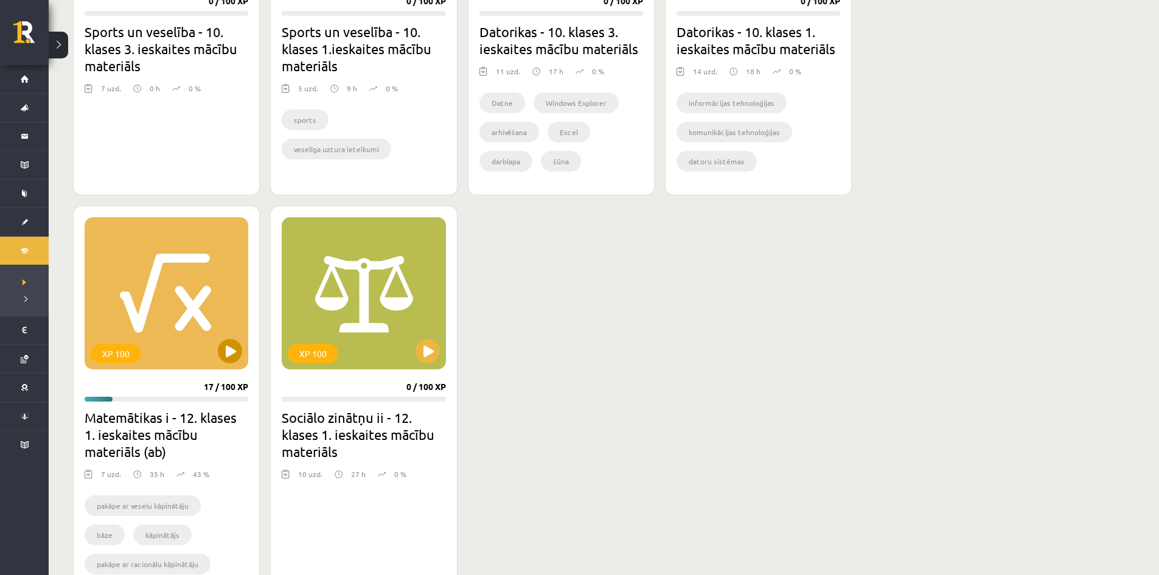
click at [173, 288] on div "XP 100" at bounding box center [167, 293] width 164 height 152
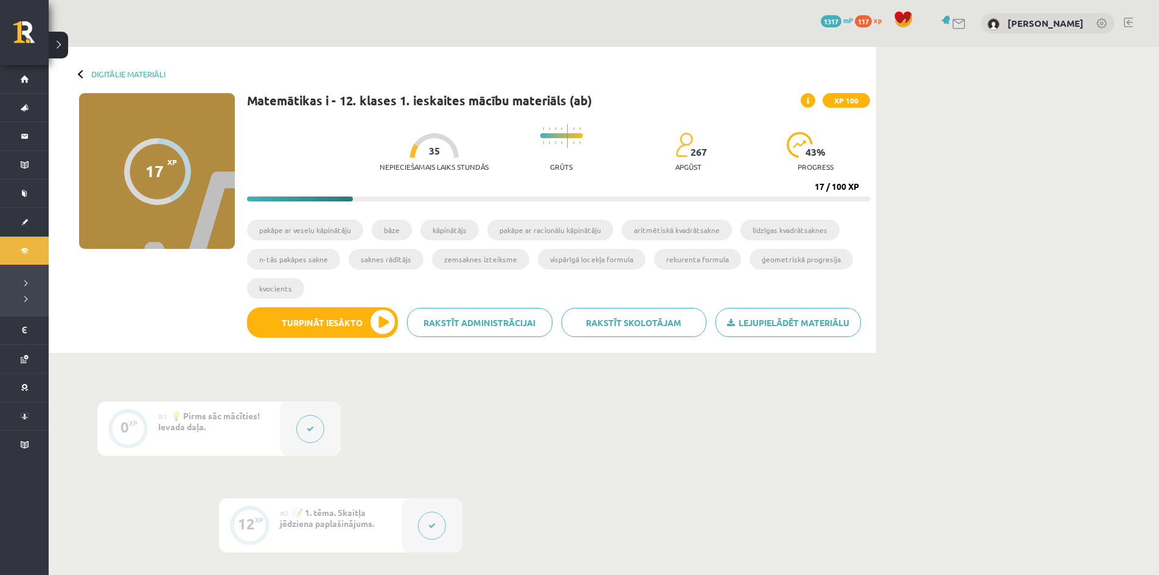
click at [311, 437] on button at bounding box center [310, 429] width 28 height 28
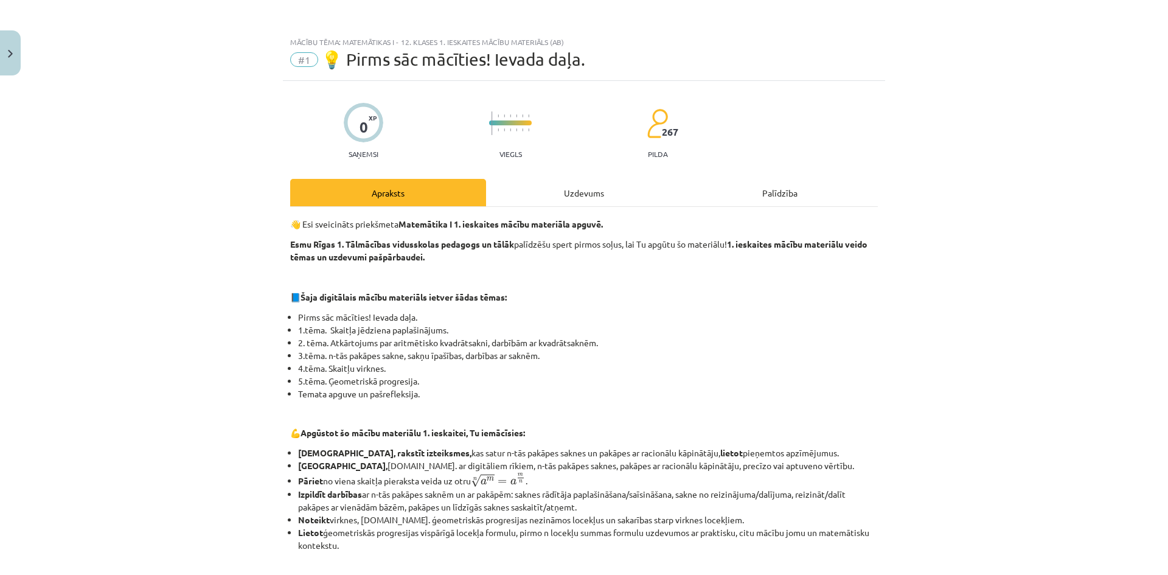
click at [628, 193] on div "Uzdevums" at bounding box center [584, 192] width 196 height 27
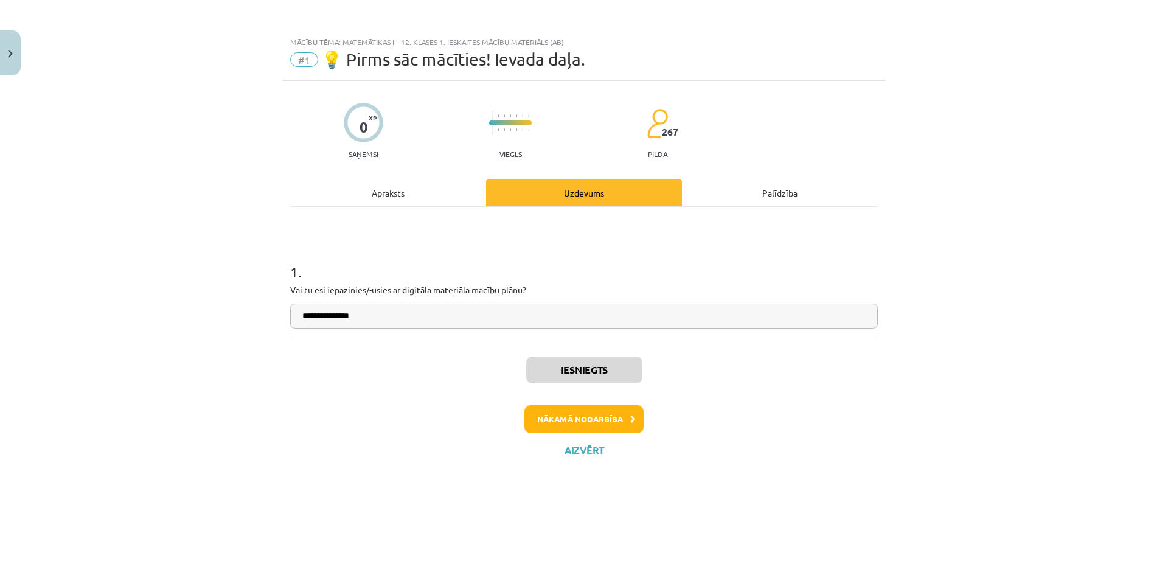
click at [407, 197] on div "Apraksts" at bounding box center [388, 192] width 196 height 27
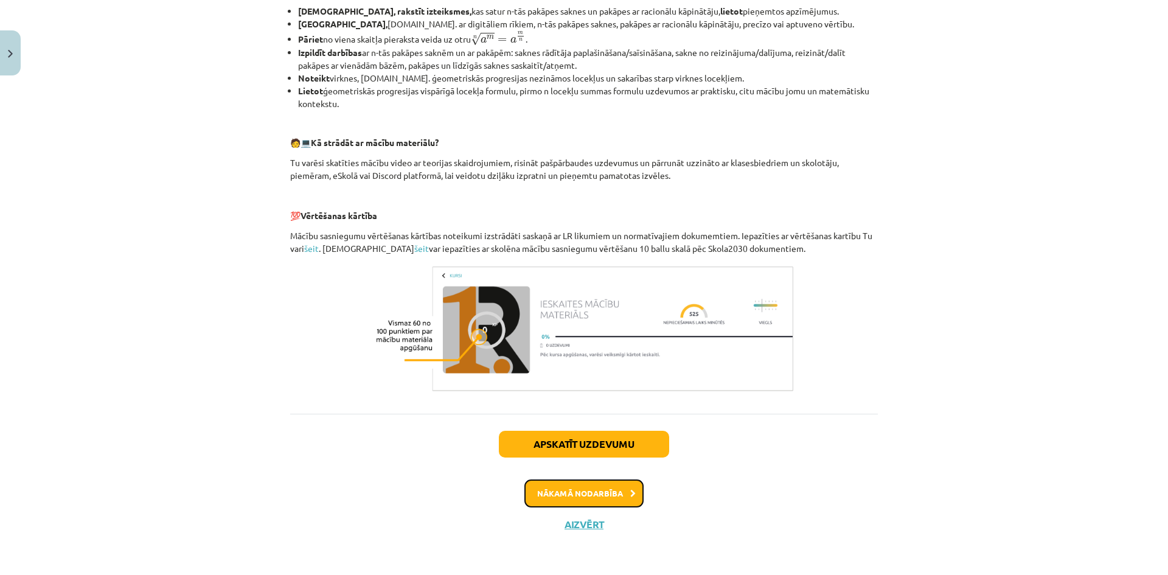
click at [548, 496] on button "Nākamā nodarbība" at bounding box center [584, 494] width 119 height 28
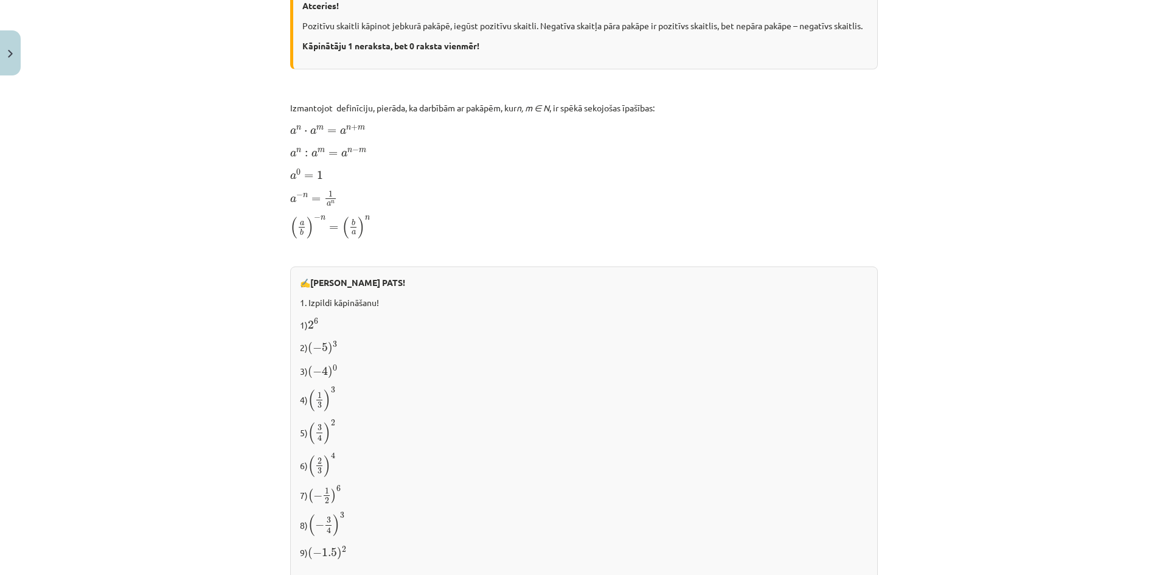
scroll to position [1193, 0]
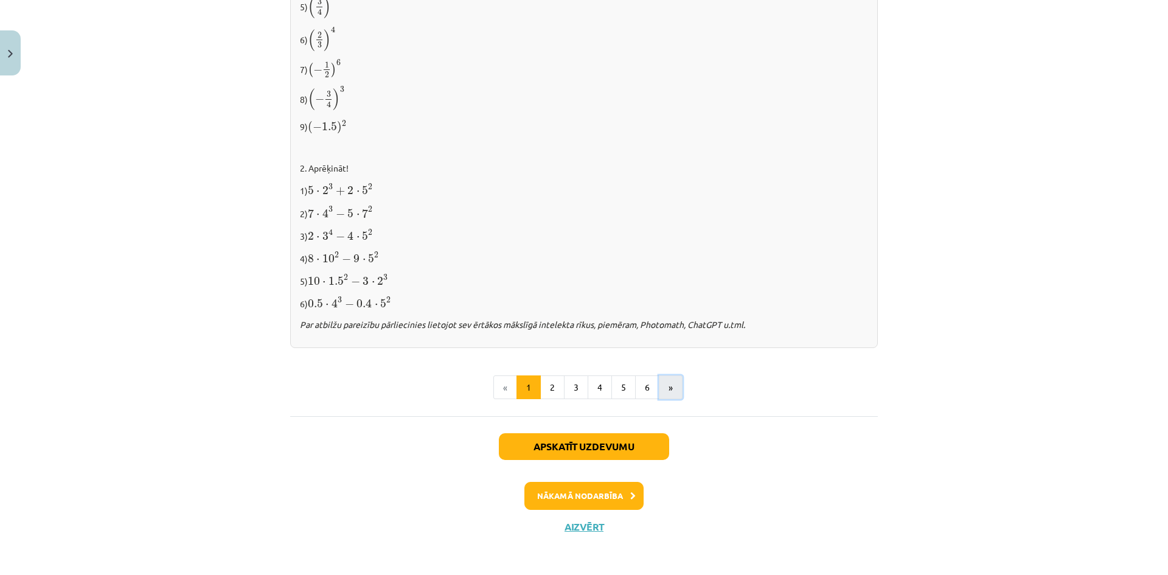
click at [672, 382] on button "»" at bounding box center [671, 388] width 24 height 24
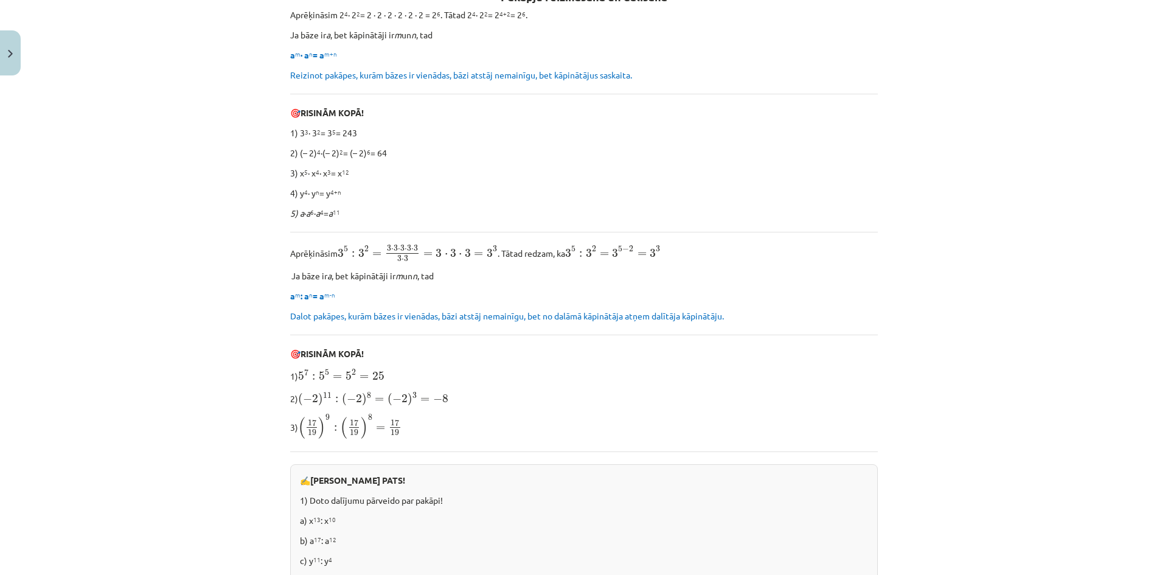
scroll to position [86, 0]
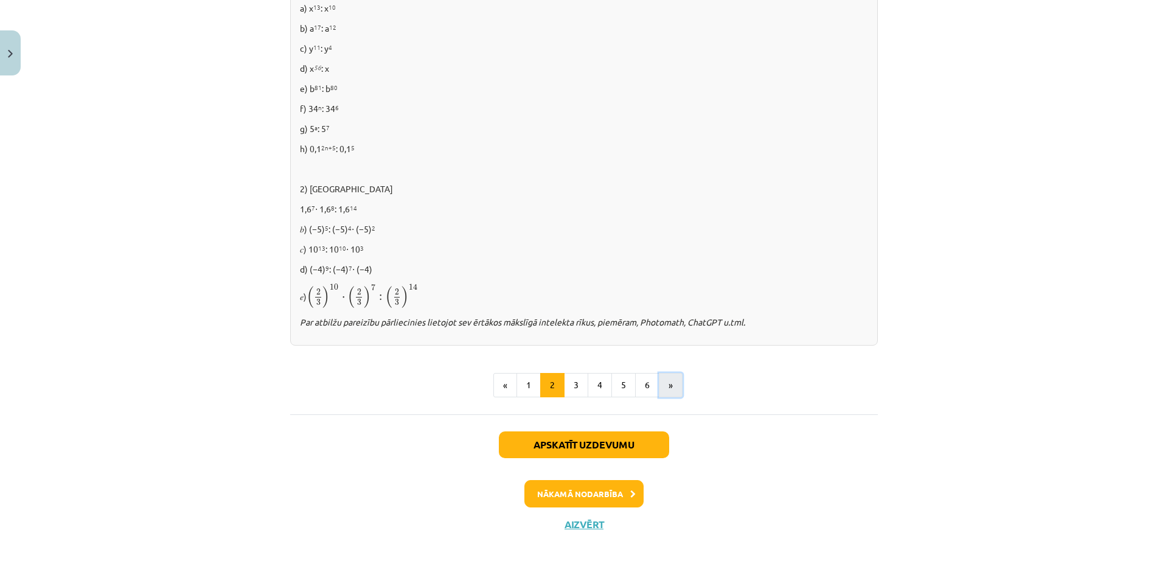
click at [676, 386] on button "»" at bounding box center [671, 385] width 24 height 24
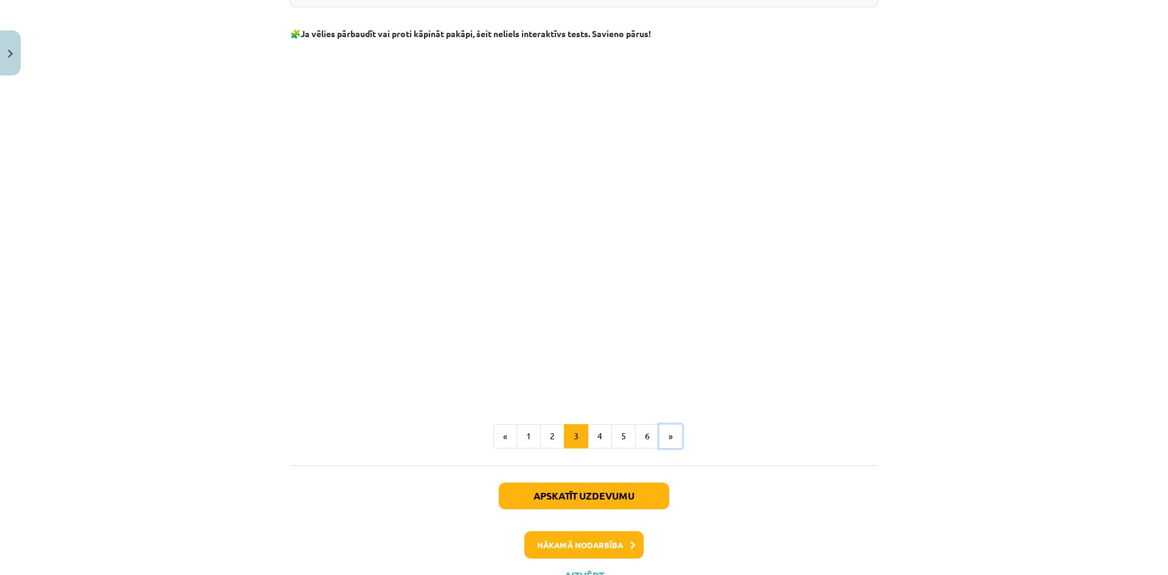
scroll to position [1001, 0]
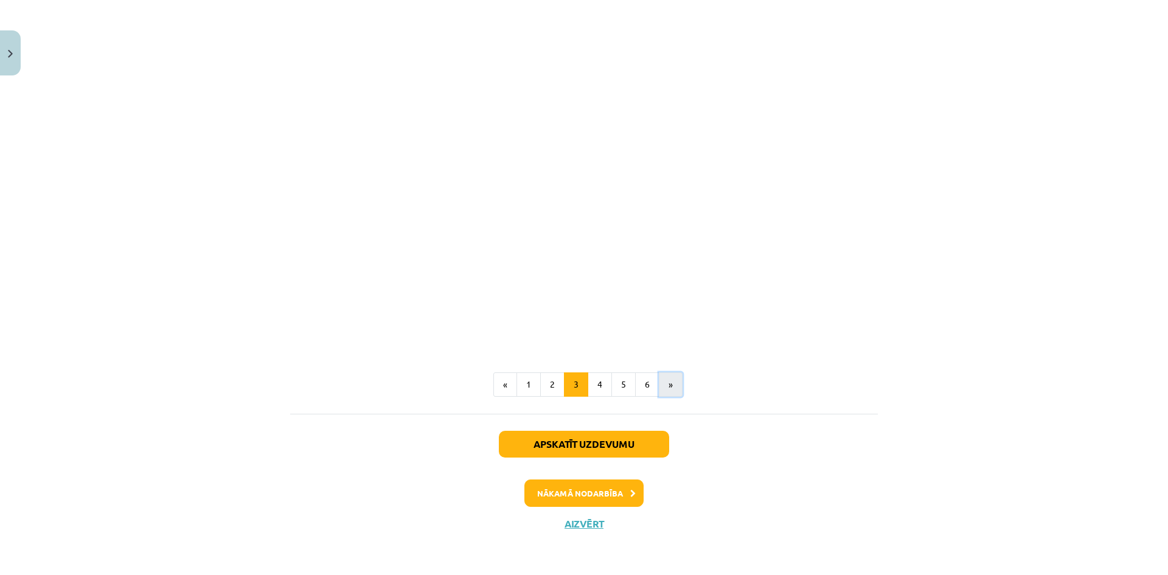
click at [671, 383] on button "»" at bounding box center [671, 384] width 24 height 24
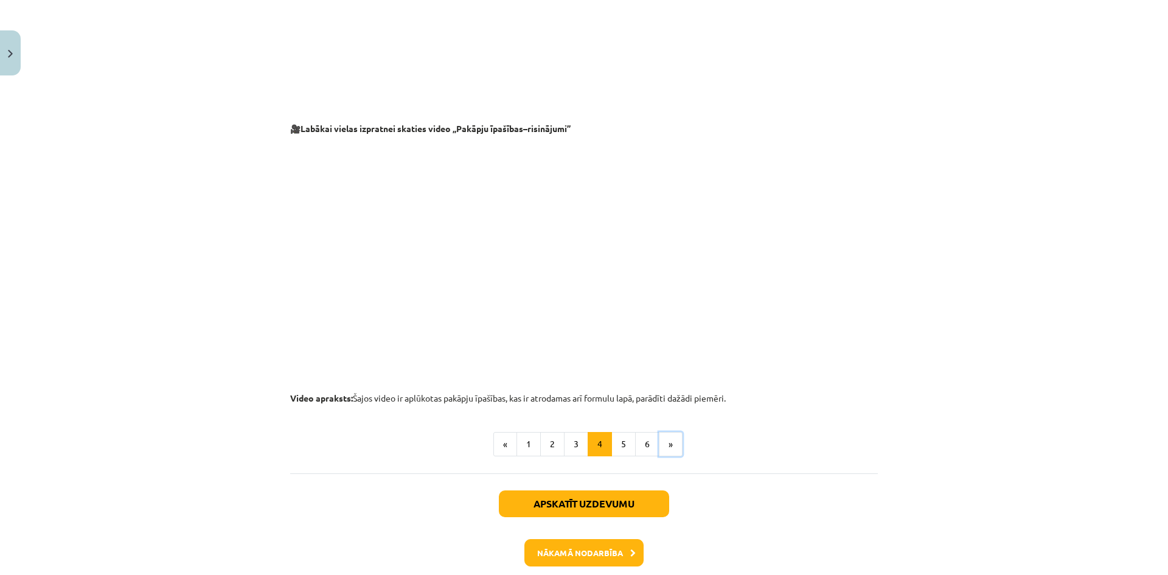
scroll to position [1189, 0]
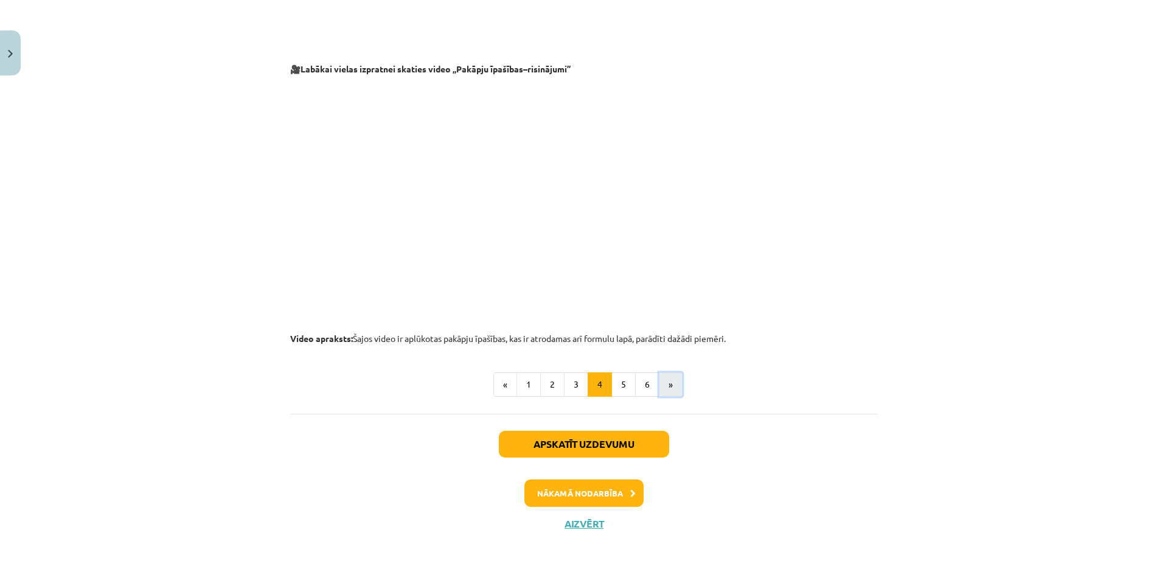
click at [667, 385] on button "»" at bounding box center [671, 384] width 24 height 24
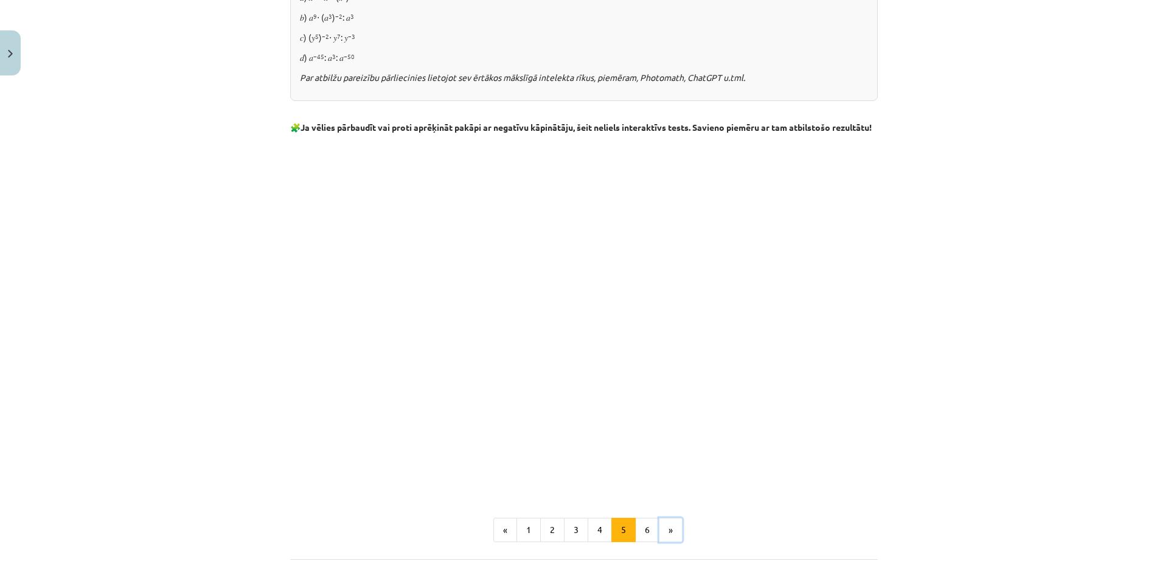
scroll to position [1355, 0]
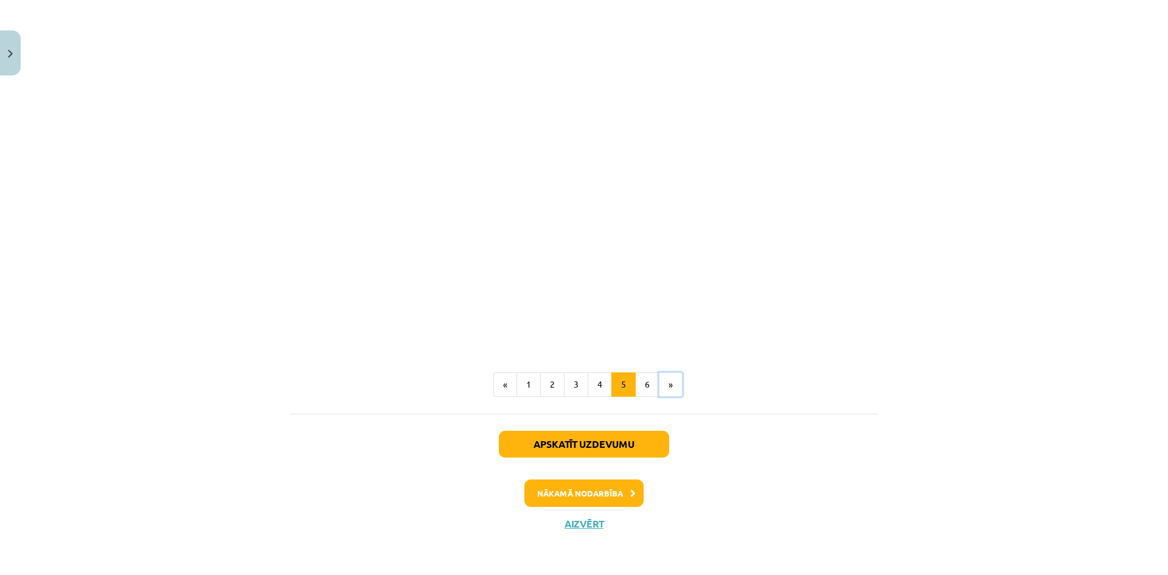
click at [668, 382] on button "»" at bounding box center [671, 384] width 24 height 24
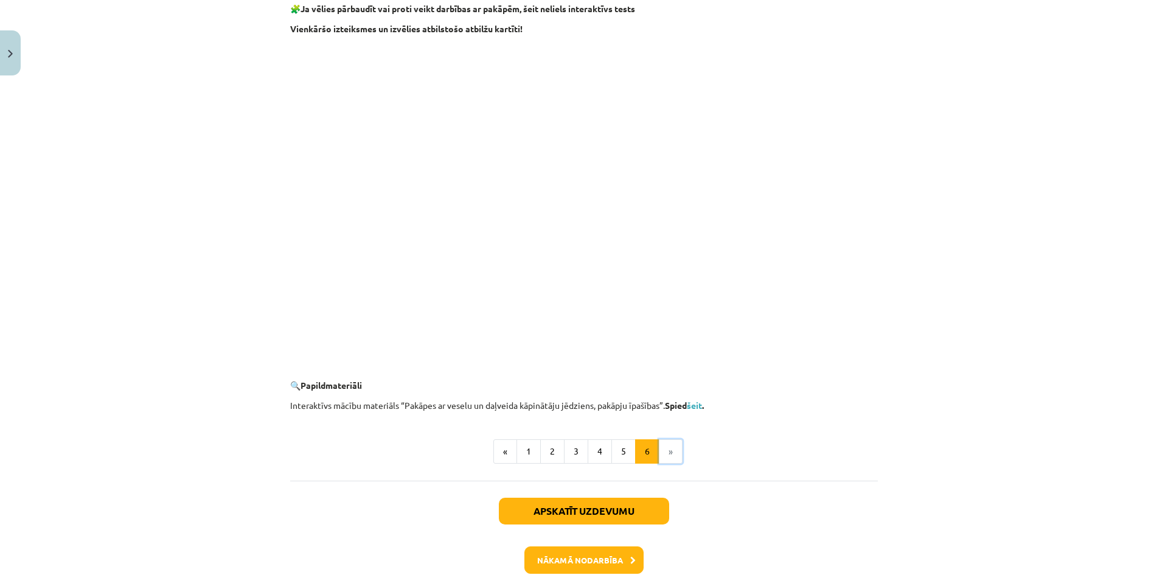
scroll to position [1078, 0]
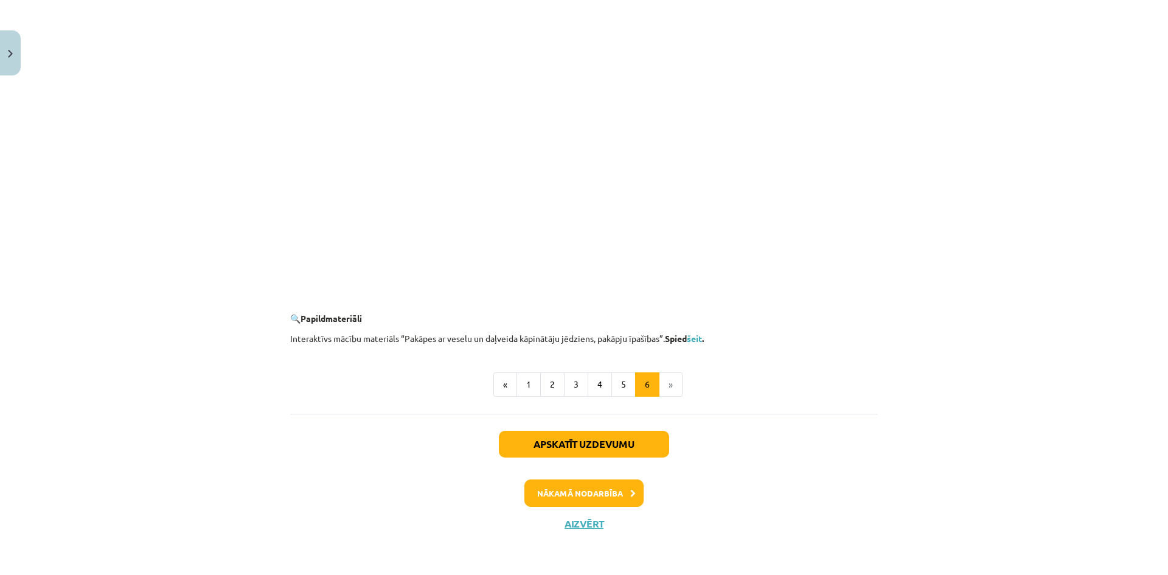
click at [666, 386] on li "»" at bounding box center [671, 384] width 23 height 24
click at [546, 501] on button "Nākamā nodarbība" at bounding box center [584, 494] width 119 height 28
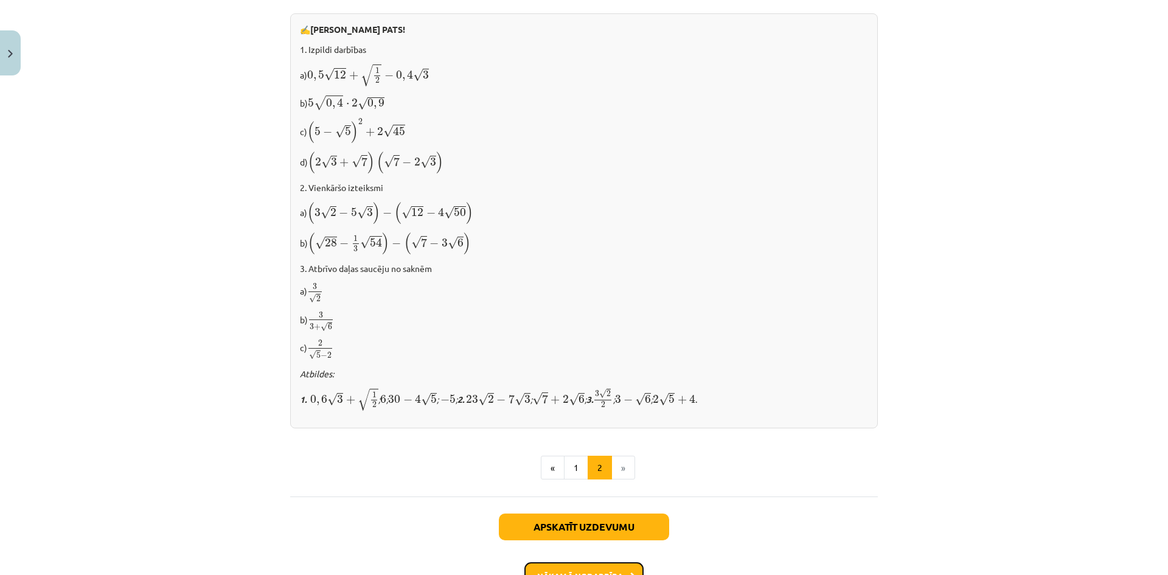
scroll to position [708, 0]
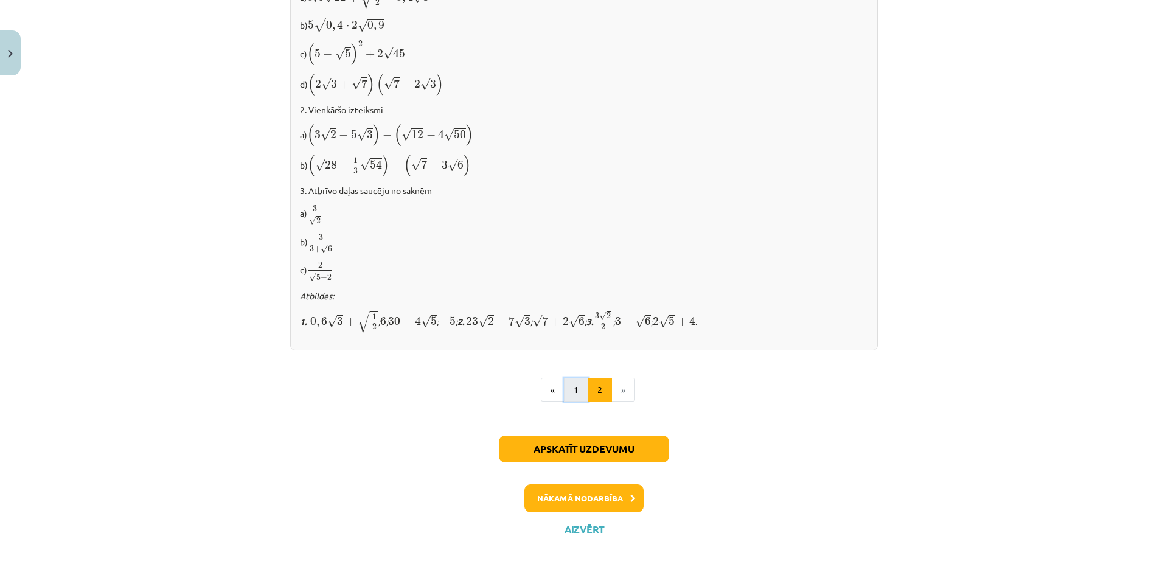
click at [573, 386] on button "1" at bounding box center [576, 390] width 24 height 24
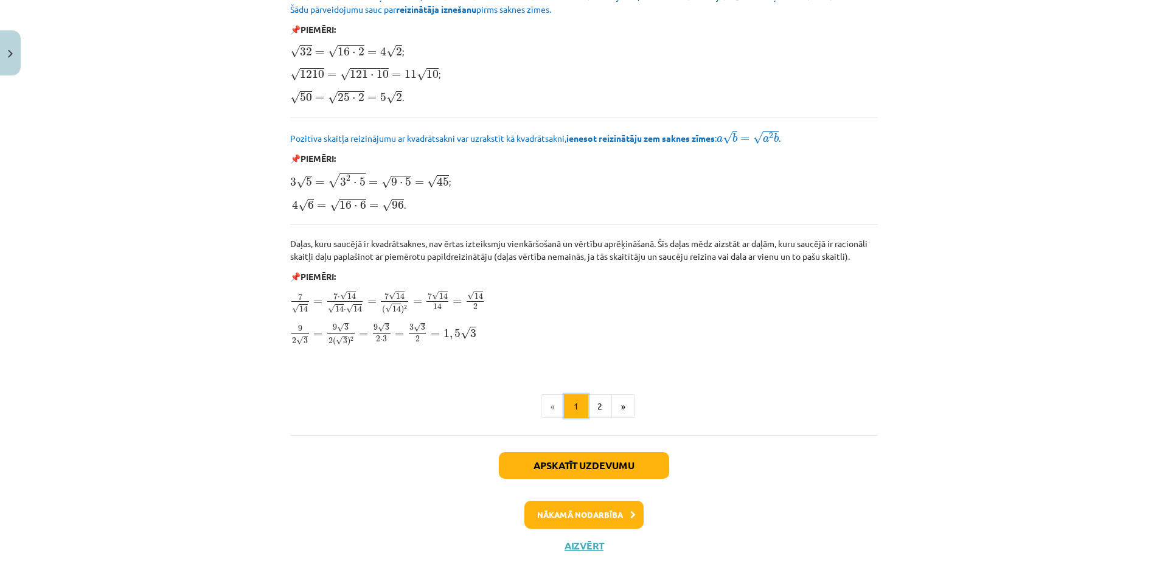
scroll to position [1369, 0]
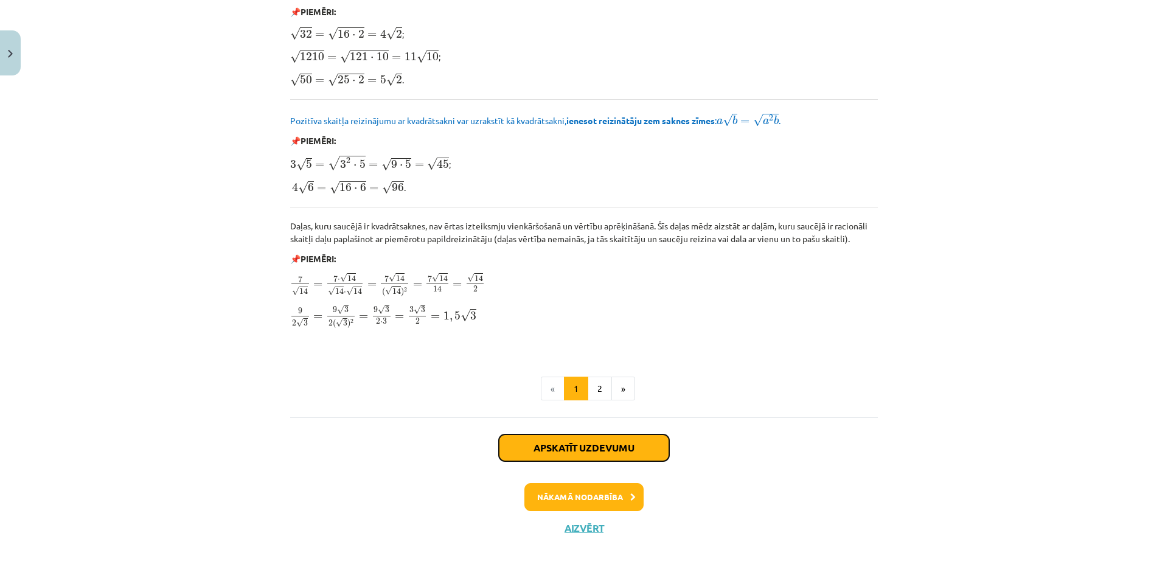
click at [641, 452] on button "Apskatīt uzdevumu" at bounding box center [584, 448] width 170 height 27
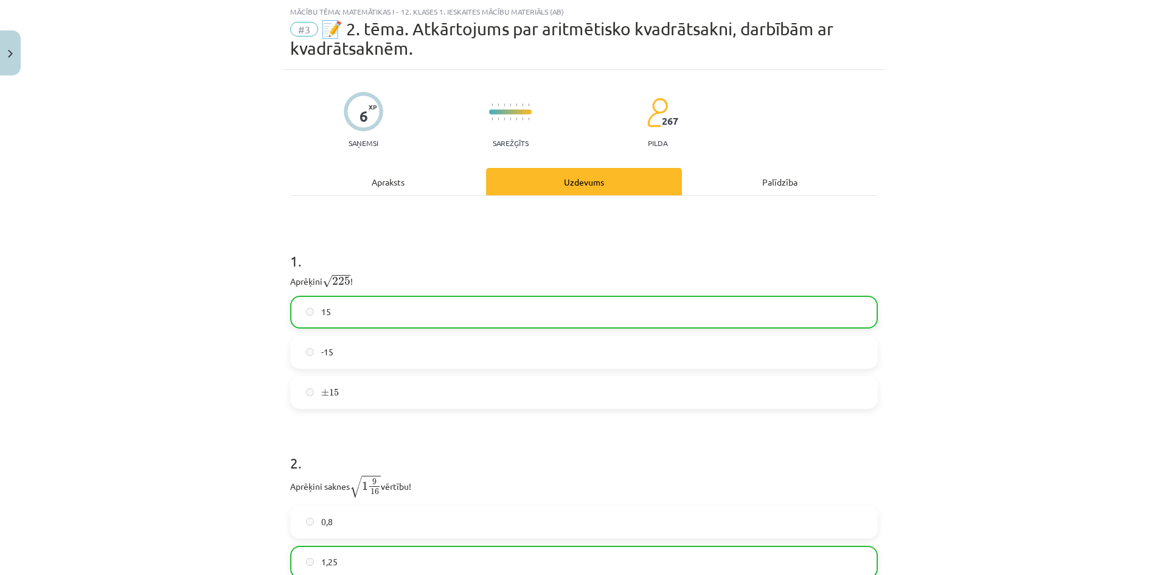
scroll to position [214, 0]
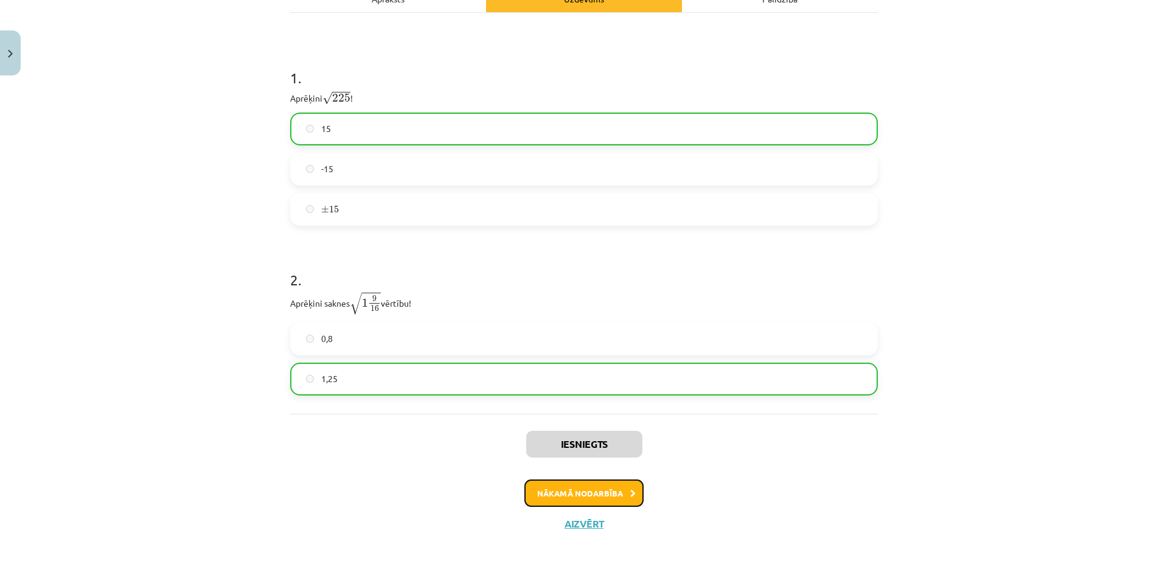
click at [545, 500] on button "Nākamā nodarbība" at bounding box center [584, 494] width 119 height 28
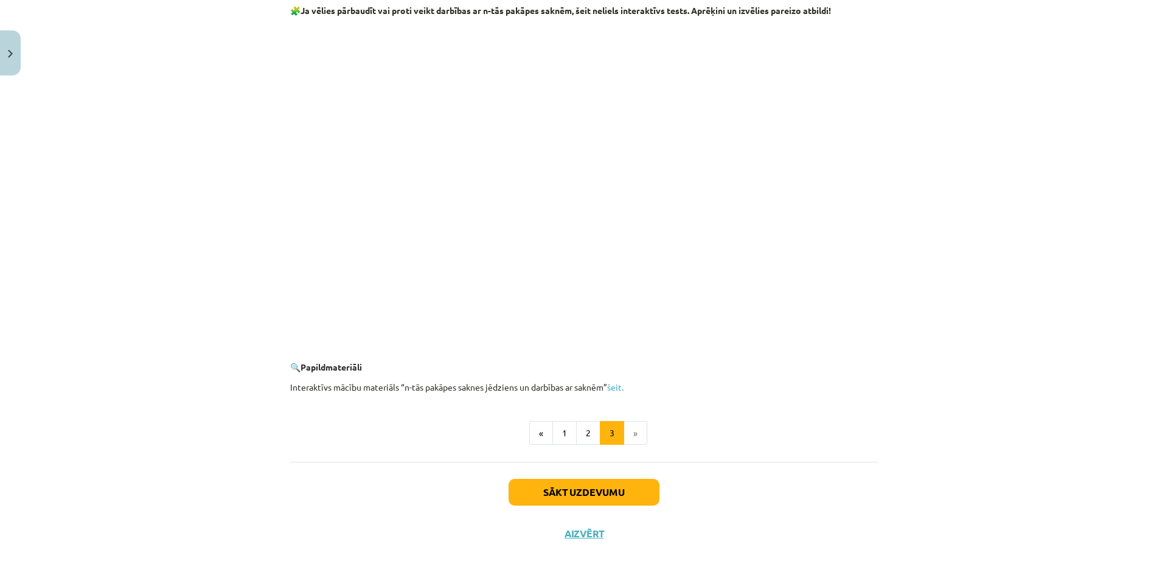
scroll to position [2079, 0]
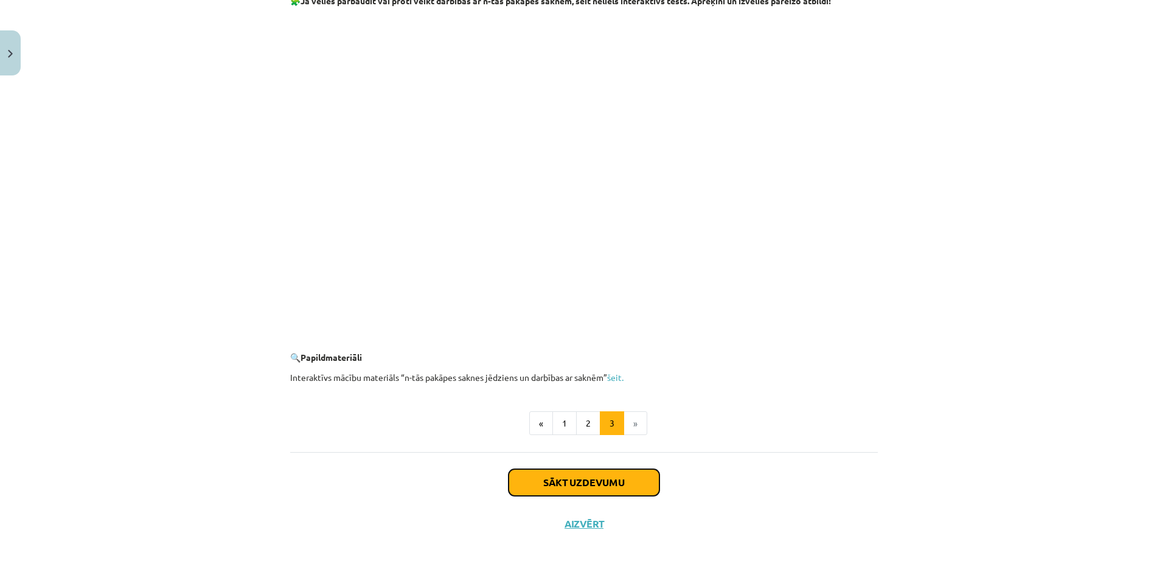
click at [595, 488] on button "Sākt uzdevumu" at bounding box center [584, 482] width 151 height 27
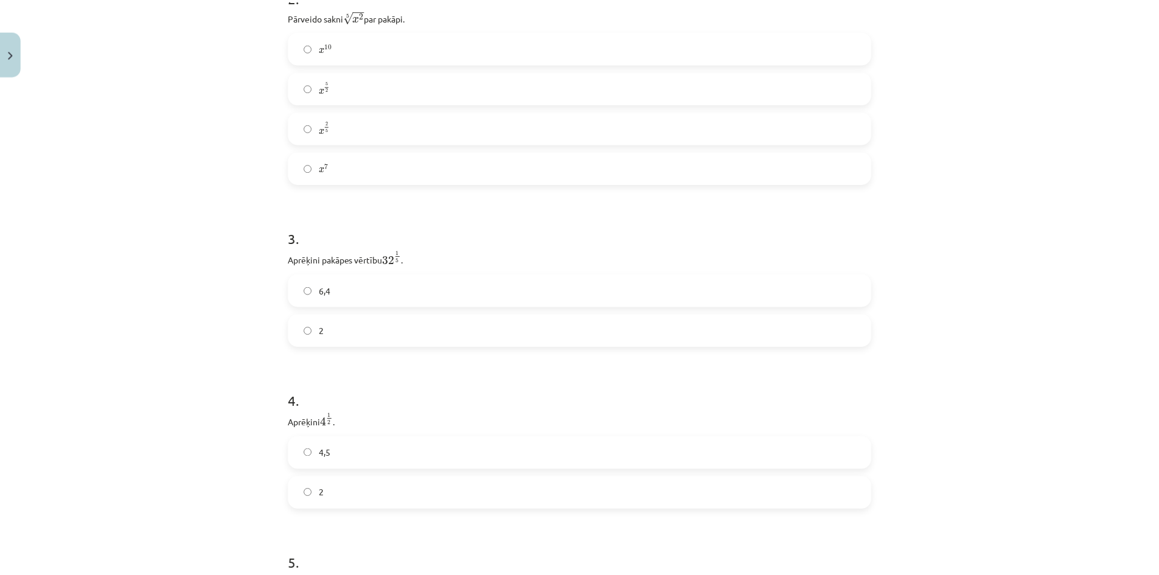
scroll to position [0, 0]
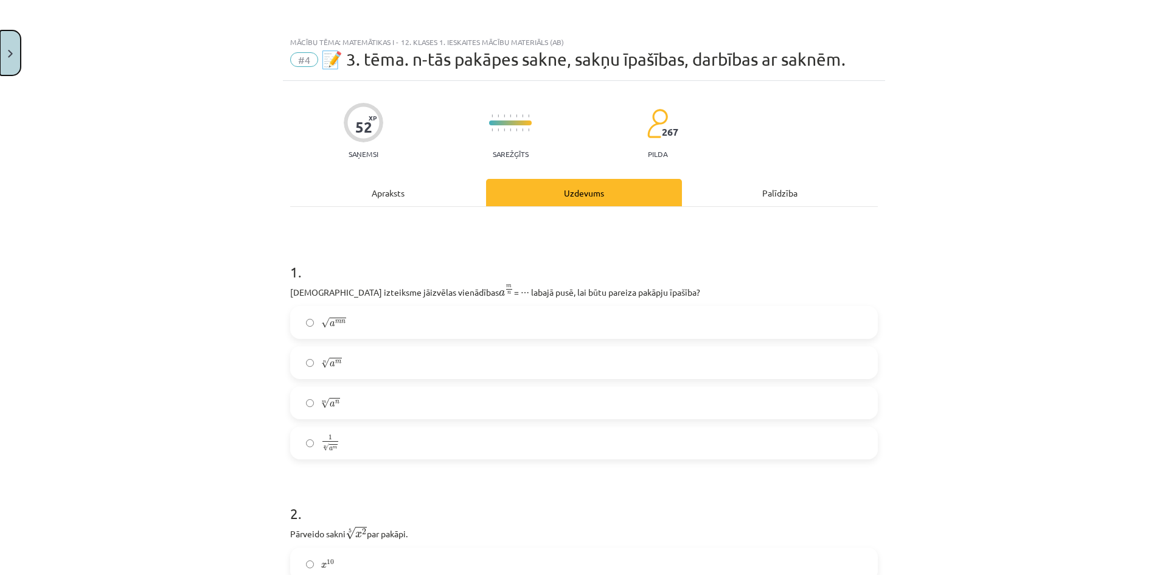
click at [18, 51] on button "Close" at bounding box center [10, 52] width 21 height 45
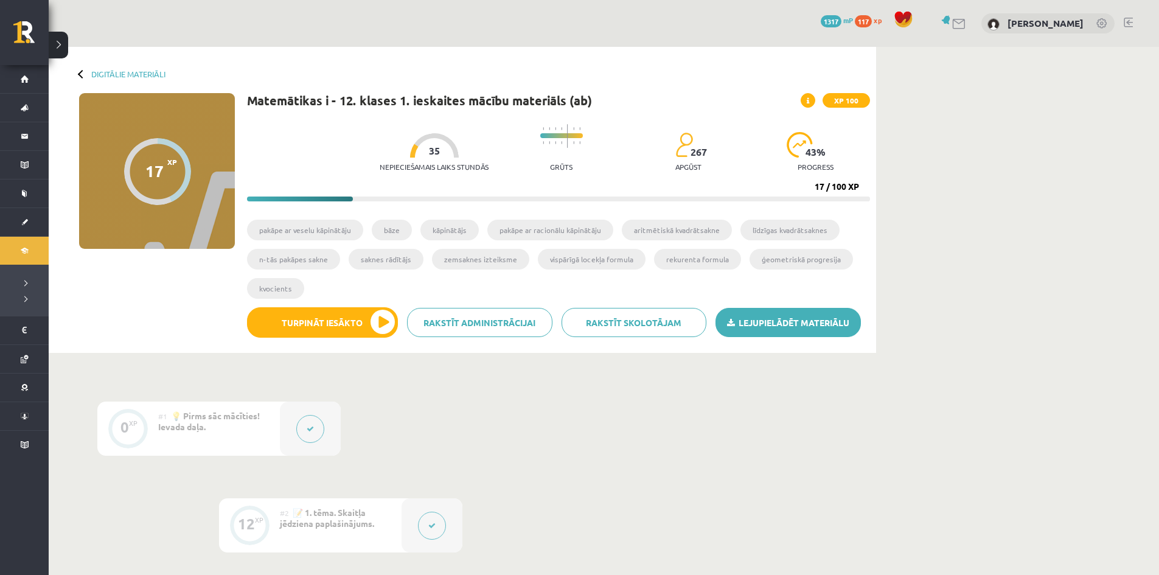
click at [814, 331] on link "Lejupielādēt materiālu" at bounding box center [788, 322] width 145 height 29
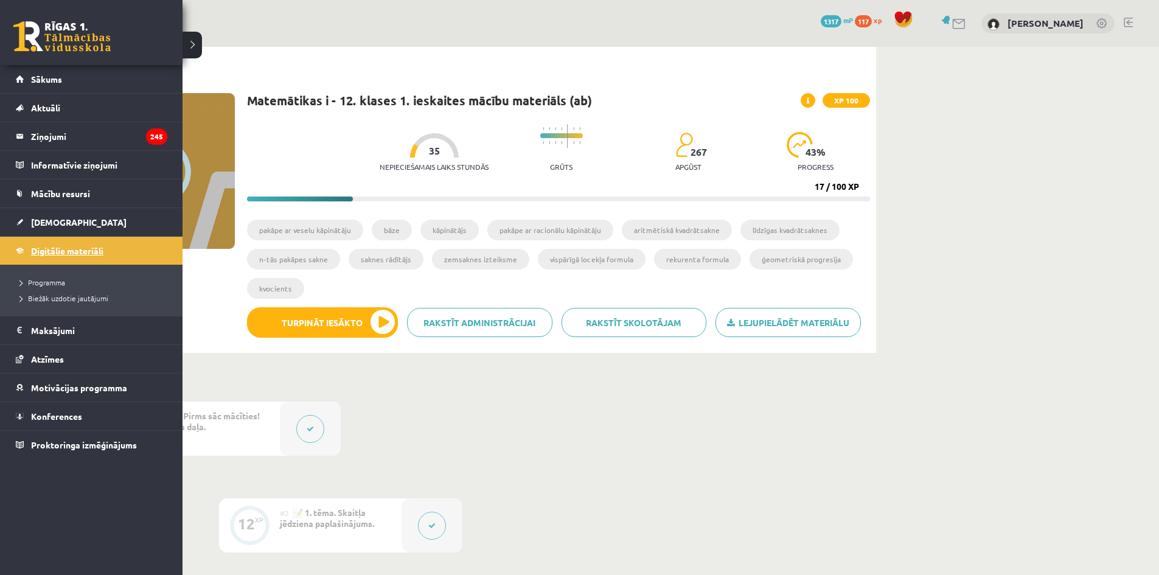
click at [62, 248] on span "Digitālie materiāli" at bounding box center [67, 250] width 72 height 11
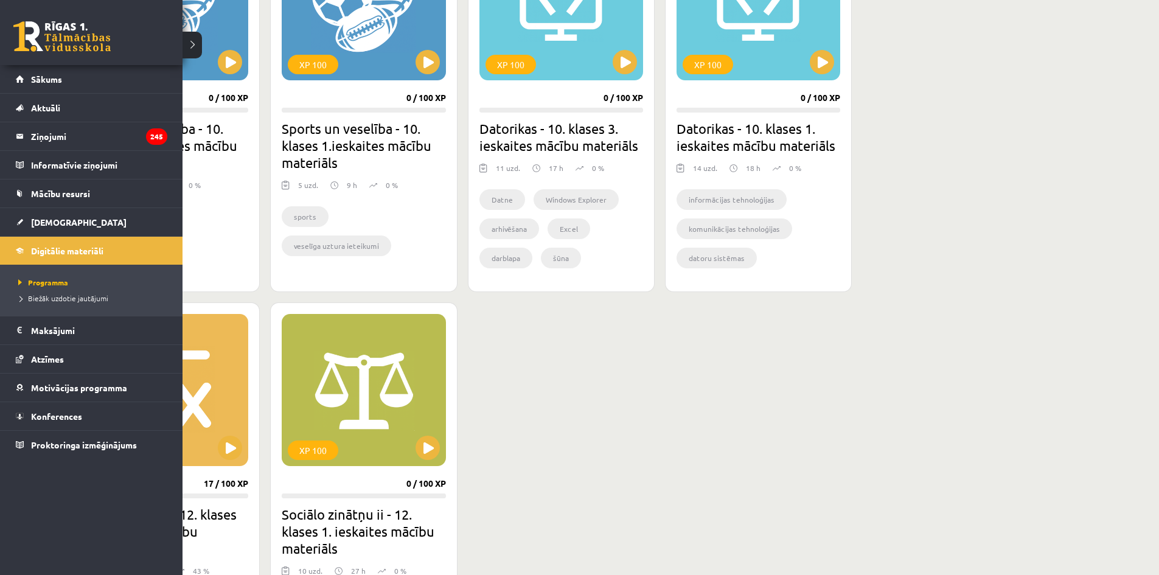
scroll to position [1095, 0]
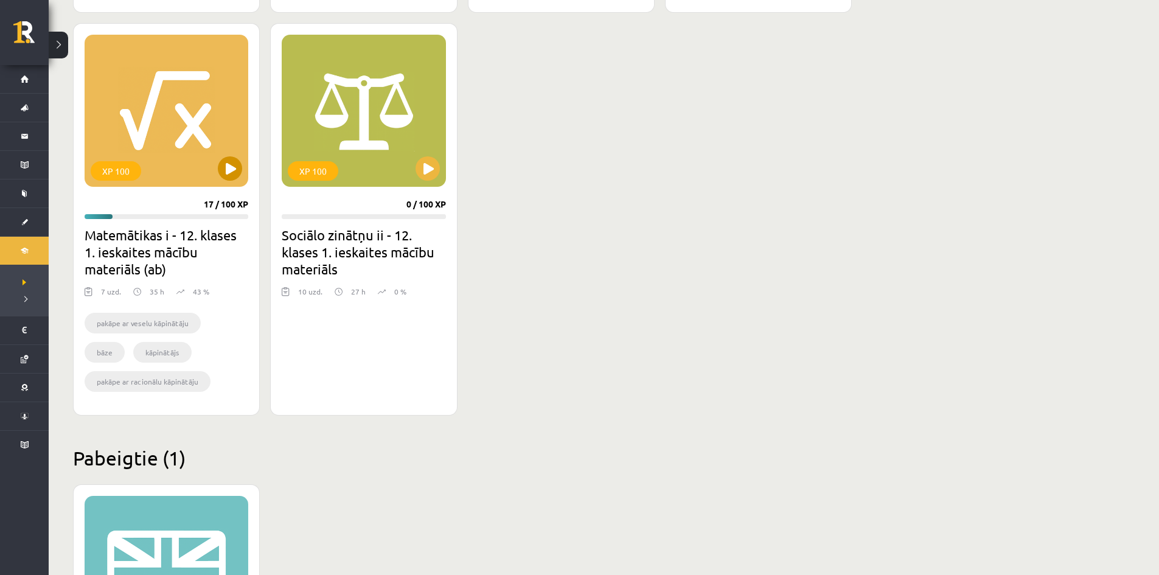
click at [181, 132] on div "XP 100" at bounding box center [167, 111] width 164 height 152
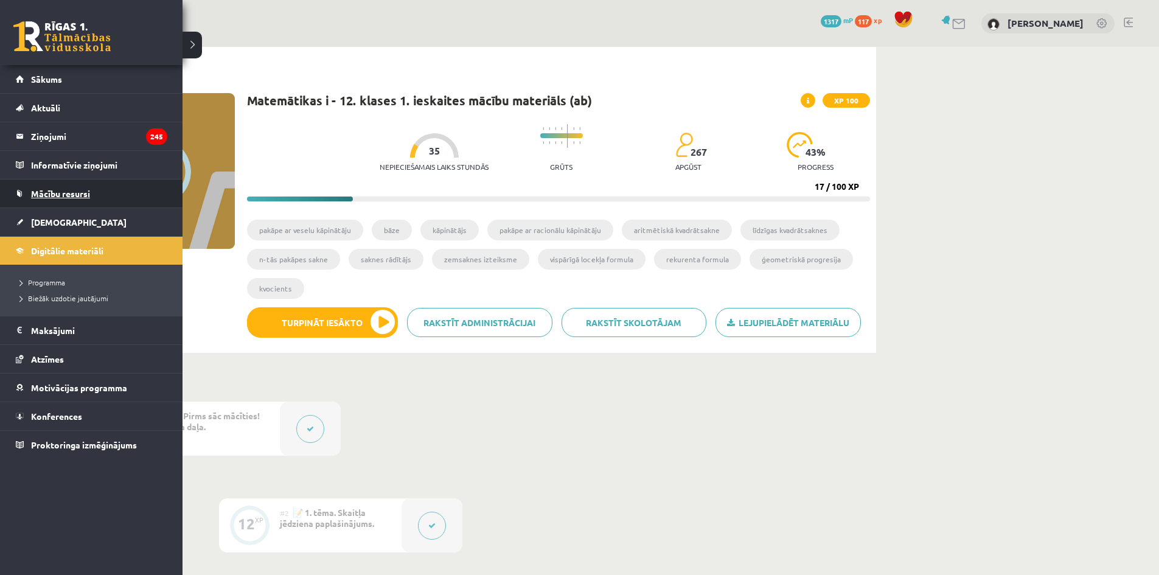
click at [94, 195] on link "Mācību resursi" at bounding box center [92, 194] width 152 height 28
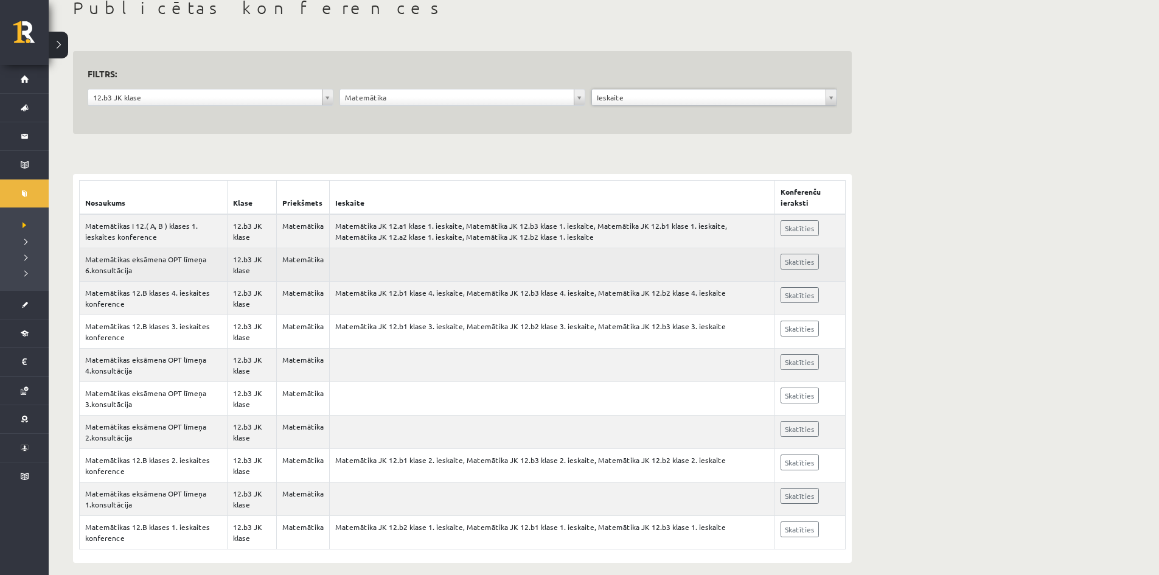
scroll to position [86, 0]
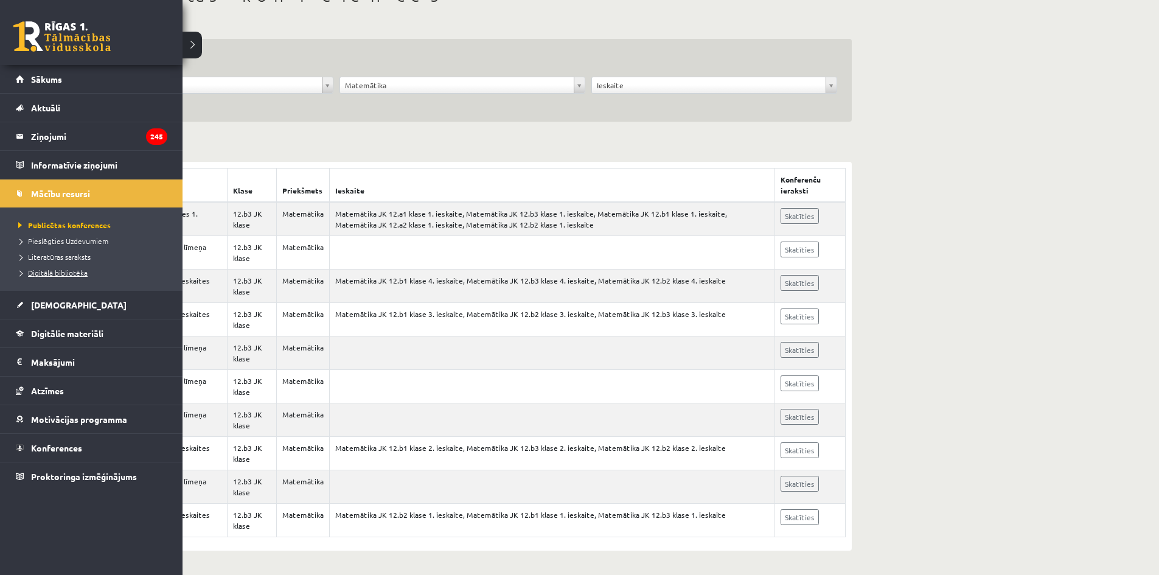
click at [86, 273] on li "Digitālā bibliotēka" at bounding box center [92, 273] width 155 height 16
click at [42, 307] on span "[DEMOGRAPHIC_DATA]" at bounding box center [79, 304] width 96 height 11
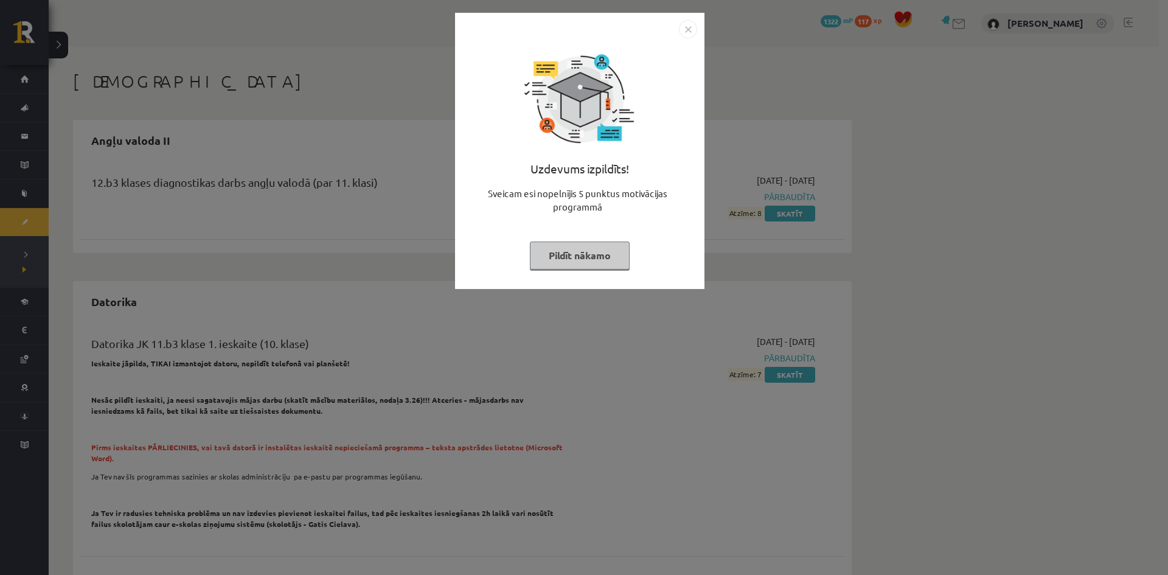
click at [576, 250] on button "Pildīt nākamo" at bounding box center [580, 256] width 100 height 28
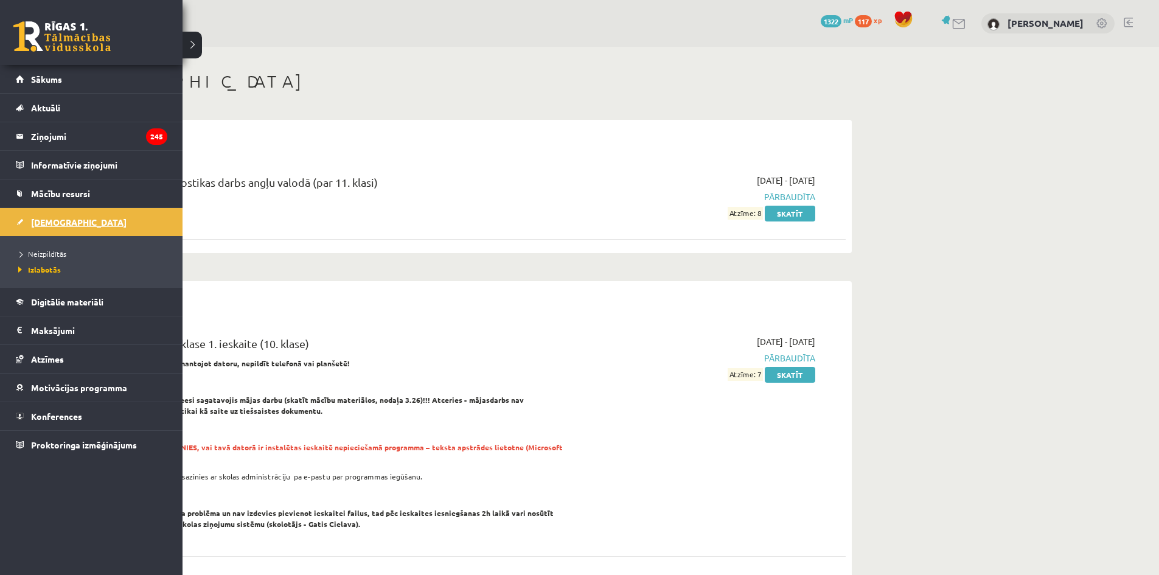
click at [46, 227] on link "[DEMOGRAPHIC_DATA]" at bounding box center [92, 222] width 152 height 28
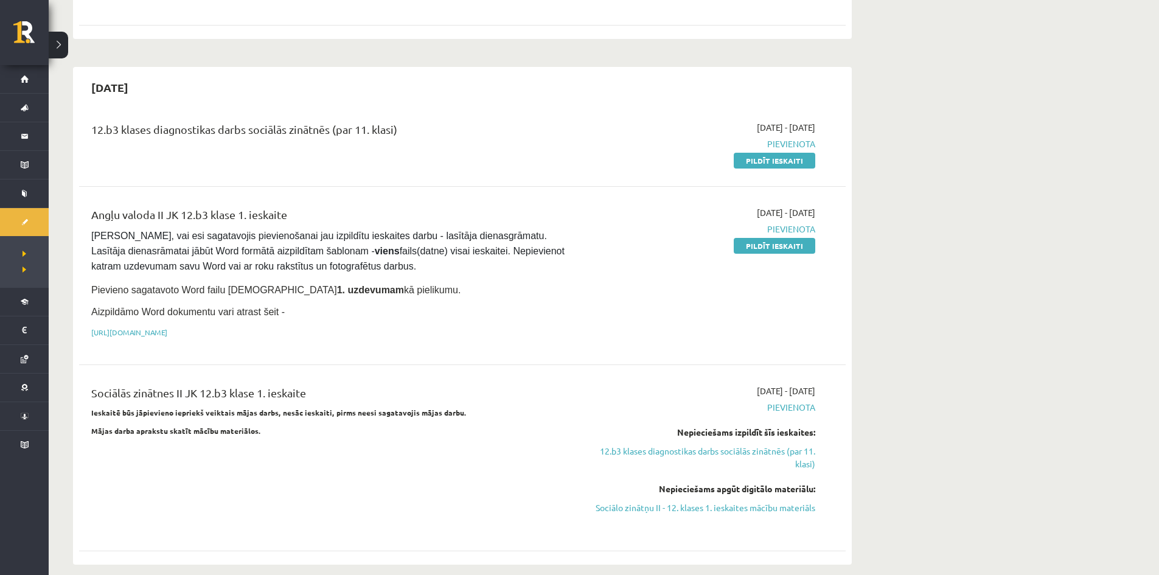
scroll to position [609, 0]
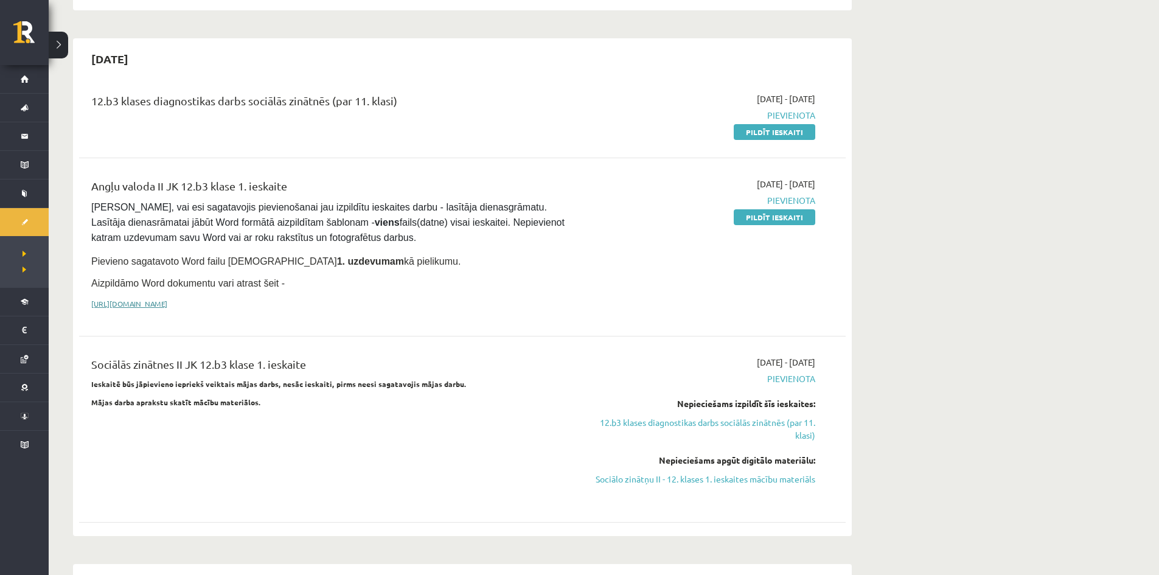
click at [167, 299] on link "[URL][DOMAIN_NAME]" at bounding box center [129, 304] width 76 height 10
click at [483, 245] on div "Angļu valoda II JK 12.b3 klase 1. ieskaite [PERSON_NAME], vai esi sagatavojis p…" at bounding box center [329, 247] width 495 height 139
click at [798, 194] on span "Pievienota" at bounding box center [700, 200] width 229 height 13
click at [436, 253] on p "Pievieno sagatavoto Word failu [DEMOGRAPHIC_DATA] 1. uzdevumam kā pielikumu." at bounding box center [329, 261] width 477 height 16
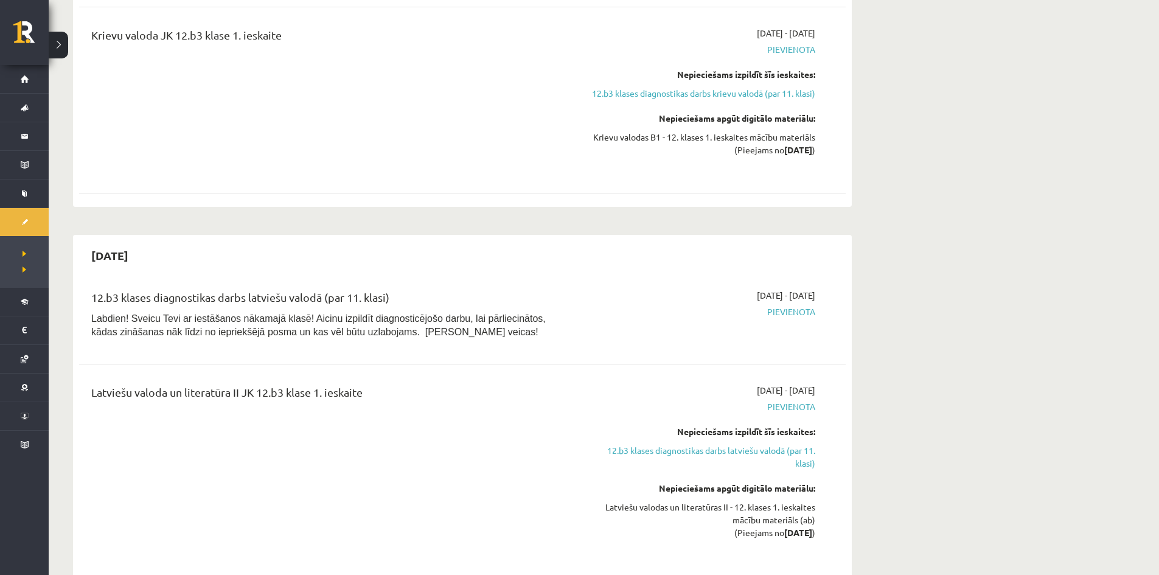
scroll to position [1339, 0]
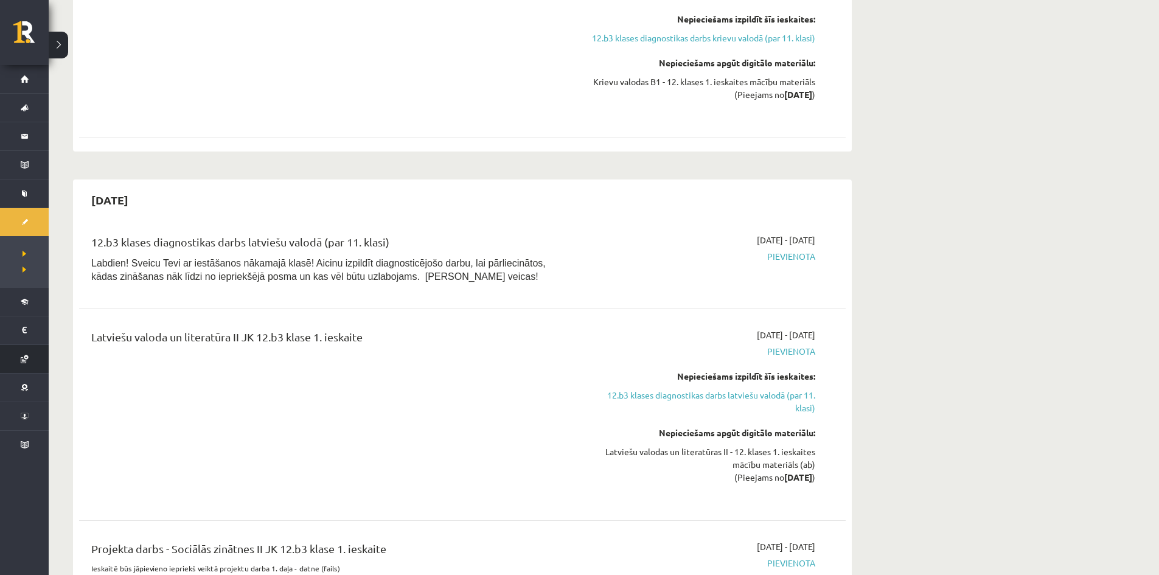
drag, startPoint x: 52, startPoint y: 351, endPoint x: 36, endPoint y: 350, distance: 15.9
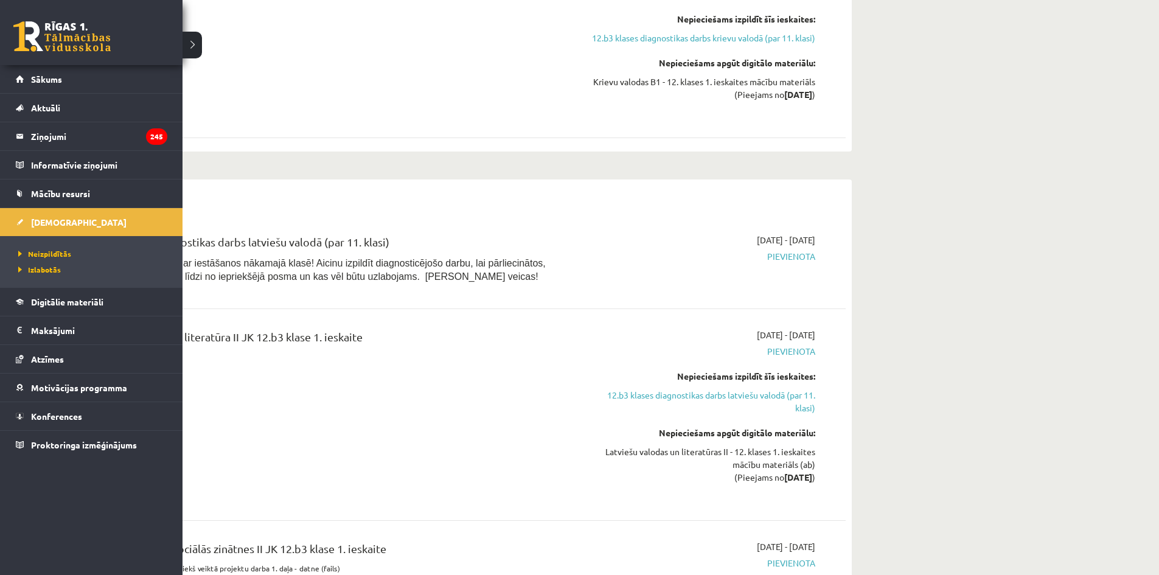
drag, startPoint x: 36, startPoint y: 350, endPoint x: 242, endPoint y: 335, distance: 206.3
click at [242, 335] on div "Latviešu valoda un literatūra II JK 12.b3 klase 1. ieskaite" at bounding box center [329, 415] width 495 height 172
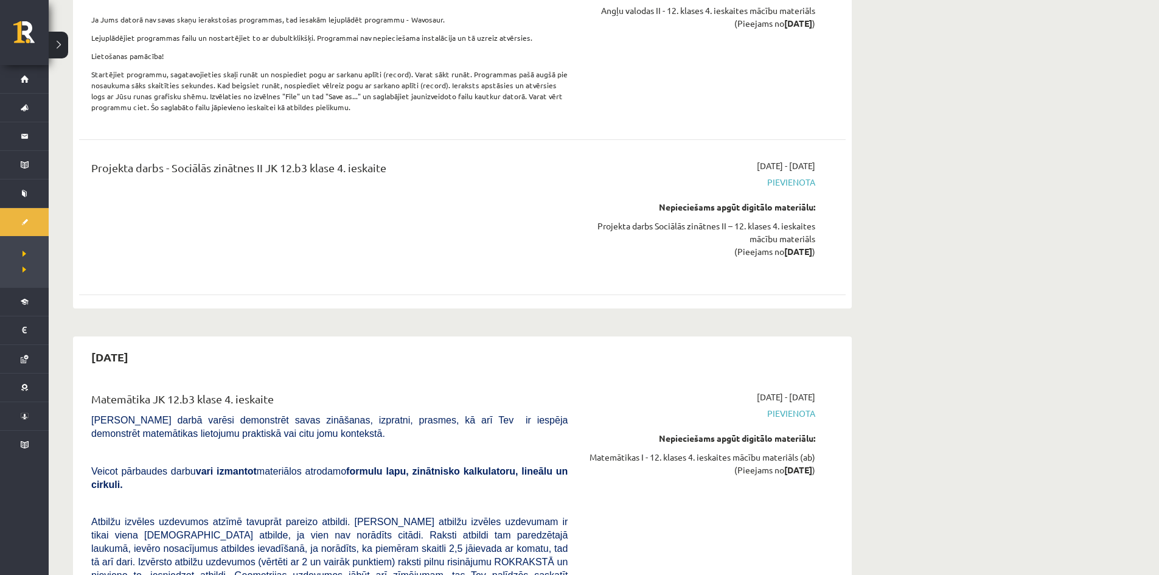
scroll to position [5356, 0]
